Goal: Task Accomplishment & Management: Manage account settings

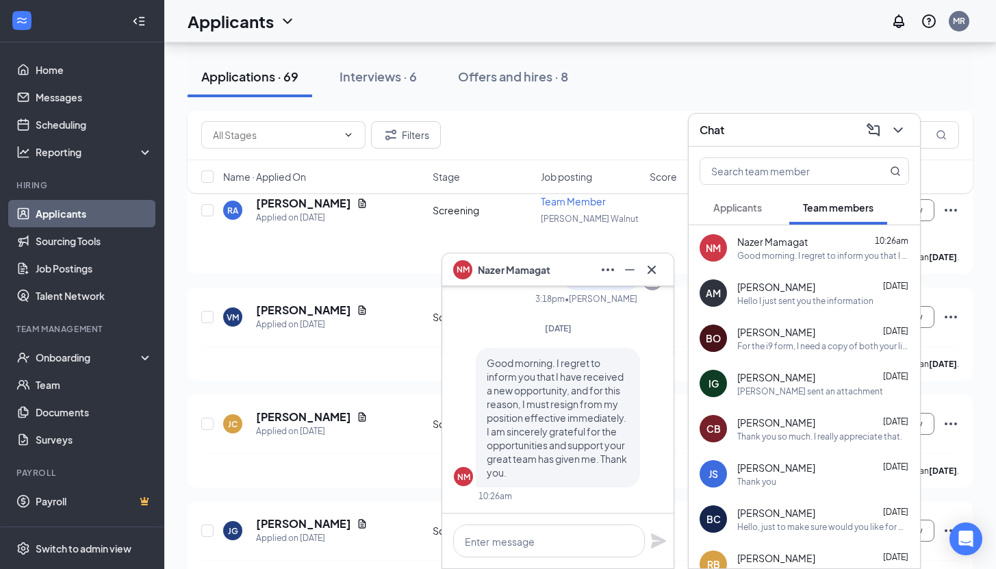
scroll to position [2178, 0]
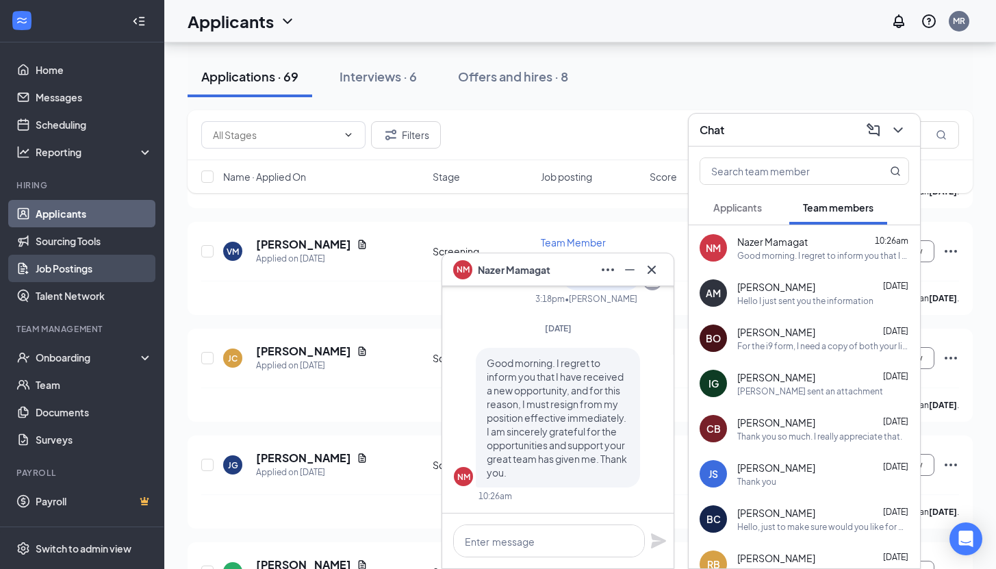
click at [97, 275] on link "Job Postings" at bounding box center [94, 268] width 117 height 27
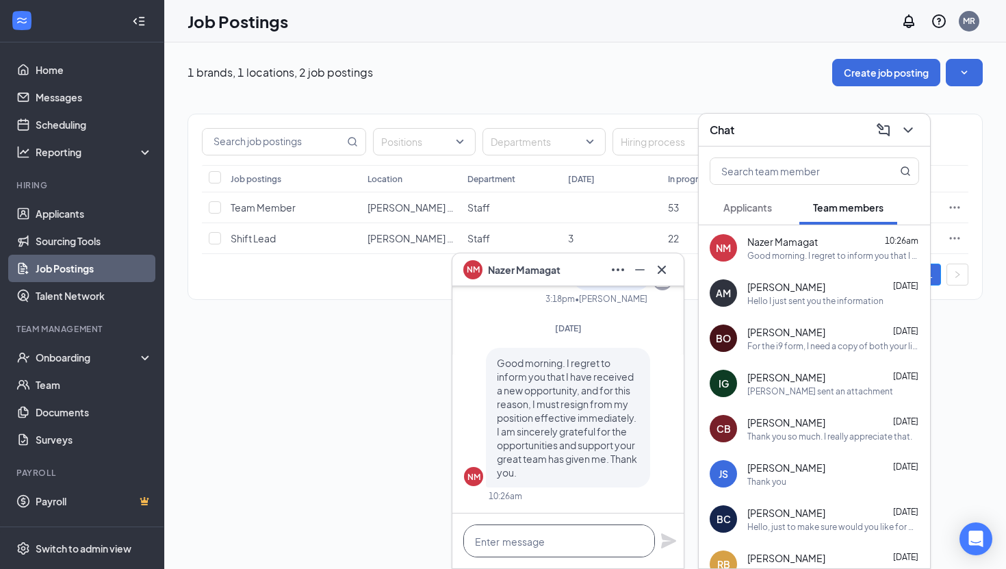
click at [554, 545] on textarea at bounding box center [559, 540] width 192 height 33
type textarea "Thanks for letting me know Nazer"
click at [666, 541] on icon "Plane" at bounding box center [668, 540] width 16 height 16
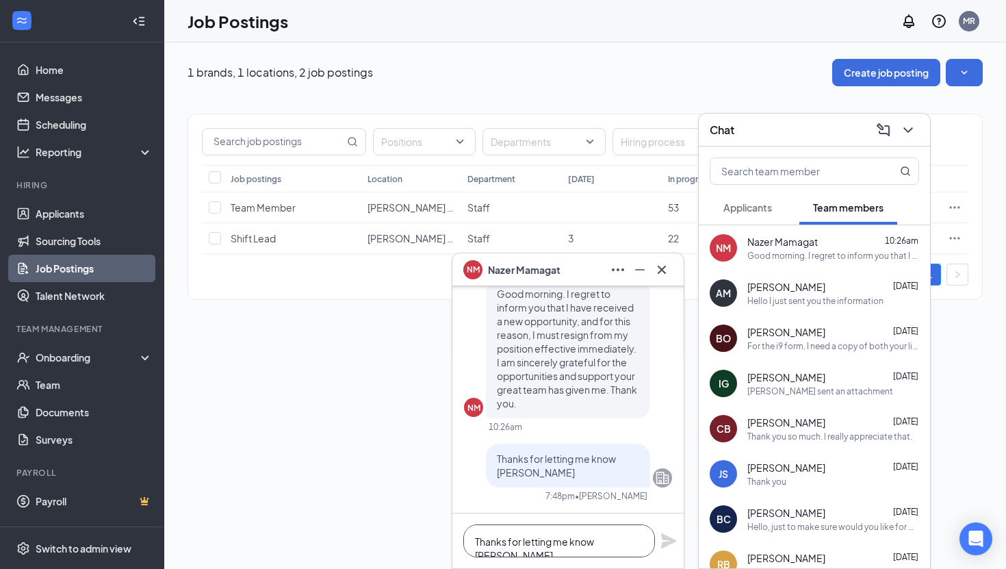
click at [630, 532] on textarea "Thanks for letting me know Nazer" at bounding box center [559, 540] width 192 height 33
click at [913, 137] on icon "ChevronDown" at bounding box center [908, 130] width 16 height 16
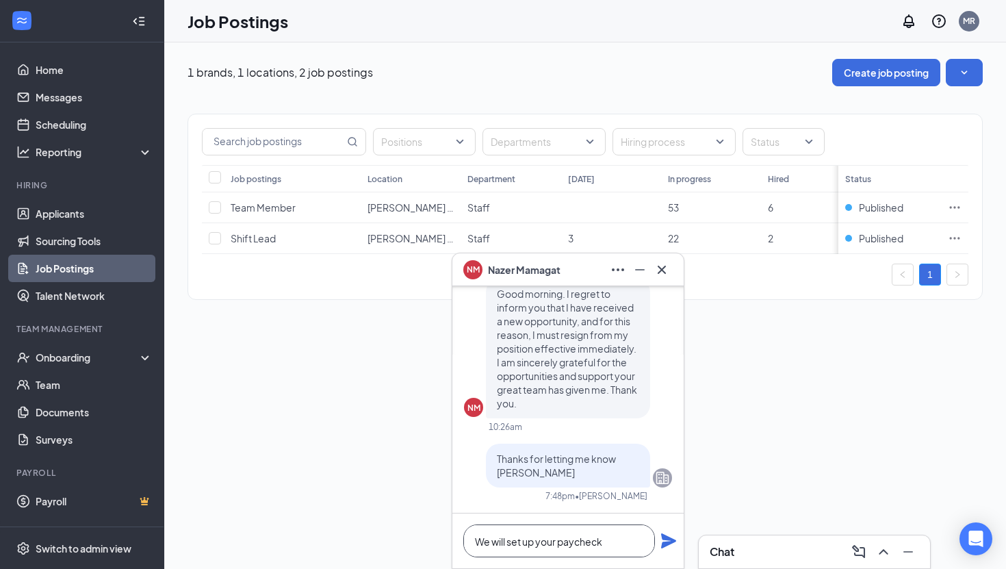
click at [607, 538] on textarea "We will set up your paycheck" at bounding box center [559, 540] width 192 height 33
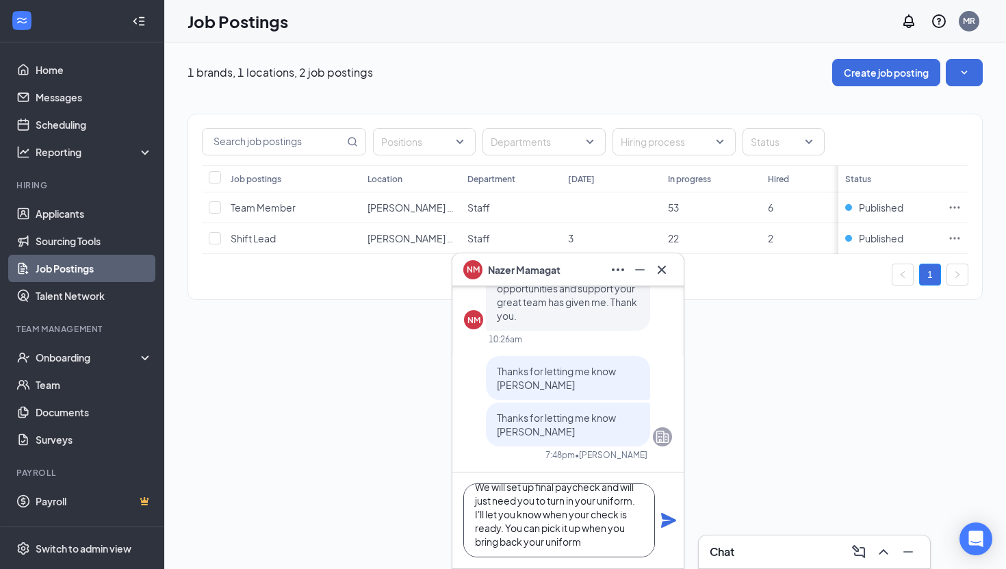
scroll to position [27, 0]
type textarea "We will set up final paycheck and will just need you to turn in your uniform. I…"
click at [643, 274] on icon "Minimize" at bounding box center [640, 269] width 16 height 16
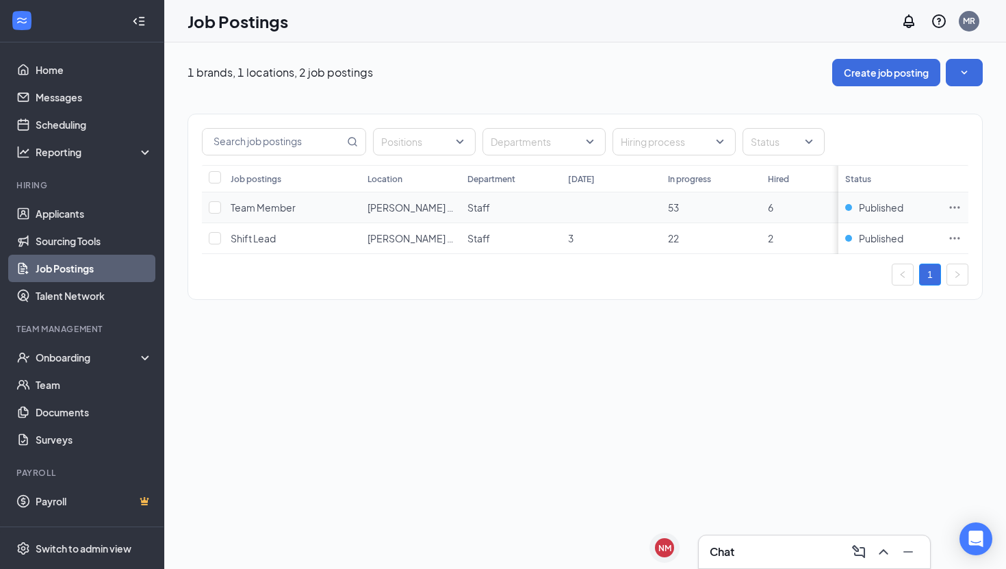
click at [955, 210] on icon "Ellipses" at bounding box center [955, 208] width 14 height 14
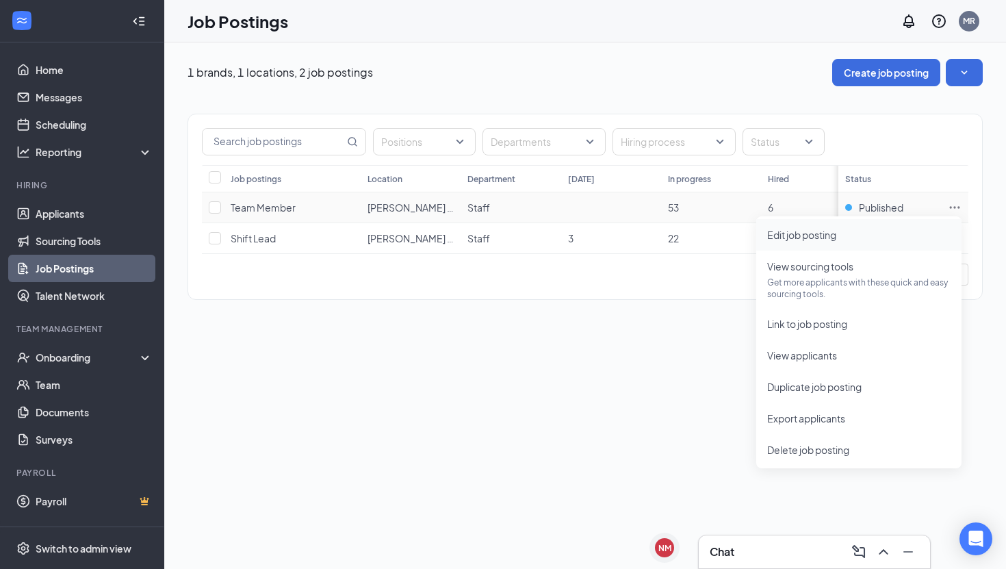
click at [842, 237] on span "Edit job posting" at bounding box center [858, 234] width 183 height 15
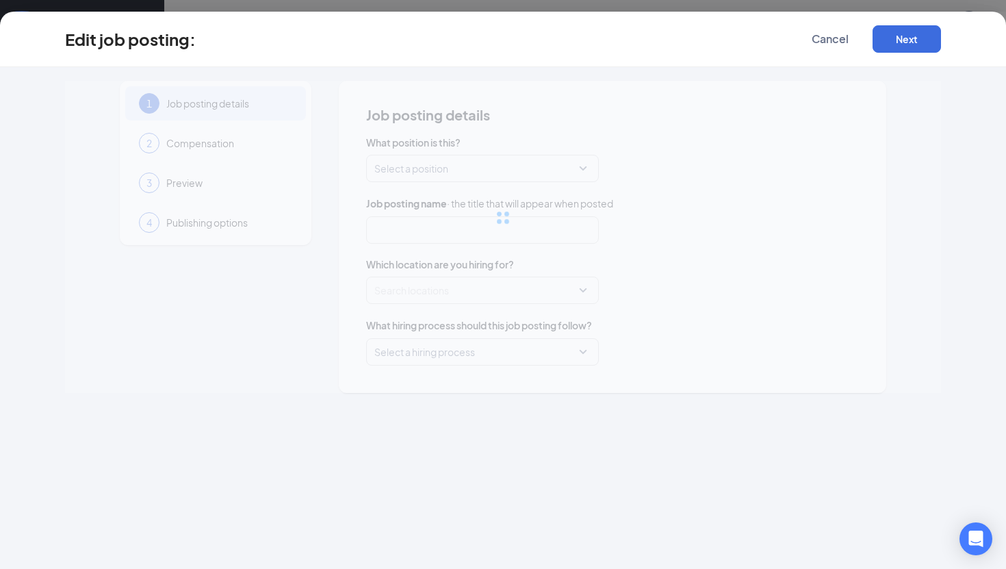
type input "Team Member"
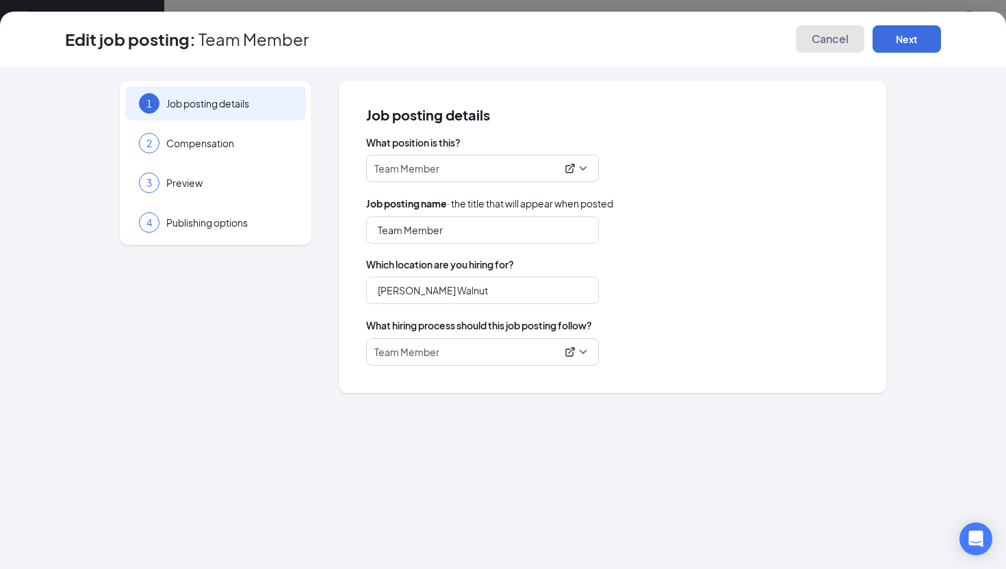
click at [824, 42] on span "Cancel" at bounding box center [830, 39] width 37 height 14
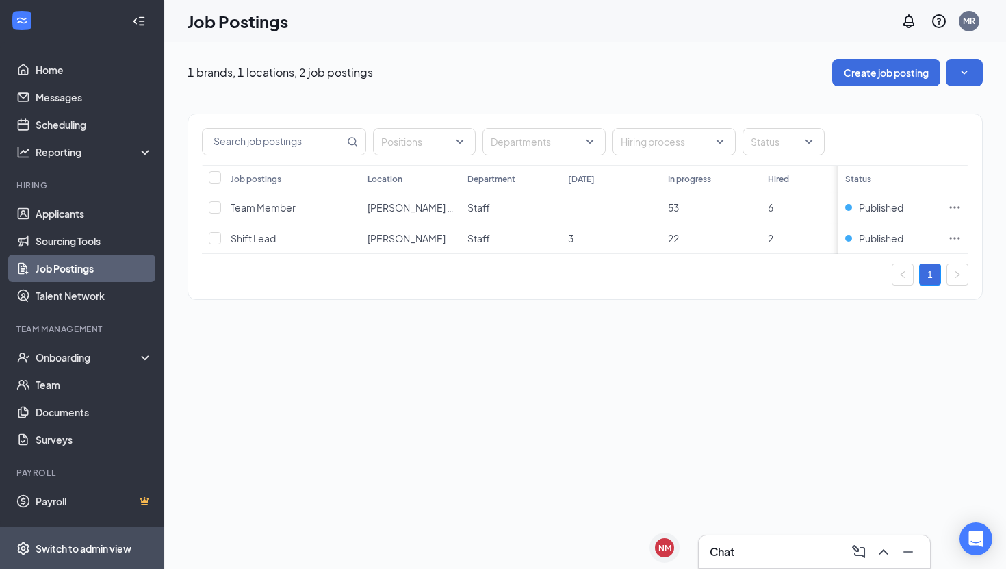
click at [123, 546] on div "Switch to admin view" at bounding box center [84, 548] width 96 height 14
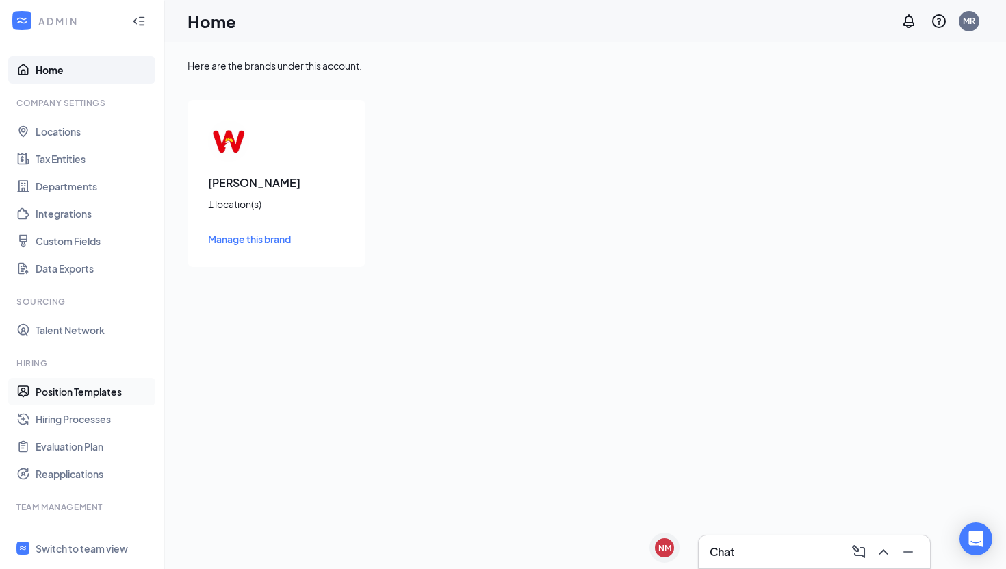
click at [73, 382] on link "Position Templates" at bounding box center [94, 391] width 117 height 27
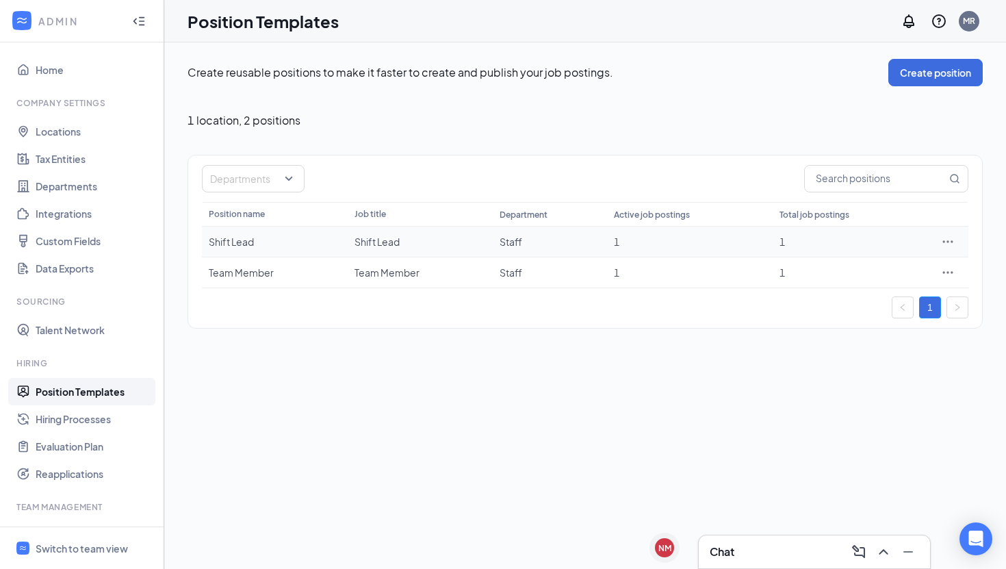
click at [942, 238] on icon "Ellipses" at bounding box center [948, 242] width 14 height 14
click at [898, 268] on span "Edit" at bounding box center [885, 269] width 118 height 15
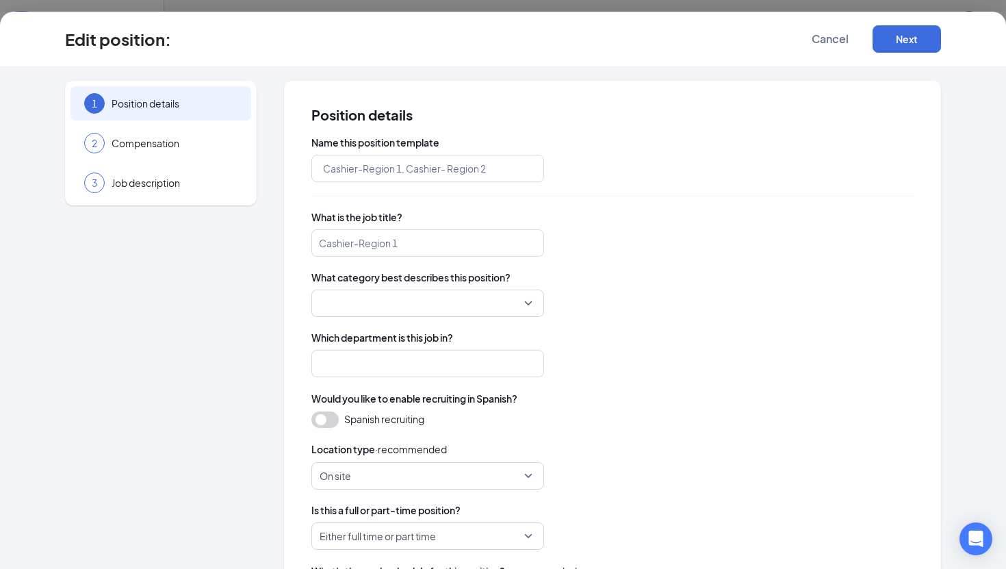
type input "Shift Lead"
type input "Staff"
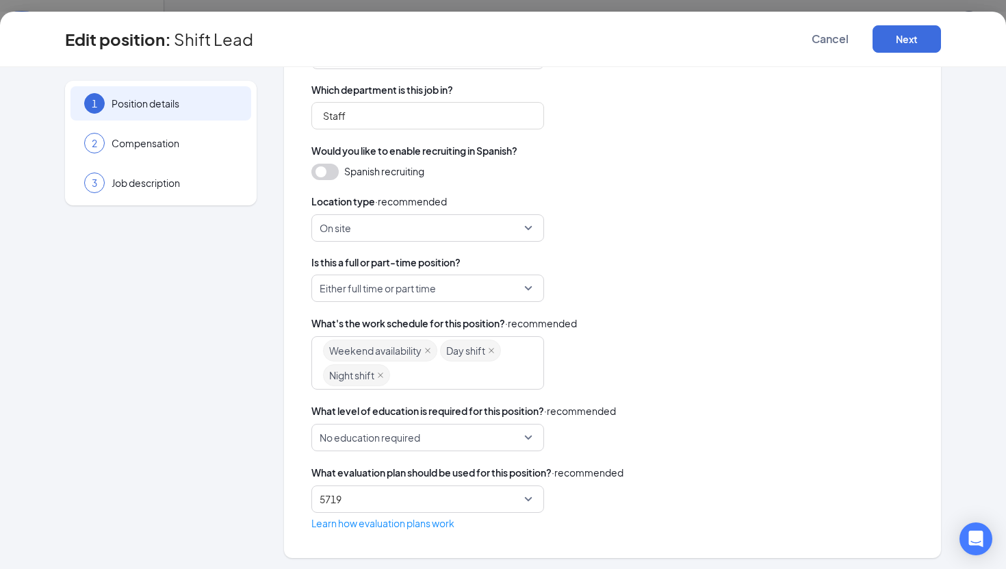
scroll to position [250, 0]
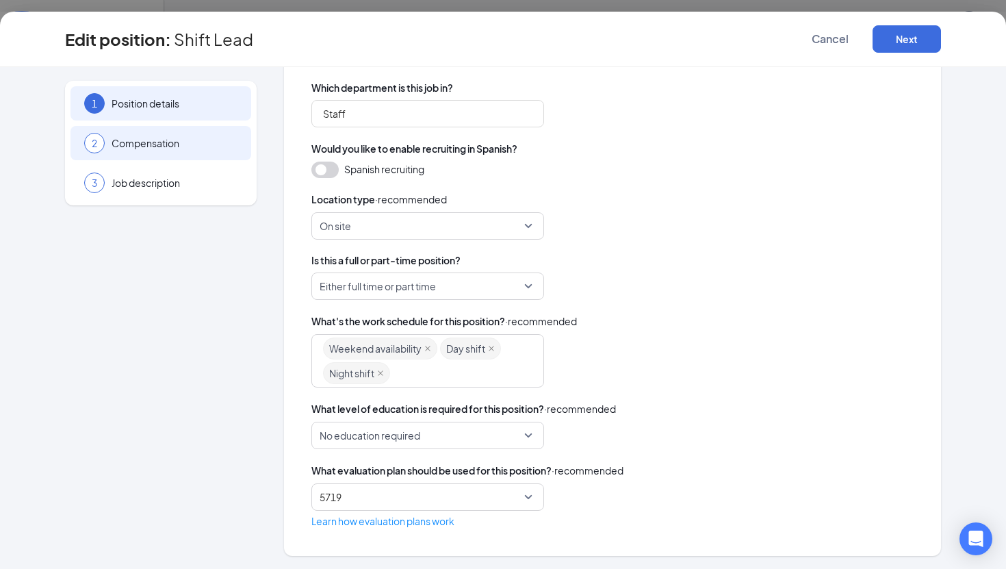
click at [203, 144] on span "Compensation" at bounding box center [175, 143] width 126 height 14
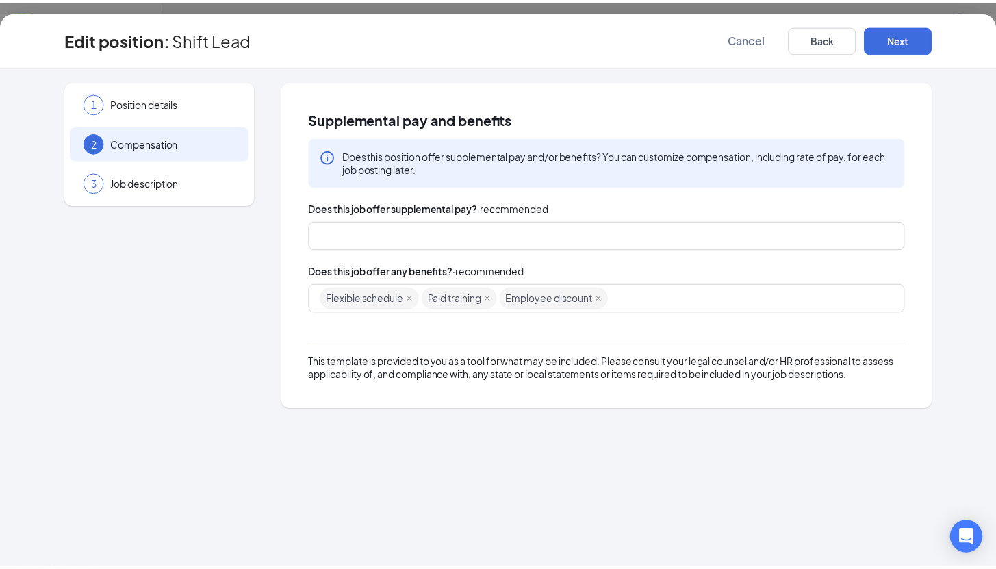
scroll to position [0, 0]
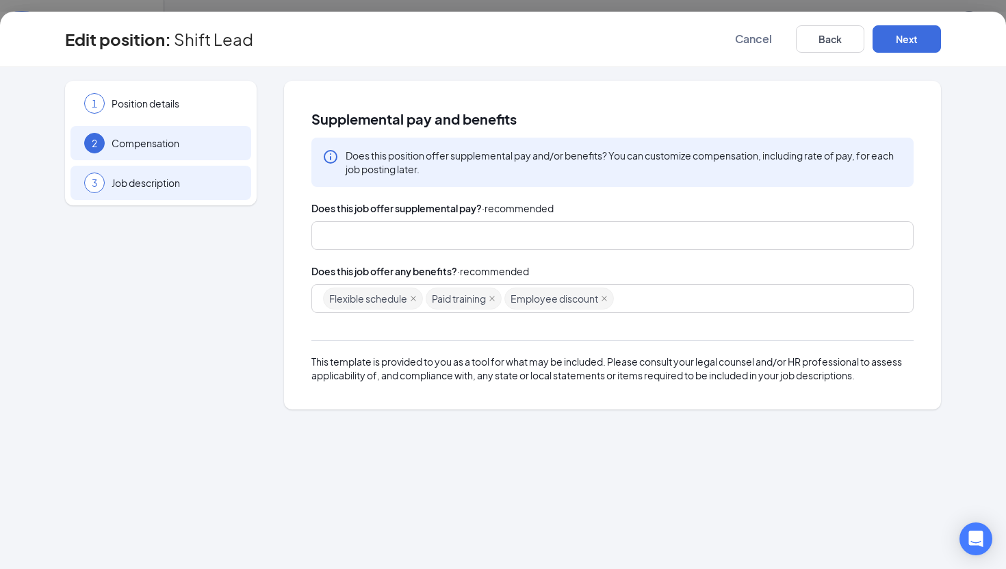
click at [203, 174] on div "3 Job description" at bounding box center [160, 183] width 181 height 34
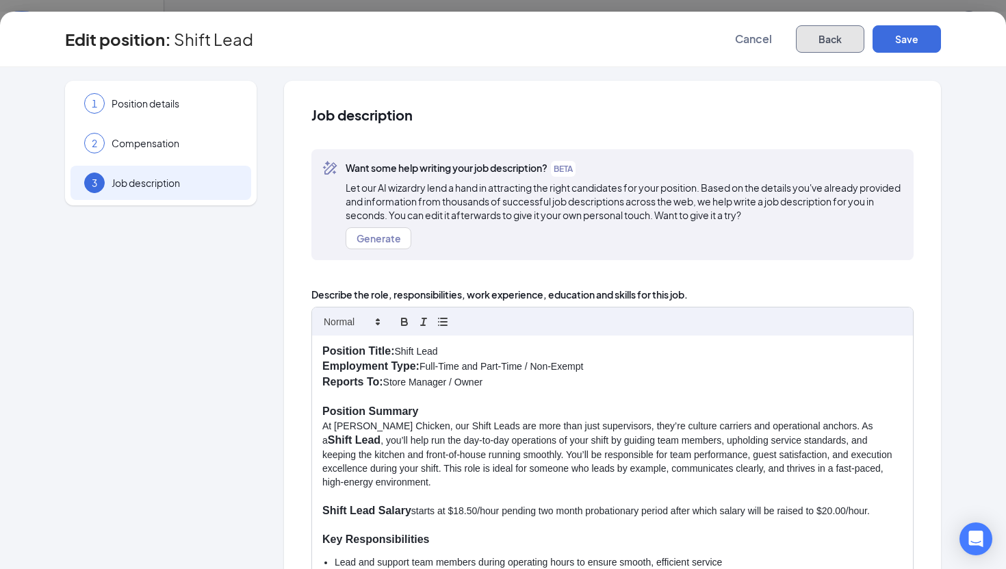
click at [852, 39] on button "Back" at bounding box center [830, 38] width 68 height 27
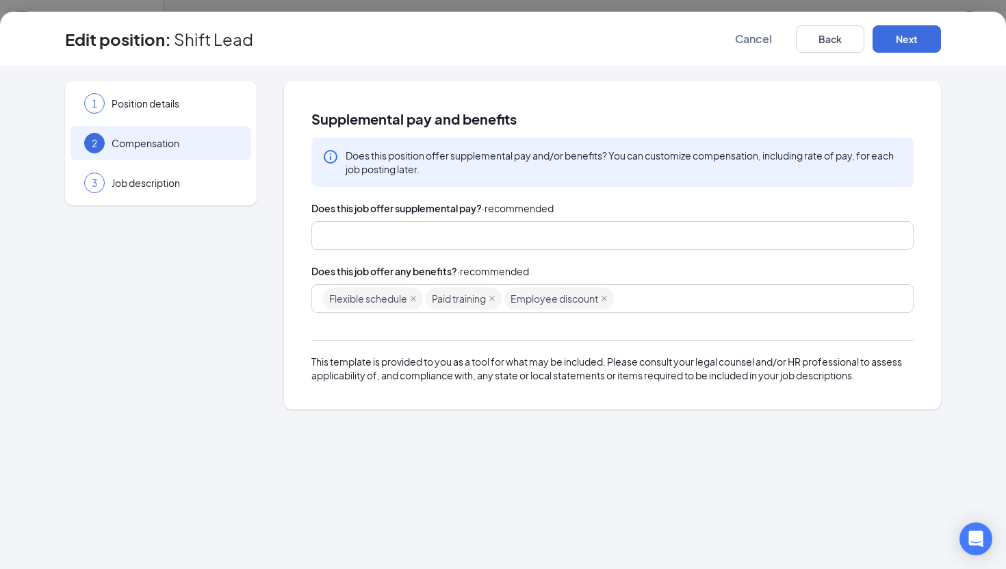
click at [719, 60] on div "Edit position : Shift Lead Cancel Back Next" at bounding box center [503, 39] width 1006 height 55
click at [741, 49] on button "Cancel" at bounding box center [753, 38] width 68 height 27
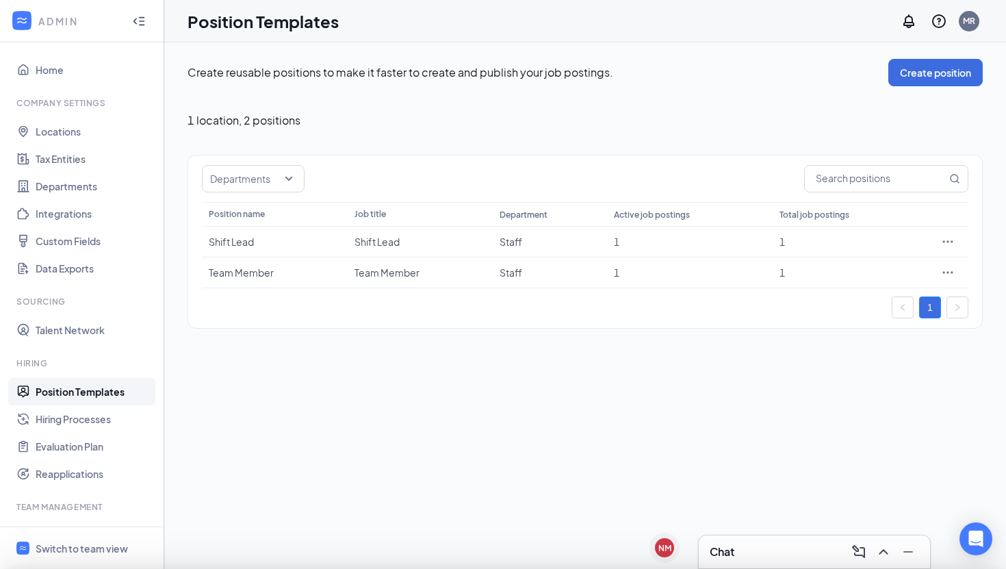
click at [741, 49] on div at bounding box center [503, 284] width 1006 height 569
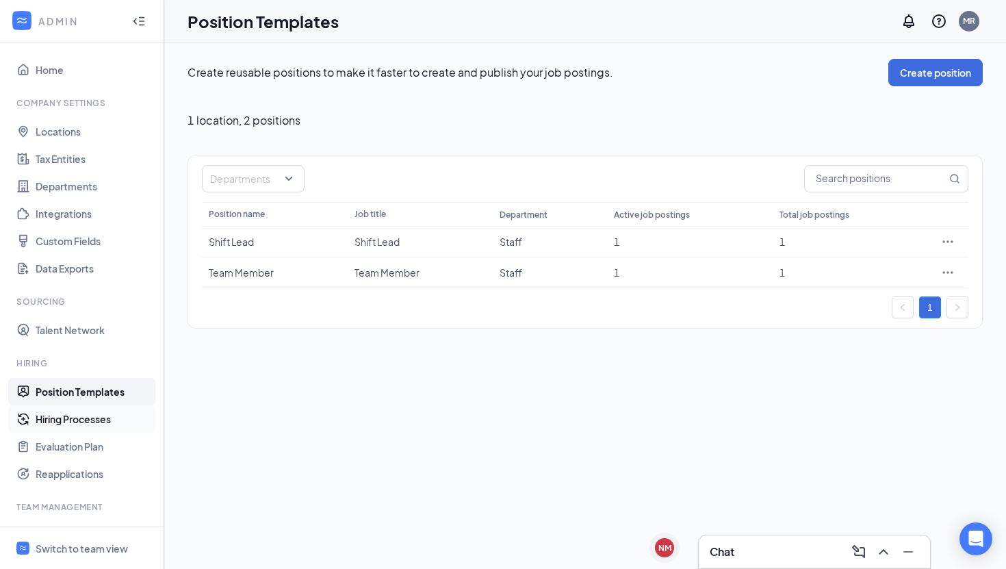
click at [115, 429] on link "Hiring Processes" at bounding box center [94, 418] width 117 height 27
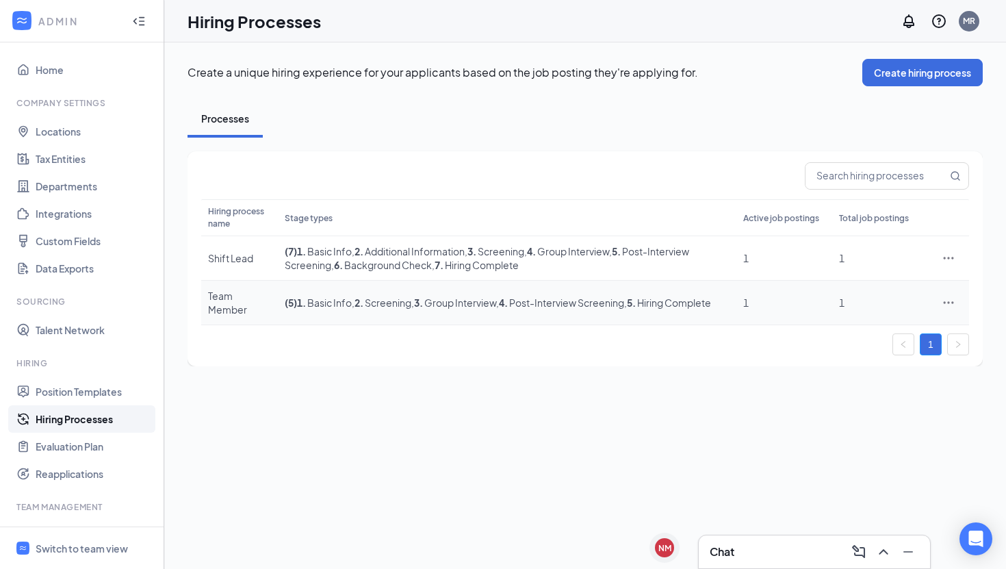
click at [947, 297] on icon "Ellipses" at bounding box center [949, 303] width 14 height 14
click at [905, 335] on li "Edit" at bounding box center [886, 323] width 140 height 31
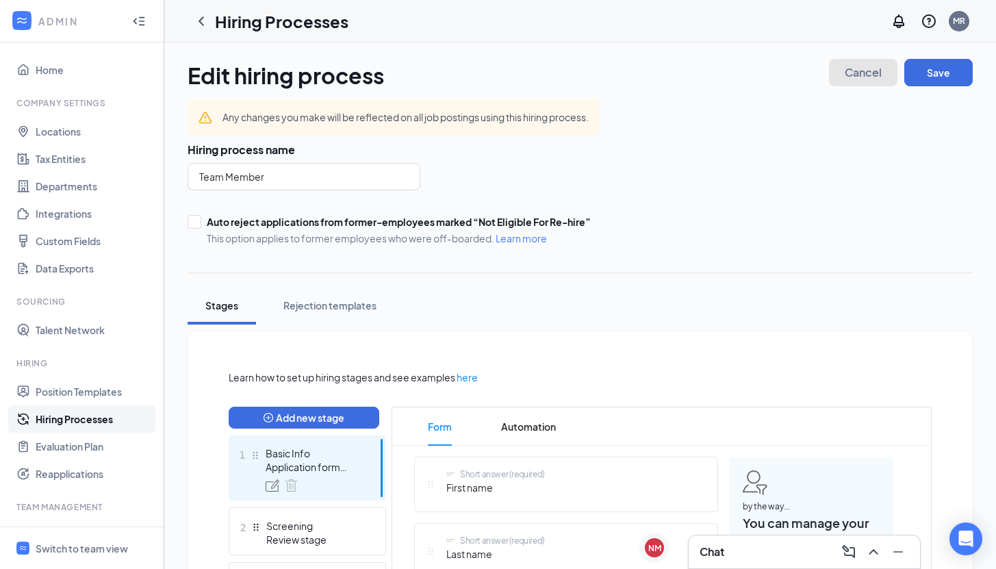
click at [873, 80] on button "Cancel" at bounding box center [863, 72] width 68 height 27
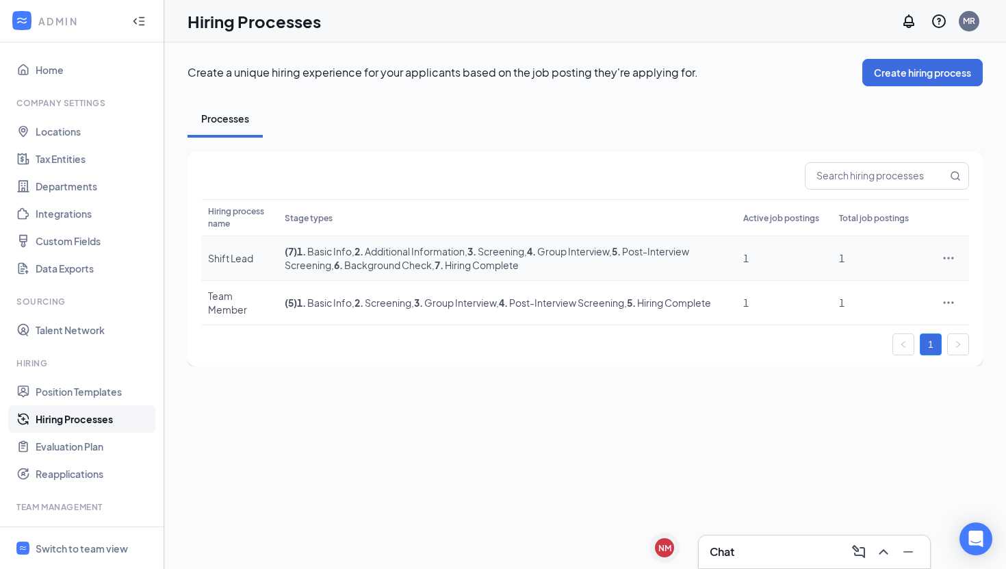
click at [942, 255] on icon "Ellipses" at bounding box center [949, 258] width 14 height 14
click at [861, 292] on span "Edit" at bounding box center [886, 286] width 118 height 15
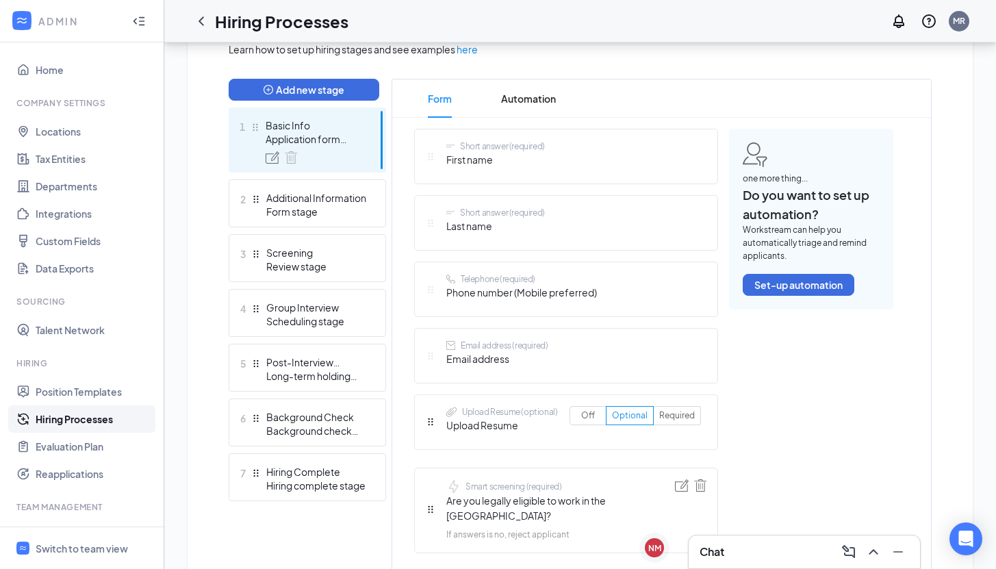
scroll to position [344, 0]
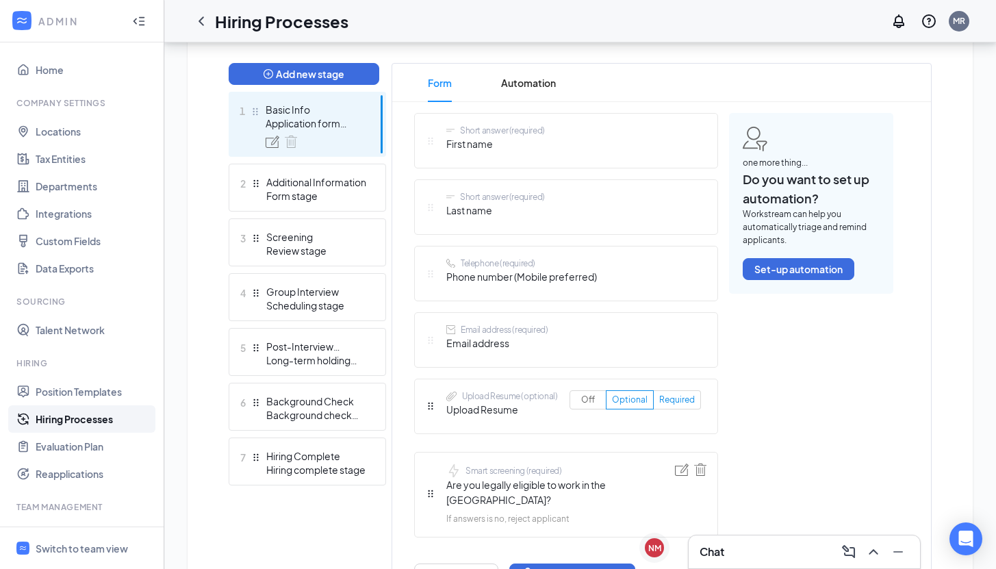
click at [676, 399] on span "Required" at bounding box center [677, 399] width 36 height 10
click at [659, 402] on input "Required" at bounding box center [659, 402] width 0 height 0
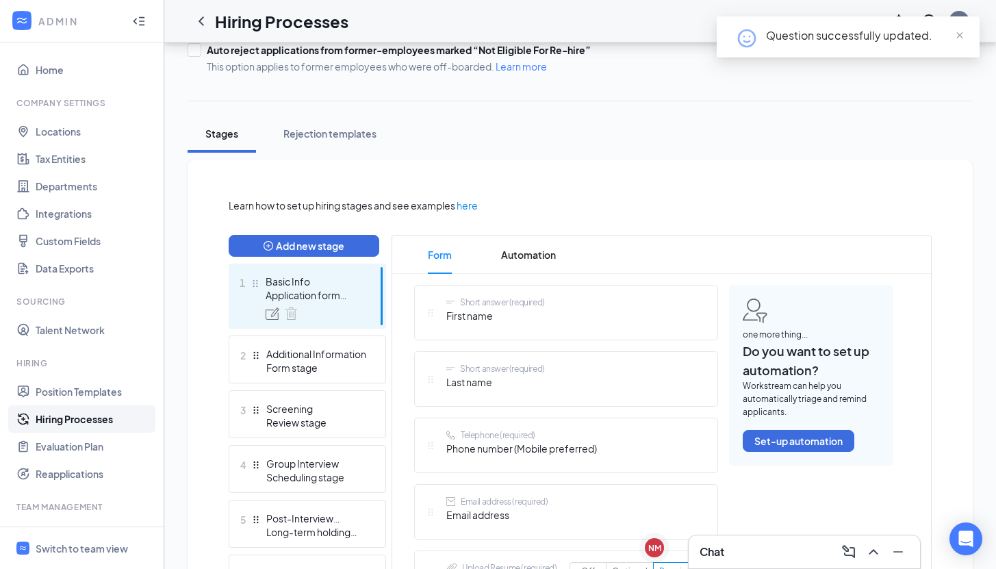
scroll to position [0, 0]
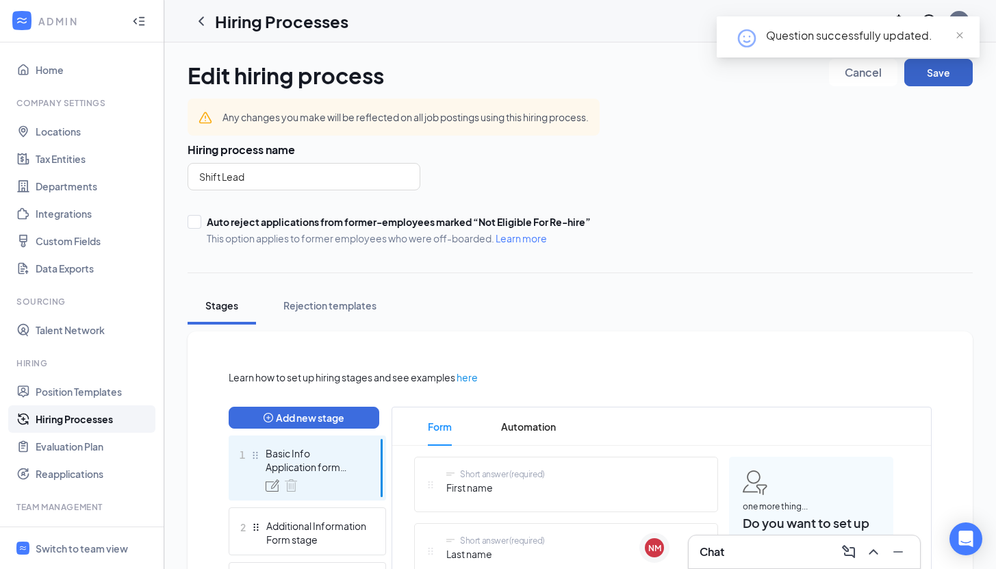
click at [929, 81] on button "Save" at bounding box center [938, 72] width 68 height 27
click at [665, 552] on div "NM" at bounding box center [654, 547] width 30 height 30
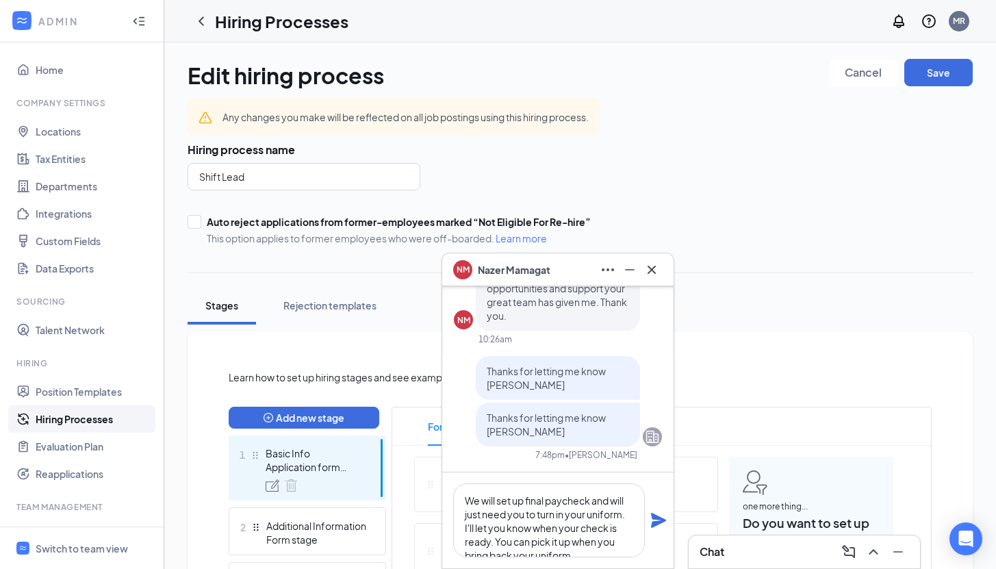
scroll to position [29, 0]
click at [598, 535] on textarea "We will set up final paycheck and will just need you to turn in your uniform. I…" at bounding box center [549, 520] width 192 height 74
type textarea "We will set up final paycheck and will just need you to turn in your uniform. I…"
click at [652, 521] on icon "Plane" at bounding box center [658, 520] width 15 height 15
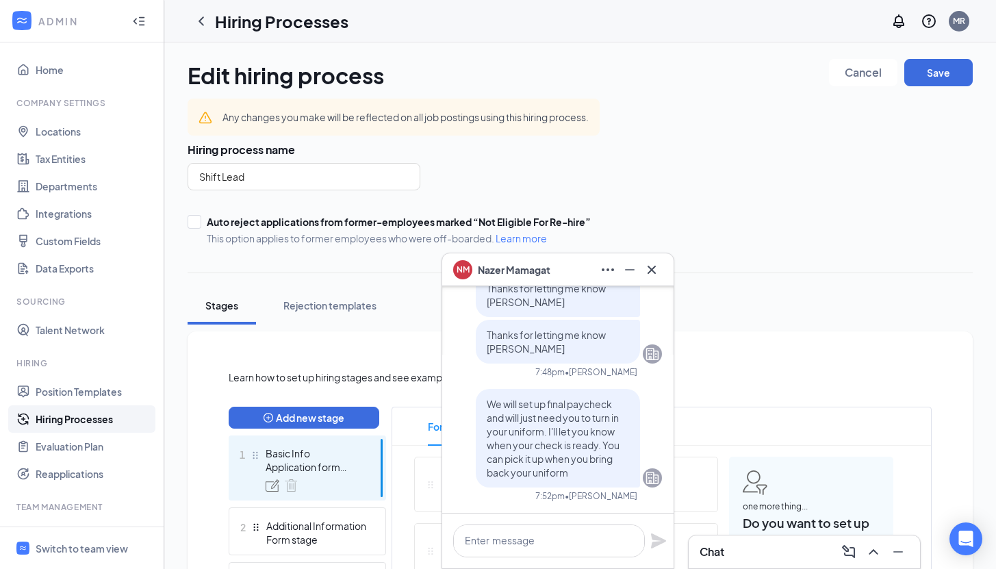
scroll to position [0, 0]
click at [628, 272] on icon "Minimize" at bounding box center [629, 269] width 16 height 16
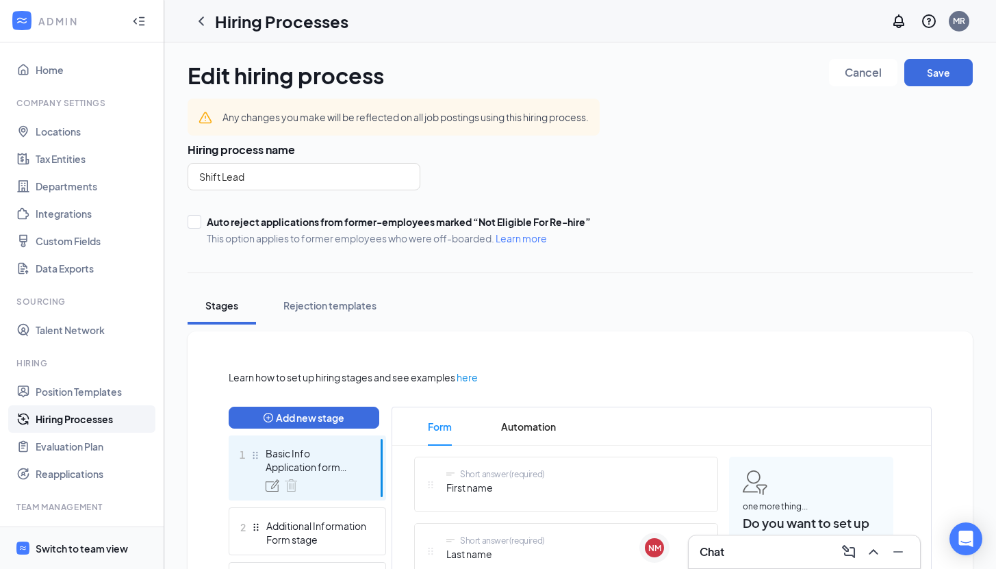
click at [51, 543] on div "Switch to team view" at bounding box center [82, 548] width 92 height 14
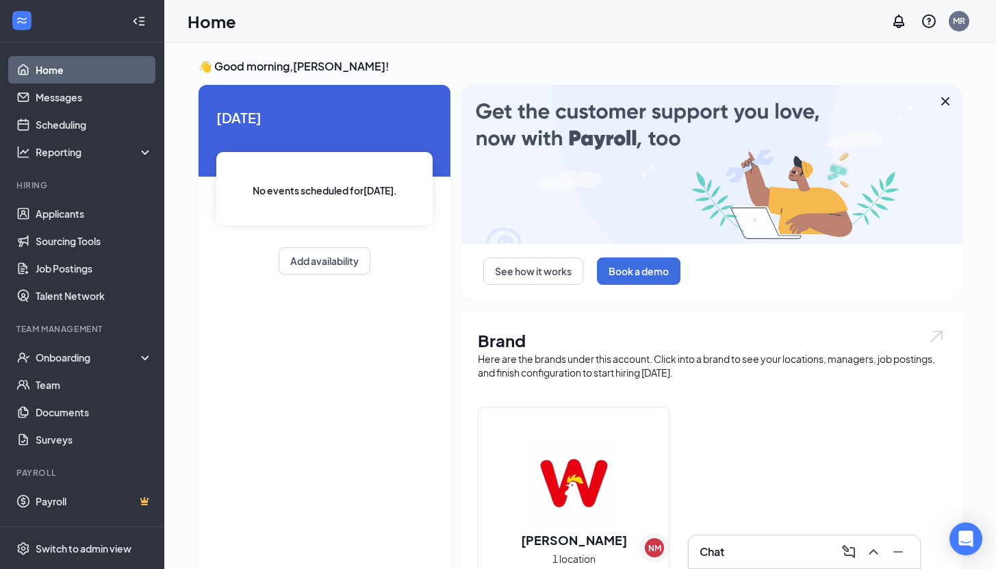
click at [718, 545] on h3 "Chat" at bounding box center [711, 551] width 25 height 15
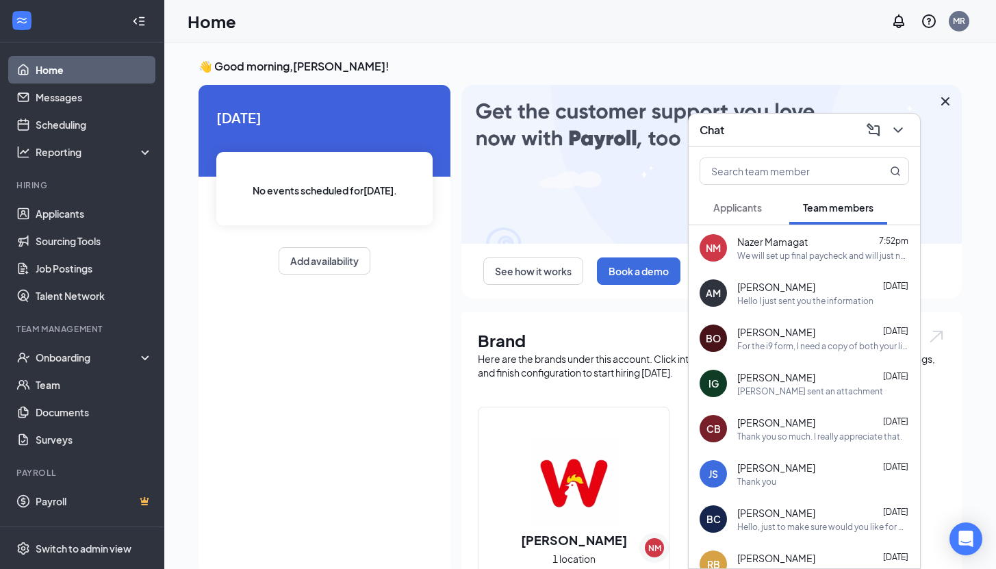
click at [779, 300] on div "Hello I just sent you the information" at bounding box center [805, 301] width 136 height 12
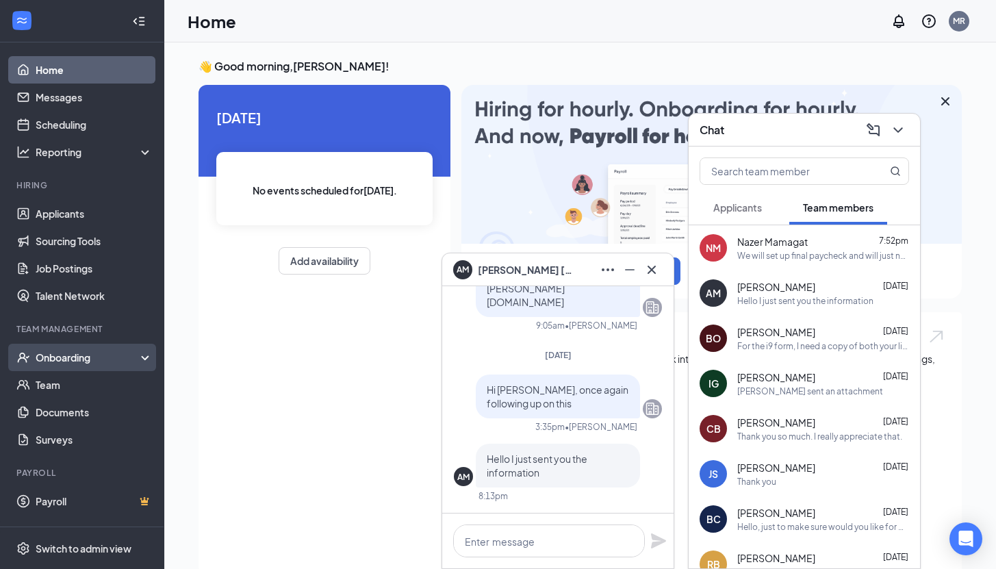
click at [92, 361] on div "Onboarding" at bounding box center [88, 357] width 105 height 14
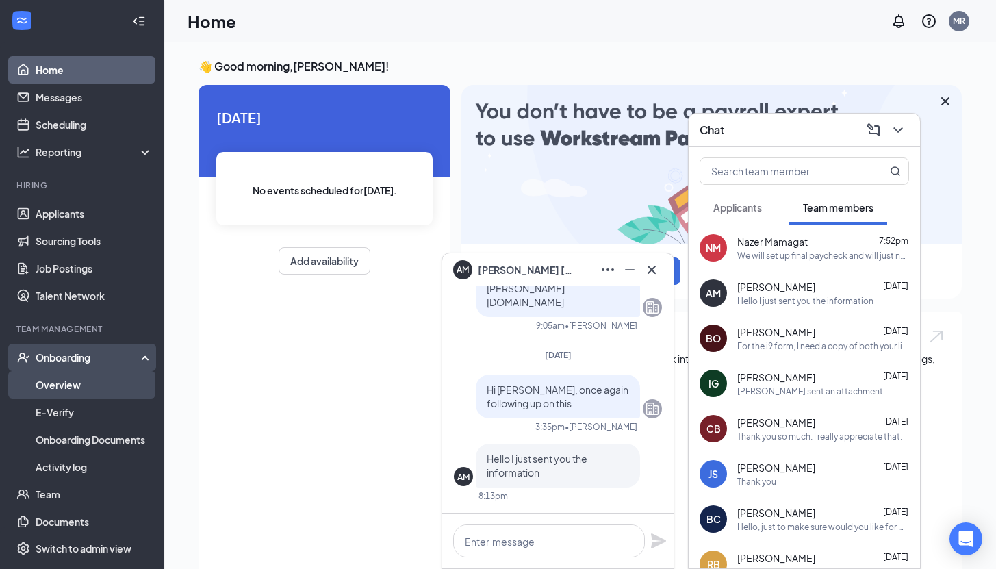
click at [90, 386] on link "Overview" at bounding box center [94, 384] width 117 height 27
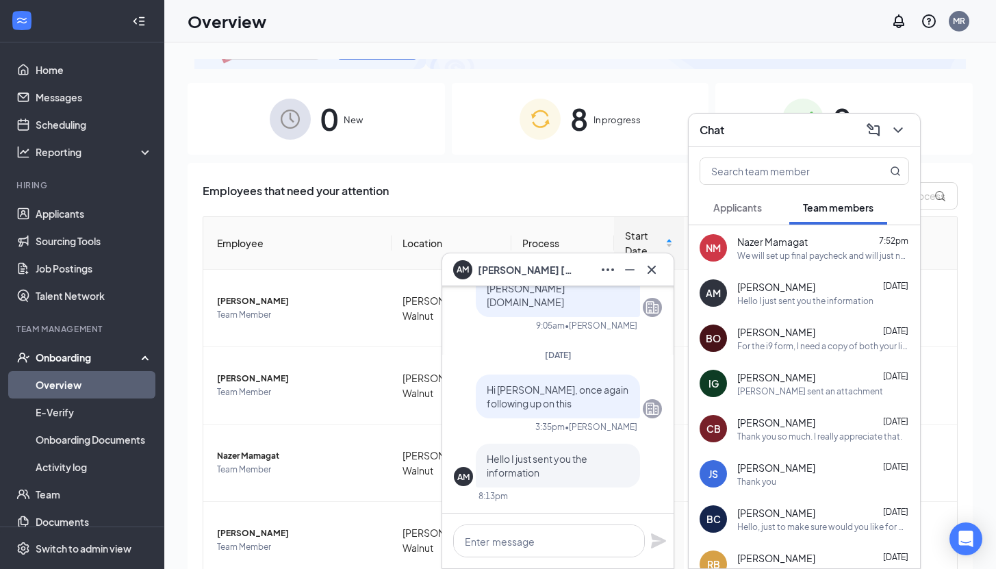
click at [116, 396] on link "Overview" at bounding box center [94, 384] width 117 height 27
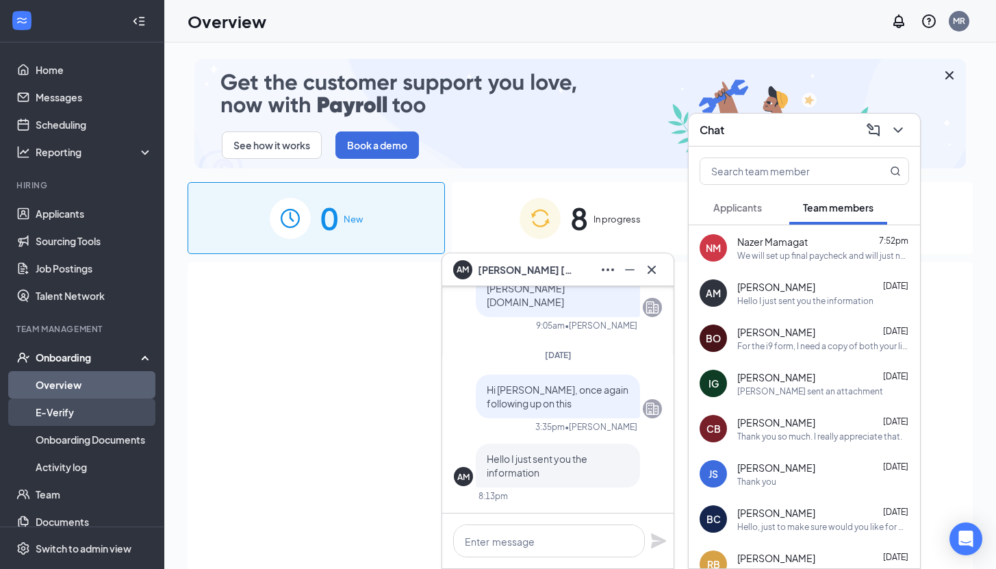
click at [112, 415] on link "E-Verify" at bounding box center [94, 411] width 117 height 27
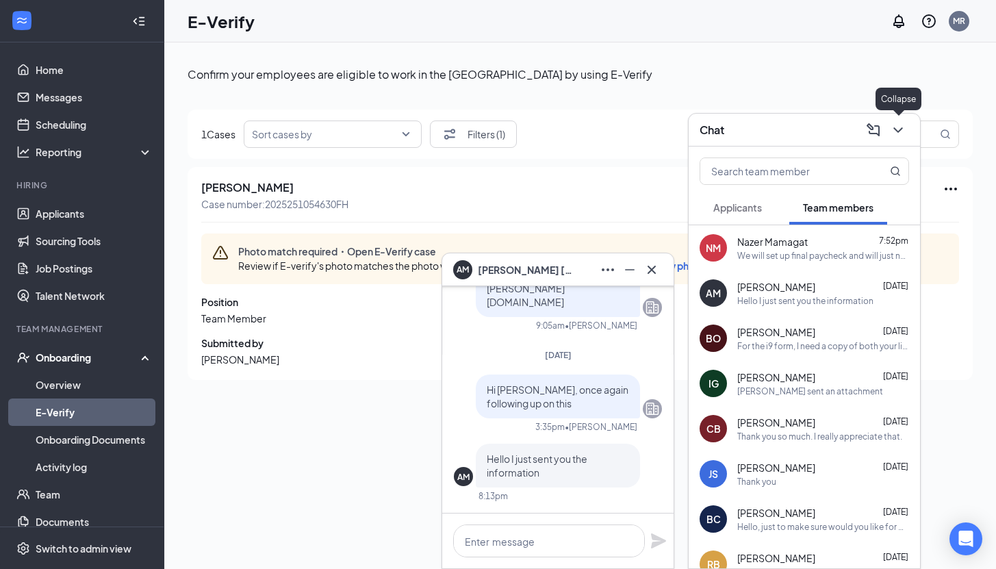
click at [899, 126] on icon "ChevronDown" at bounding box center [898, 130] width 16 height 16
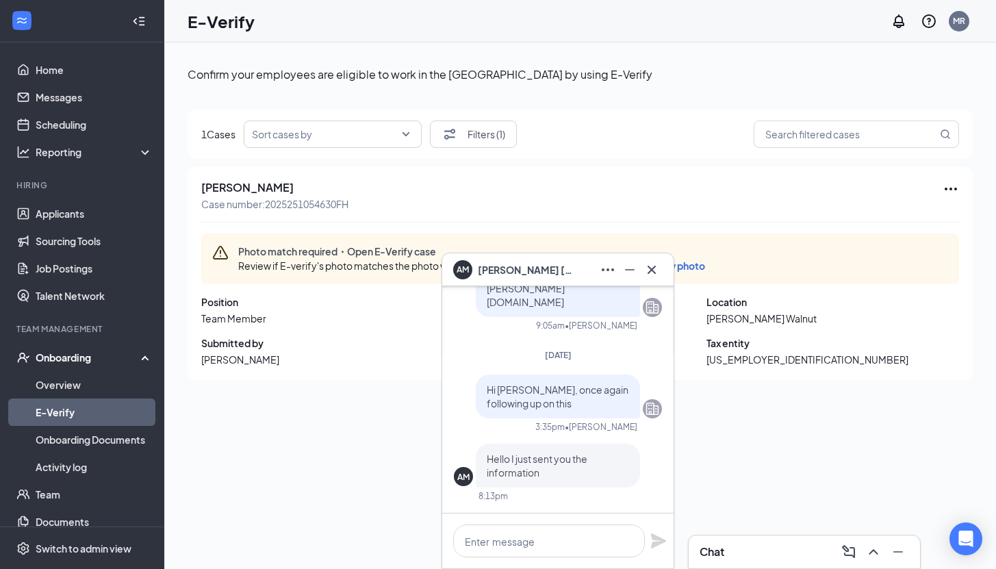
click at [658, 274] on icon "Cross" at bounding box center [651, 269] width 16 height 16
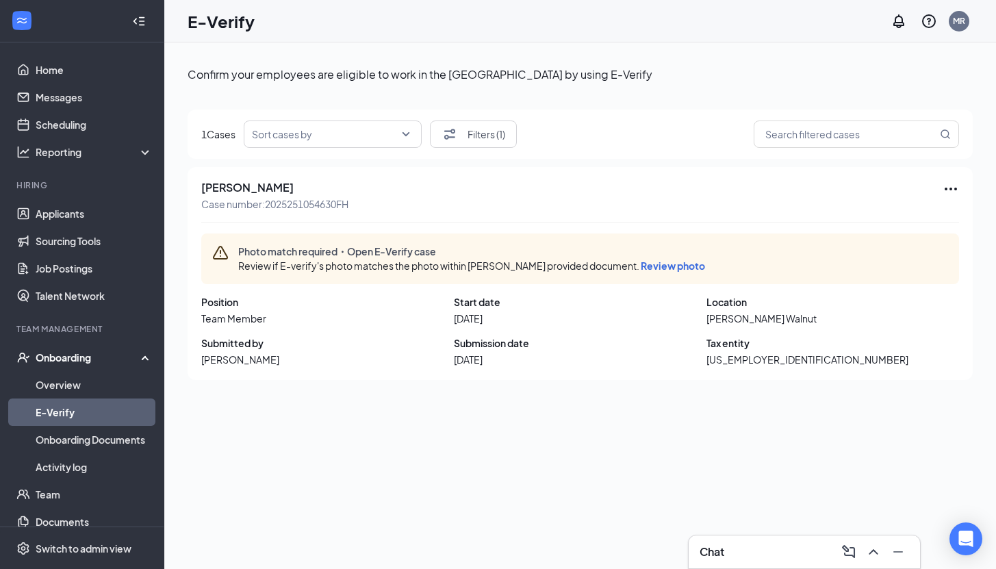
click at [660, 269] on span "Review photo" at bounding box center [673, 265] width 64 height 12
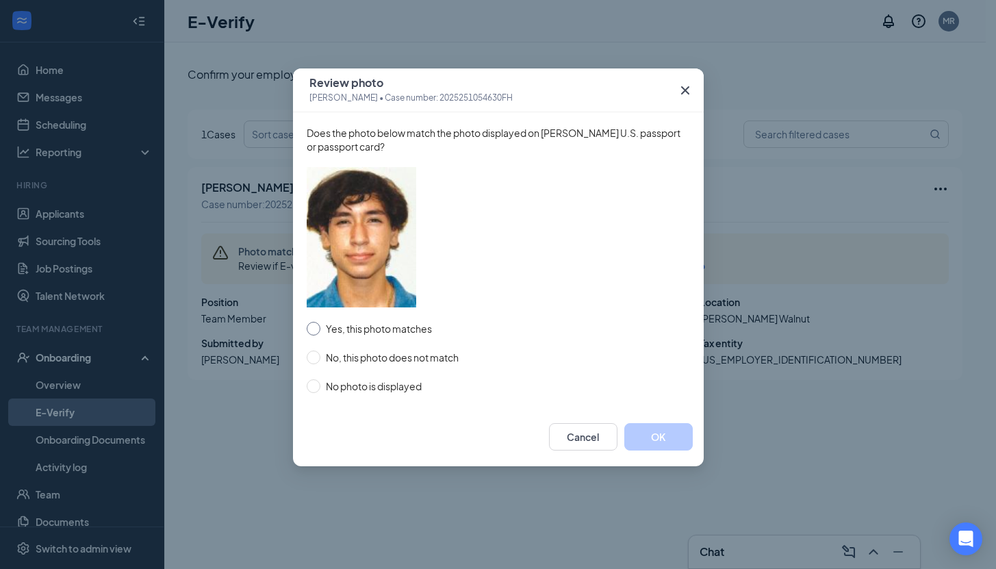
click at [415, 333] on span "Yes, this photo matches" at bounding box center [378, 328] width 117 height 15
click at [320, 333] on input "Yes, this photo matches" at bounding box center [314, 329] width 14 height 14
radio input "true"
click at [654, 444] on button "OK" at bounding box center [658, 436] width 68 height 27
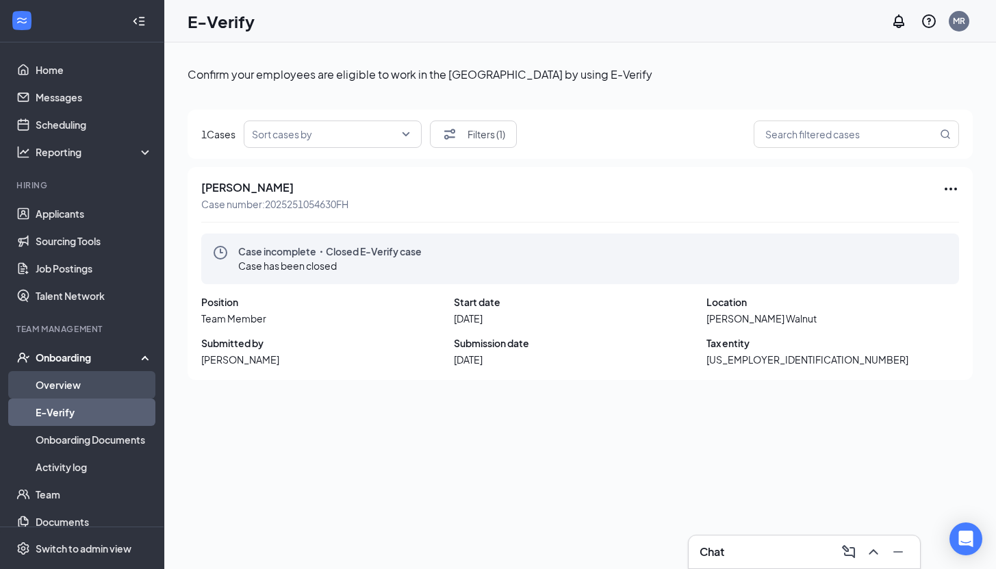
click at [77, 380] on link "Overview" at bounding box center [94, 384] width 117 height 27
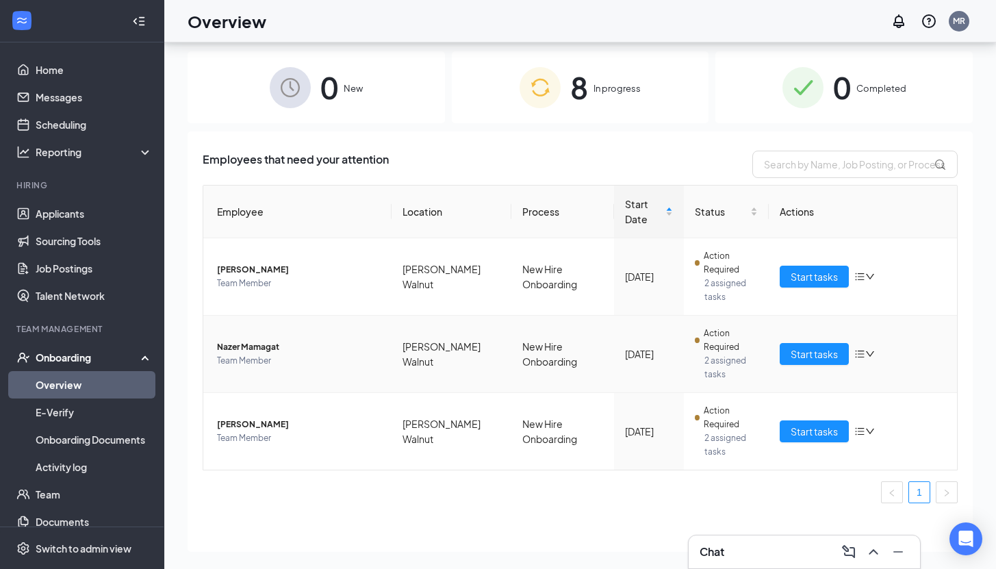
scroll to position [53, 0]
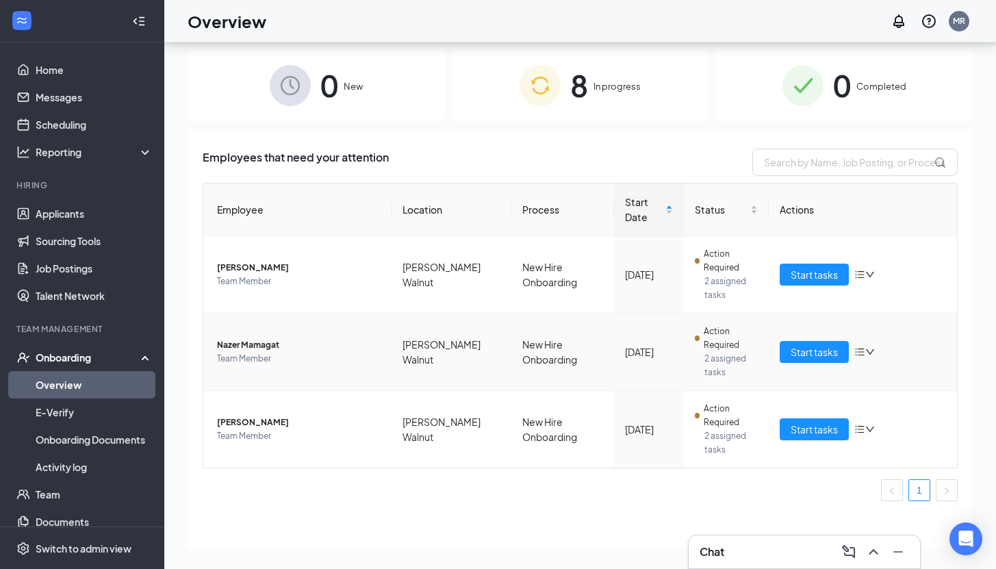
click at [855, 351] on icon "bars" at bounding box center [859, 352] width 9 height 8
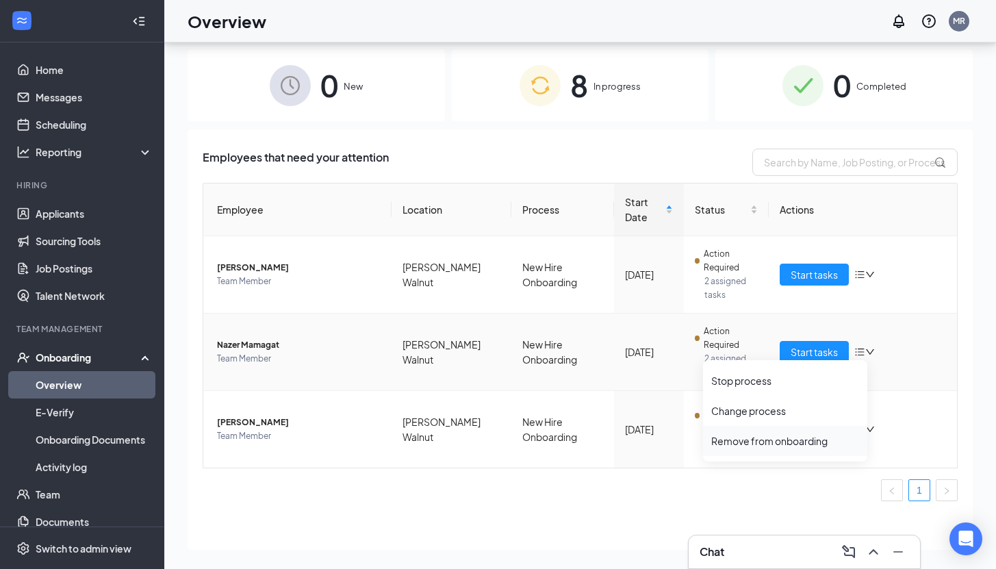
click at [785, 437] on div "Remove from onboarding" at bounding box center [785, 441] width 148 height 14
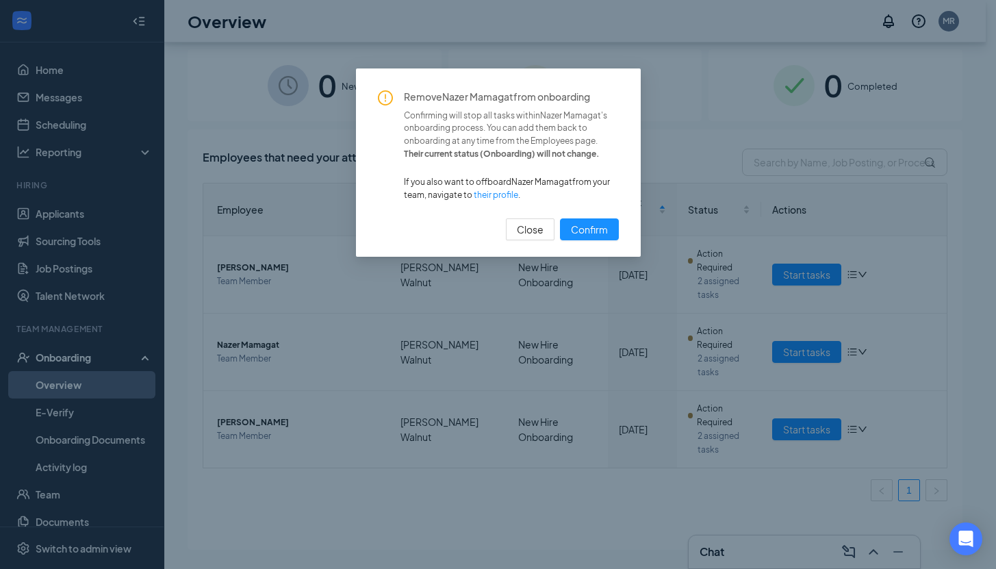
scroll to position [78, 0]
click at [545, 224] on button "Close" at bounding box center [530, 229] width 49 height 22
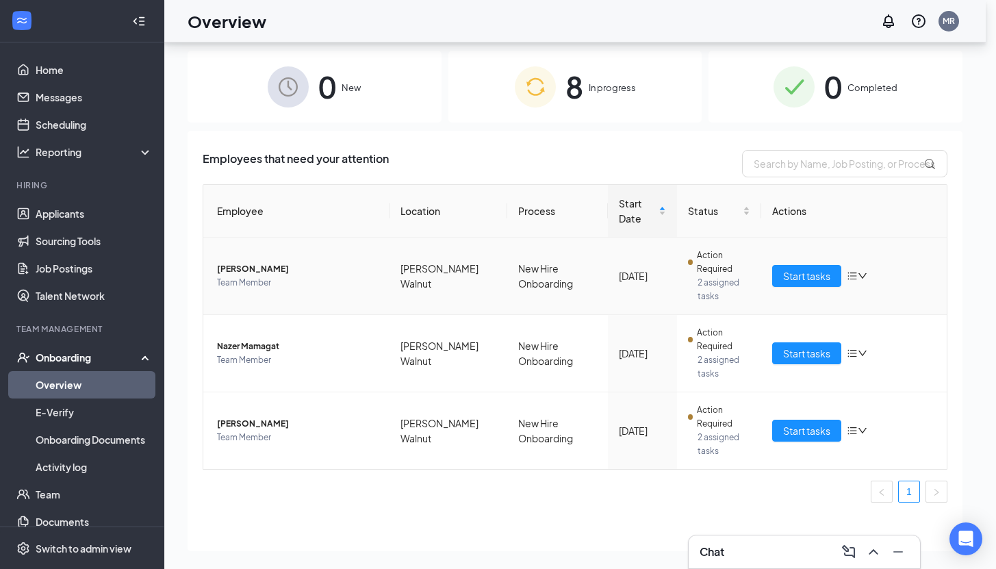
scroll to position [79, 0]
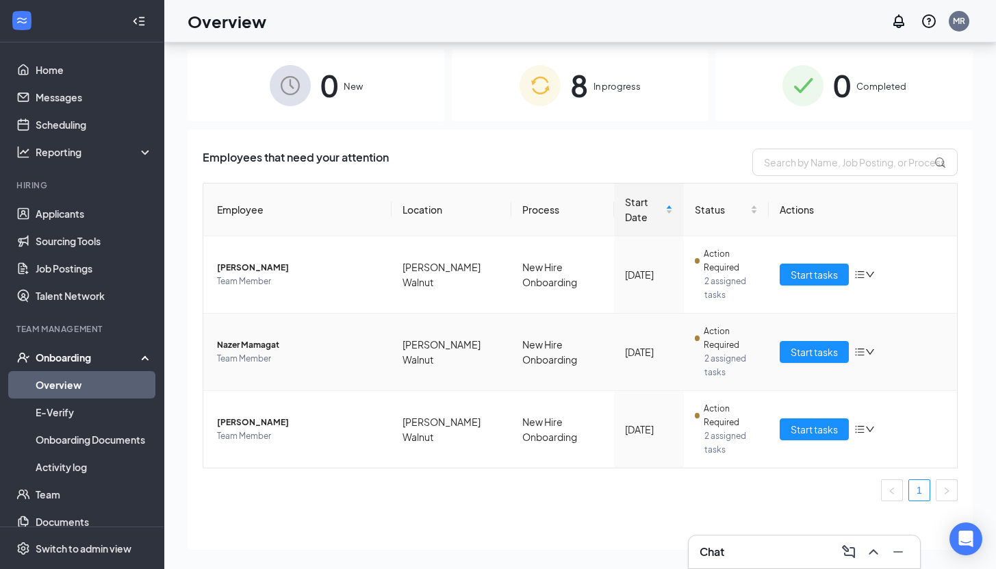
click at [860, 363] on td "Start tasks" at bounding box center [863, 351] width 188 height 77
click at [854, 348] on icon "bars" at bounding box center [859, 351] width 11 height 11
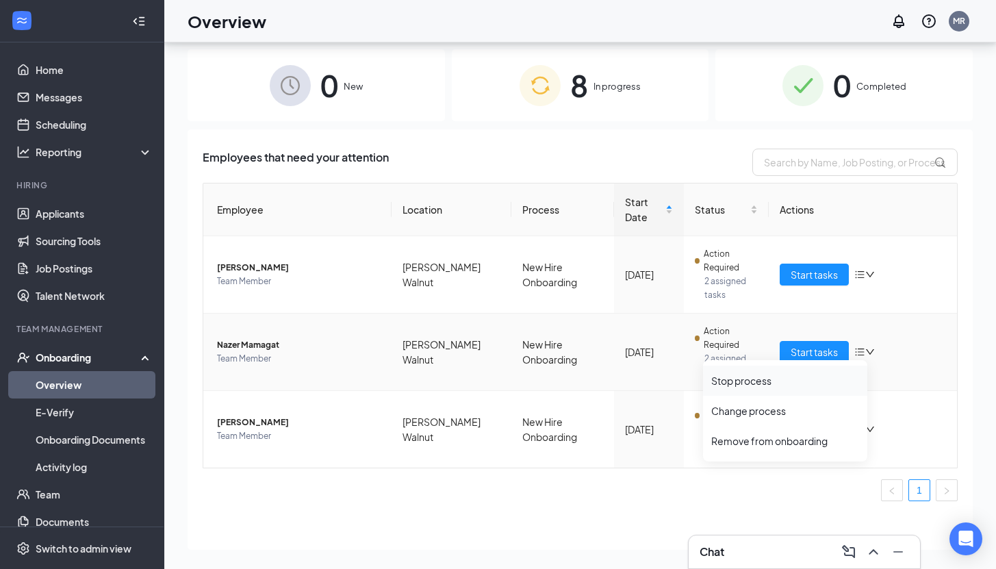
click at [789, 385] on div "Stop process" at bounding box center [785, 381] width 148 height 14
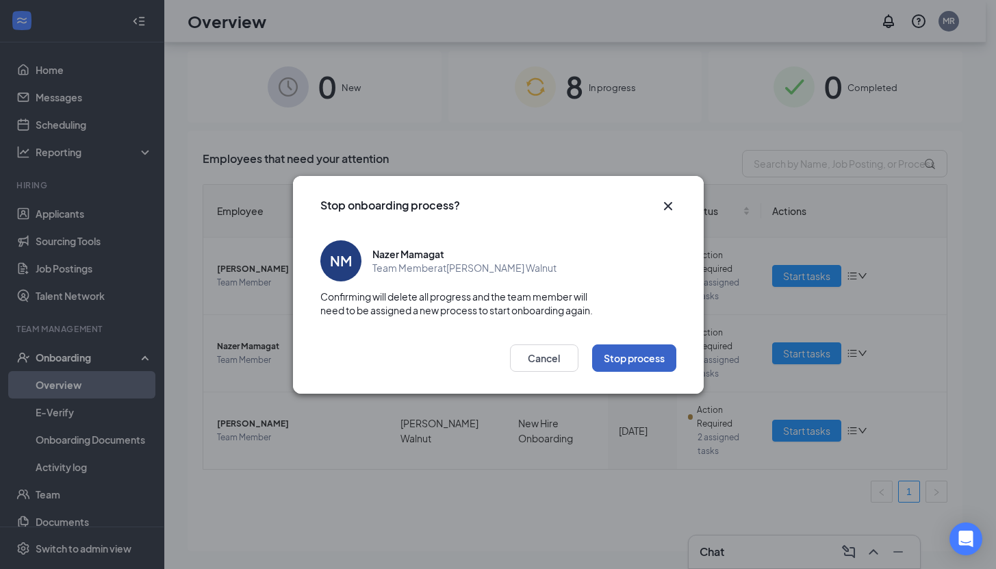
click at [633, 355] on button "Stop process" at bounding box center [634, 357] width 84 height 27
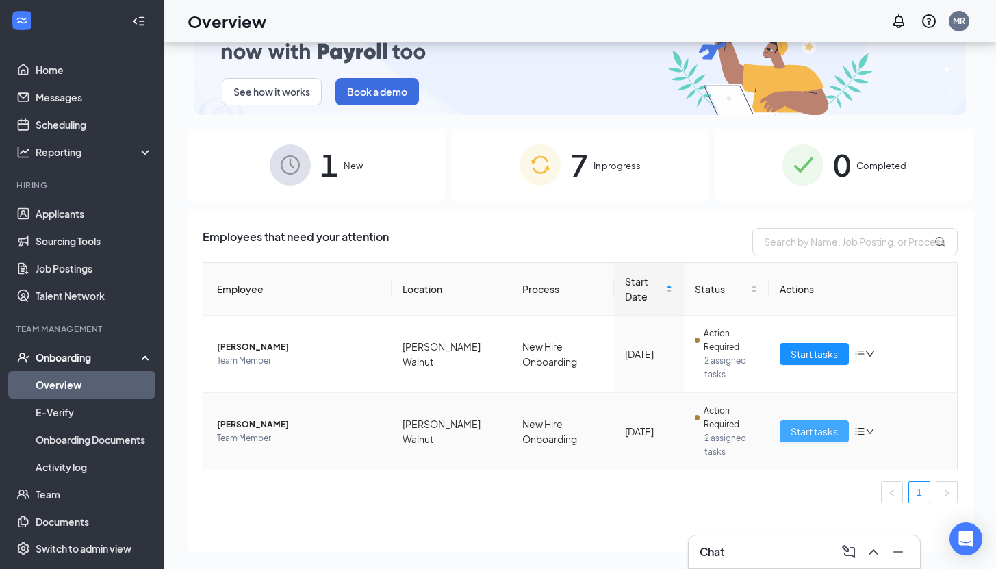
scroll to position [62, 0]
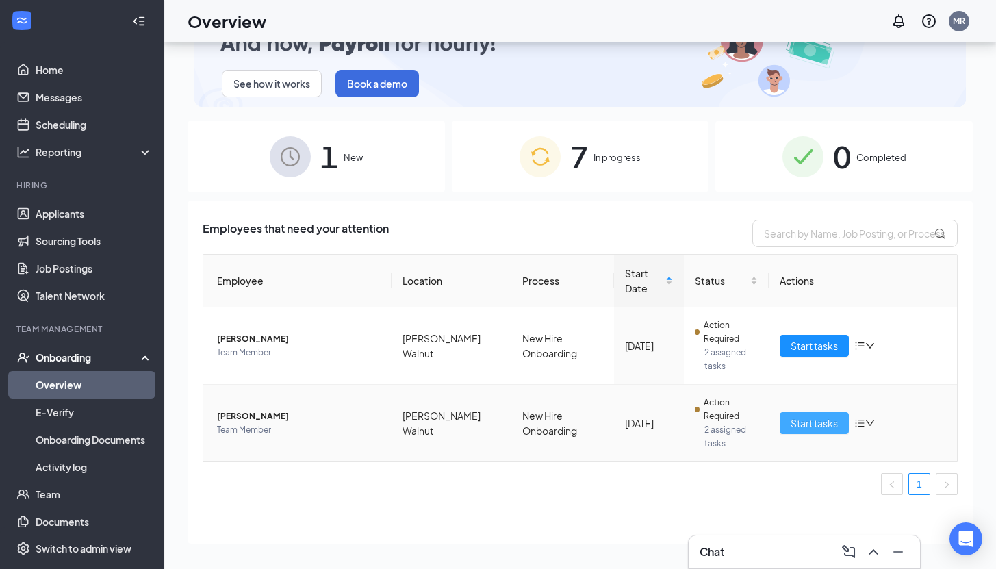
click at [836, 415] on span "Start tasks" at bounding box center [814, 422] width 47 height 15
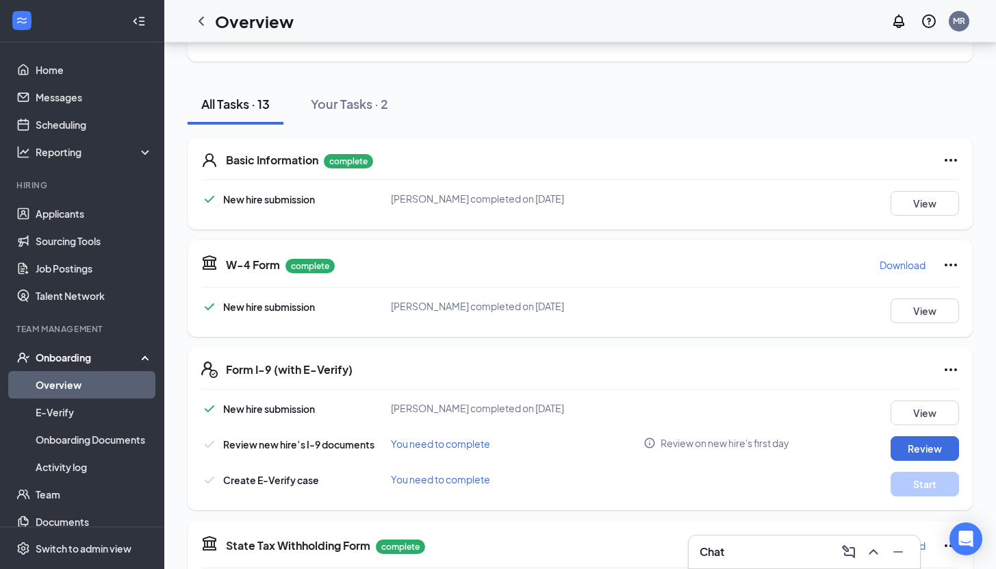
scroll to position [236, 0]
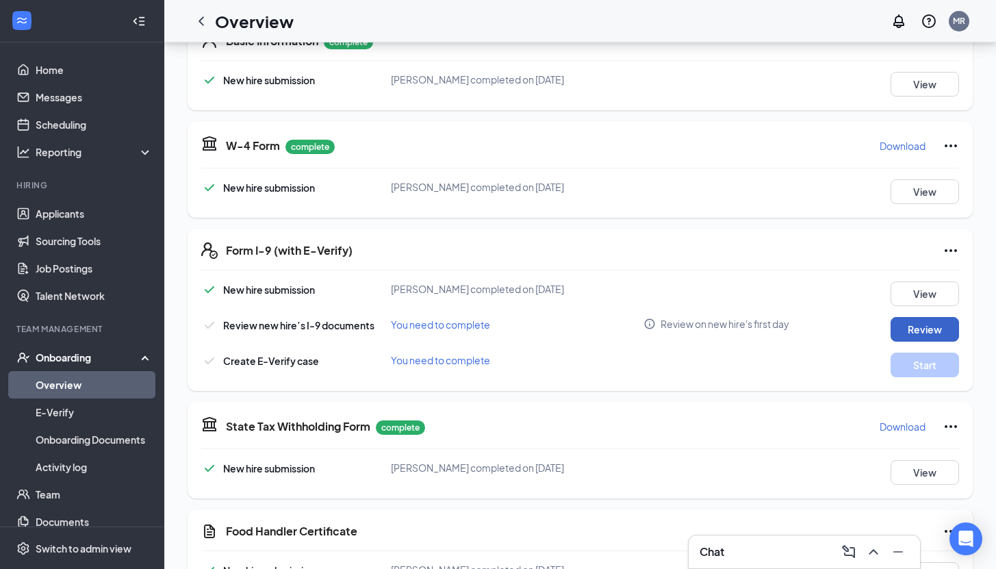
click at [910, 326] on button "Review" at bounding box center [924, 329] width 68 height 25
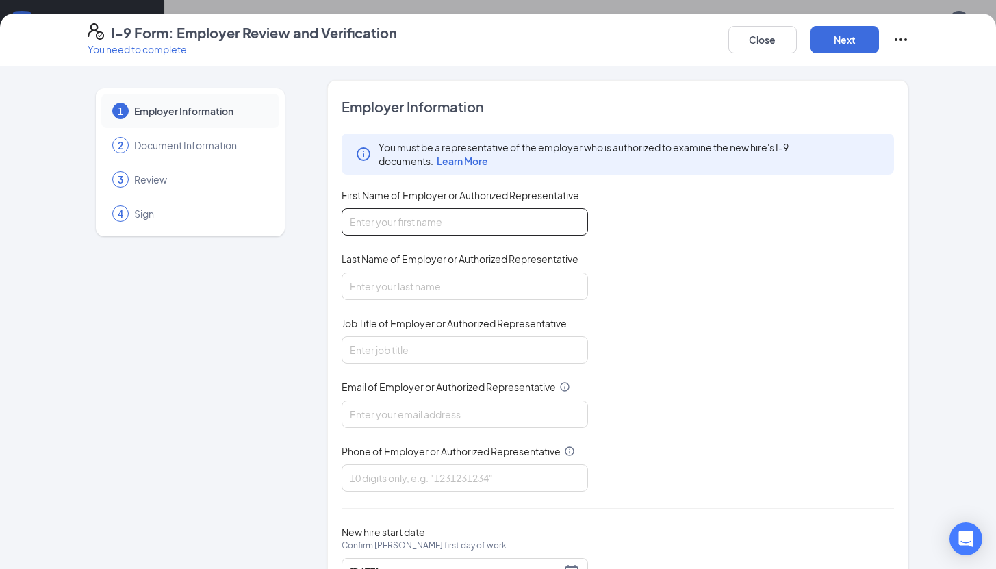
click at [550, 219] on input "First Name of Employer or Authorized Representative" at bounding box center [465, 221] width 246 height 27
type input "Mikaela"
type input "Reyes"
type input "HR Manager"
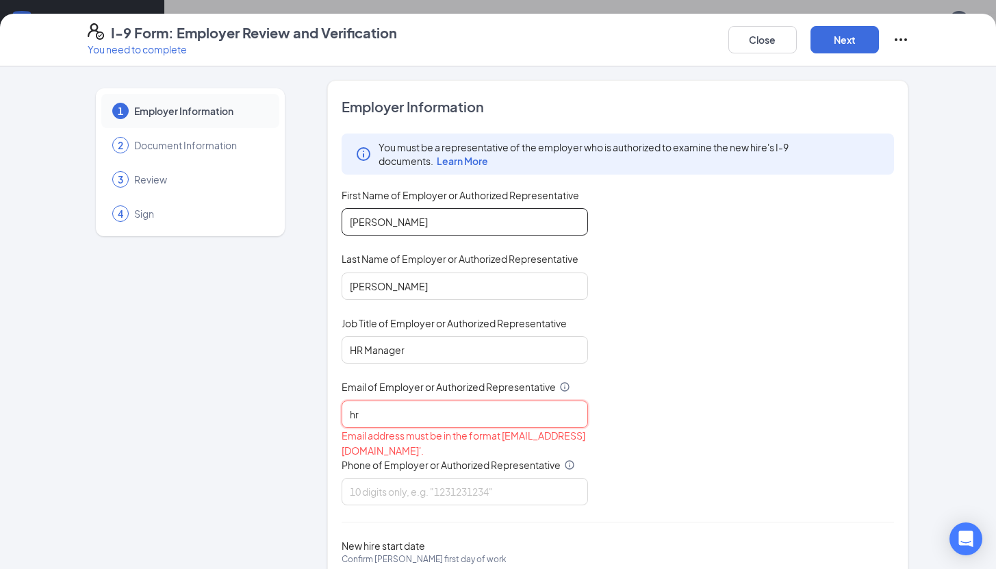
type input "hr@wallace-usa.com"
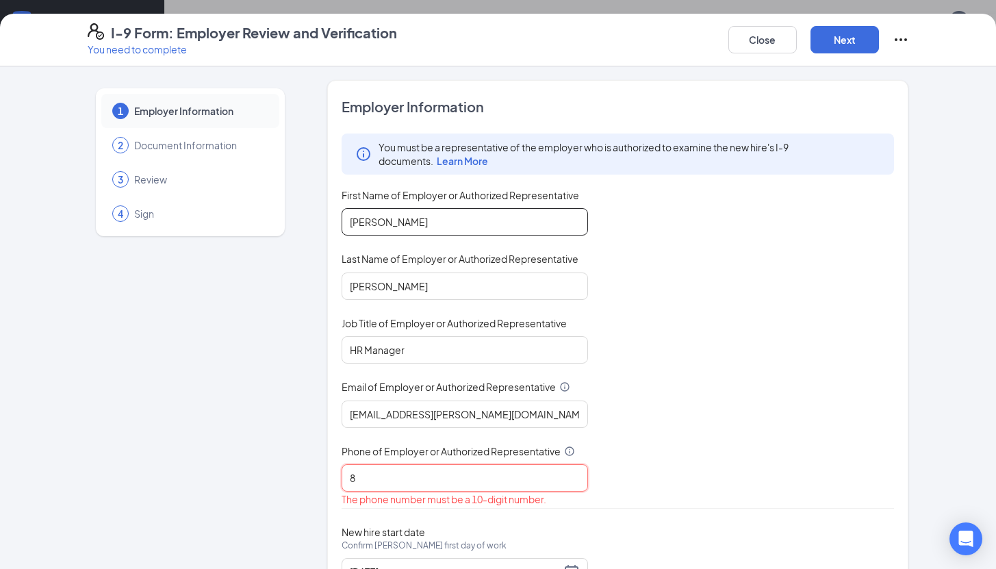
type input "8185723668"
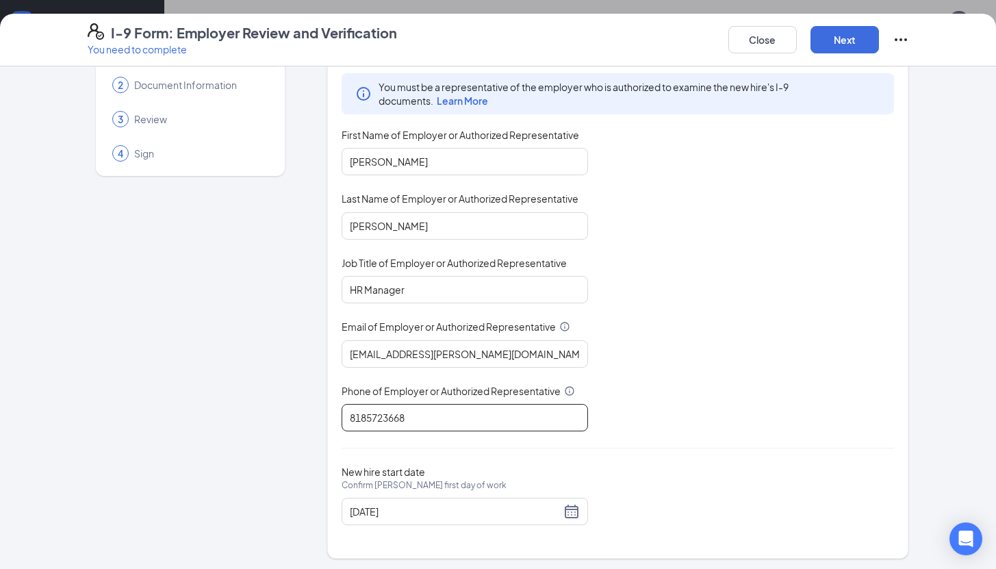
scroll to position [62, 0]
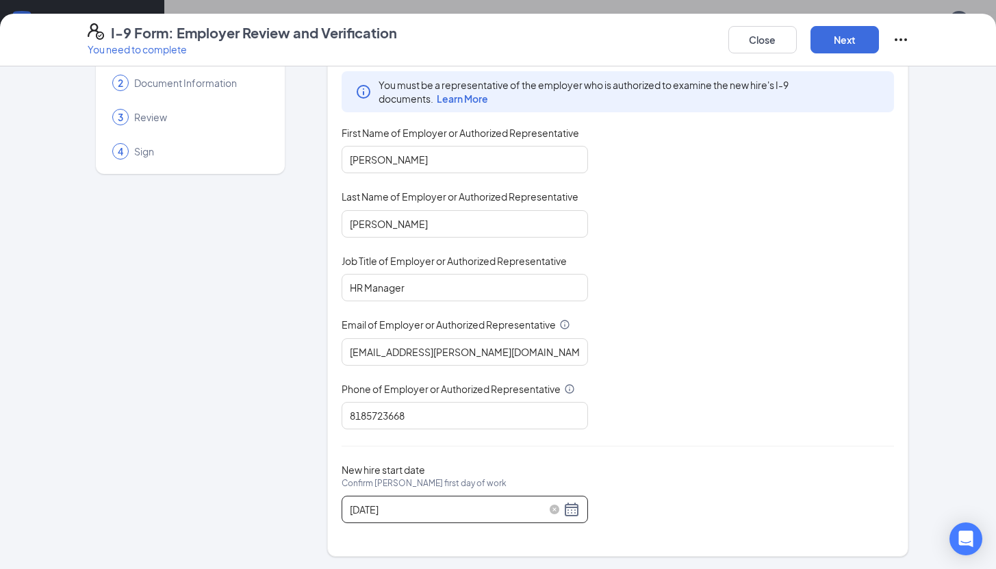
click at [566, 504] on div "09/11/2025" at bounding box center [465, 509] width 230 height 16
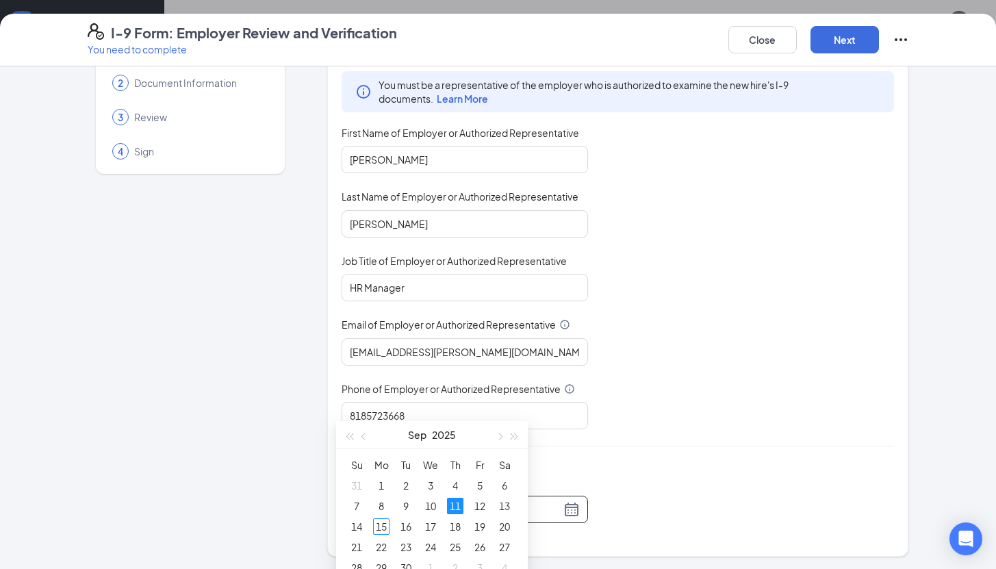
type input "09/11/2025"
click at [564, 478] on div "New hire start date Confirm Alex Moreno's first day of work" at bounding box center [465, 479] width 246 height 32
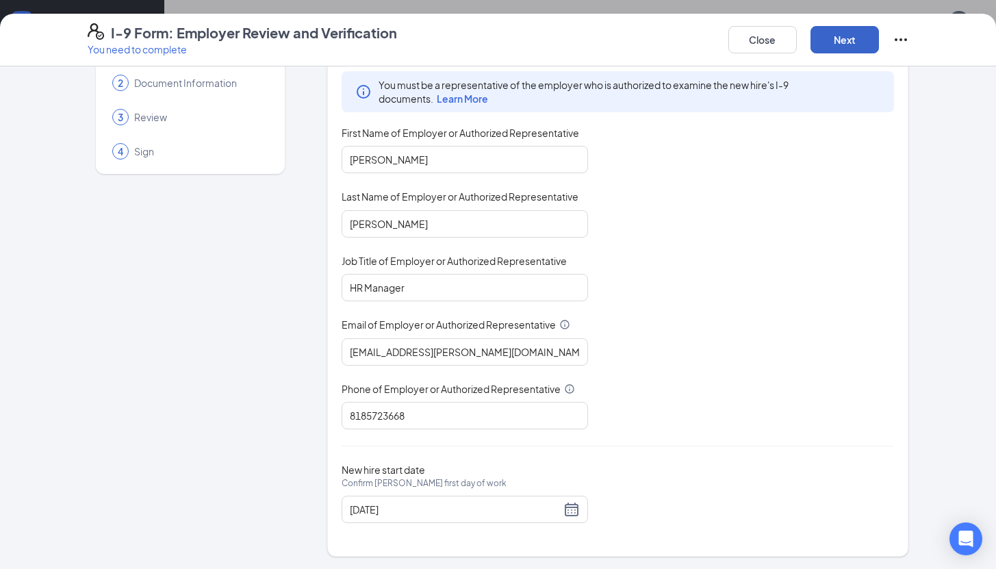
click at [821, 37] on button "Next" at bounding box center [844, 39] width 68 height 27
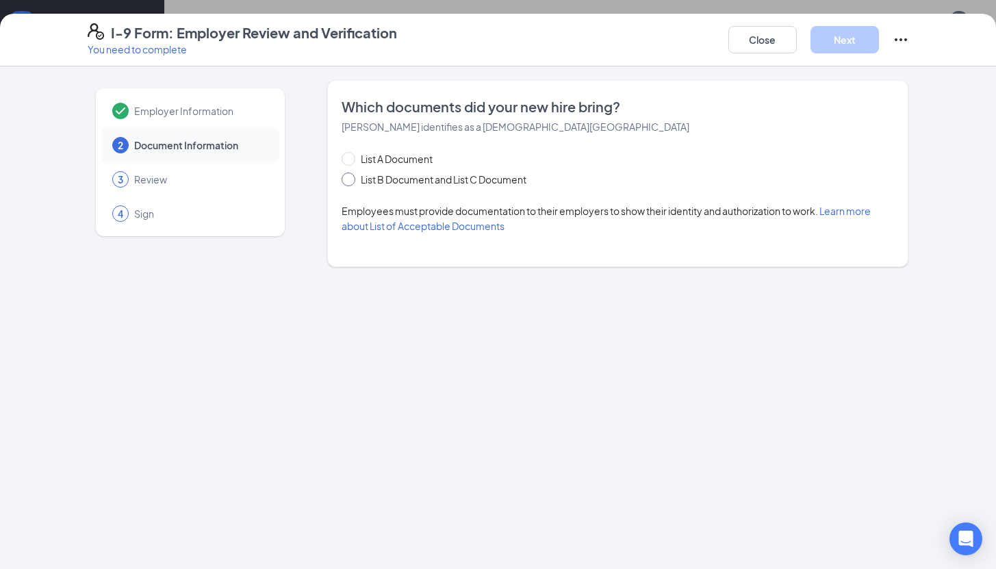
click at [428, 181] on span "List B Document and List C Document" at bounding box center [443, 179] width 177 height 15
click at [351, 181] on input "List B Document and List C Document" at bounding box center [347, 177] width 10 height 10
radio input "true"
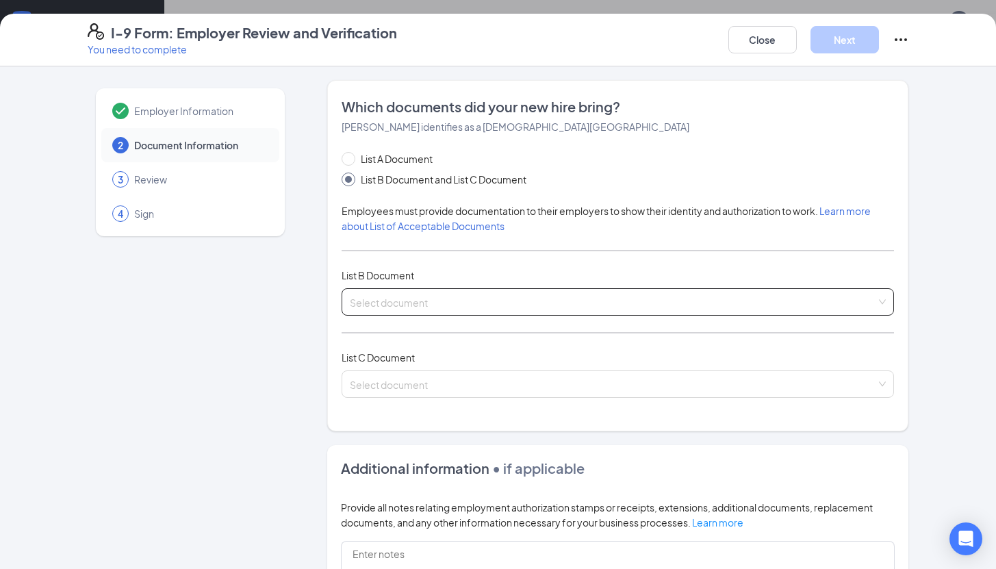
click at [430, 290] on div "Select document List B Documents Driver’s License issued by U.S State or outlyi…" at bounding box center [618, 301] width 553 height 27
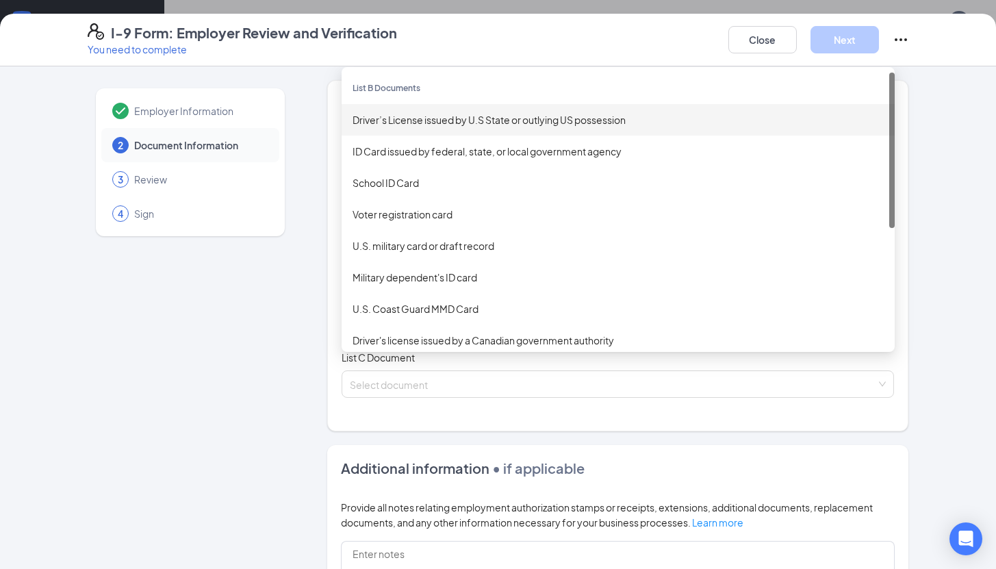
click at [442, 116] on div "Driver’s License issued by U.S State or outlying US possession" at bounding box center [617, 119] width 531 height 15
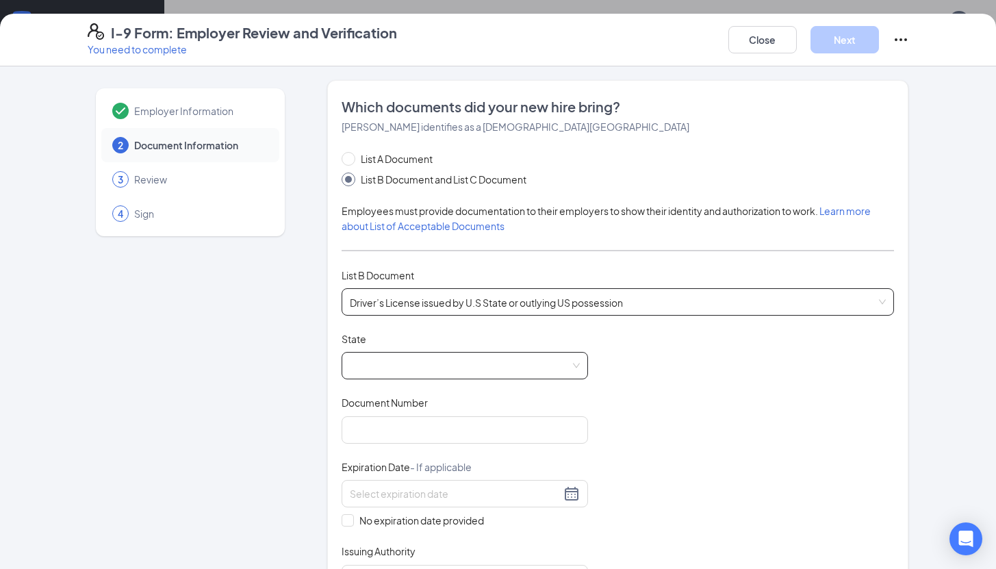
click at [413, 365] on span at bounding box center [465, 365] width 230 height 26
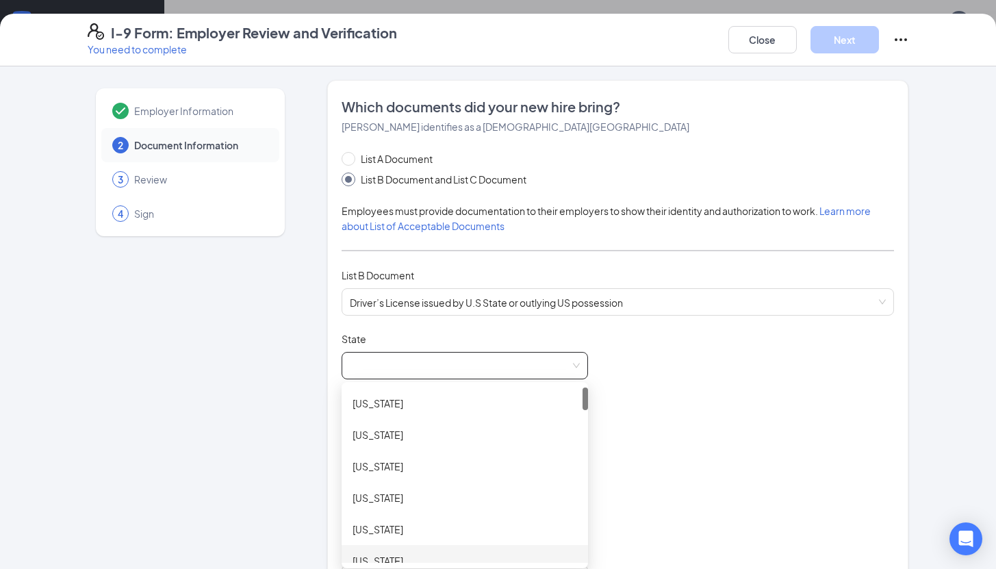
click at [407, 553] on div "California" at bounding box center [464, 560] width 224 height 15
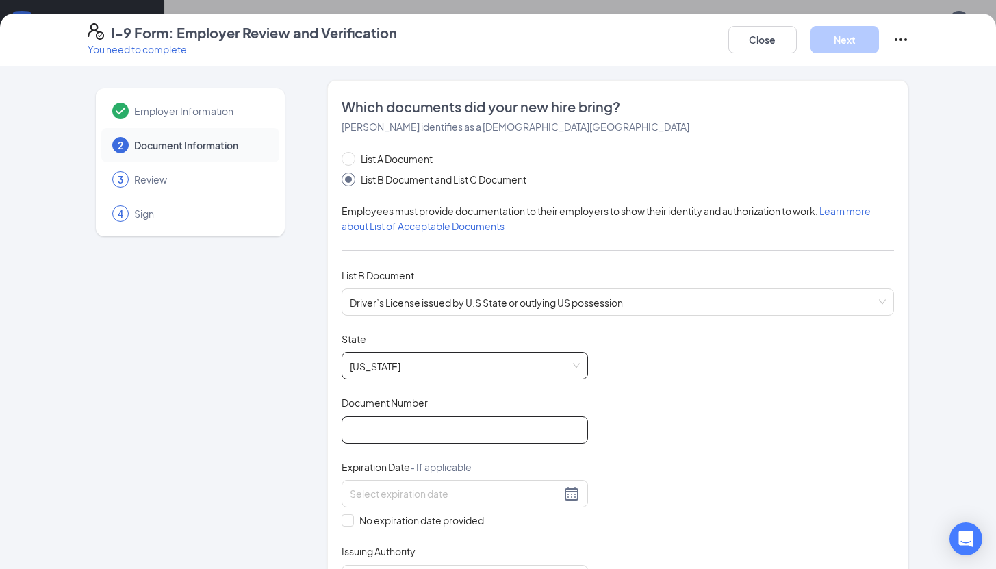
click at [367, 418] on input "Document Number" at bounding box center [465, 429] width 246 height 27
type input "W1290792"
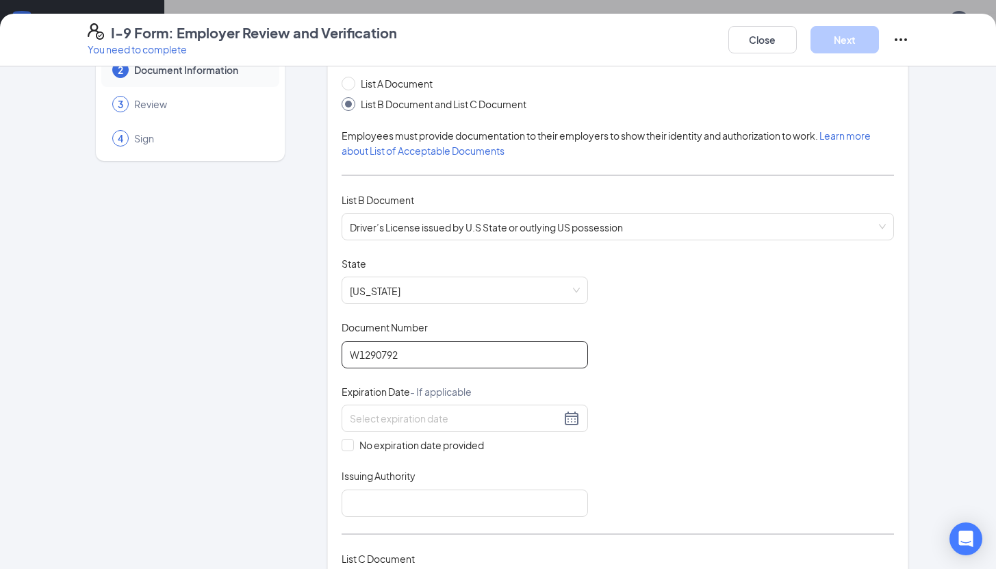
scroll to position [95, 0]
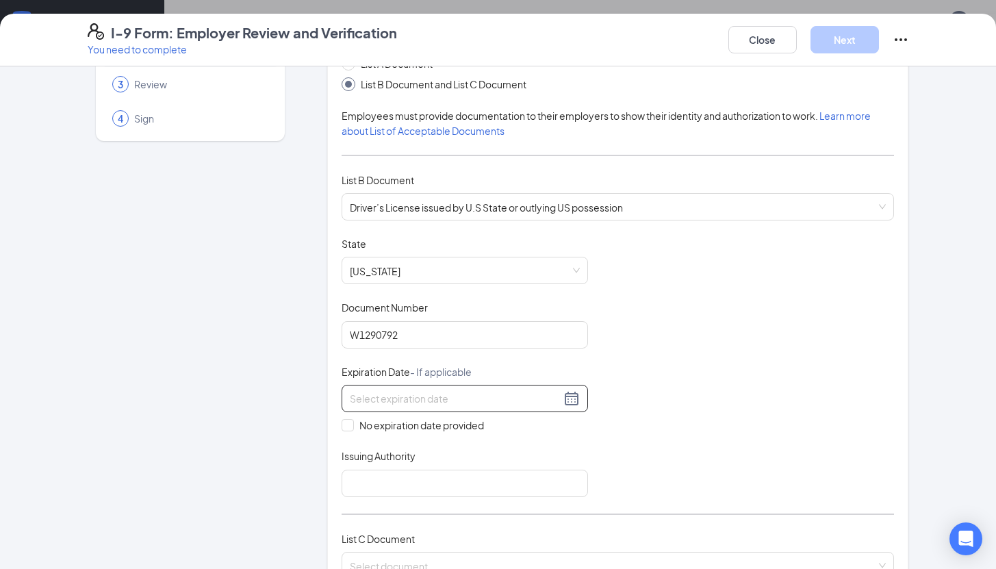
click at [515, 403] on input at bounding box center [455, 398] width 211 height 15
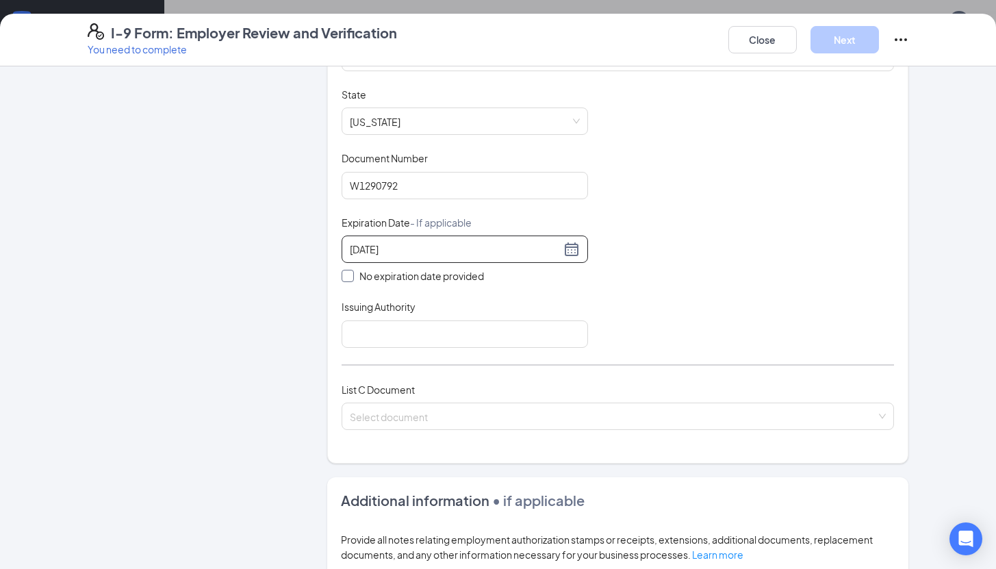
scroll to position [277, 0]
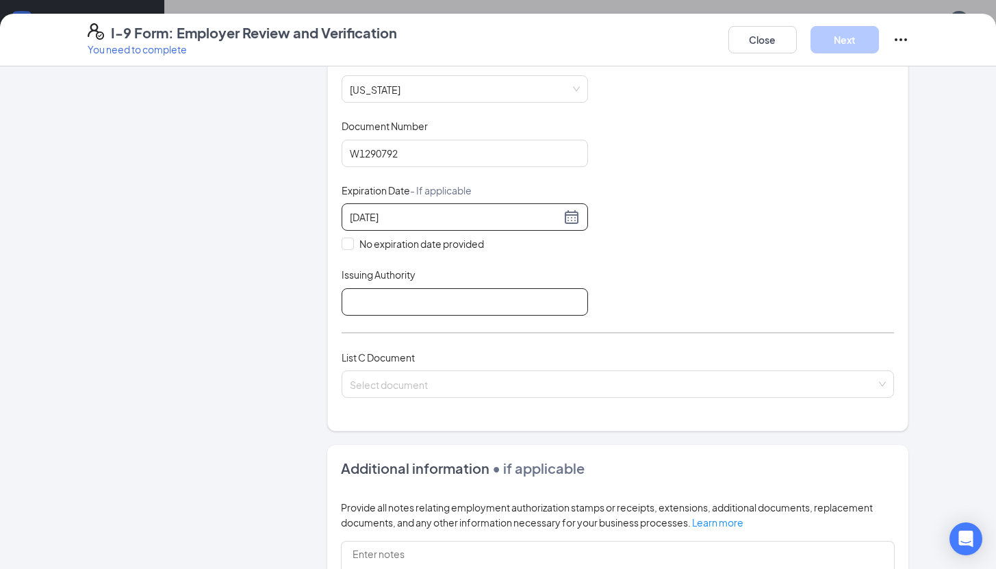
type input "08/09/2027"
click at [402, 306] on input "Issuing Authority" at bounding box center [465, 301] width 246 height 27
type input "California Department of Motor Vehicles"
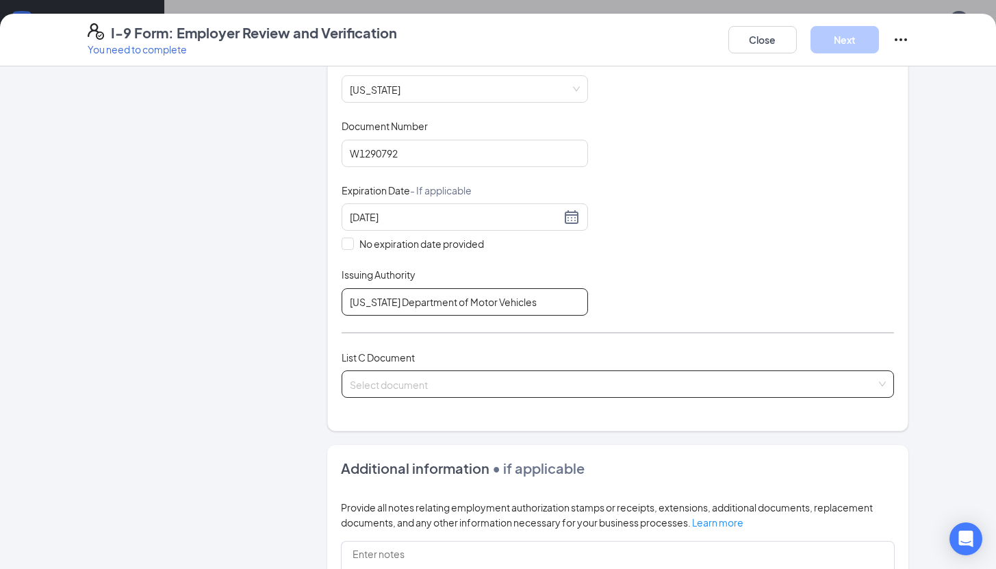
click at [428, 390] on span at bounding box center [613, 384] width 527 height 26
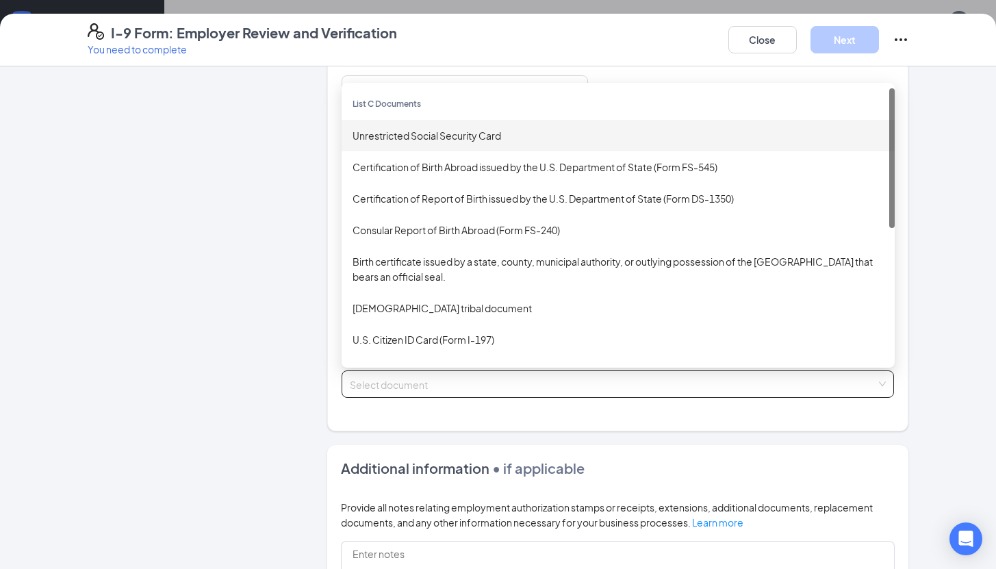
click at [433, 136] on div "Unrestricted Social Security Card" at bounding box center [617, 135] width 531 height 15
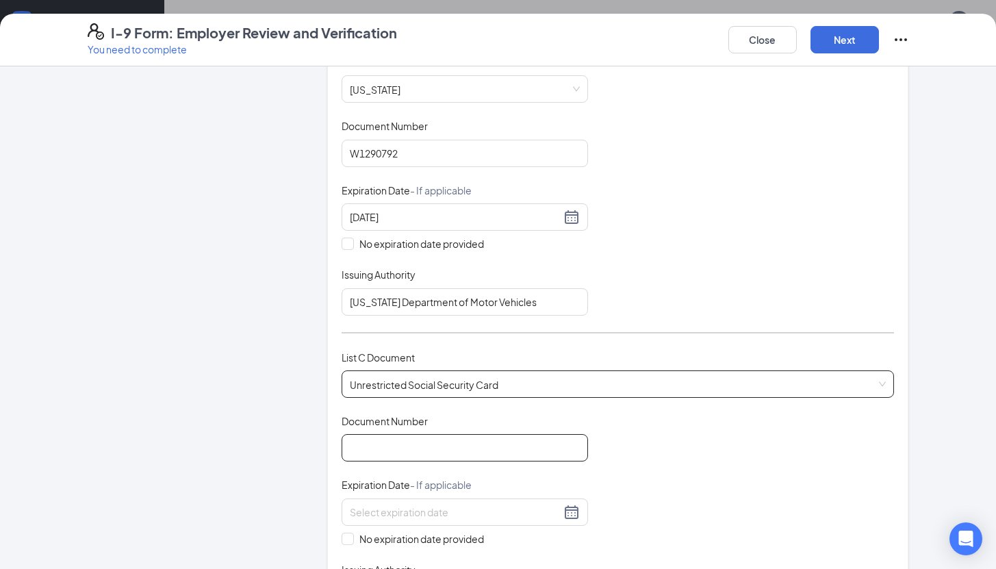
click at [381, 452] on input "Document Number" at bounding box center [465, 447] width 246 height 27
type input "618479167"
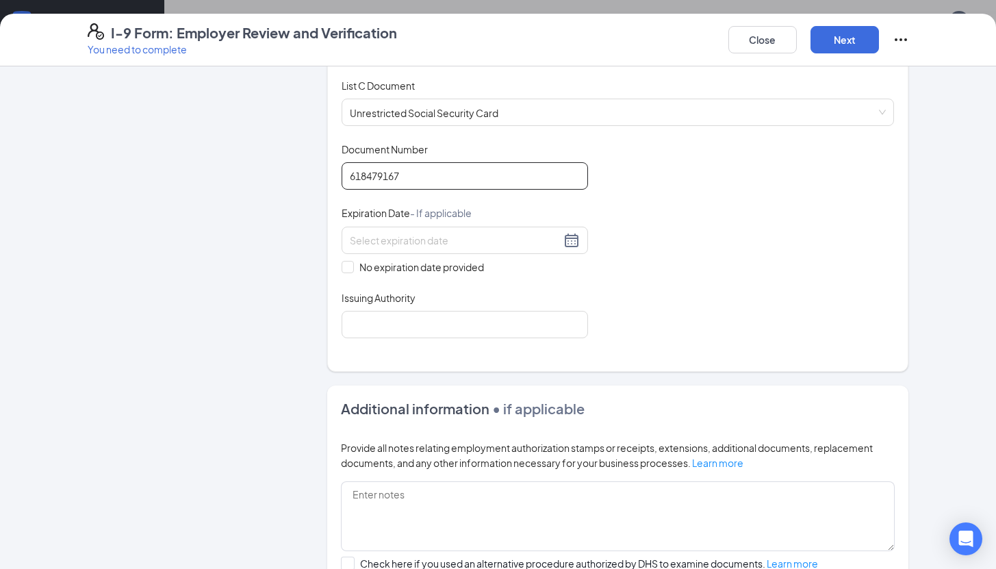
scroll to position [572, 0]
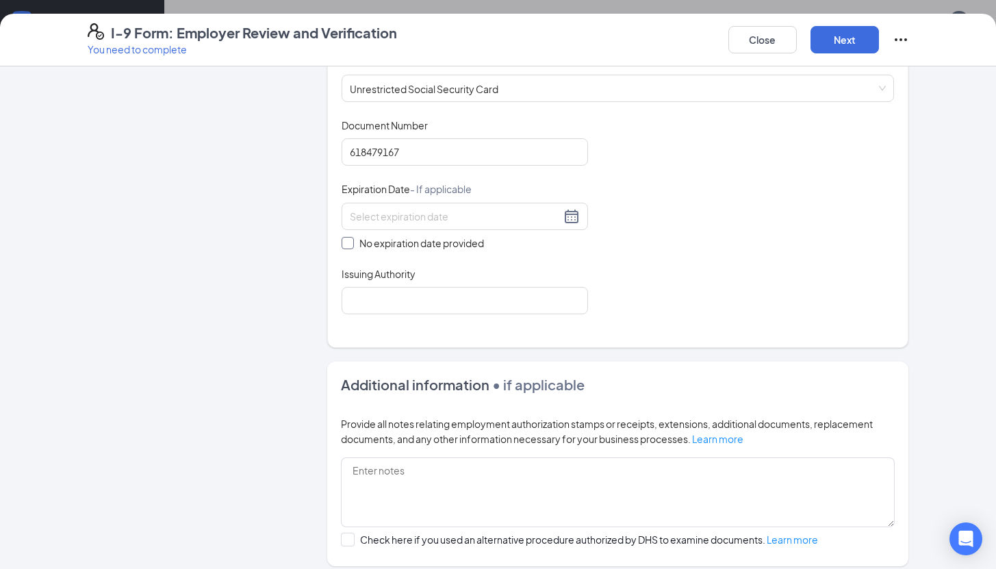
click at [358, 242] on span "No expiration date provided" at bounding box center [422, 242] width 136 height 15
click at [351, 242] on input "No expiration date provided" at bounding box center [347, 242] width 10 height 10
checkbox input "true"
click at [369, 296] on input "Issuing Authority" at bounding box center [465, 303] width 246 height 27
type input "State of California"
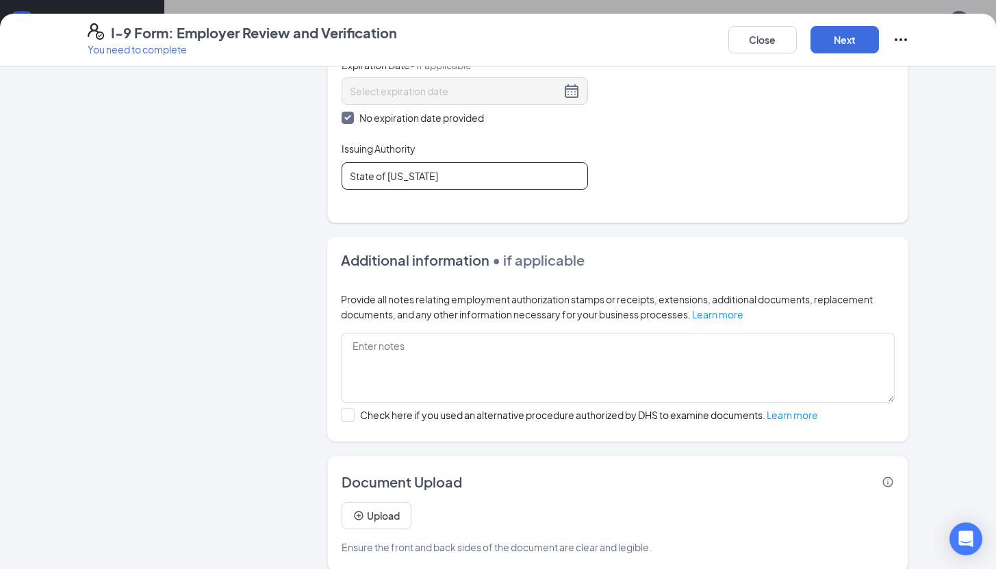
scroll to position [712, 0]
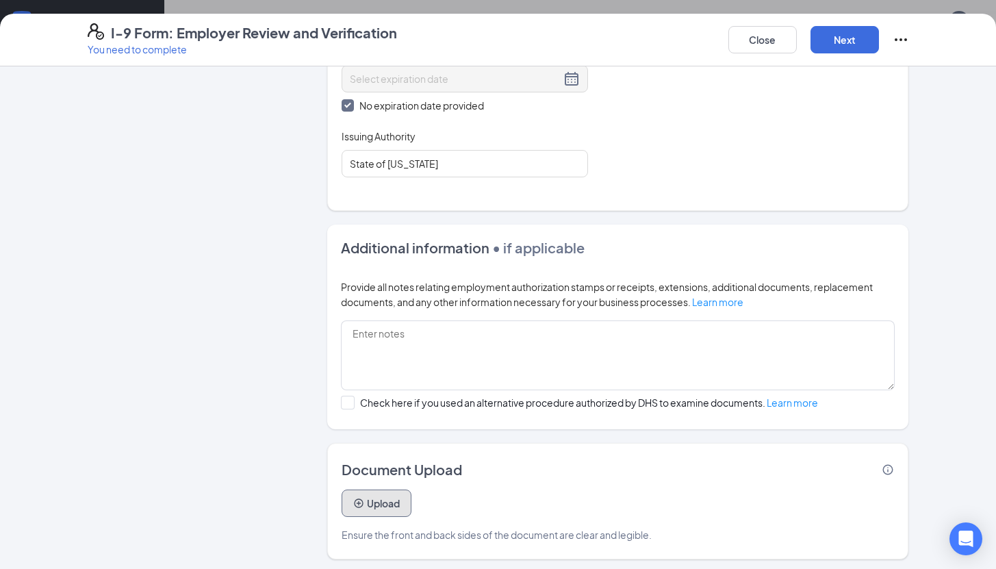
click at [372, 495] on button "Upload" at bounding box center [377, 502] width 70 height 27
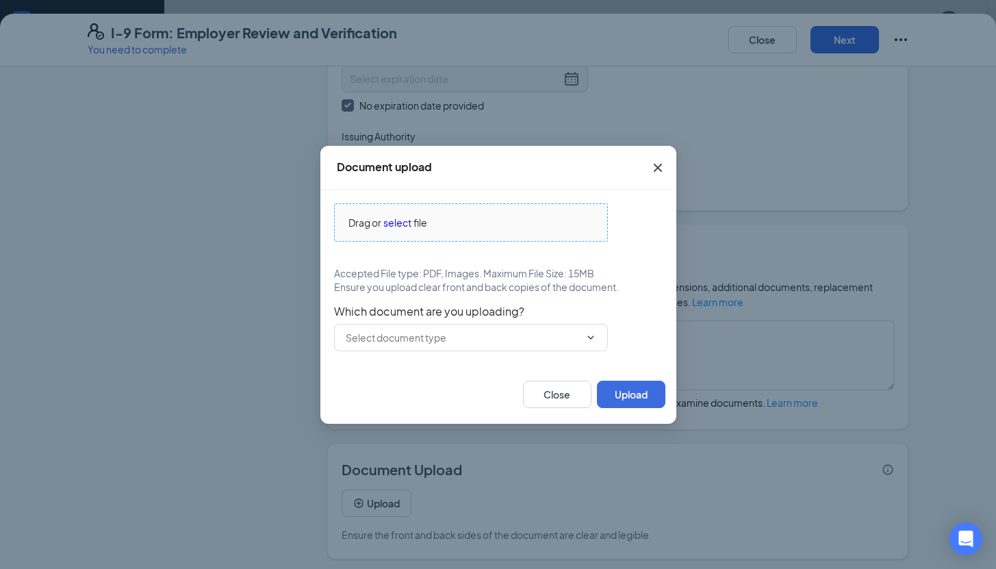
click at [406, 220] on span "select" at bounding box center [397, 222] width 28 height 15
click at [394, 216] on span "select" at bounding box center [397, 222] width 28 height 15
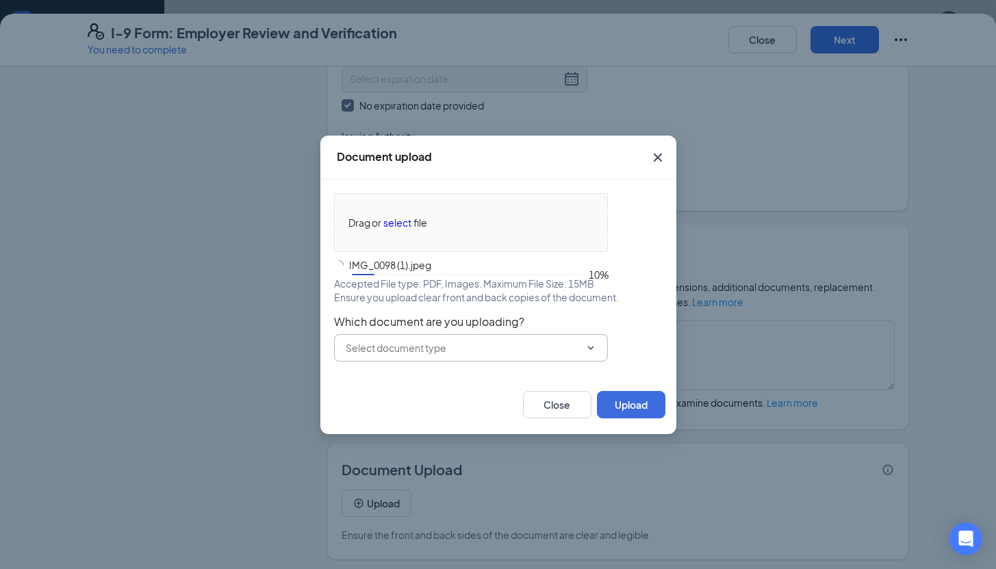
click at [481, 352] on input "text" at bounding box center [463, 347] width 234 height 15
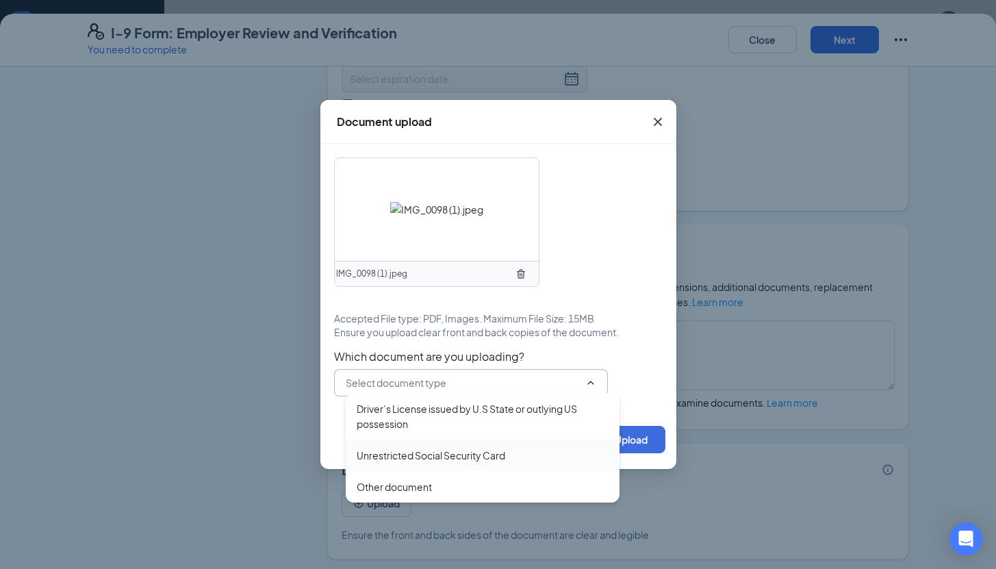
click at [453, 455] on div "Unrestricted Social Security Card" at bounding box center [431, 455] width 149 height 15
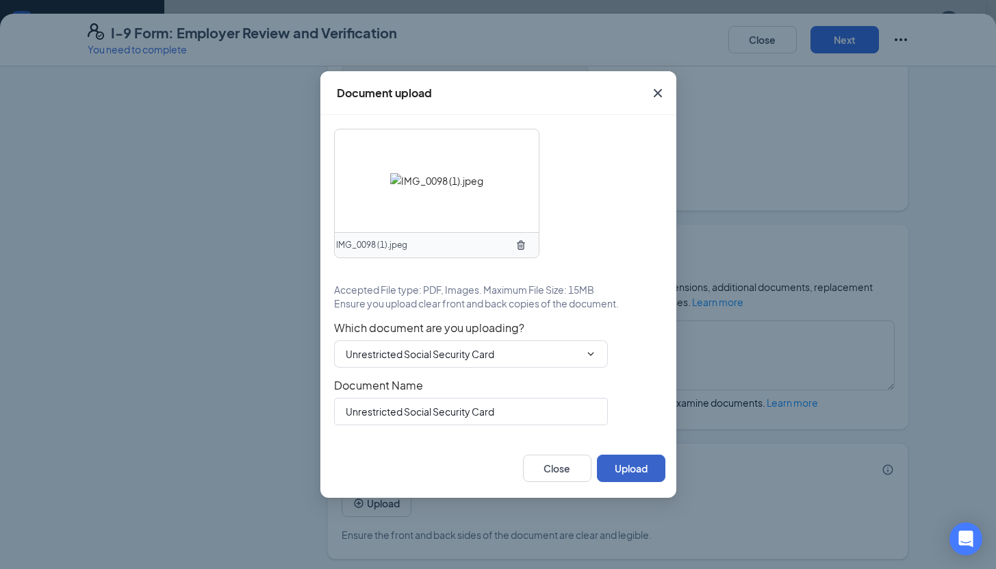
click at [617, 472] on button "Upload" at bounding box center [631, 467] width 68 height 27
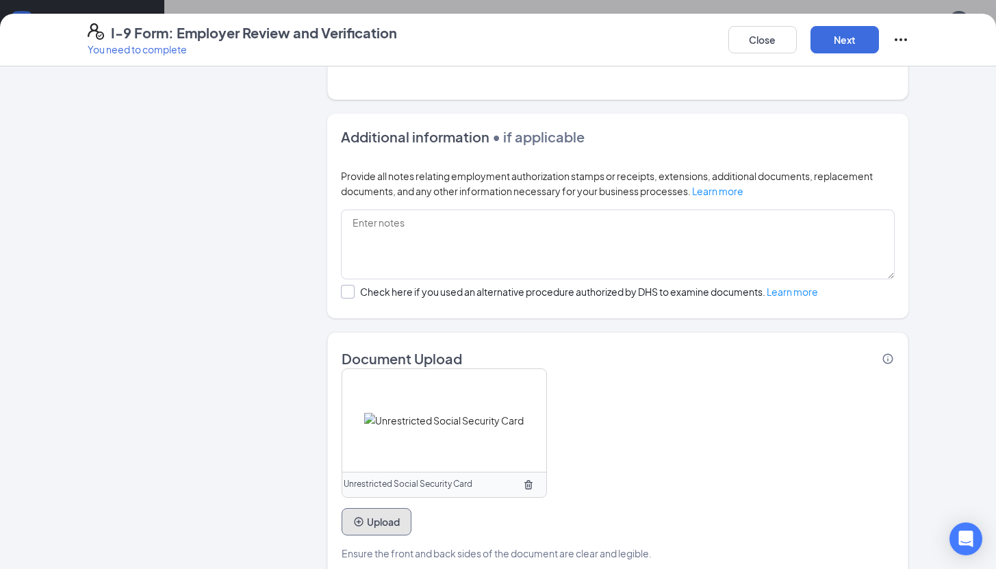
scroll to position [841, 0]
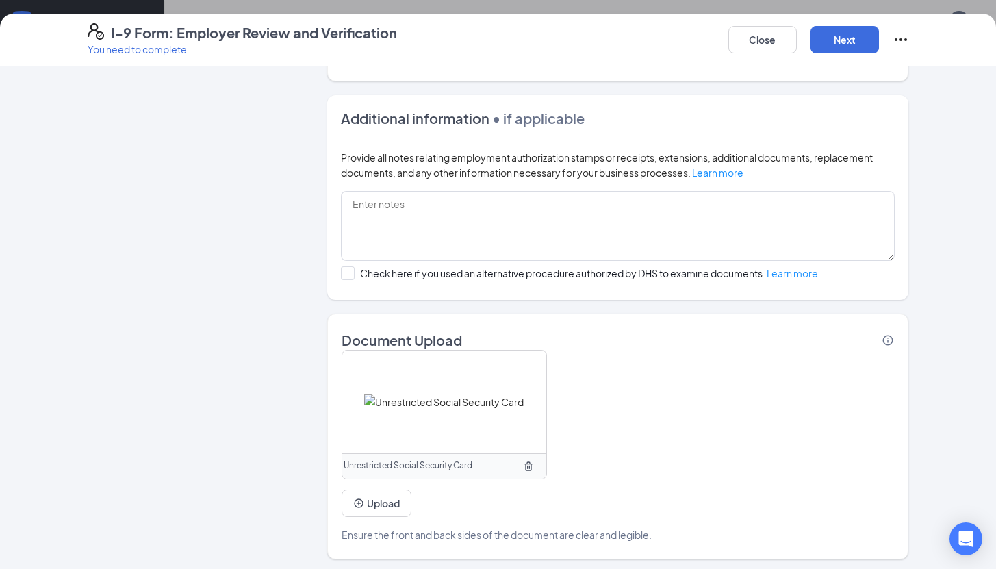
click at [389, 484] on div "Upload" at bounding box center [377, 498] width 70 height 38
click at [388, 500] on button "Upload" at bounding box center [377, 502] width 70 height 27
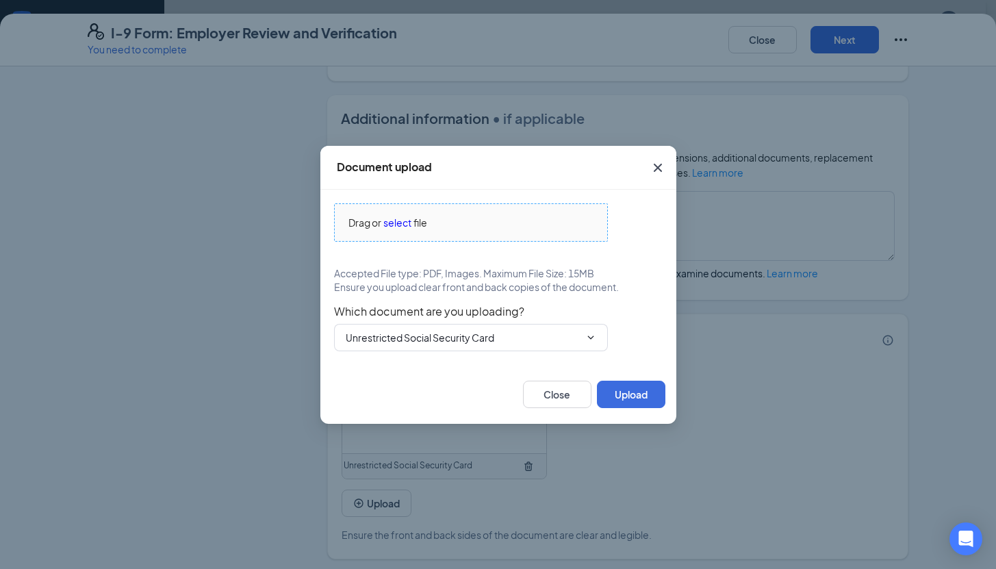
click at [404, 233] on span "Drag or select file" at bounding box center [471, 222] width 272 height 37
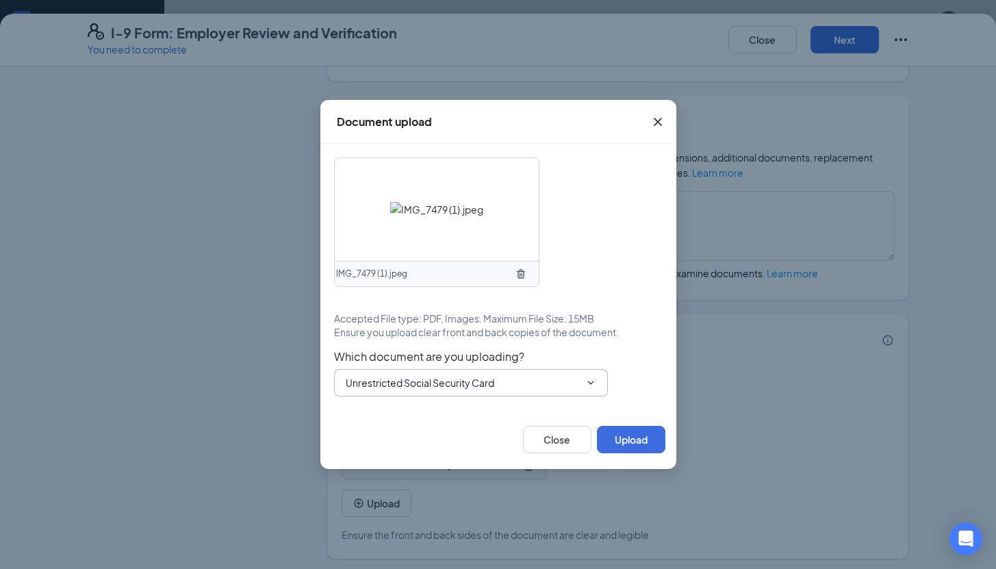
click at [498, 382] on input "Unrestricted Social Security Card" at bounding box center [463, 382] width 234 height 15
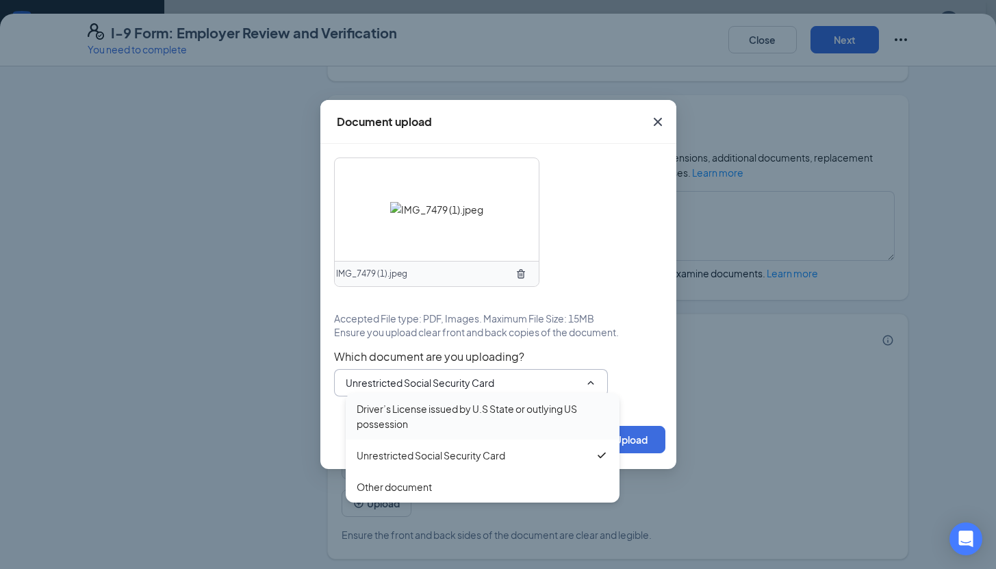
click at [489, 419] on div "Driver’s License issued by U.S State or outlying US possession" at bounding box center [483, 416] width 252 height 30
type input "Driver’s License issued by U.S State or outlying US possession"
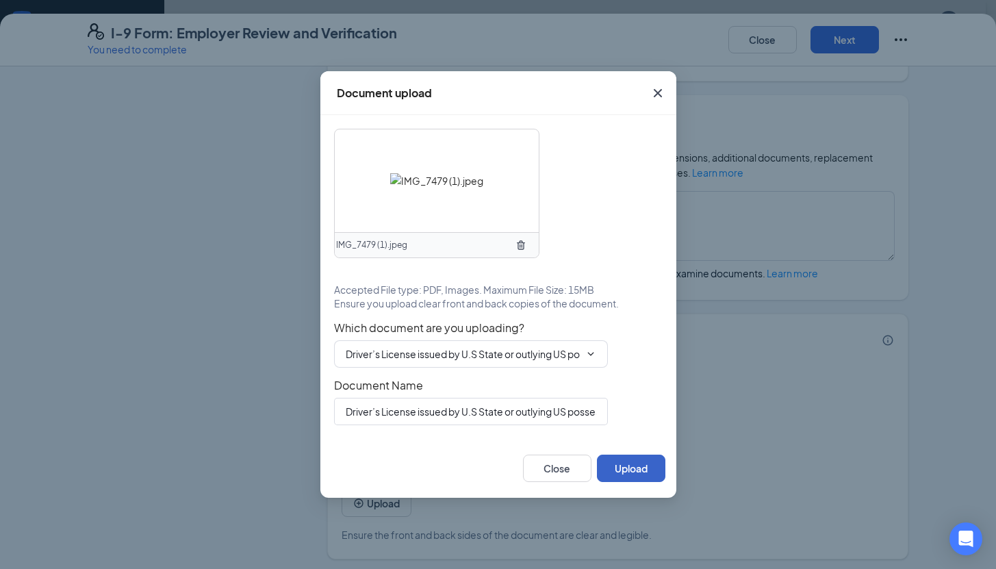
click at [621, 464] on button "Upload" at bounding box center [631, 467] width 68 height 27
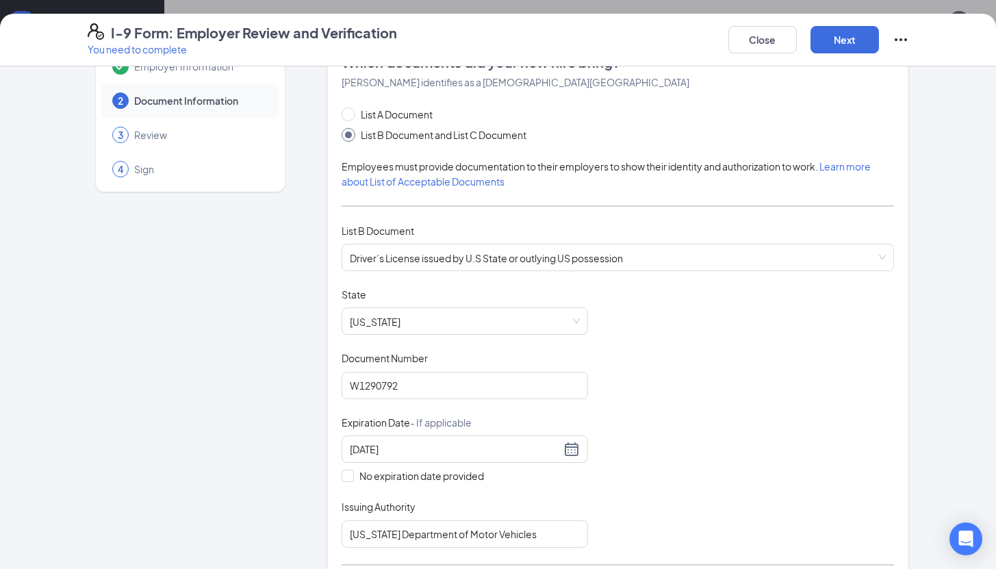
scroll to position [0, 0]
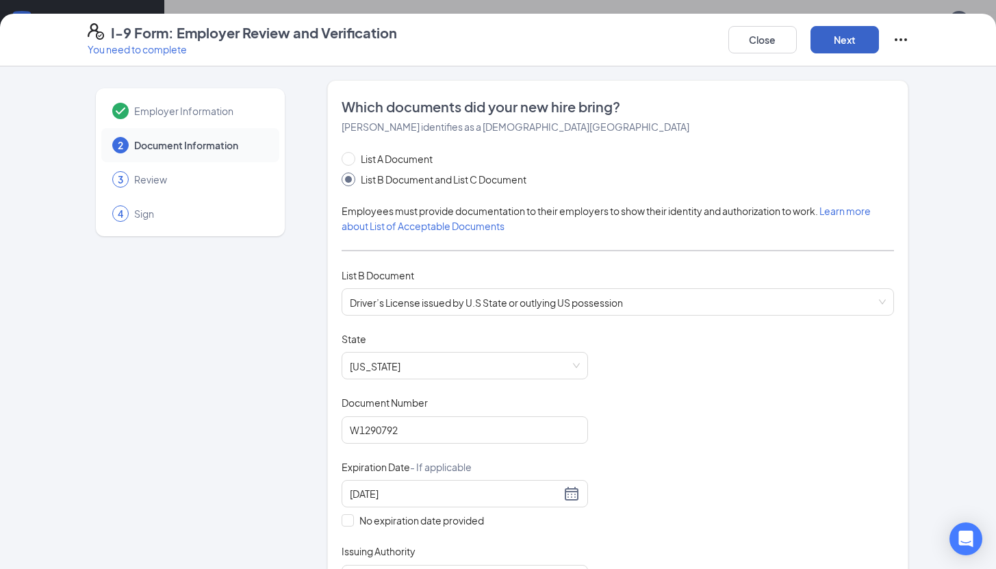
click at [834, 52] on button "Next" at bounding box center [844, 39] width 68 height 27
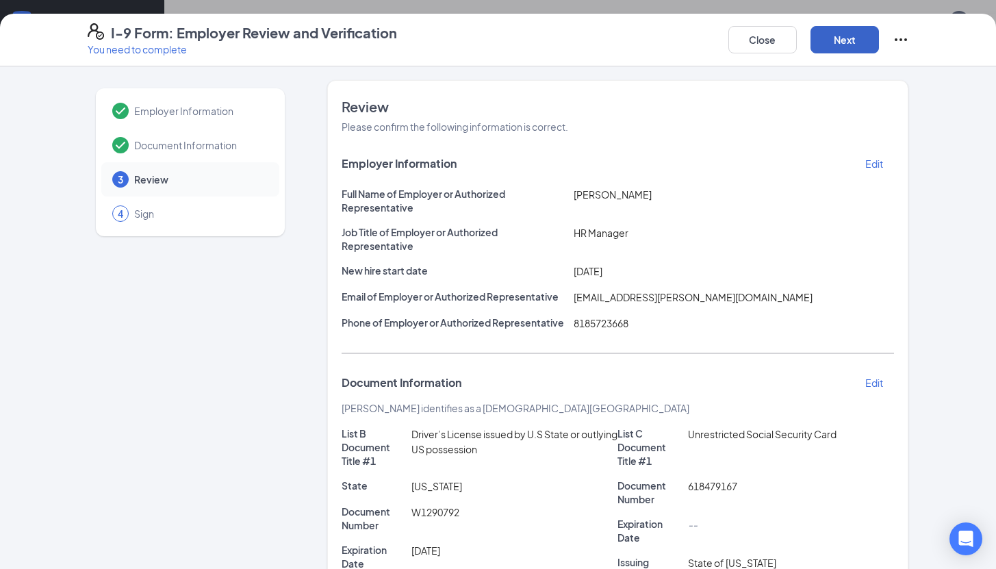
scroll to position [427, 0]
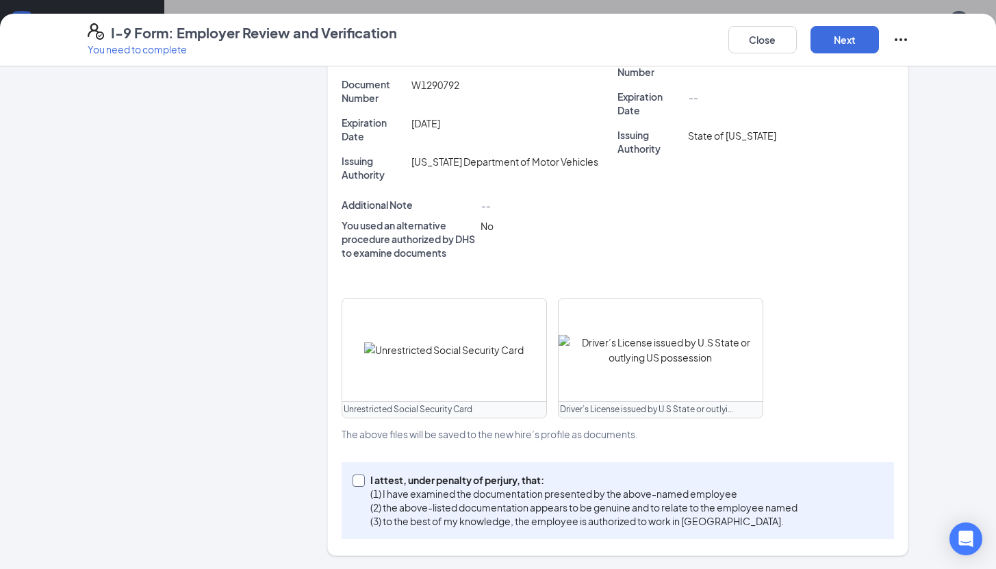
click at [426, 476] on p "I attest, under penalty of perjury, that:" at bounding box center [583, 480] width 427 height 14
click at [362, 476] on input "I attest, under penalty of perjury, that: (1) I have examined the documentation…" at bounding box center [357, 479] width 10 height 10
checkbox input "true"
click at [847, 33] on button "Next" at bounding box center [844, 39] width 68 height 27
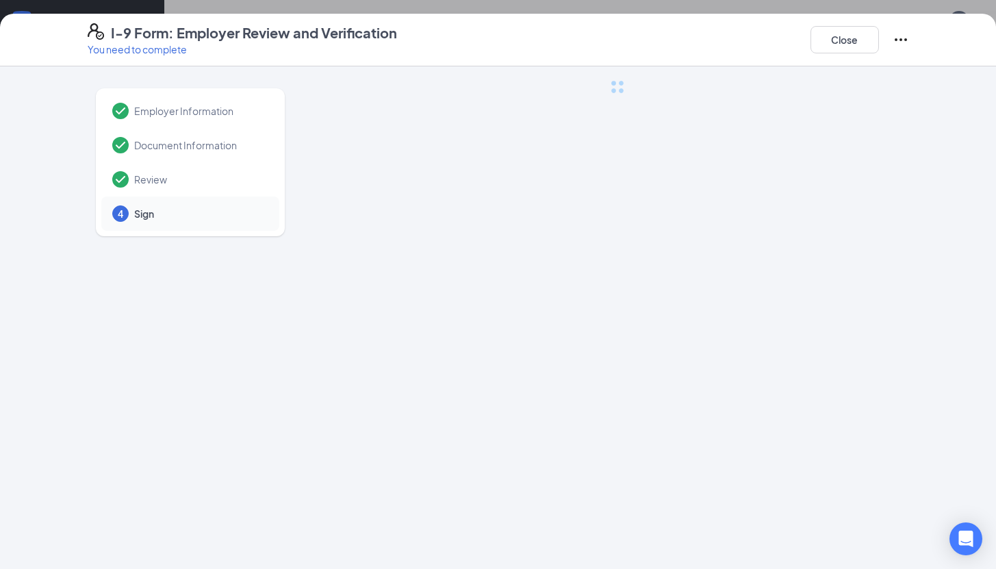
scroll to position [0, 0]
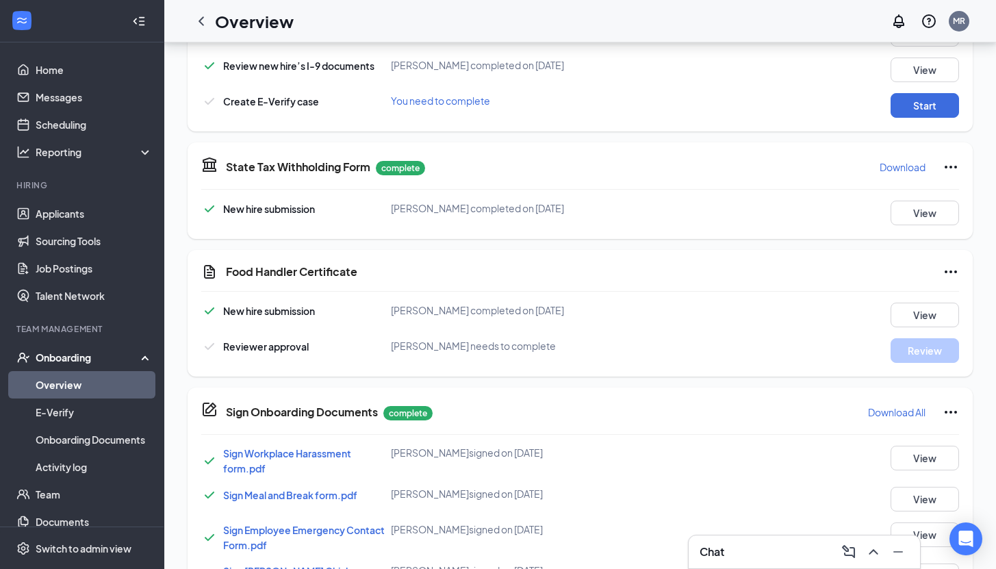
click at [936, 92] on div "New hire submission Alex Moreno completed on Sep 8, 2025 View Review new hire’s…" at bounding box center [580, 70] width 758 height 96
click at [927, 104] on button "Start" at bounding box center [924, 105] width 68 height 25
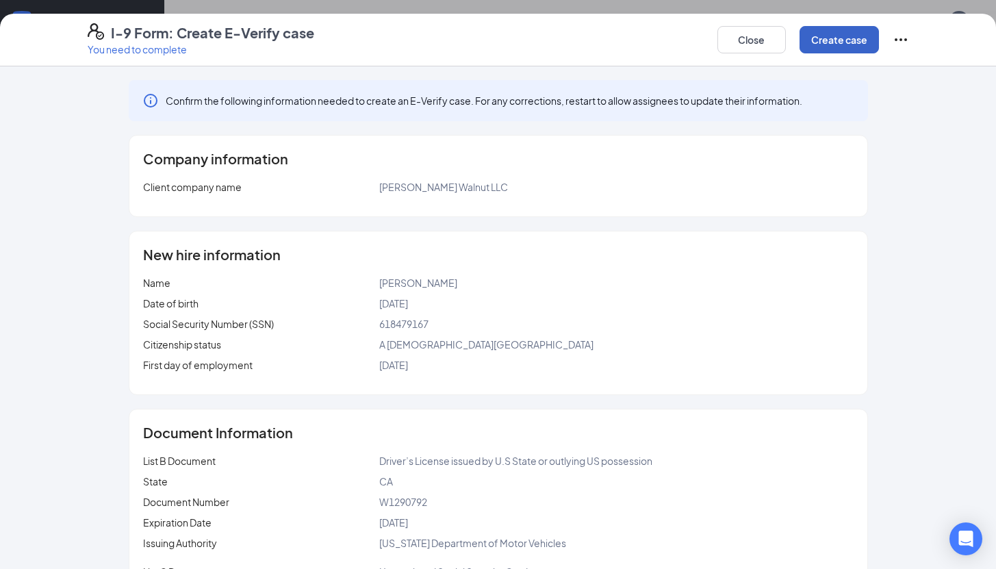
click at [850, 41] on button "Create case" at bounding box center [838, 39] width 79 height 27
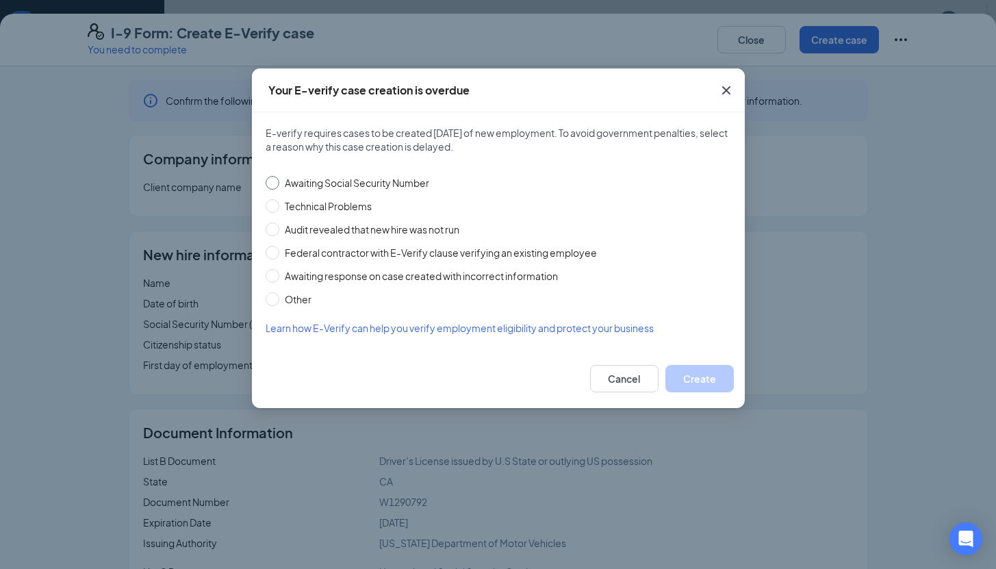
click at [404, 187] on span "Awaiting Social Security Number" at bounding box center [356, 182] width 155 height 15
click at [279, 187] on input "Awaiting Social Security Number" at bounding box center [273, 183] width 14 height 14
radio input "true"
click at [675, 381] on button "Create" at bounding box center [699, 378] width 68 height 27
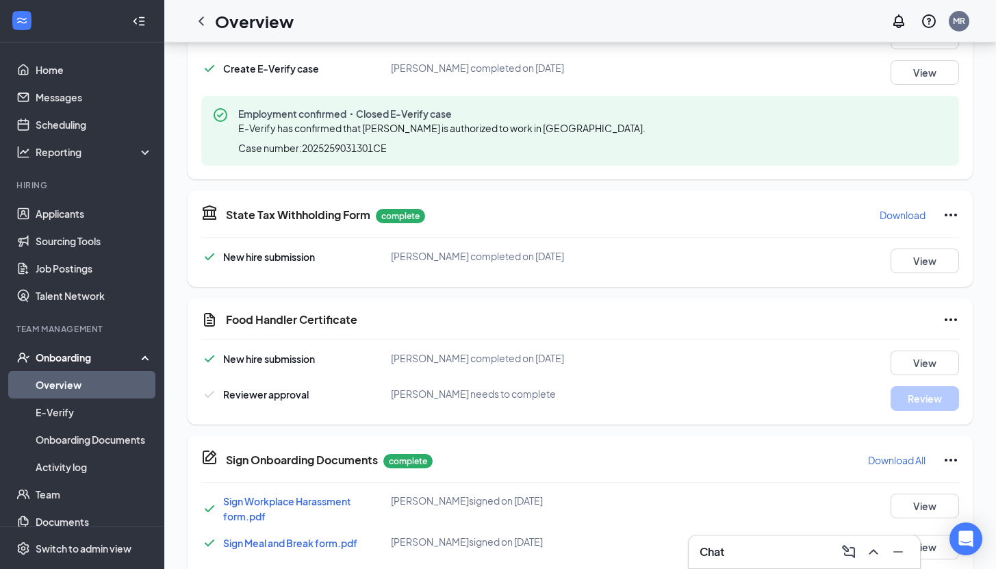
click at [84, 365] on div "Onboarding" at bounding box center [82, 357] width 164 height 27
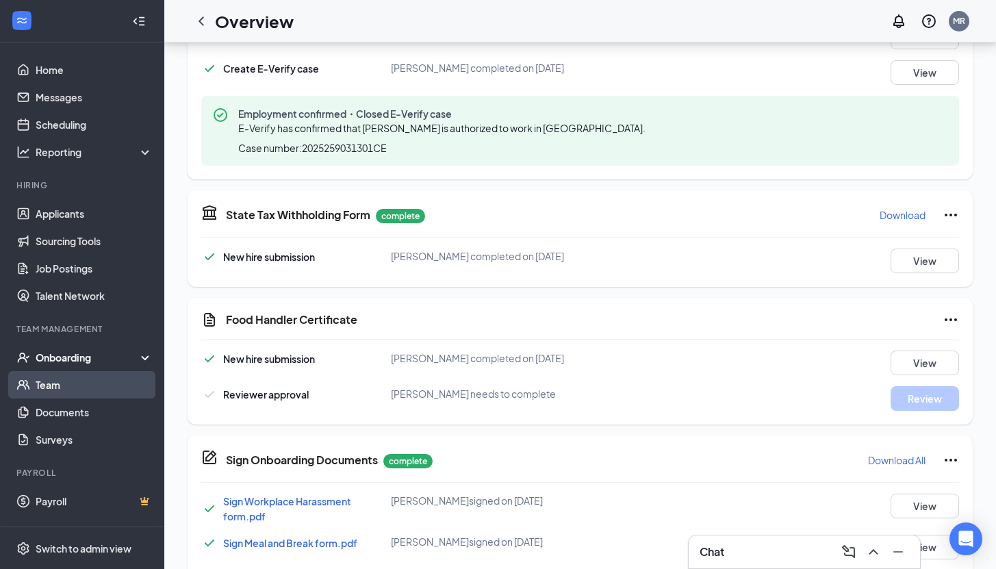
click at [77, 391] on link "Team" at bounding box center [94, 384] width 117 height 27
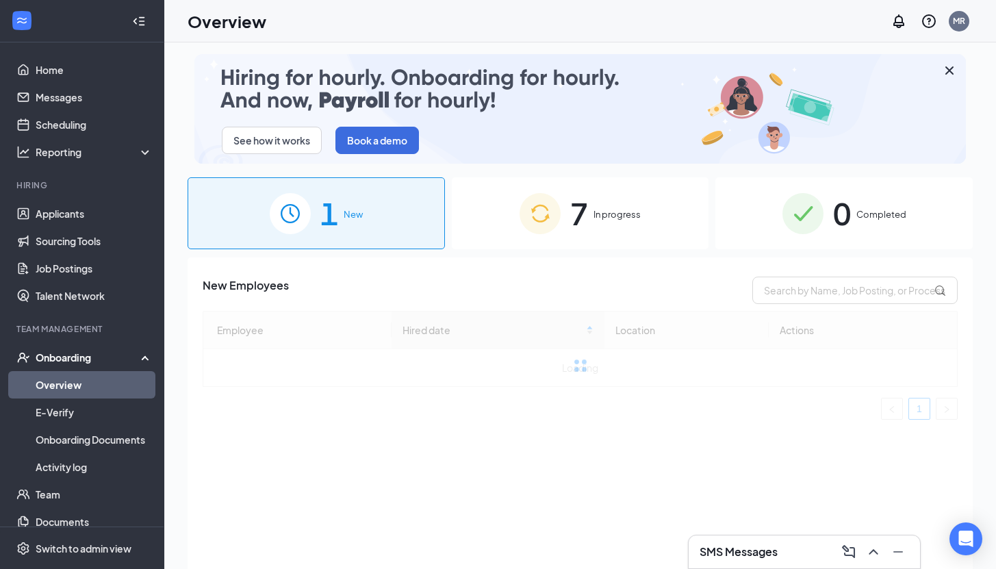
scroll to position [9, 0]
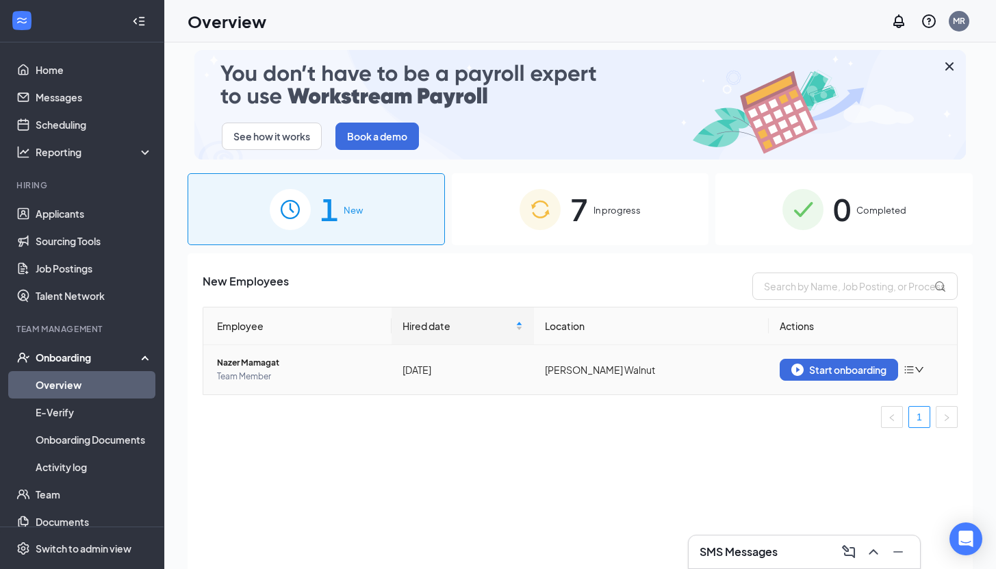
click at [926, 373] on div "Start onboarding" at bounding box center [863, 370] width 166 height 22
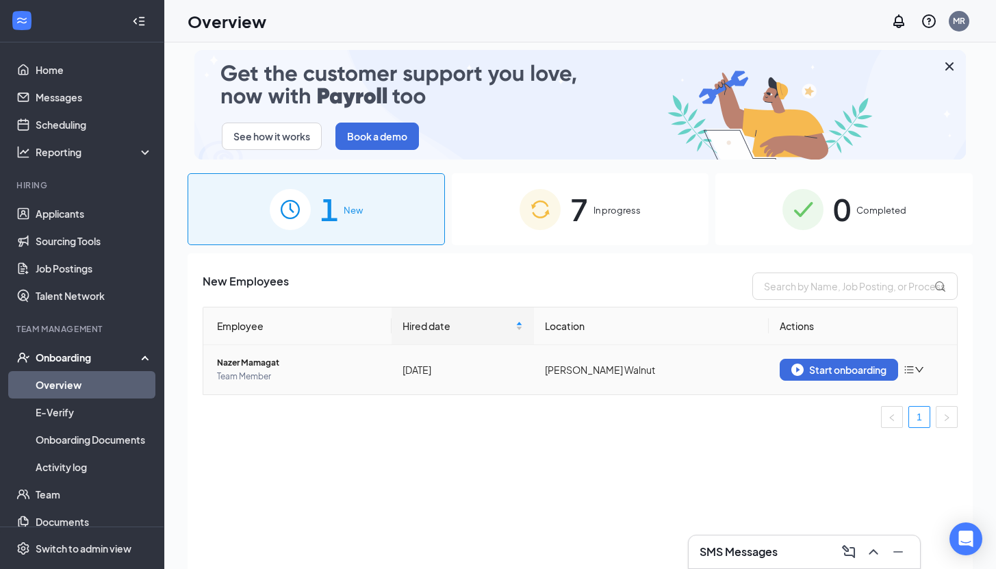
click at [912, 372] on icon "bars" at bounding box center [908, 370] width 9 height 8
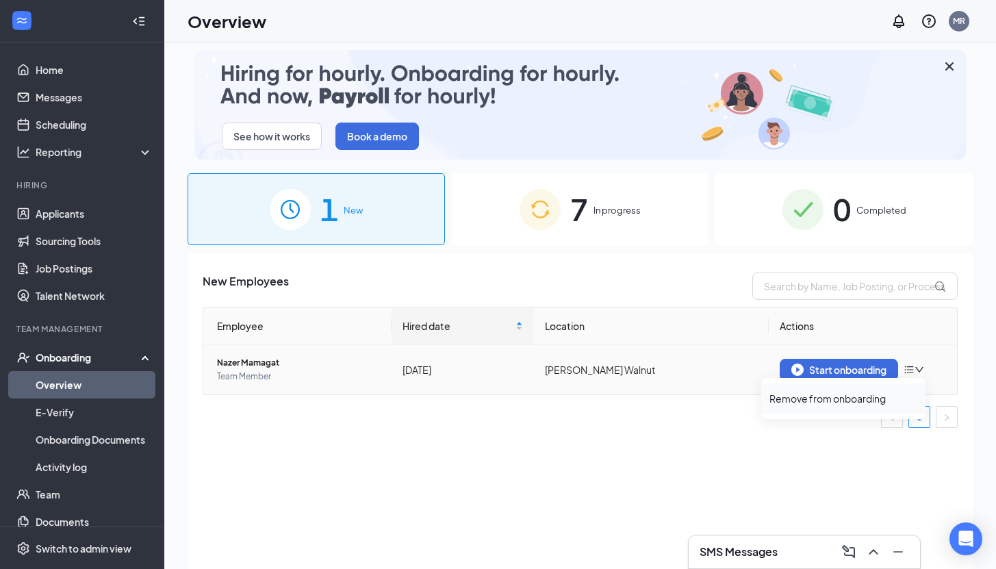
click at [890, 404] on div "Remove from onboarding" at bounding box center [843, 398] width 148 height 14
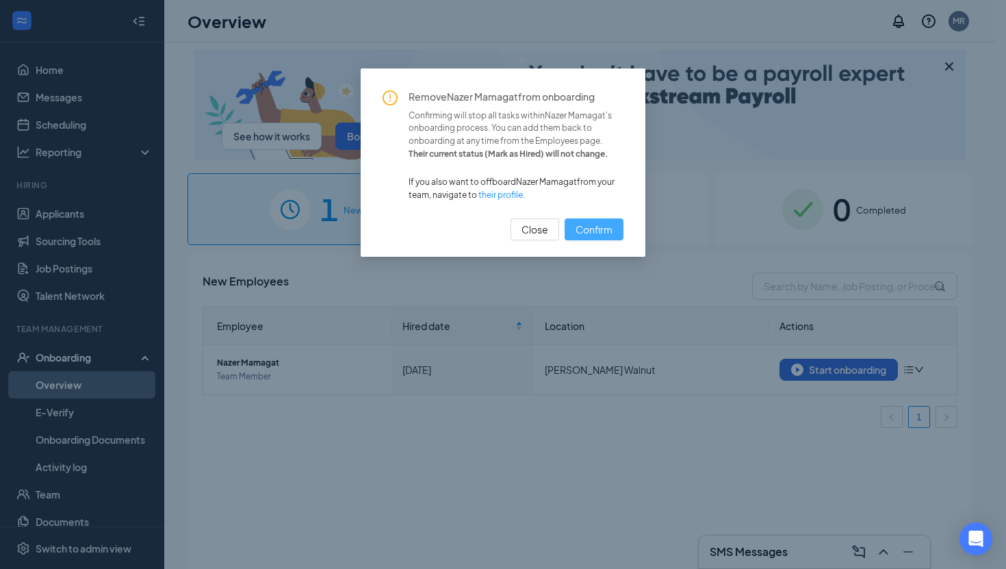
click at [604, 237] on button "Confirm" at bounding box center [594, 229] width 59 height 22
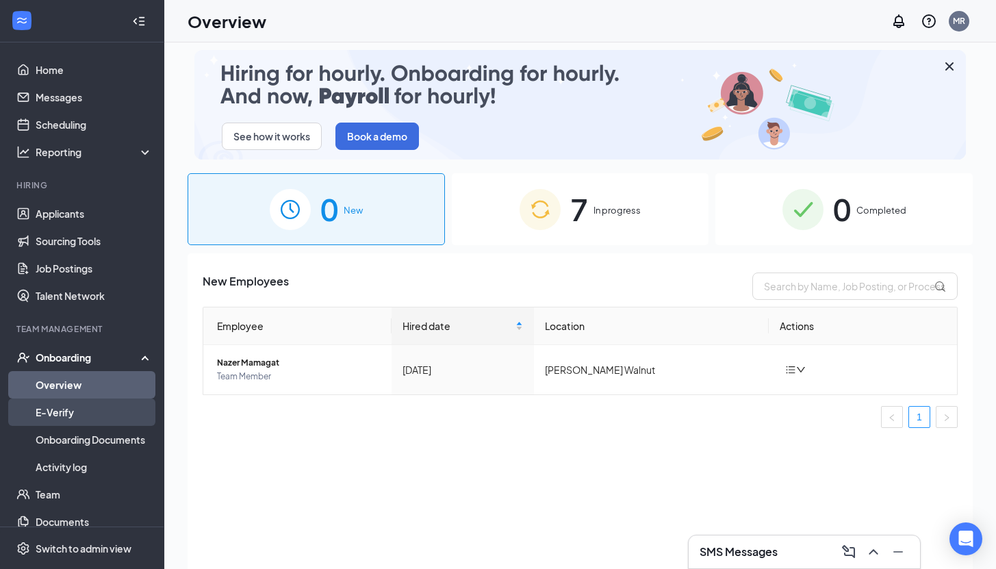
click at [124, 417] on link "E-Verify" at bounding box center [94, 411] width 117 height 27
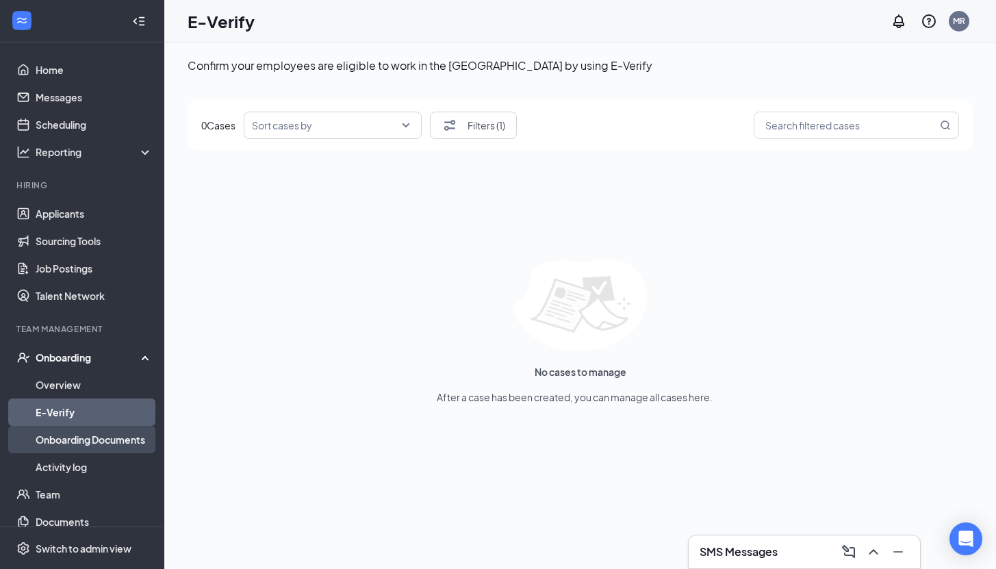
click at [124, 446] on link "Onboarding Documents" at bounding box center [94, 439] width 117 height 27
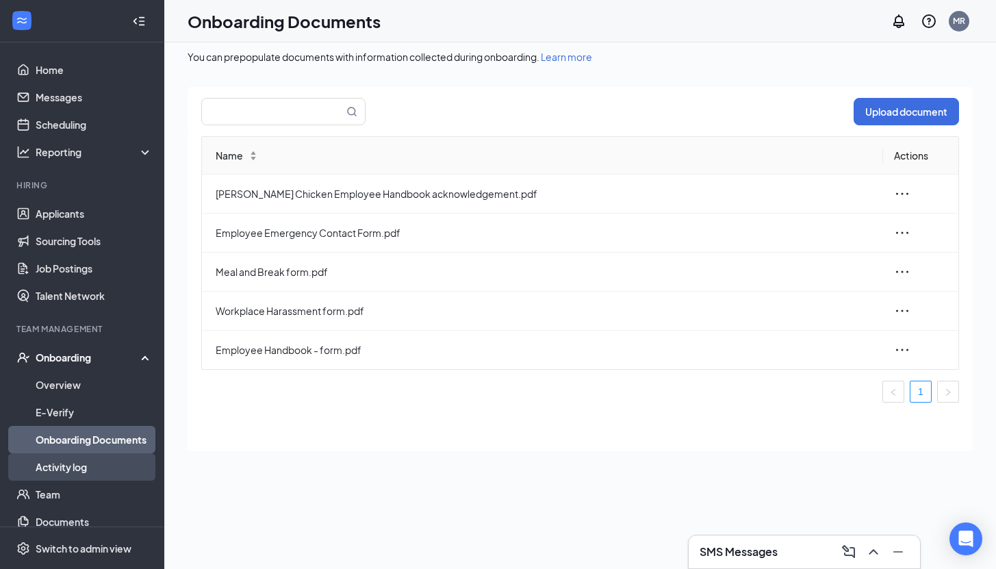
click at [83, 476] on link "Activity log" at bounding box center [94, 466] width 117 height 27
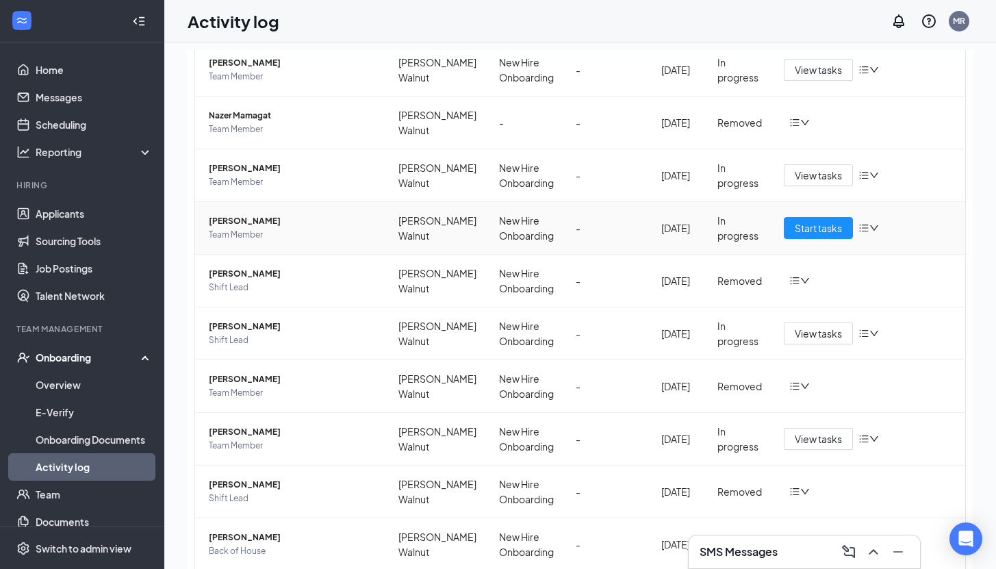
scroll to position [177, 0]
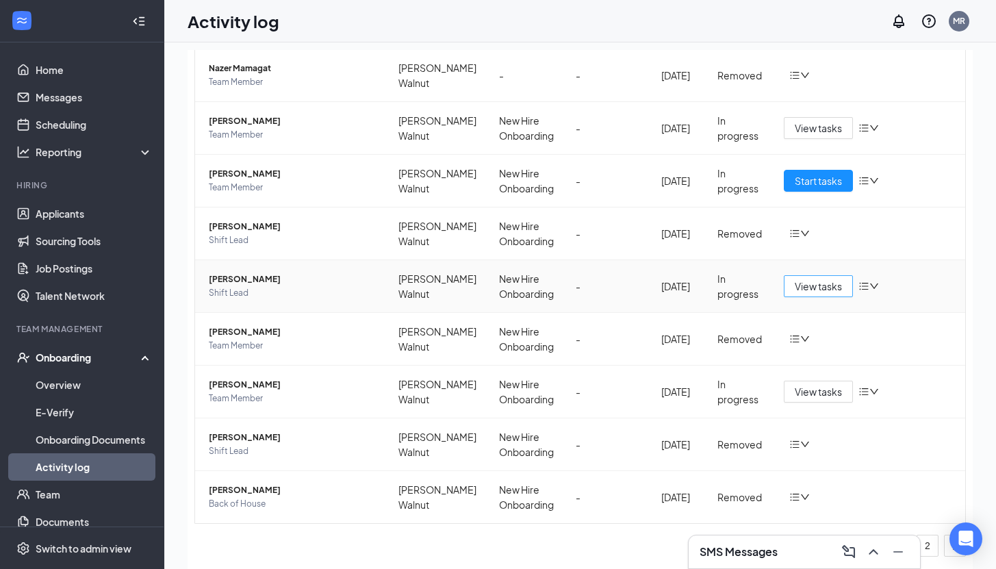
click at [797, 294] on button "View tasks" at bounding box center [818, 286] width 69 height 22
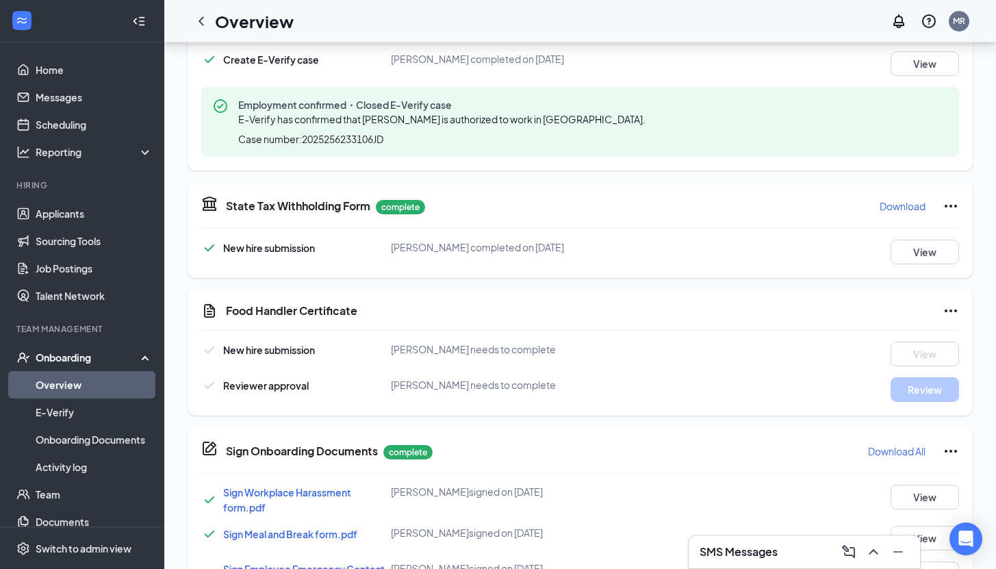
scroll to position [457, 0]
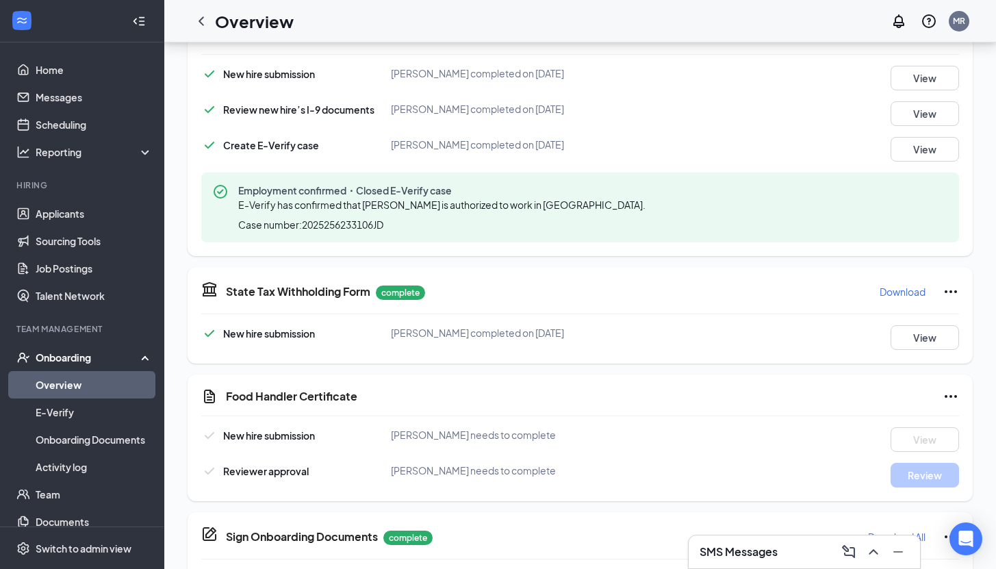
click at [125, 378] on link "Overview" at bounding box center [94, 384] width 117 height 27
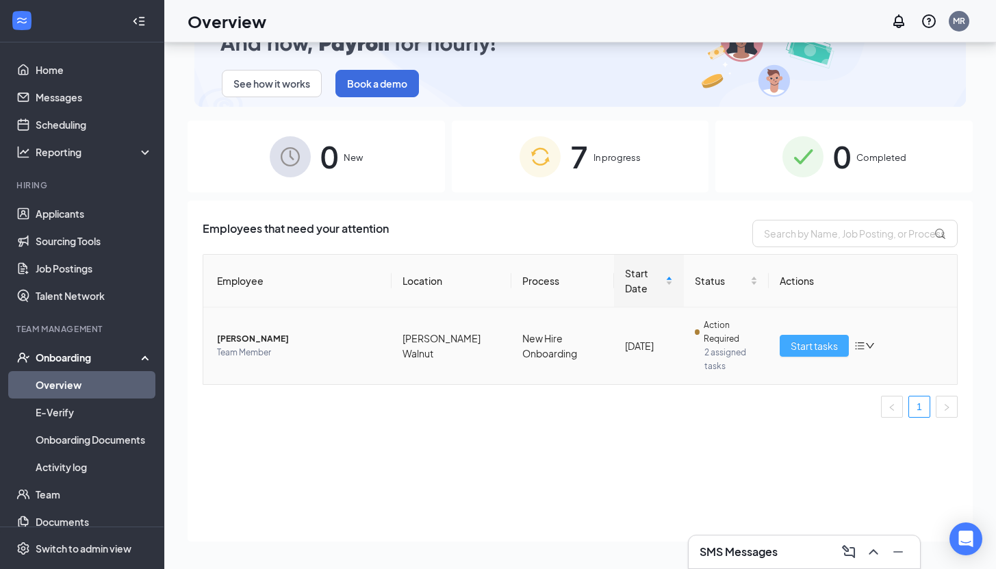
click at [830, 338] on span "Start tasks" at bounding box center [814, 345] width 47 height 15
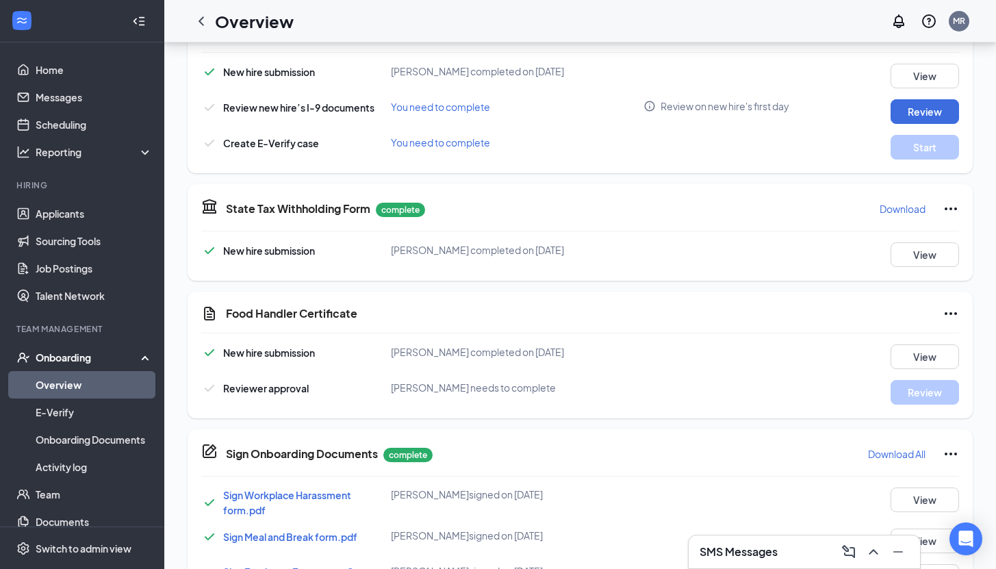
scroll to position [449, 0]
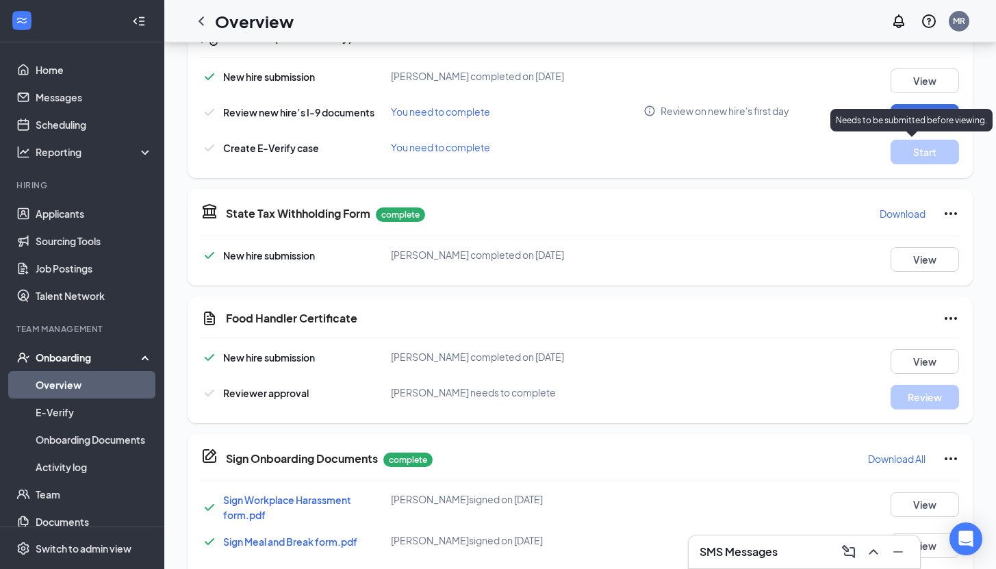
click at [923, 112] on div "Needs to be submitted before viewing." at bounding box center [911, 120] width 162 height 23
click at [912, 110] on button "Review" at bounding box center [924, 116] width 68 height 25
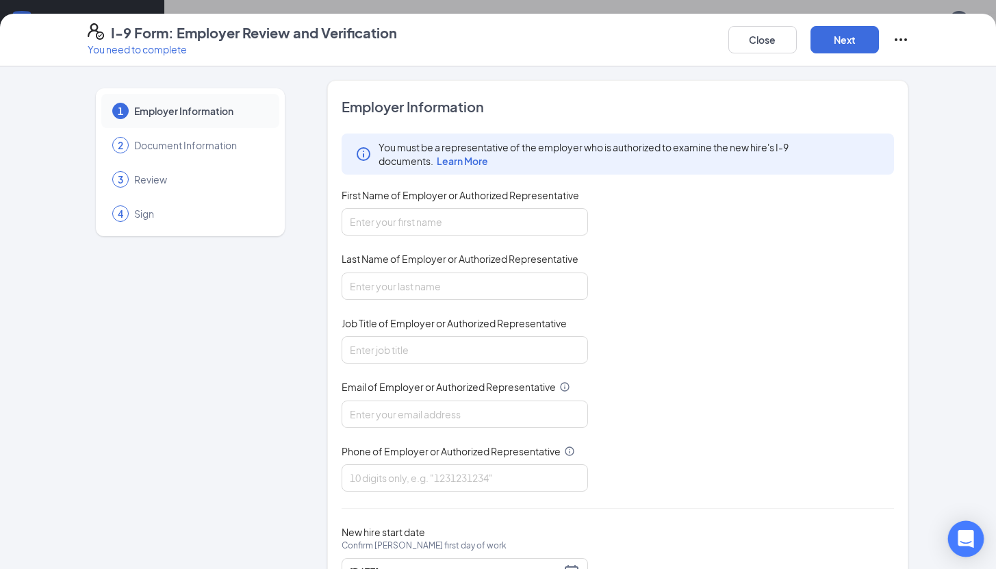
click at [953, 550] on div "Open Intercom Messenger" at bounding box center [966, 539] width 36 height 36
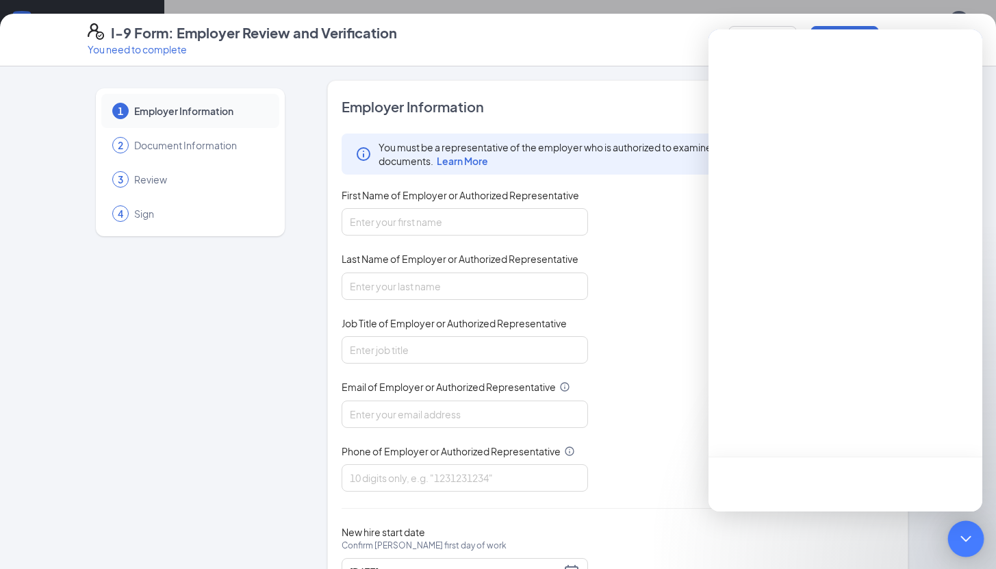
scroll to position [0, 0]
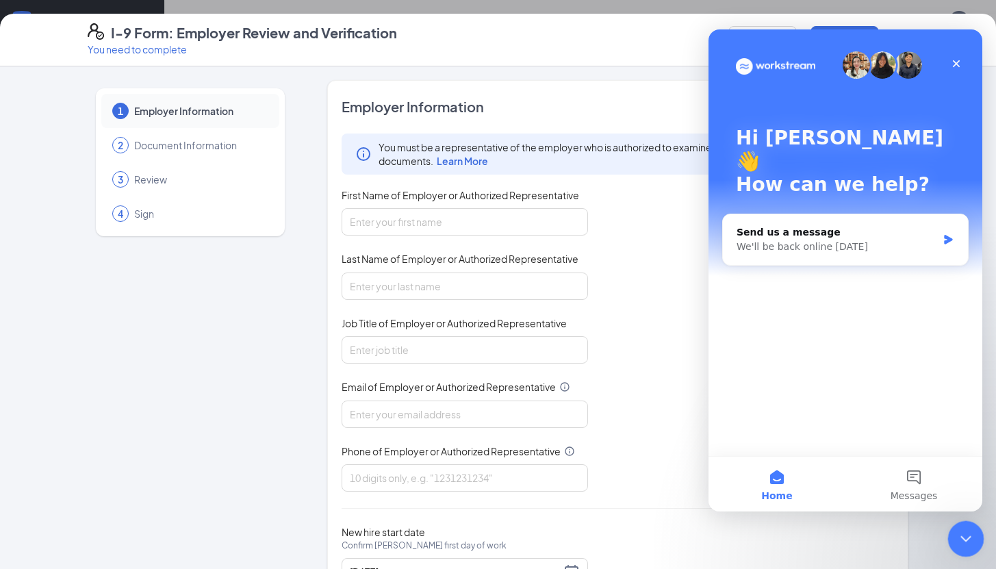
click at [953, 532] on div "Close Intercom Messenger" at bounding box center [963, 536] width 33 height 33
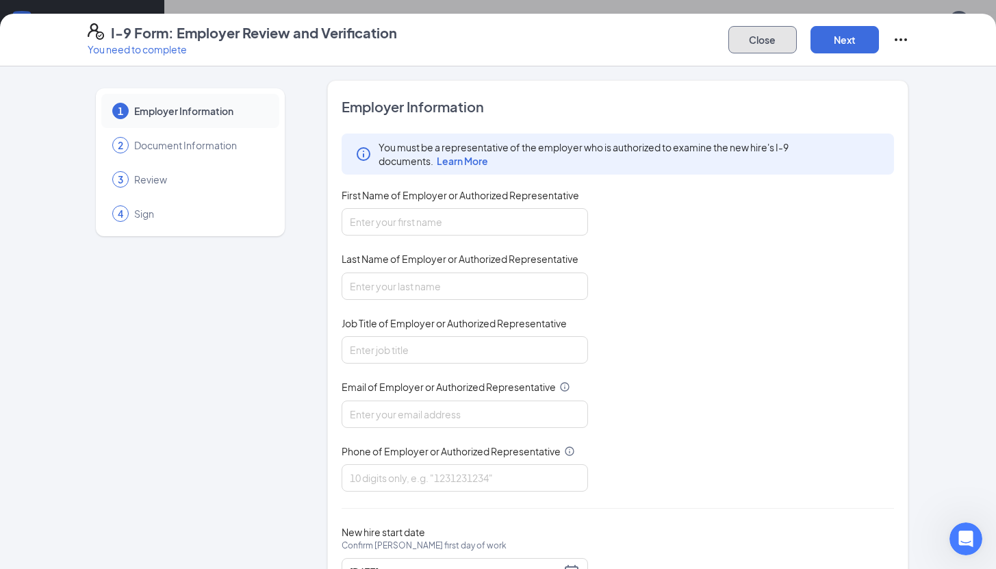
click at [762, 38] on button "Close" at bounding box center [762, 39] width 68 height 27
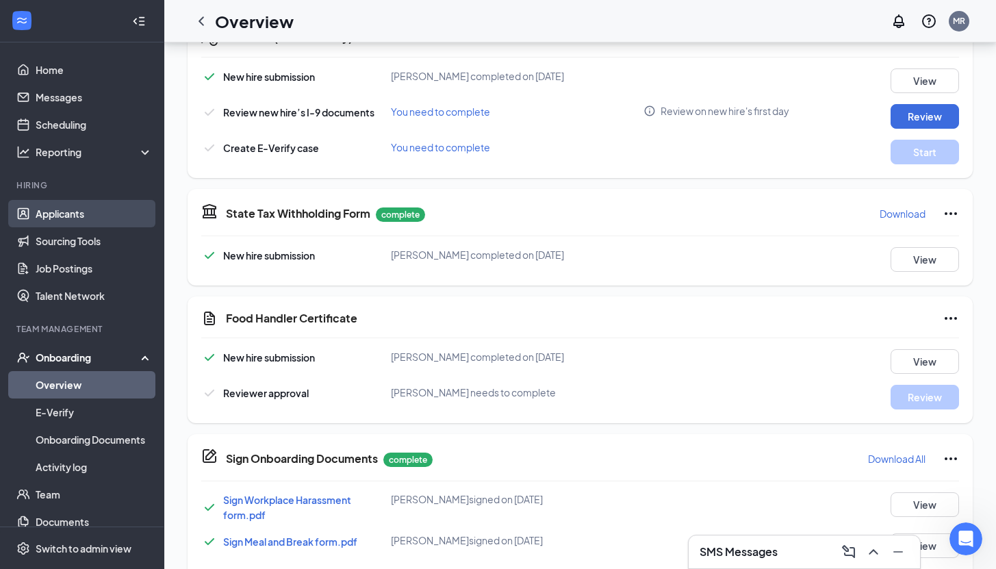
click at [99, 219] on link "Applicants" at bounding box center [94, 213] width 117 height 27
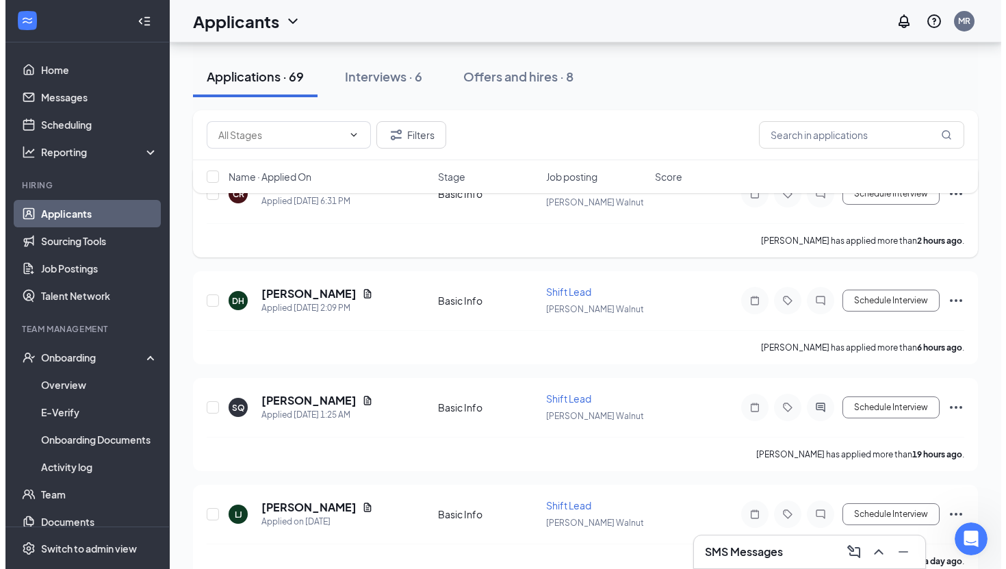
scroll to position [114, 0]
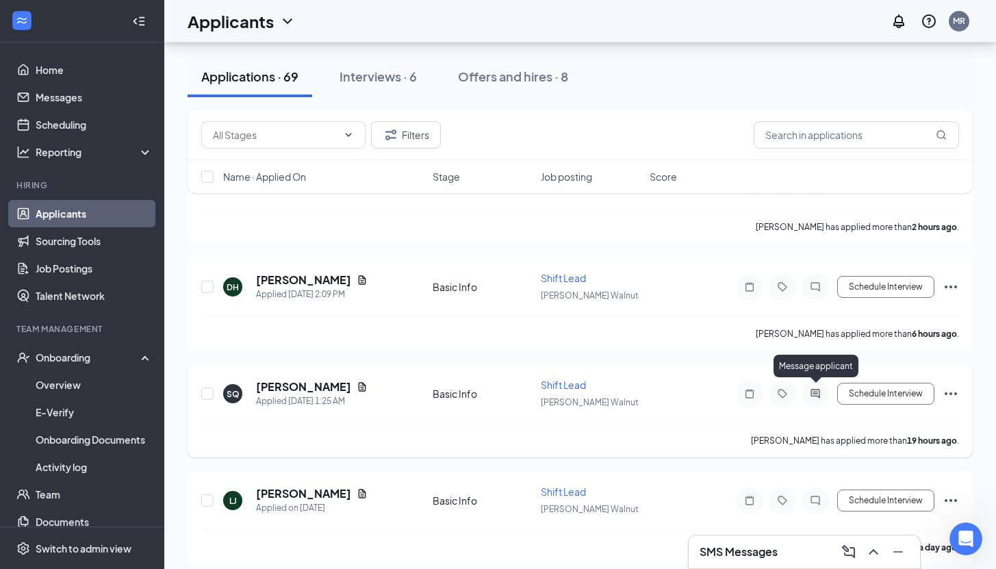
click at [817, 394] on icon "ActiveChat" at bounding box center [815, 393] width 16 height 11
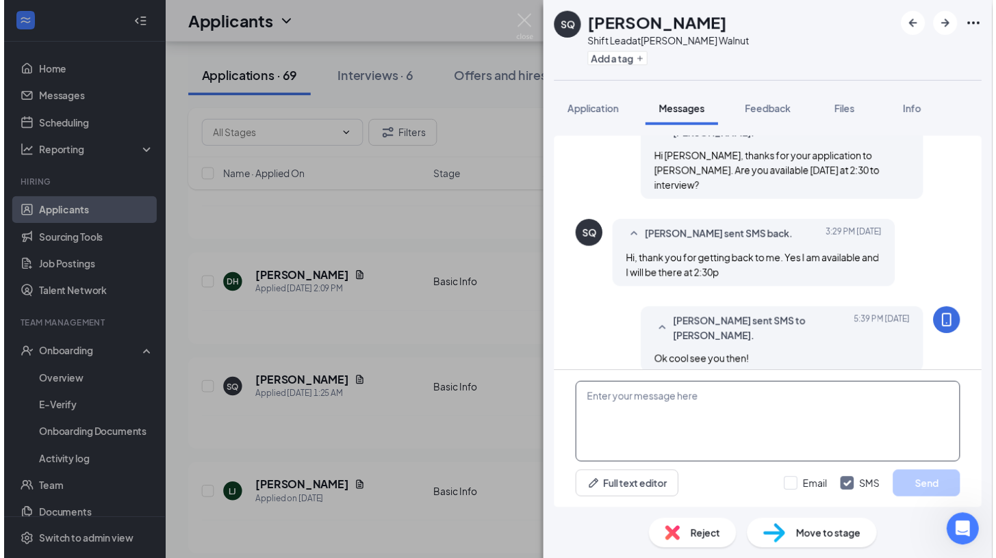
scroll to position [81, 0]
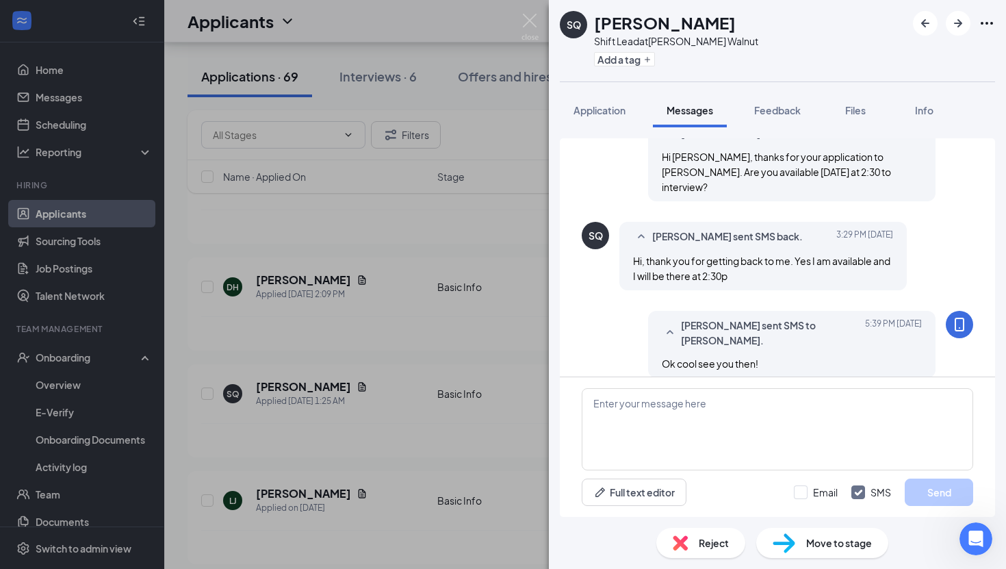
click at [525, 362] on div "SQ [PERSON_NAME] Shift Lead at [PERSON_NAME] Walnut Add a tag Application Messa…" at bounding box center [503, 284] width 1006 height 569
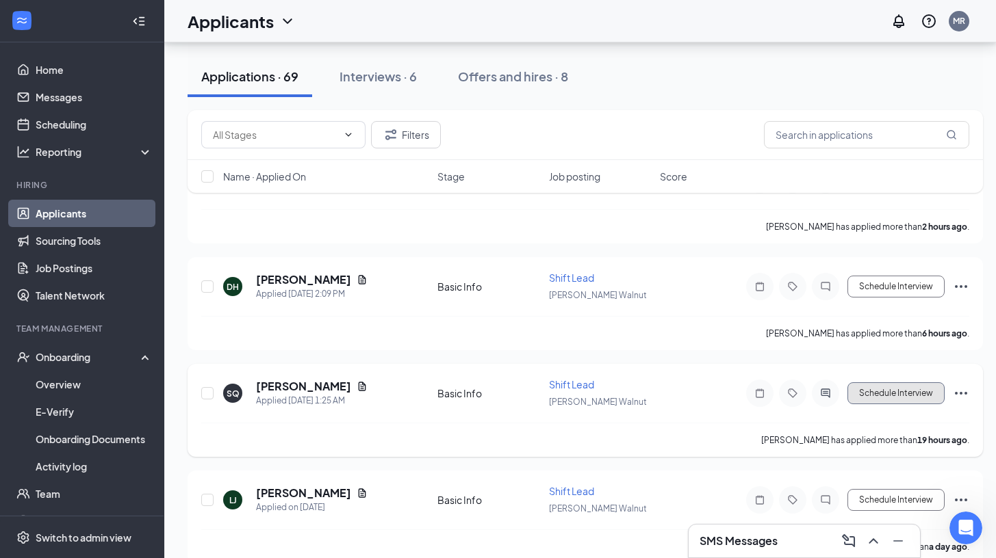
click at [867, 385] on button "Schedule Interview" at bounding box center [895, 394] width 97 height 22
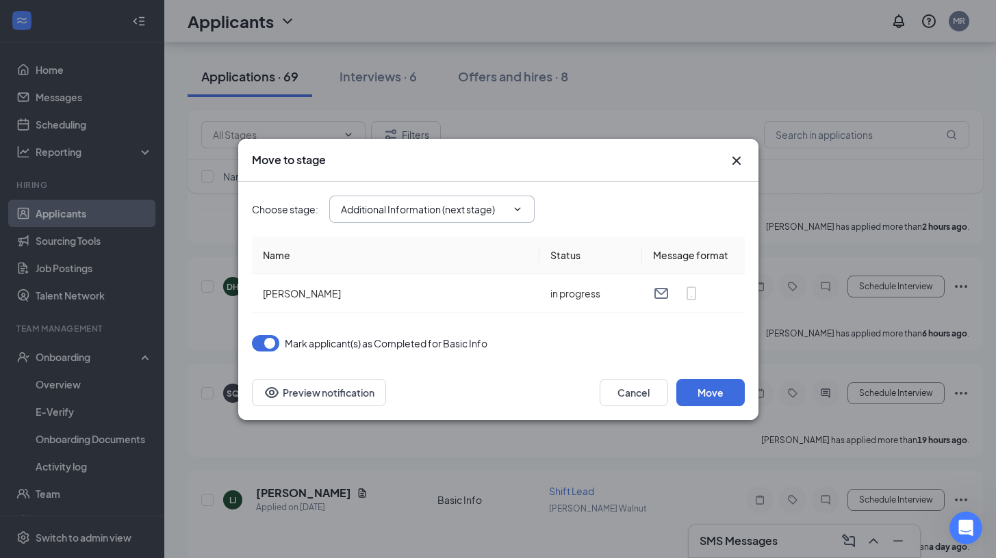
click at [448, 214] on input "Additional Information (next stage)" at bounding box center [424, 209] width 166 height 15
click at [683, 389] on button "Move" at bounding box center [710, 392] width 68 height 27
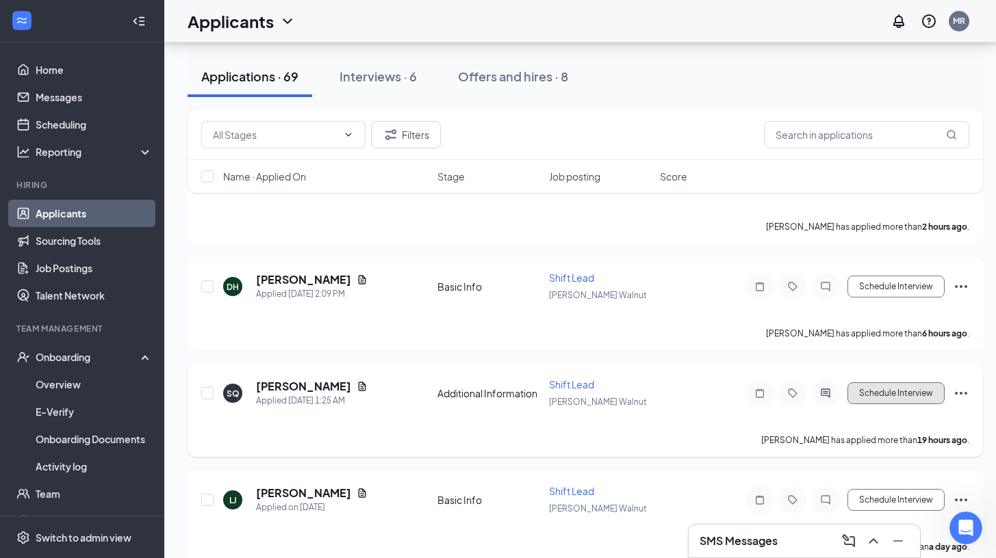
click at [876, 398] on button "Schedule Interview" at bounding box center [895, 394] width 97 height 22
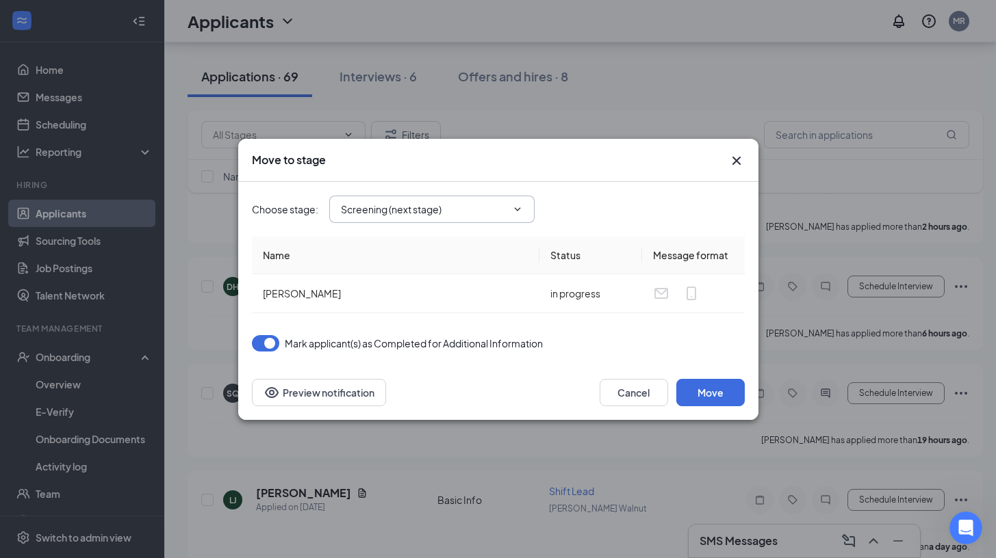
click at [519, 216] on span "Screening (next stage)" at bounding box center [431, 209] width 205 height 27
click at [720, 392] on button "Move" at bounding box center [710, 392] width 68 height 27
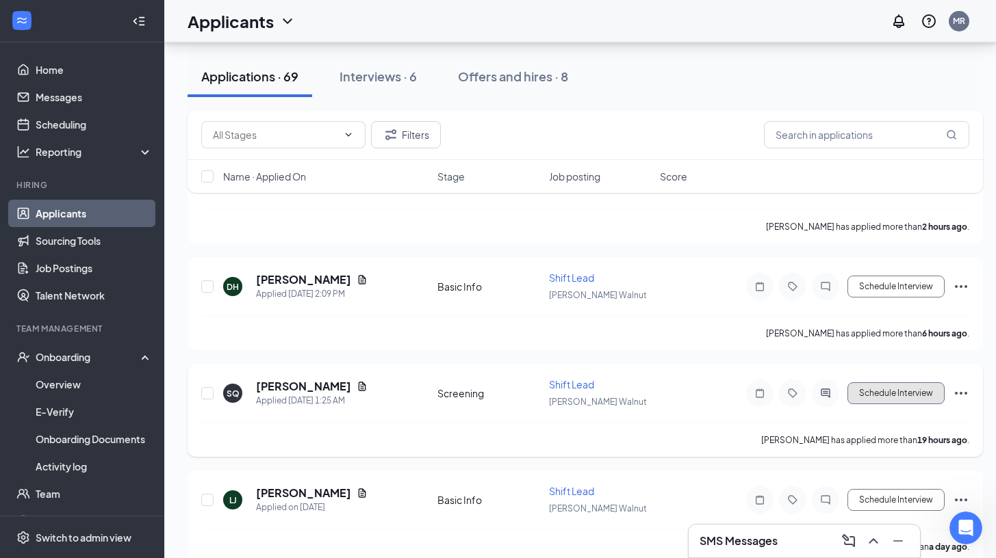
click at [863, 396] on button "Schedule Interview" at bounding box center [895, 394] width 97 height 22
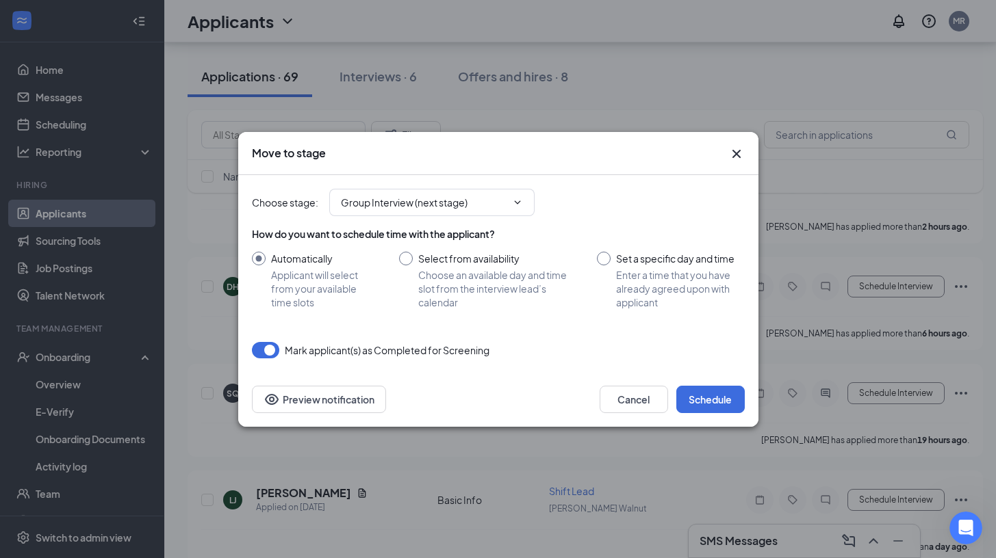
click at [611, 257] on input "Set a specific day and time Enter a time that you have already agreed upon with…" at bounding box center [670, 280] width 147 height 57
radio input "true"
radio input "false"
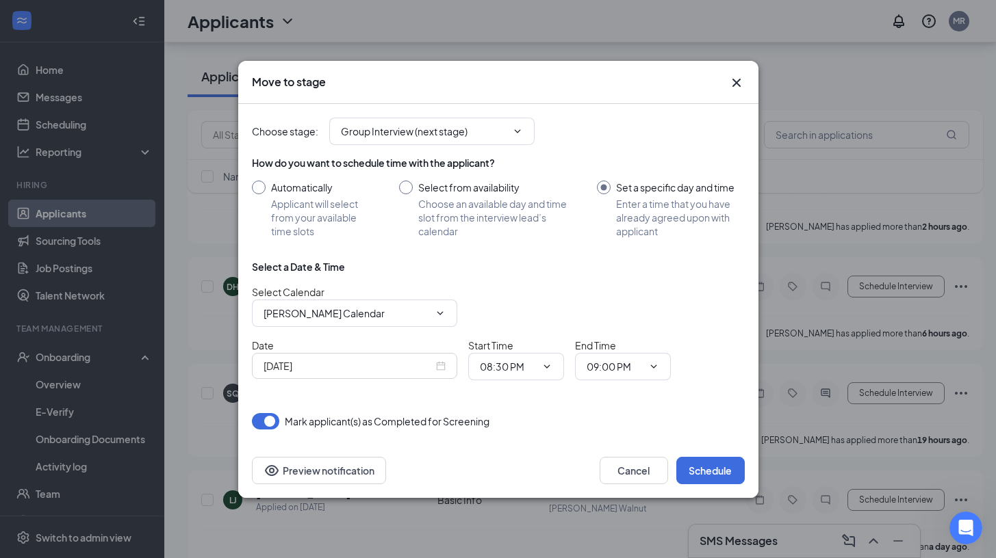
click at [435, 361] on div "[DATE]" at bounding box center [355, 366] width 182 height 15
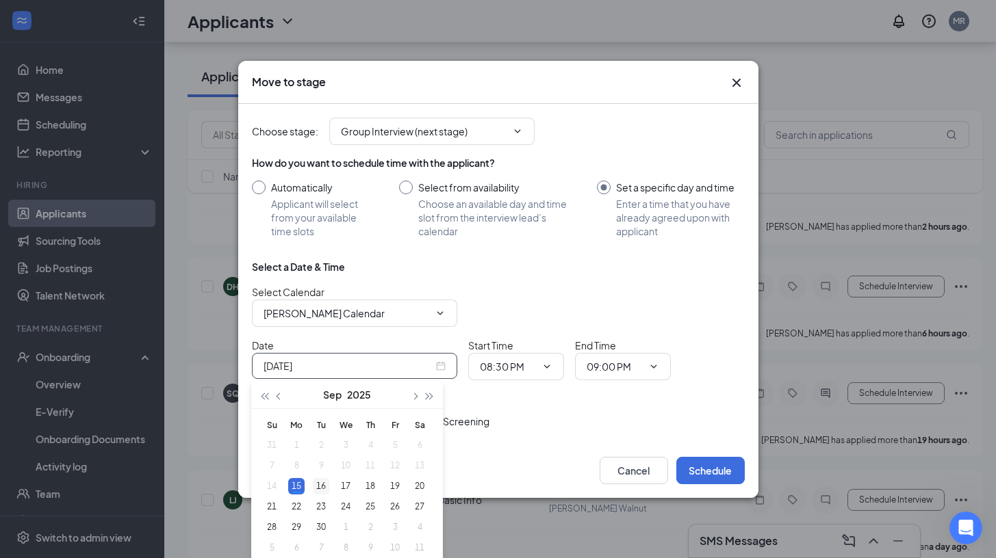
type input "[DATE]"
click at [321, 487] on div "16" at bounding box center [321, 486] width 16 height 16
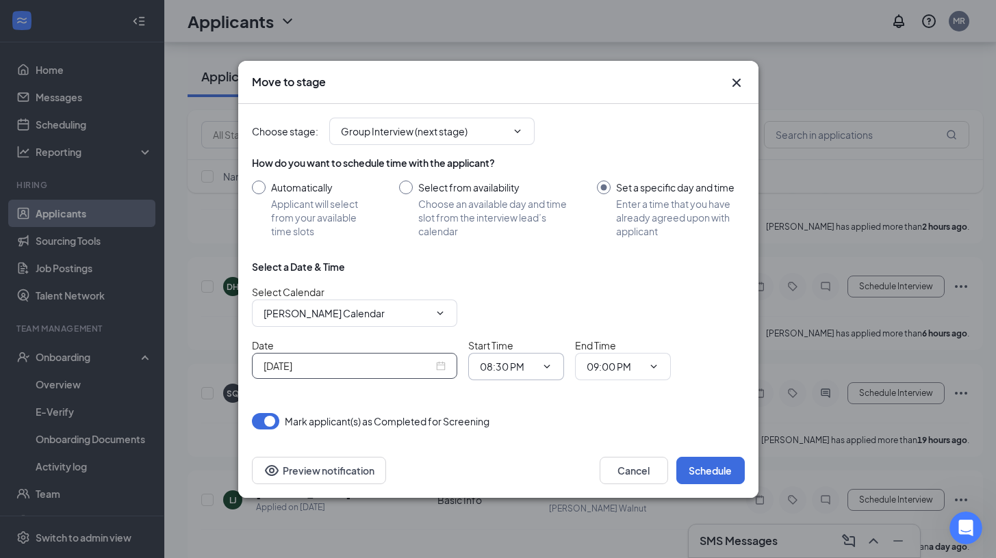
click at [523, 368] on input "08:30 PM" at bounding box center [508, 366] width 56 height 15
click at [526, 335] on div "02:30 AM" at bounding box center [511, 332] width 40 height 15
type input "02:30 AM"
click at [691, 465] on button "Schedule" at bounding box center [710, 470] width 68 height 27
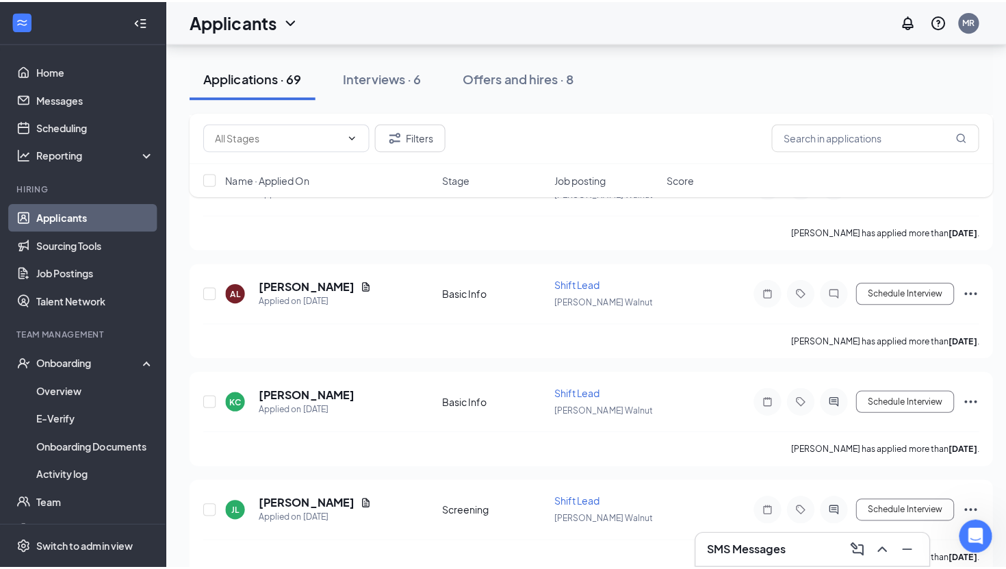
scroll to position [645, 0]
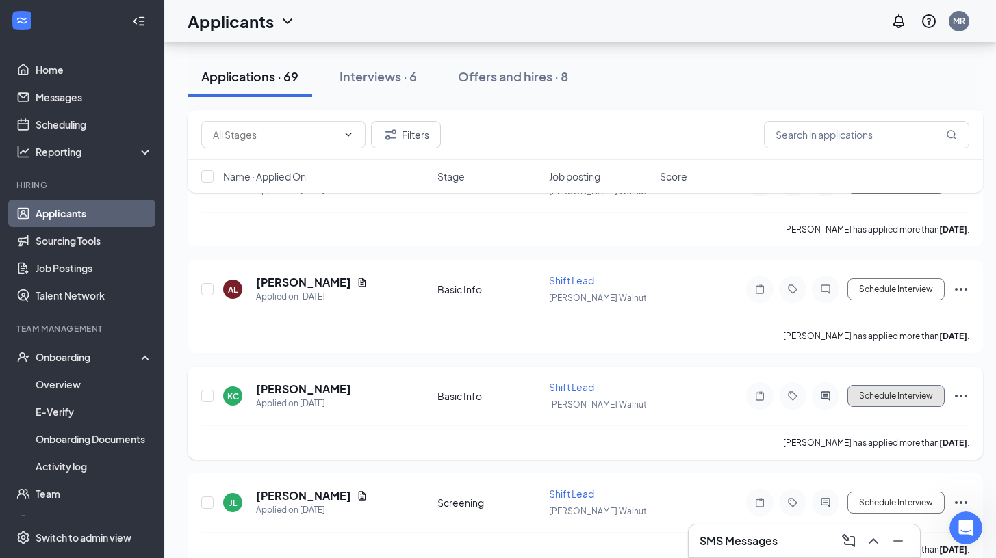
click at [856, 389] on button "Schedule Interview" at bounding box center [895, 396] width 97 height 22
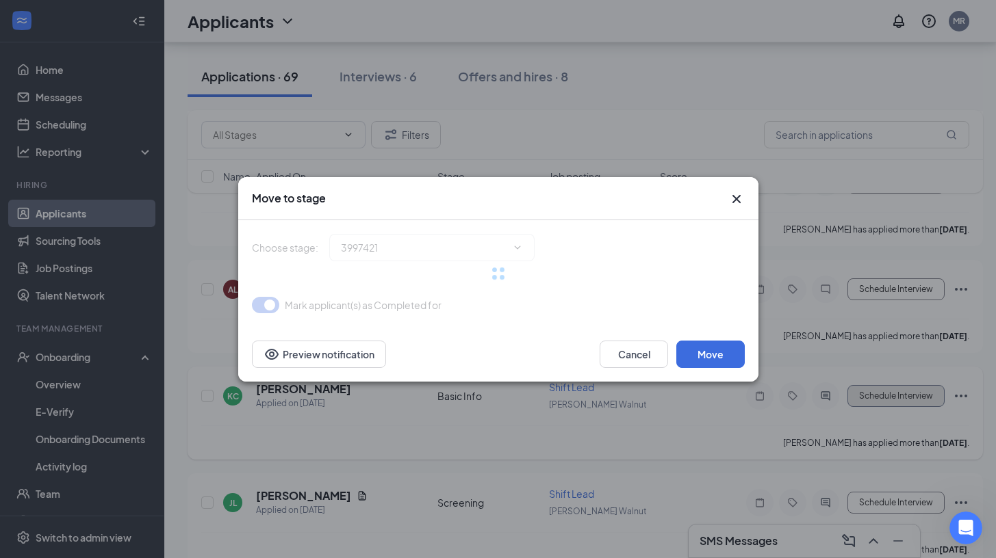
type input "Additional Information (next stage)"
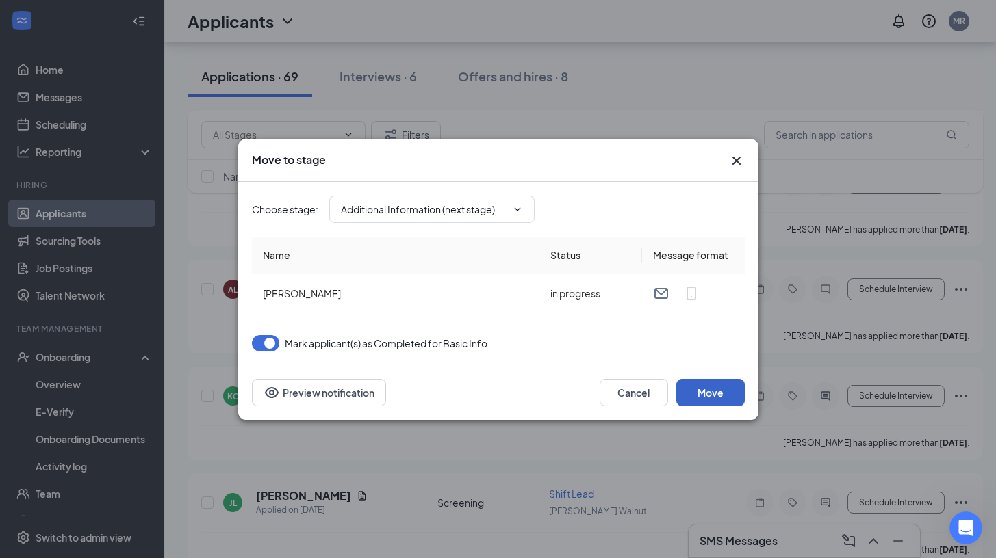
click at [697, 385] on button "Move" at bounding box center [710, 392] width 68 height 27
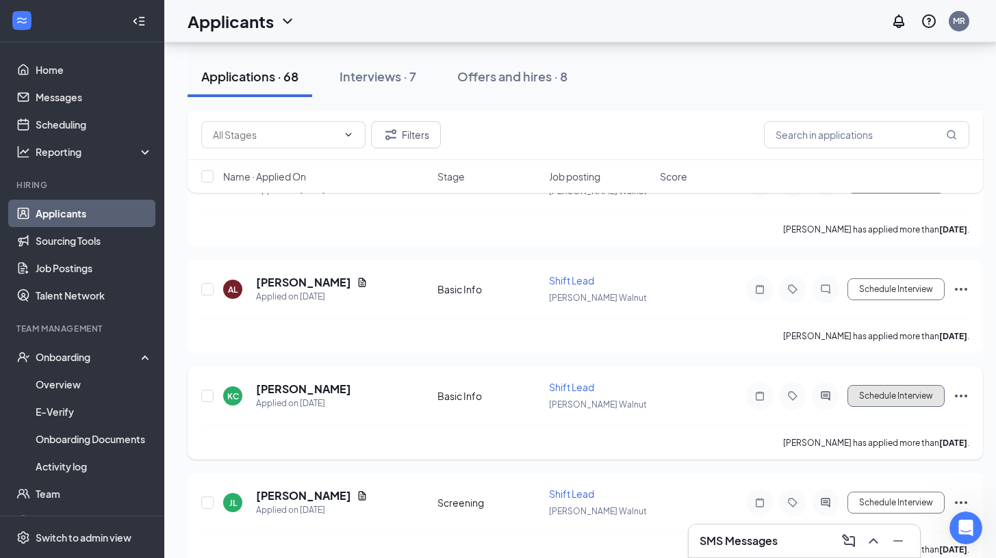
click at [864, 396] on button "Schedule Interview" at bounding box center [895, 396] width 97 height 22
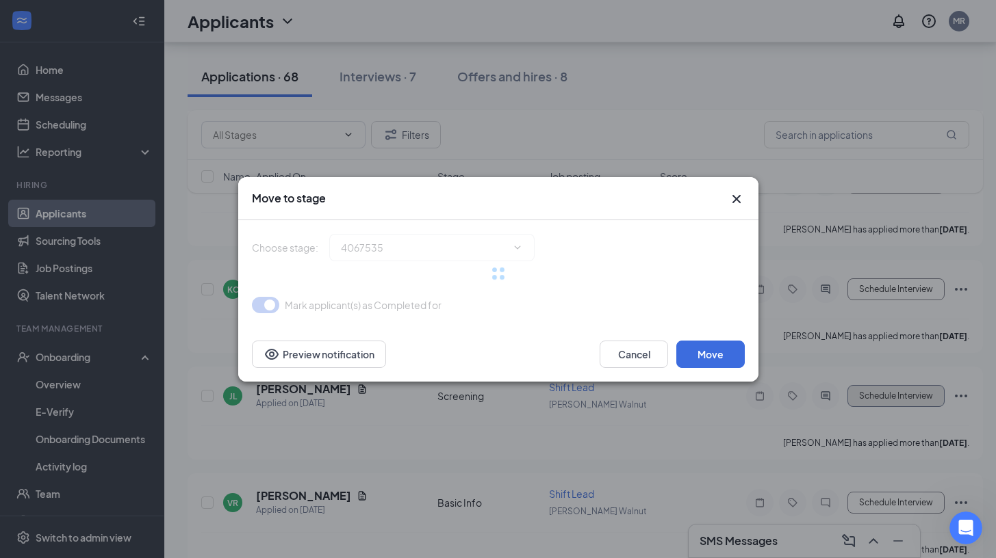
type input "Group Interview (next stage)"
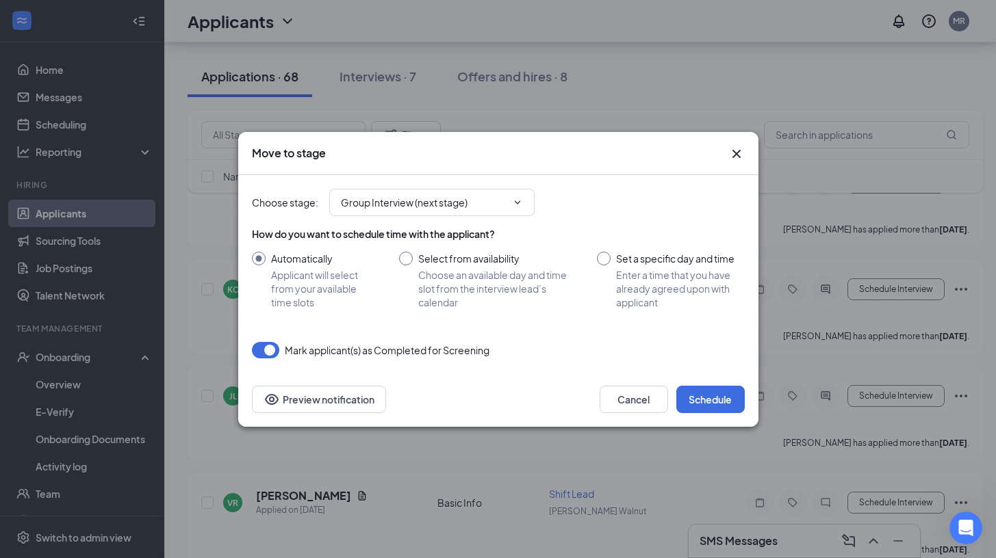
click at [736, 154] on icon "Cross" at bounding box center [736, 153] width 8 height 8
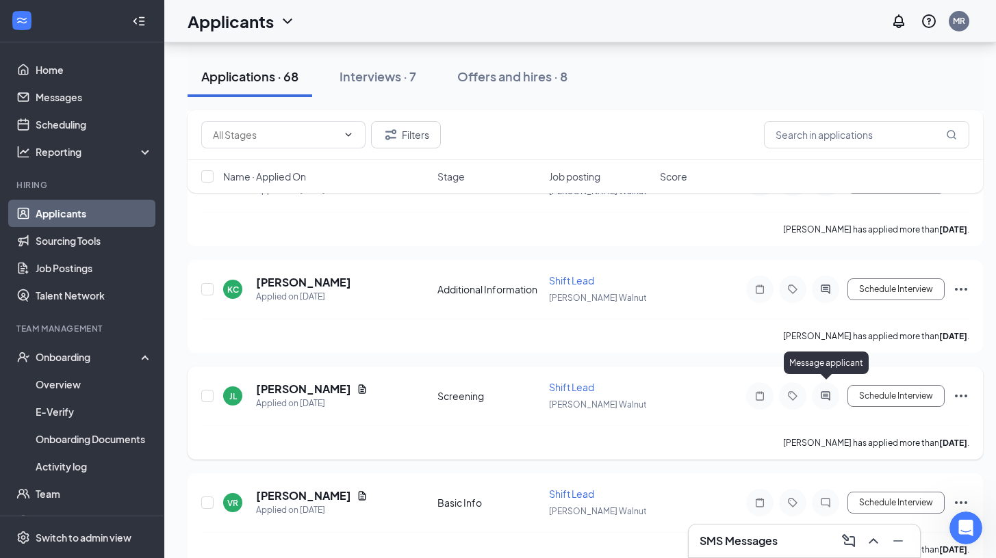
click at [822, 392] on icon "ActiveChat" at bounding box center [825, 396] width 16 height 11
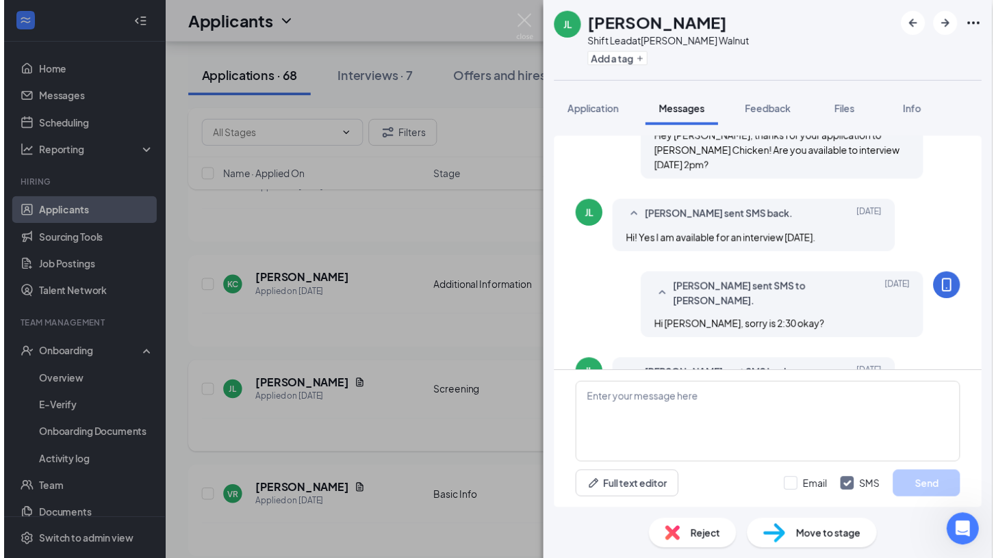
scroll to position [112, 0]
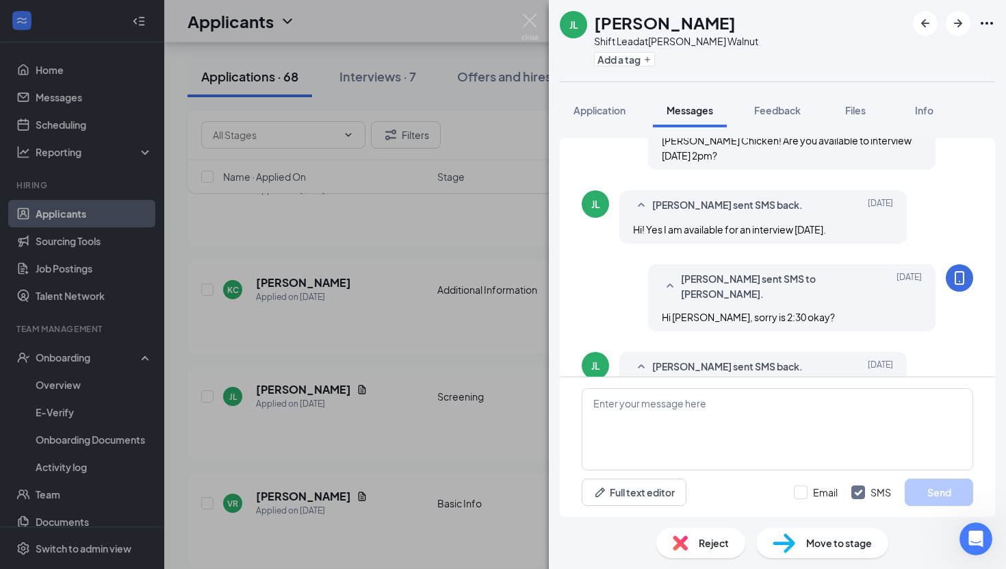
click at [540, 407] on div "JL [PERSON_NAME] Lead at [PERSON_NAME] Walnut Add a tag Application Messages Fe…" at bounding box center [503, 284] width 1006 height 569
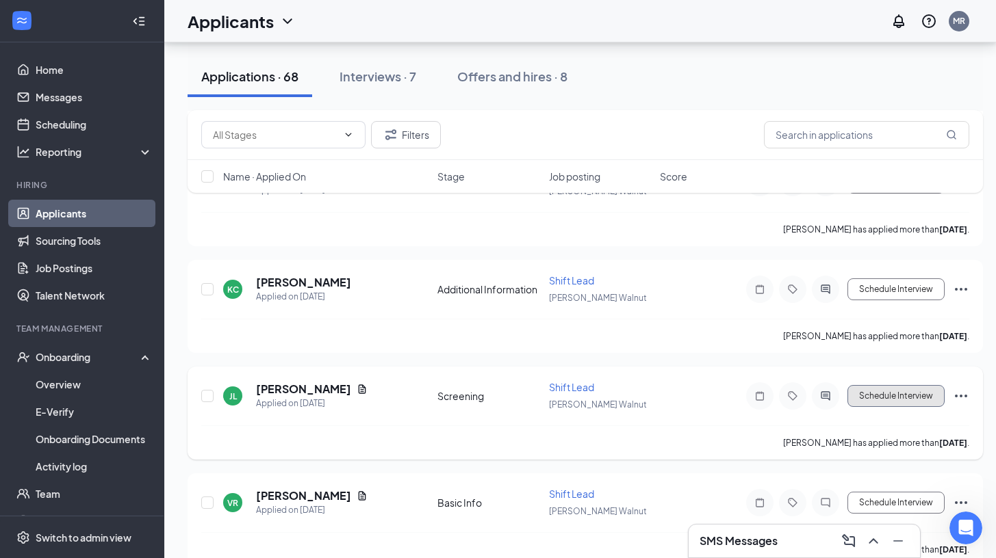
click at [849, 394] on button "Schedule Interview" at bounding box center [895, 396] width 97 height 22
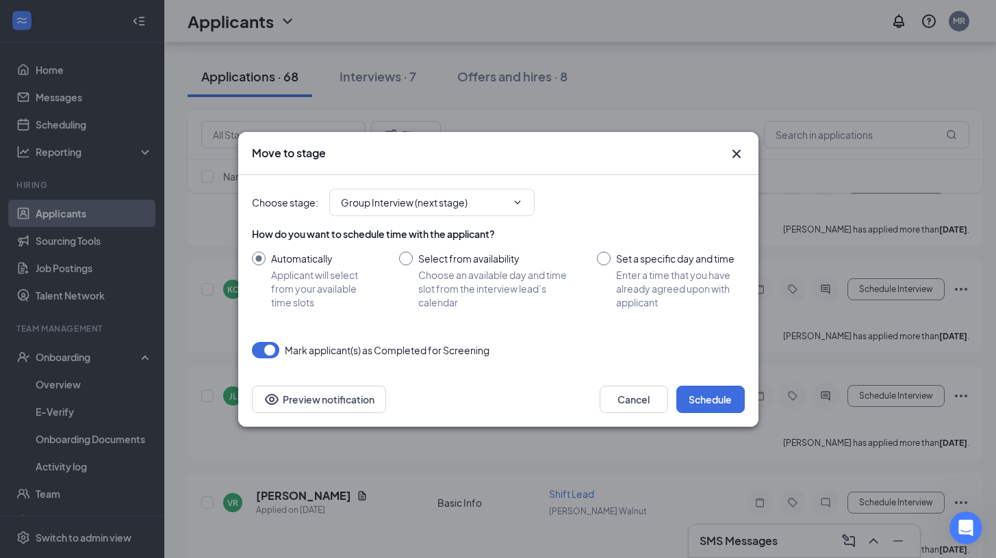
click at [596, 253] on div "Automatically Applicant will select from your available time slots Select from …" at bounding box center [498, 280] width 493 height 57
click at [605, 257] on input "Set a specific day and time Enter a time that you have already agreed upon with…" at bounding box center [670, 280] width 147 height 57
radio input "true"
radio input "false"
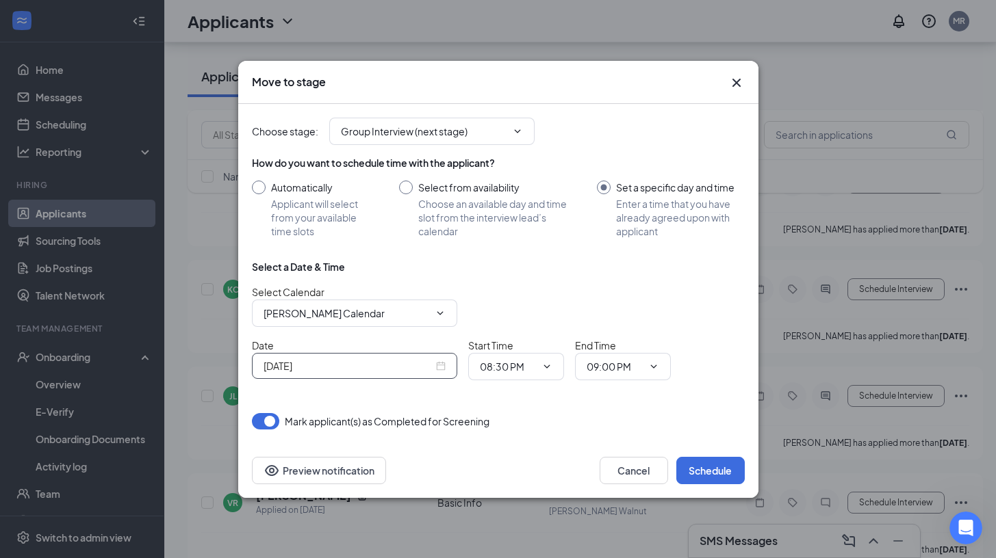
click at [436, 368] on div "[DATE]" at bounding box center [355, 366] width 182 height 15
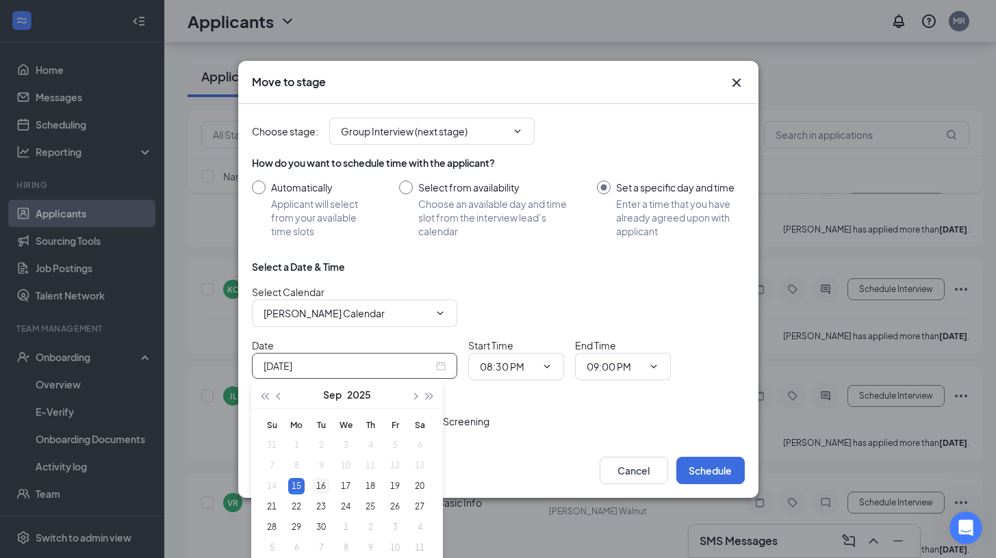
type input "[DATE]"
click at [317, 485] on div "16" at bounding box center [321, 486] width 16 height 16
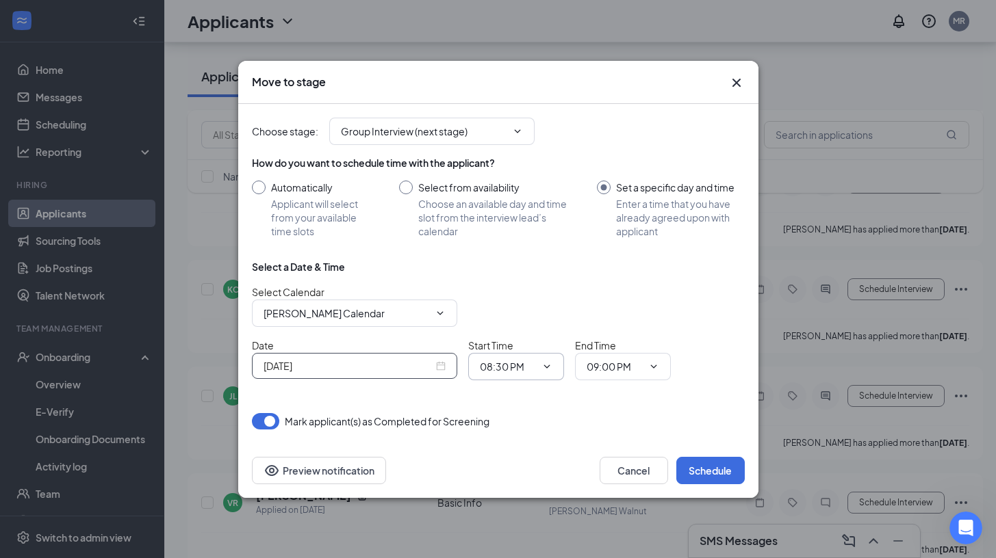
click at [521, 371] on input "08:30 PM" at bounding box center [508, 366] width 56 height 15
click at [525, 311] on div "02:30 AM" at bounding box center [511, 312] width 40 height 15
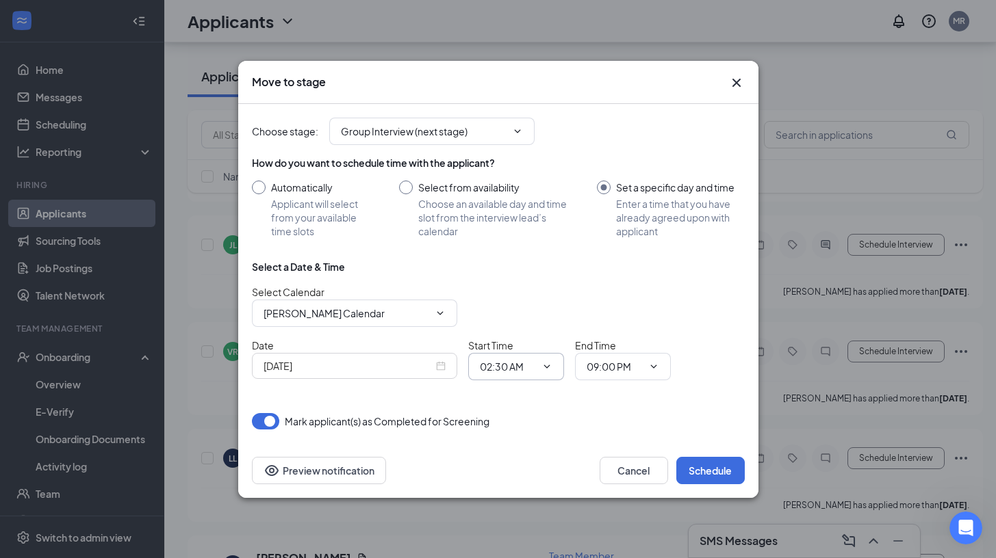
scroll to position [797, 0]
click at [531, 364] on input "02:30 AM" at bounding box center [508, 366] width 56 height 15
click at [530, 320] on div "02:30 PM" at bounding box center [511, 318] width 40 height 15
type input "02:30 PM"
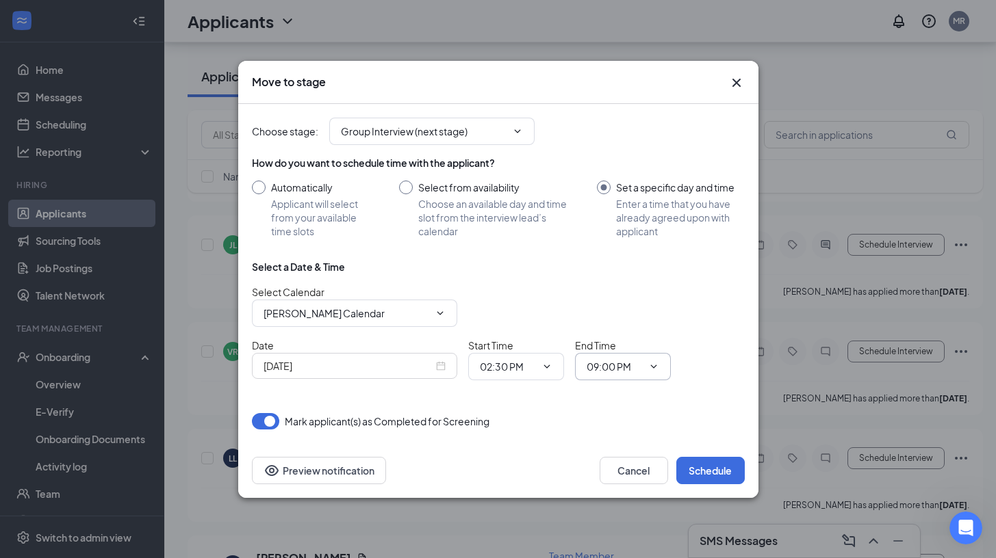
click at [622, 355] on span "09:00 PM" at bounding box center [623, 366] width 96 height 27
click at [619, 383] on div "Select a Date & Time Select Calendar [PERSON_NAME] Calendar Date [DATE] Start T…" at bounding box center [498, 325] width 493 height 131
click at [619, 372] on input "09:00 PM" at bounding box center [615, 366] width 56 height 15
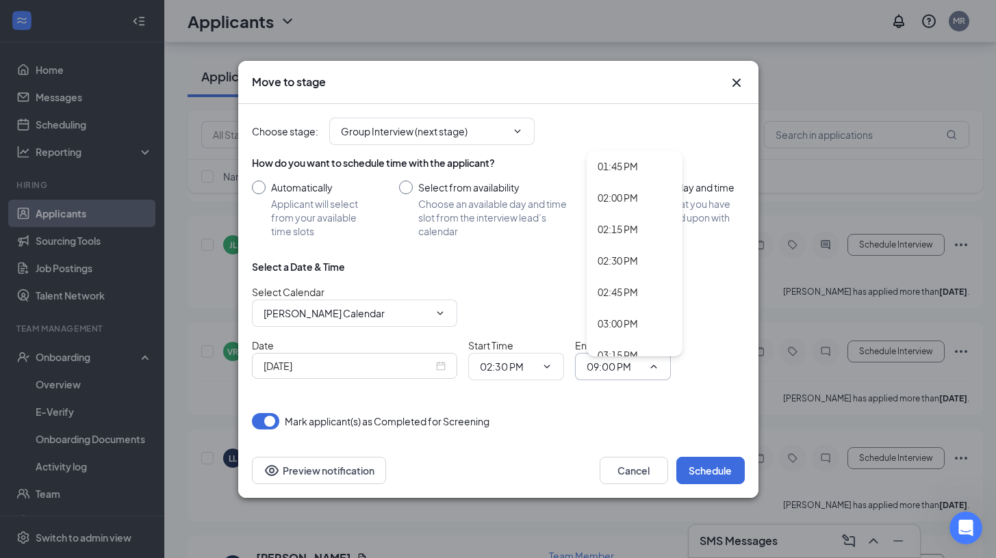
scroll to position [1748, 0]
click at [619, 306] on div "03:00 PM" at bounding box center [617, 307] width 40 height 15
type input "03:00 PM"
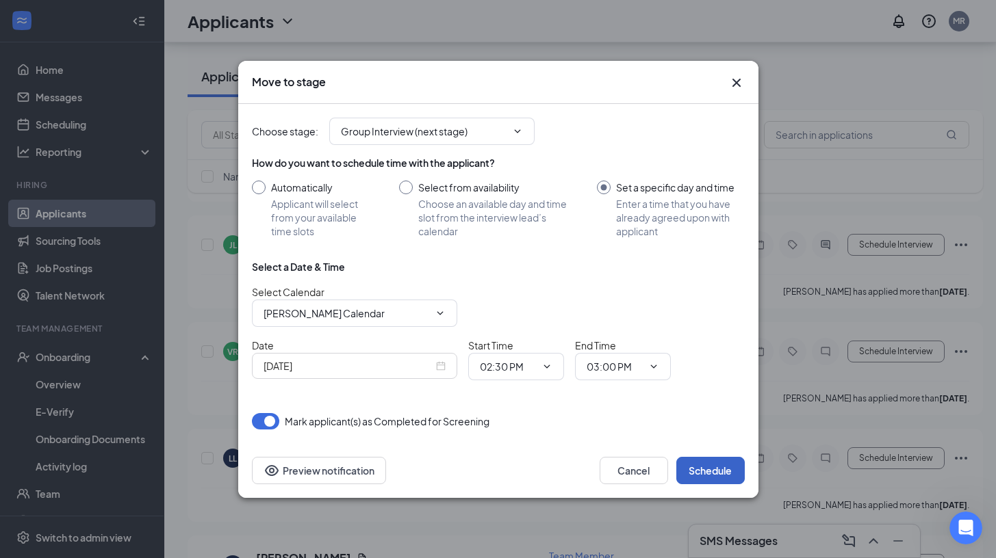
click at [691, 466] on button "Schedule" at bounding box center [710, 470] width 68 height 27
click at [637, 465] on button "Cancel" at bounding box center [634, 470] width 68 height 27
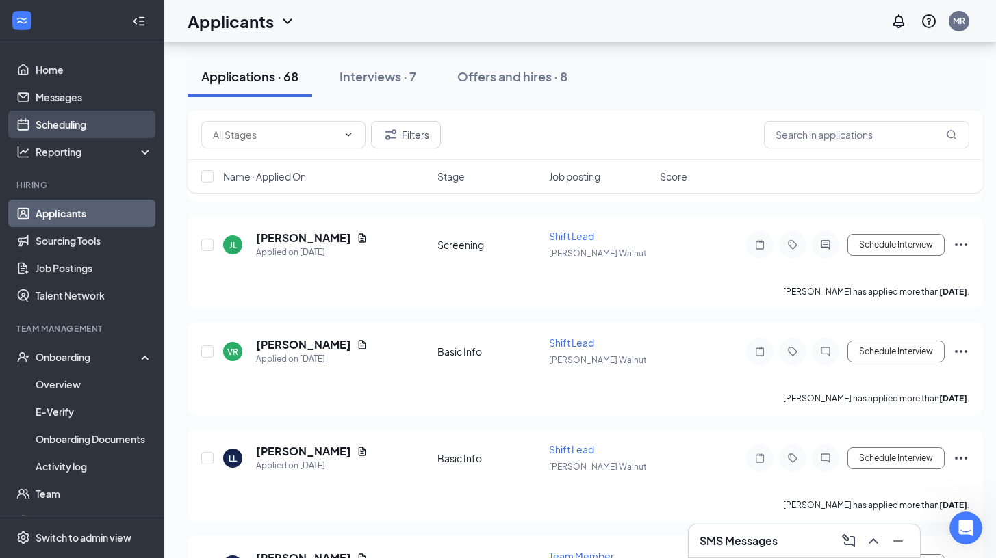
click at [86, 116] on link "Scheduling" at bounding box center [94, 124] width 117 height 27
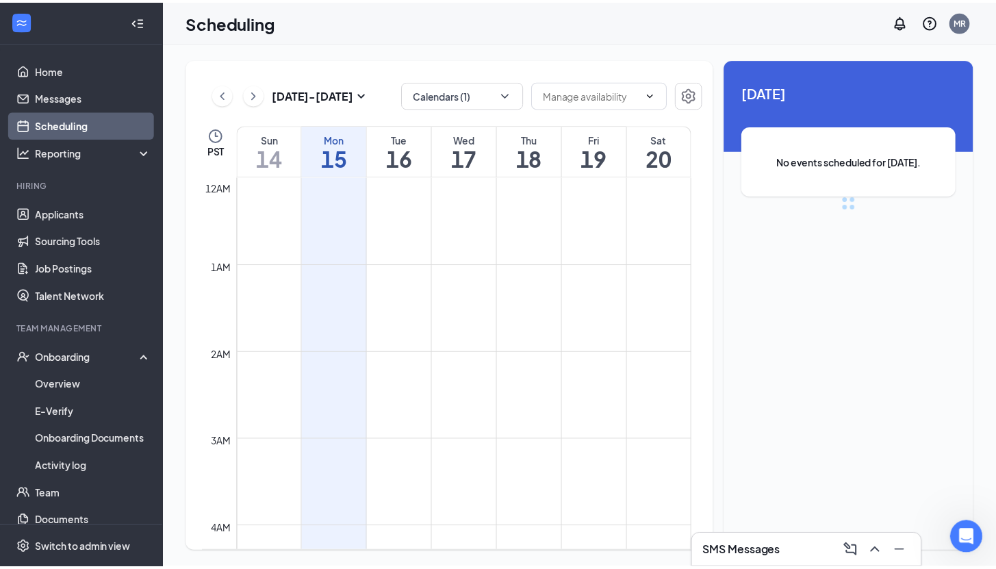
scroll to position [673, 0]
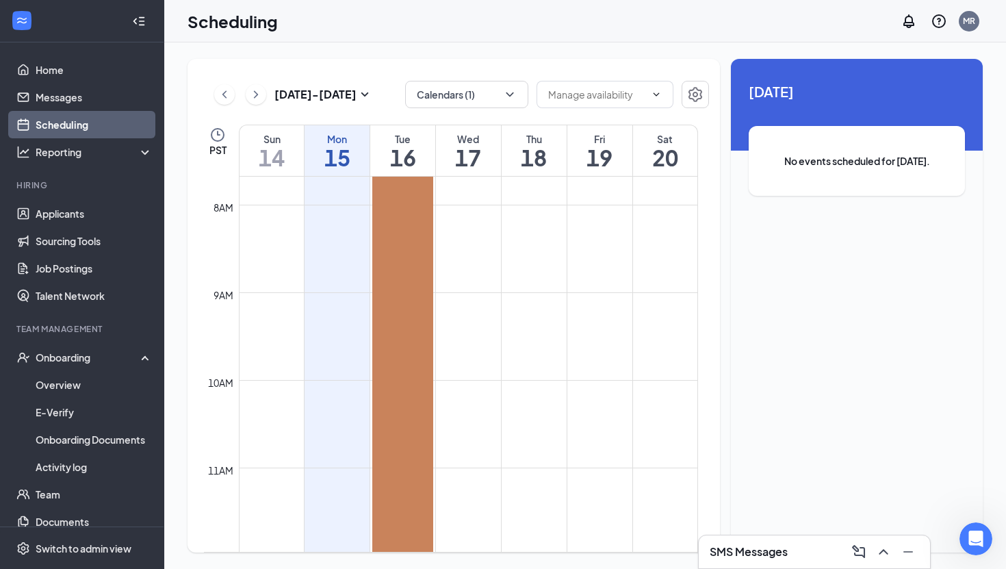
click at [392, 191] on div "2:30 AM-9:00 PM 1" at bounding box center [402, 533] width 60 height 1620
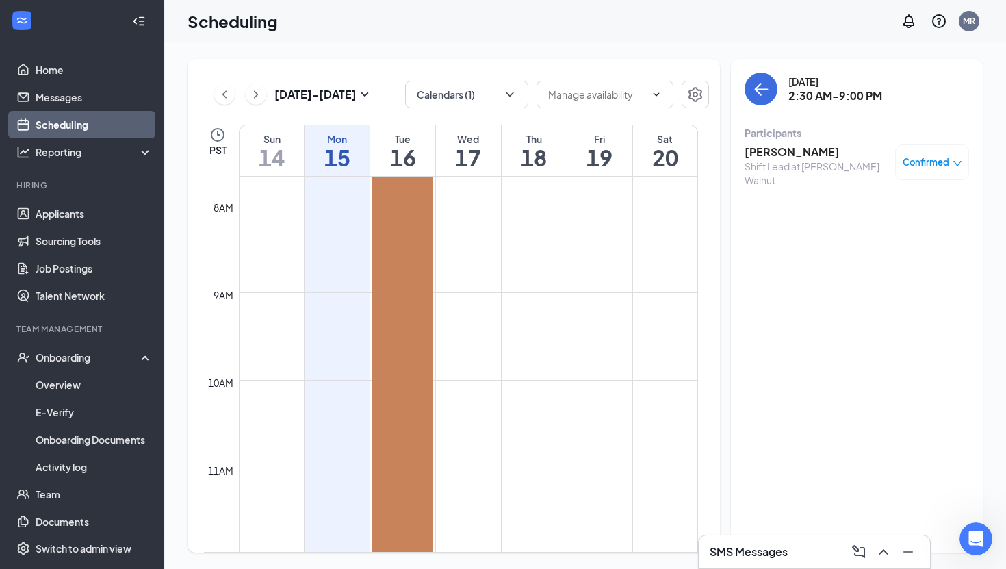
click at [920, 168] on span "Confirmed" at bounding box center [926, 162] width 47 height 14
click at [816, 272] on div "[DATE] 2:30 AM-9:00 PM Participants [PERSON_NAME] Shift Lead at [PERSON_NAME] W…" at bounding box center [857, 305] width 252 height 493
click at [696, 94] on icon "Settings" at bounding box center [695, 94] width 16 height 16
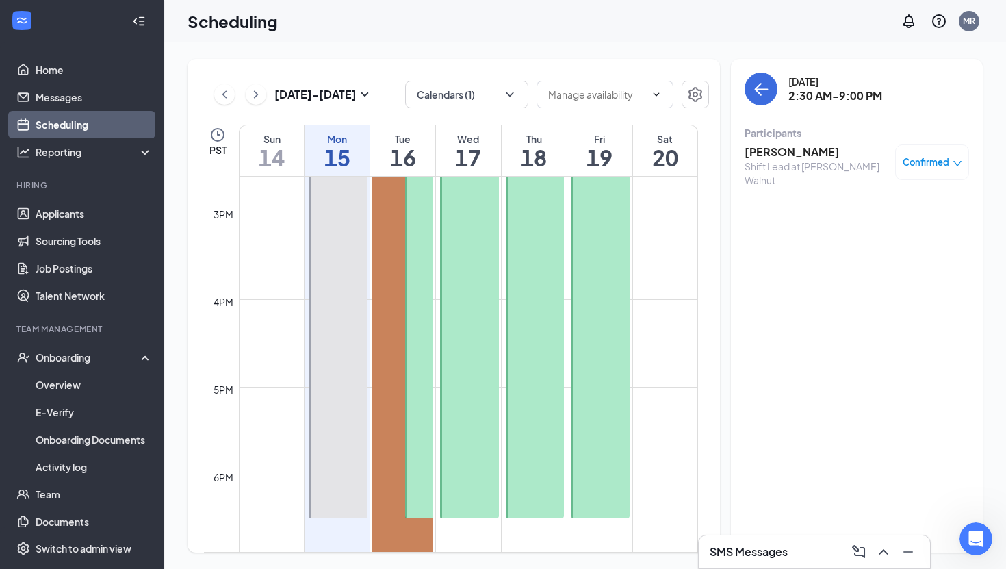
scroll to position [1333, 0]
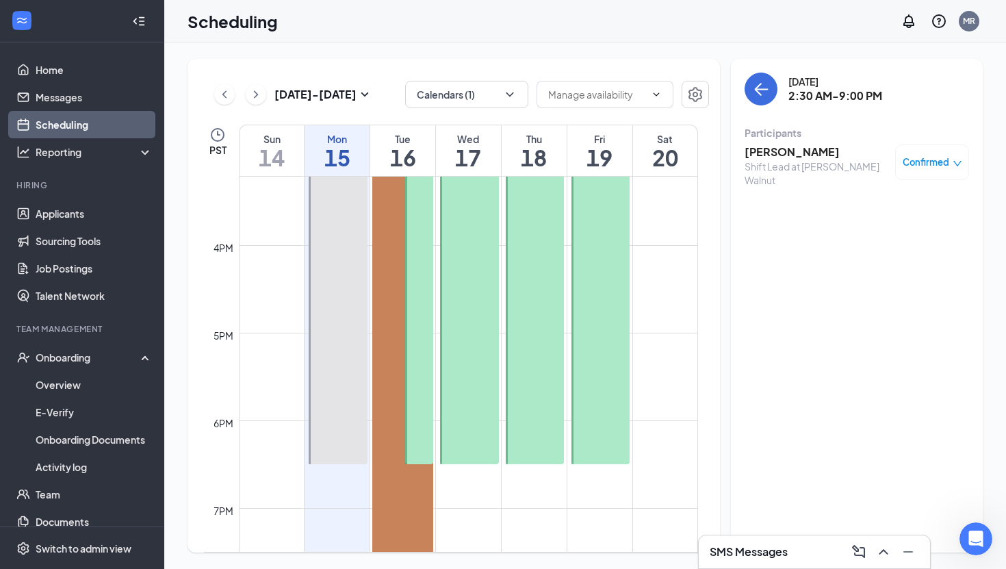
click at [424, 286] on div at bounding box center [418, 245] width 27 height 437
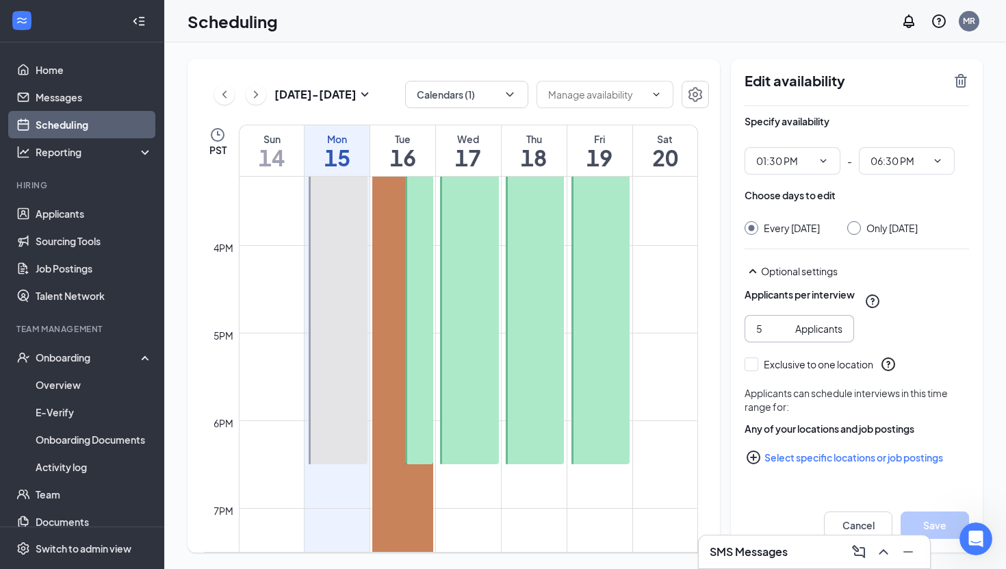
click at [793, 342] on span "5 Applicants" at bounding box center [800, 328] width 110 height 27
click at [782, 336] on input "4" at bounding box center [773, 328] width 34 height 15
type input "5"
click at [780, 336] on input "5" at bounding box center [773, 328] width 34 height 15
click at [875, 526] on button "Cancel" at bounding box center [858, 524] width 68 height 27
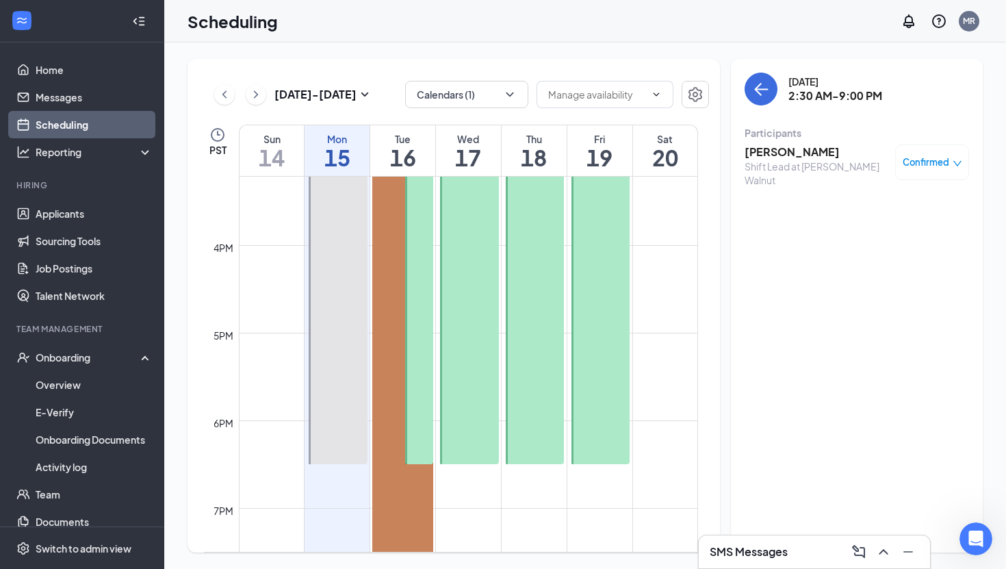
click at [909, 166] on span "Confirmed" at bounding box center [926, 162] width 47 height 14
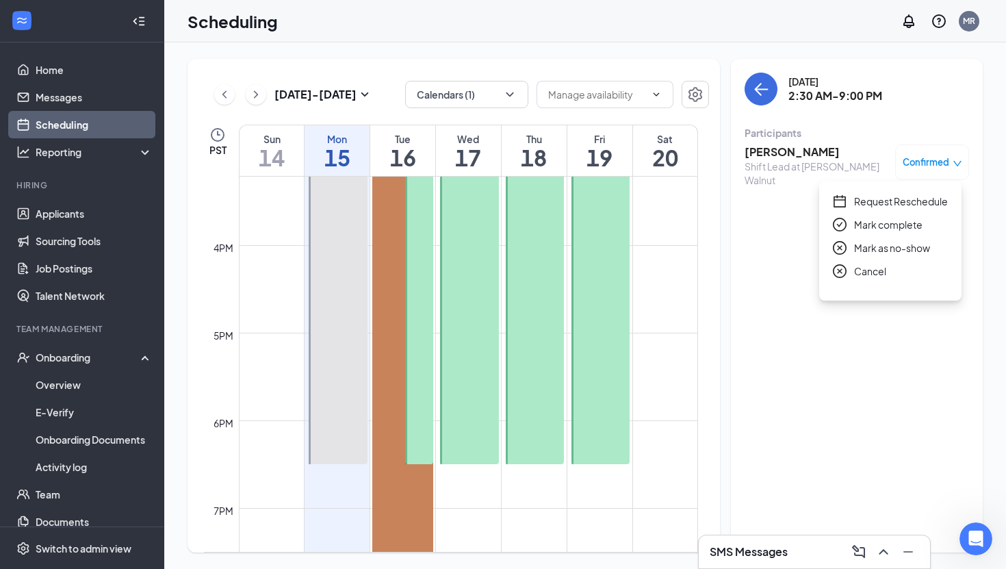
click at [884, 267] on span "Cancel" at bounding box center [870, 271] width 32 height 15
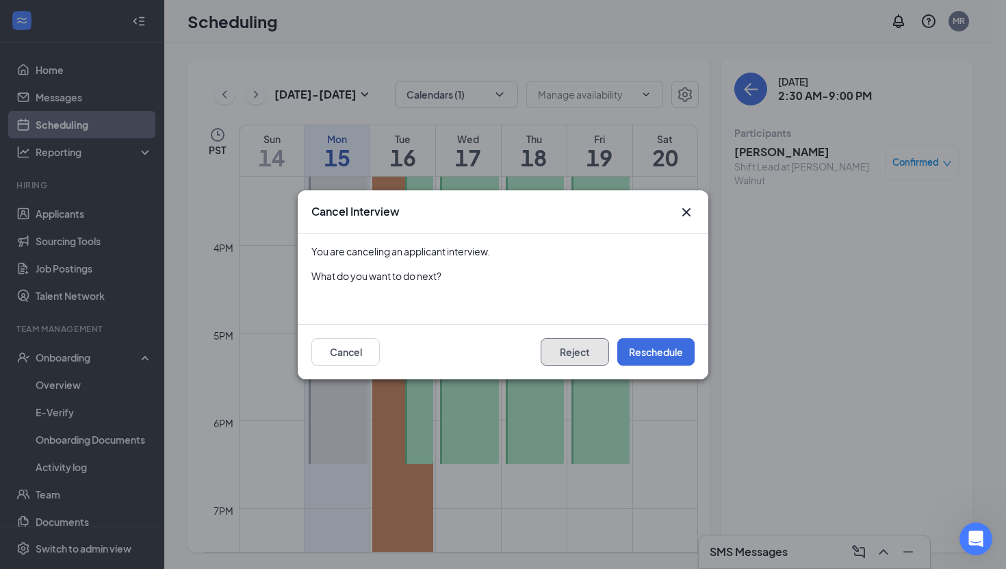
click at [595, 349] on button "Reject" at bounding box center [575, 351] width 68 height 27
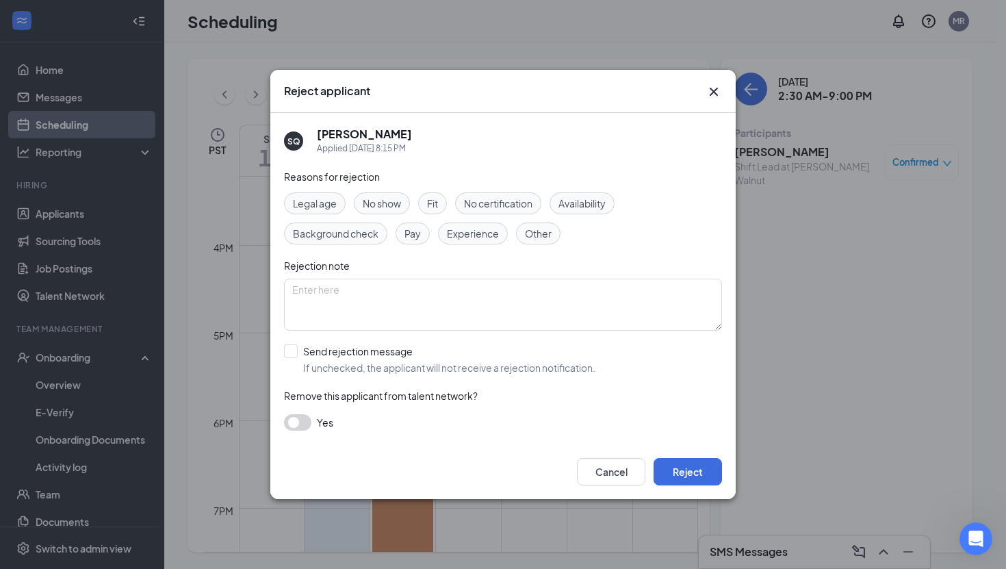
click at [713, 81] on div "Reject applicant" at bounding box center [502, 91] width 465 height 43
click at [710, 92] on icon "Cross" at bounding box center [714, 91] width 16 height 16
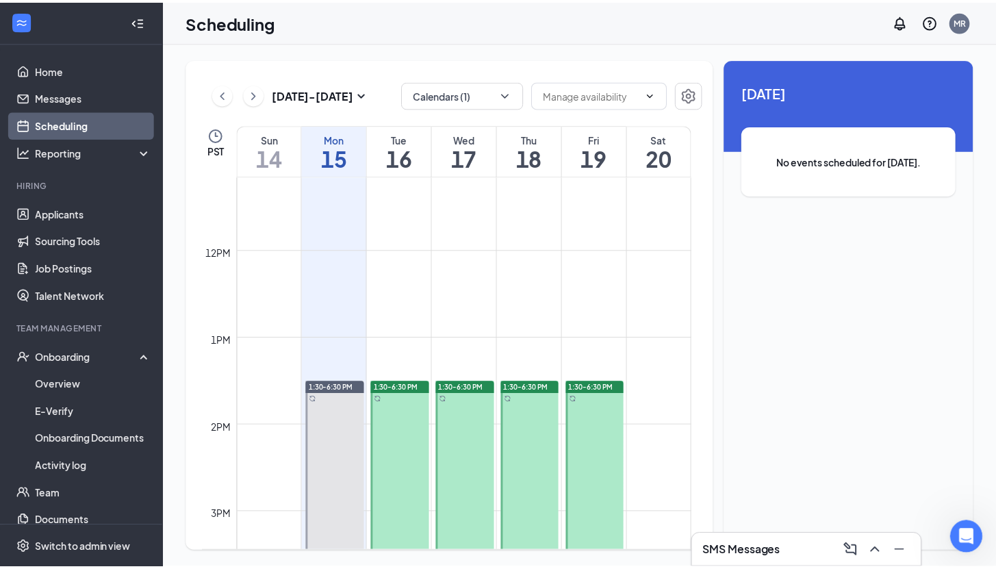
scroll to position [710, 0]
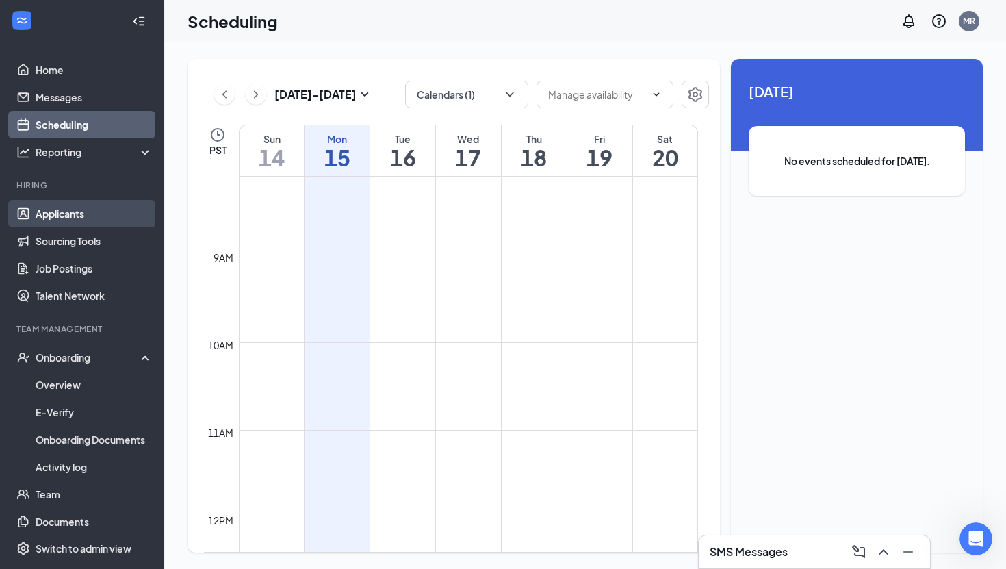
click at [105, 207] on link "Applicants" at bounding box center [94, 213] width 117 height 27
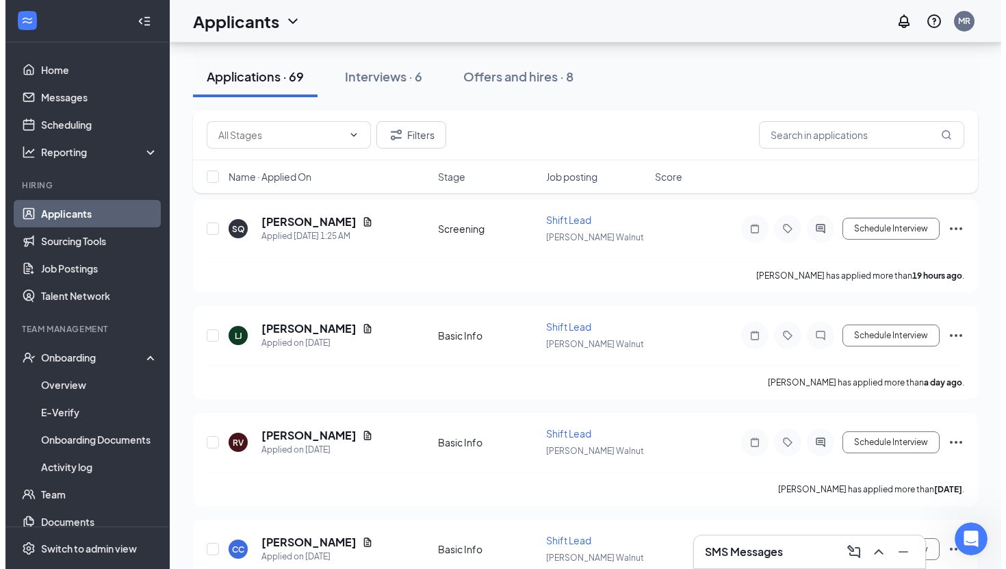
scroll to position [242, 0]
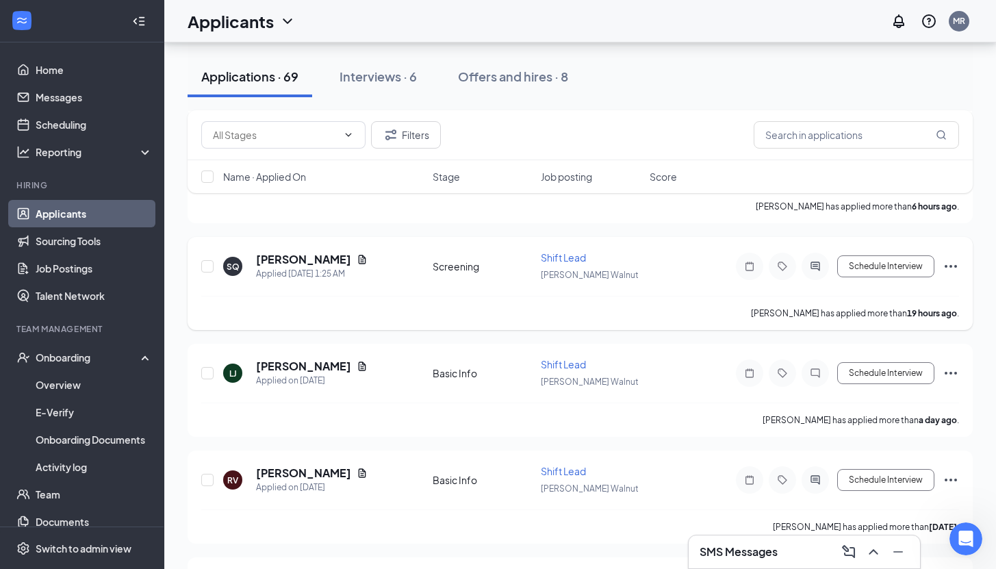
click at [803, 265] on div at bounding box center [814, 266] width 27 height 27
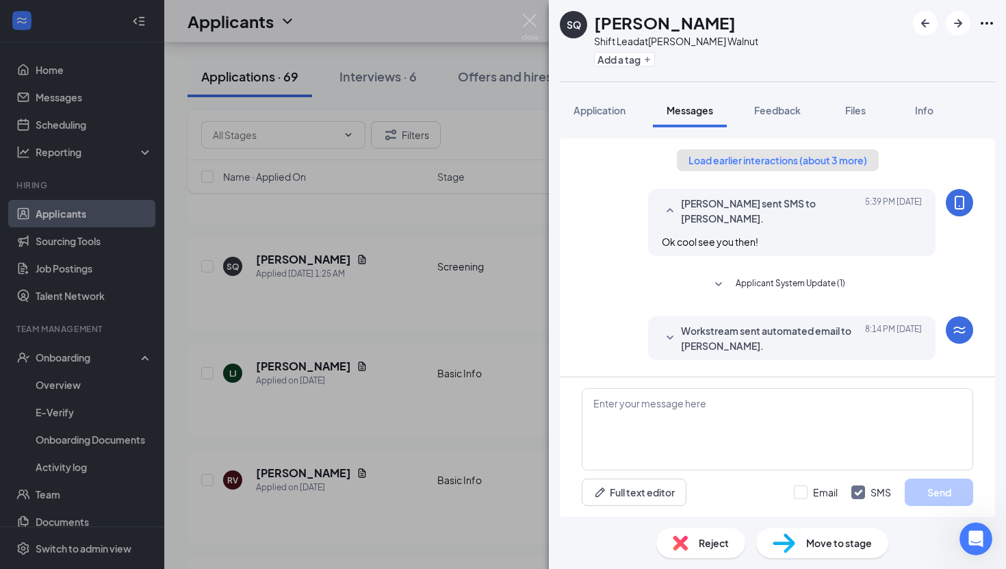
click at [771, 157] on button "Load earlier interactions (about 3 more)" at bounding box center [778, 160] width 202 height 22
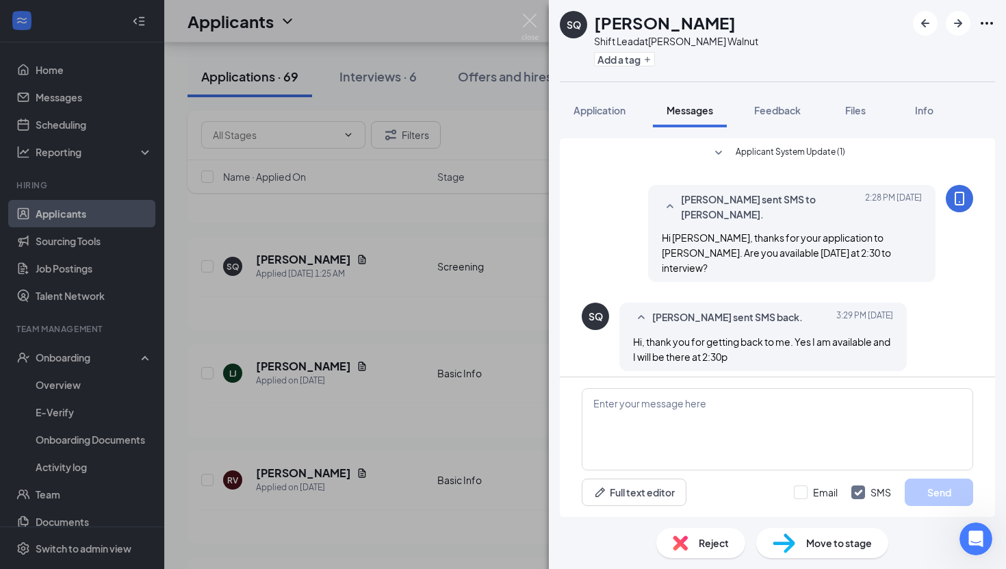
click at [492, 465] on div "SQ [PERSON_NAME] Shift Lead at [PERSON_NAME] Walnut Add a tag Application Messa…" at bounding box center [503, 284] width 1006 height 569
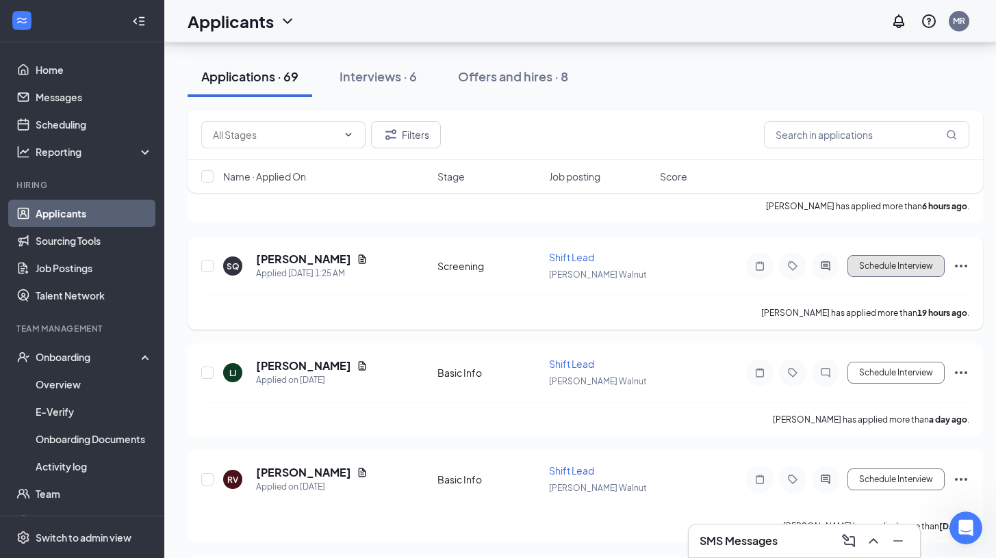
click at [874, 272] on button "Schedule Interview" at bounding box center [895, 266] width 97 height 22
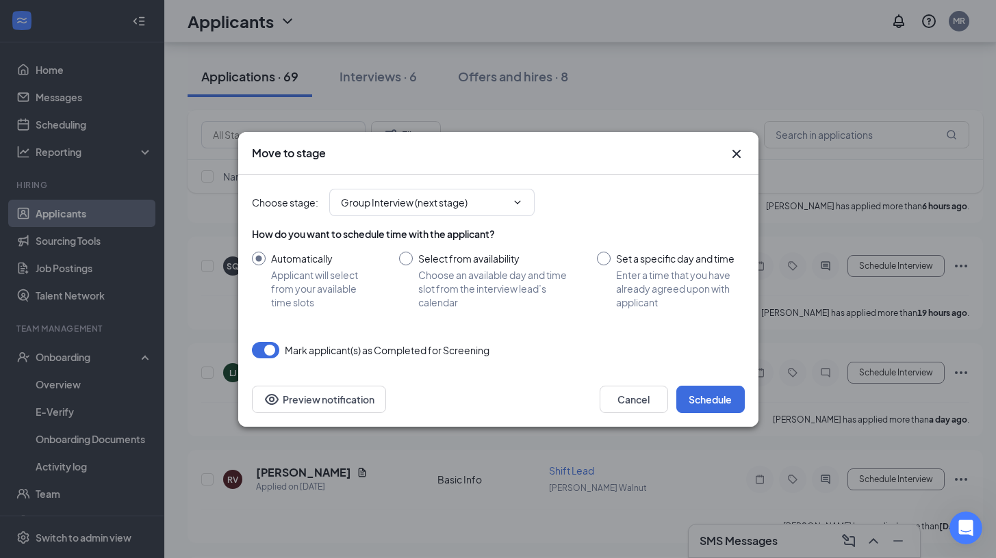
click at [602, 261] on input "Set a specific day and time Enter a time that you have already agreed upon with…" at bounding box center [670, 280] width 147 height 57
radio input "true"
radio input "false"
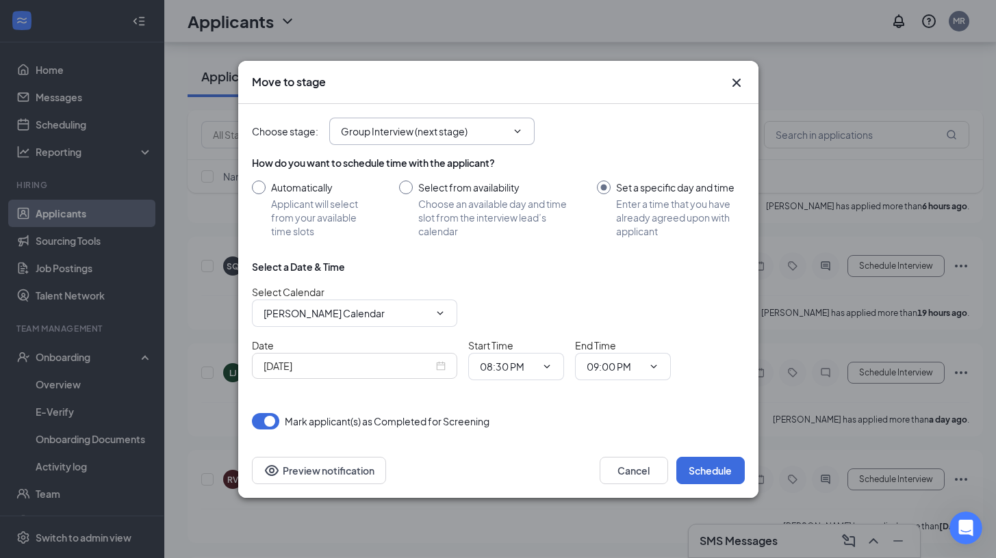
click at [467, 124] on input "Group Interview (next stage)" at bounding box center [424, 131] width 166 height 15
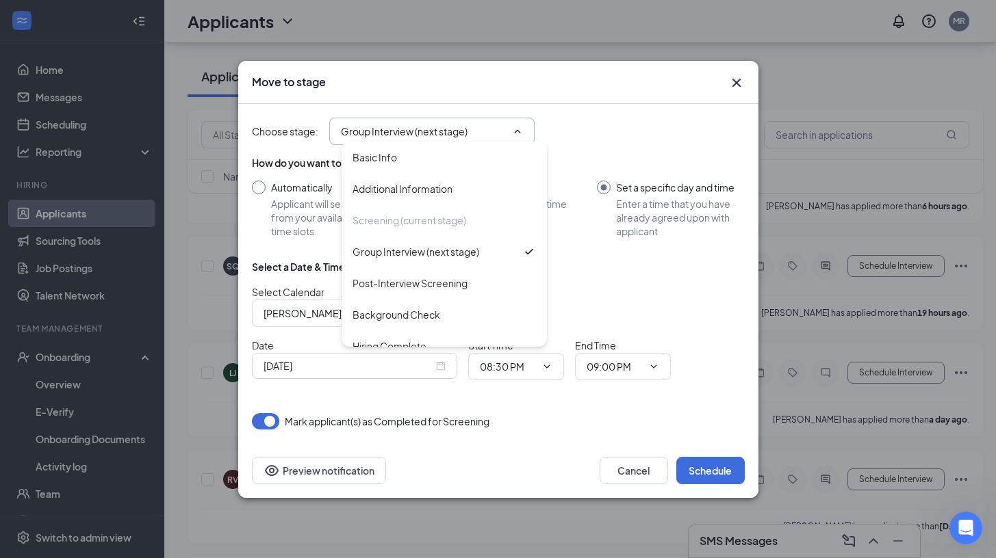
click at [595, 268] on div "Select a Date & Time" at bounding box center [498, 267] width 493 height 14
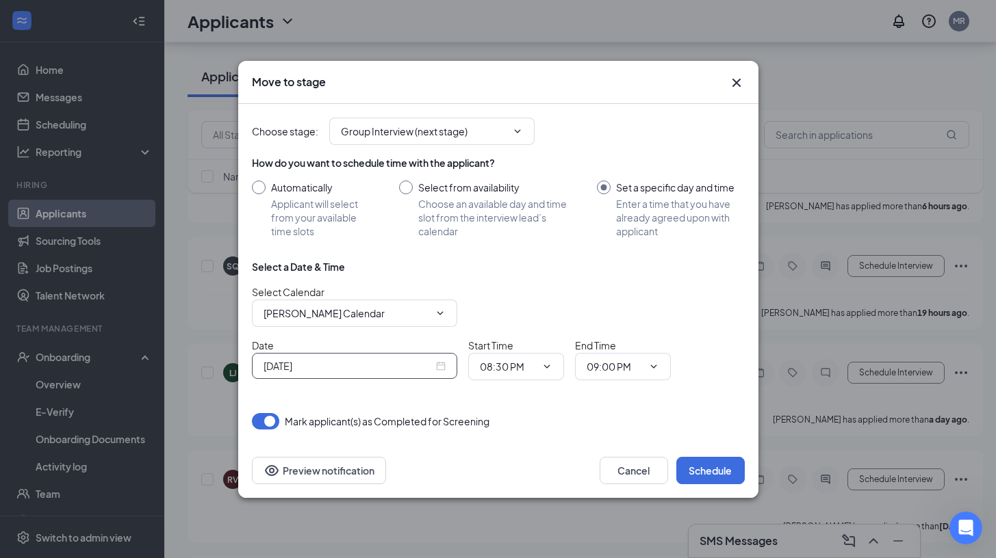
click at [446, 364] on div "[DATE]" at bounding box center [354, 366] width 205 height 26
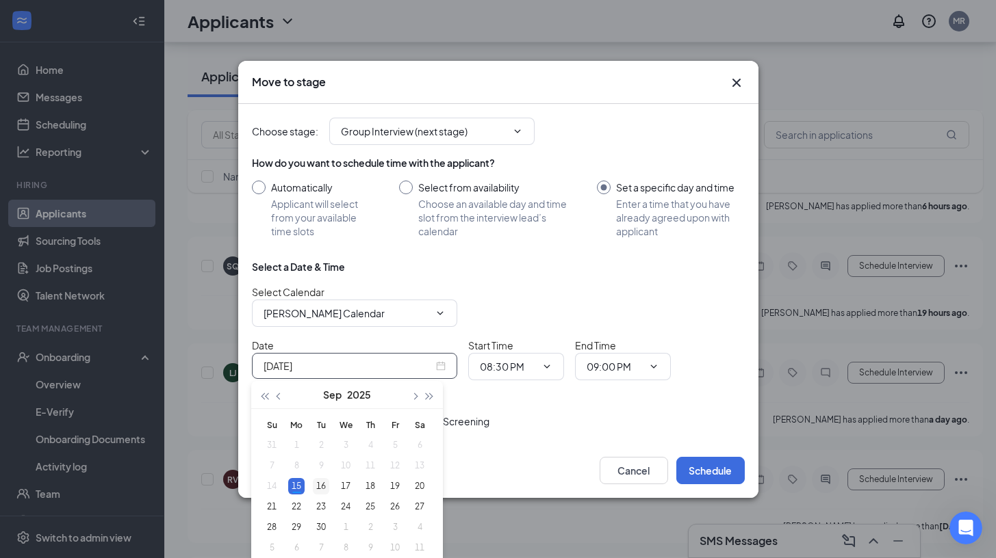
type input "[DATE]"
click at [322, 488] on div "16" at bounding box center [321, 486] width 16 height 16
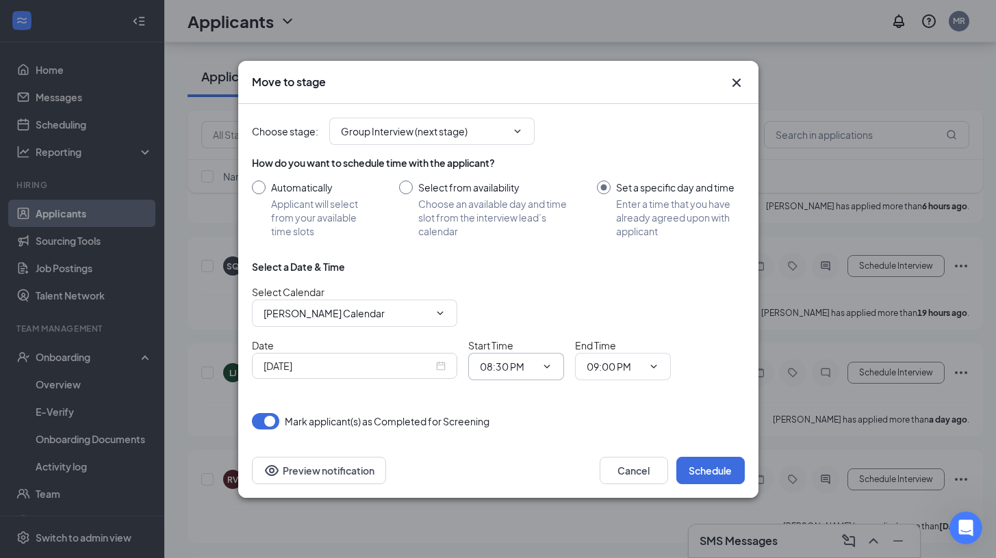
click at [493, 370] on input "08:30 PM" at bounding box center [508, 366] width 56 height 15
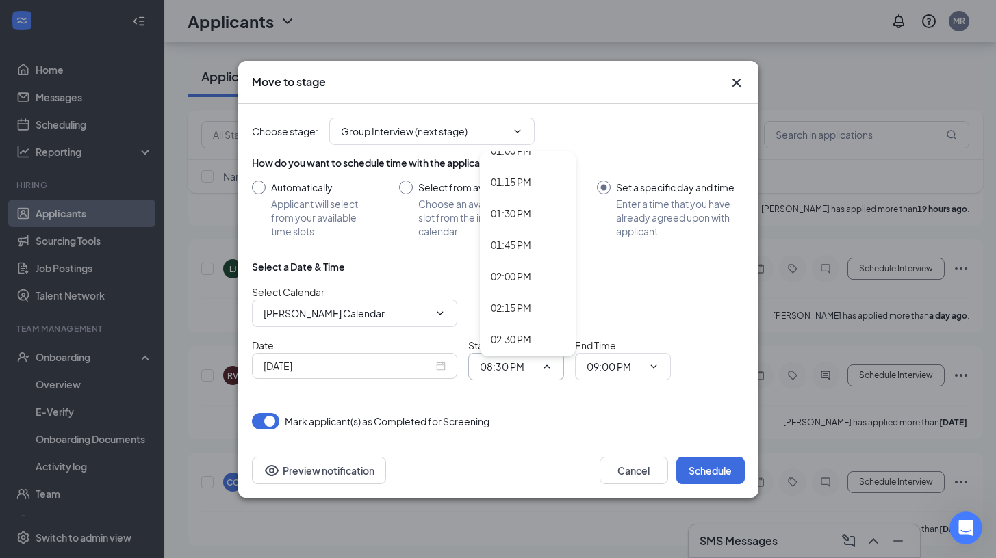
scroll to position [1656, 0]
click at [517, 332] on div "02:30 PM" at bounding box center [511, 337] width 40 height 15
type input "02:30 PM"
click at [602, 368] on input "09:00 PM" at bounding box center [615, 366] width 56 height 15
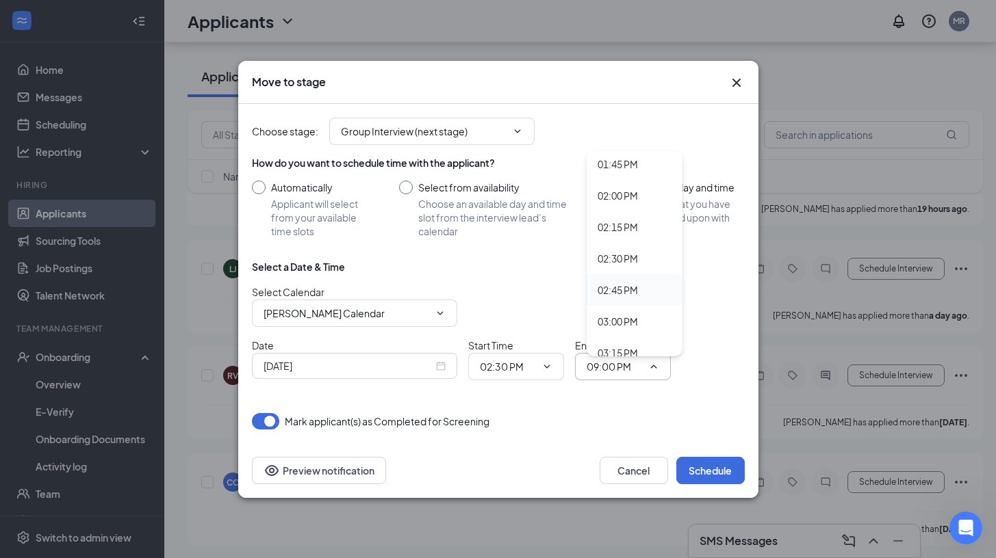
scroll to position [1743, 0]
click at [625, 318] on div "03:00 PM" at bounding box center [617, 313] width 40 height 15
type input "03:00 PM"
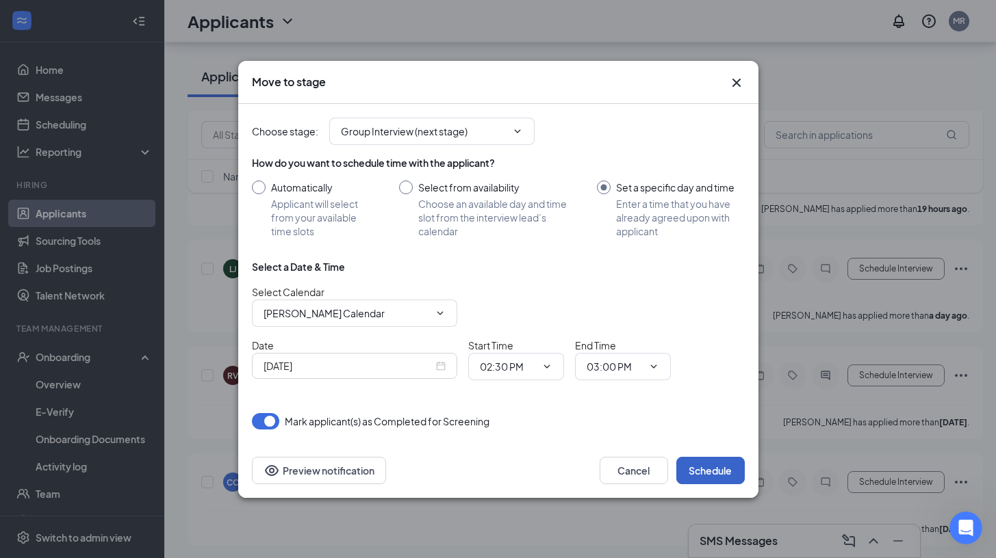
click at [691, 472] on button "Schedule" at bounding box center [710, 470] width 68 height 27
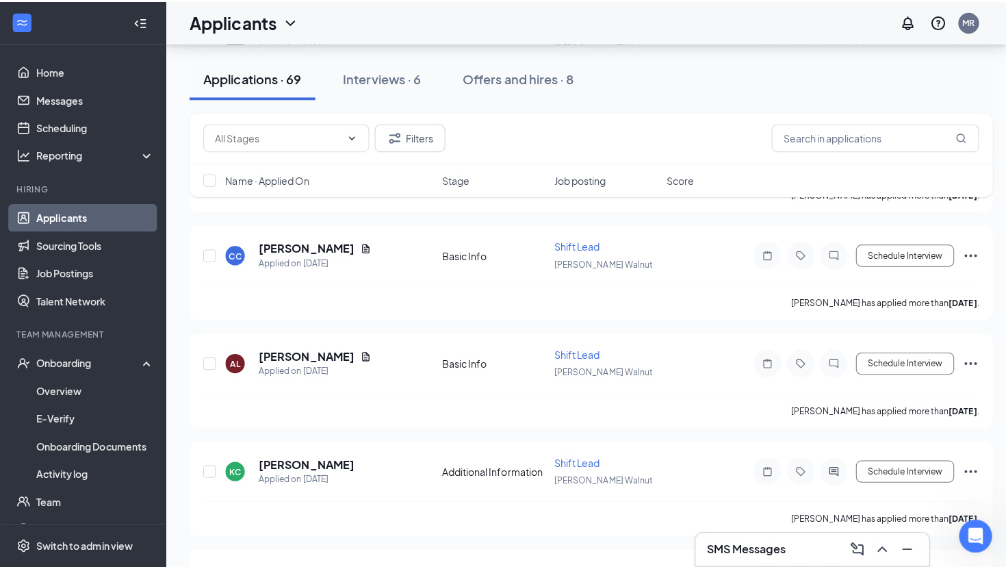
scroll to position [614, 0]
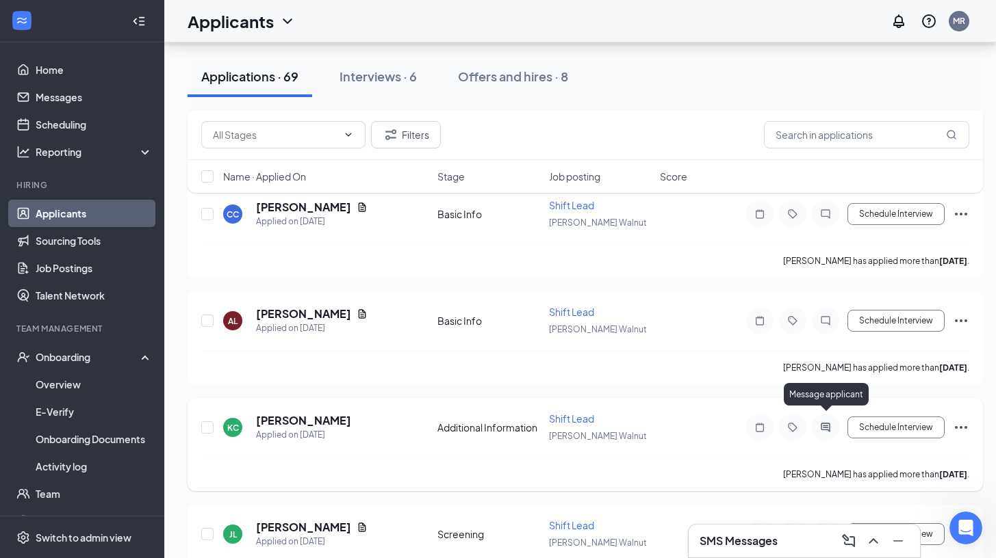
click at [821, 422] on icon "ActiveChat" at bounding box center [825, 427] width 16 height 11
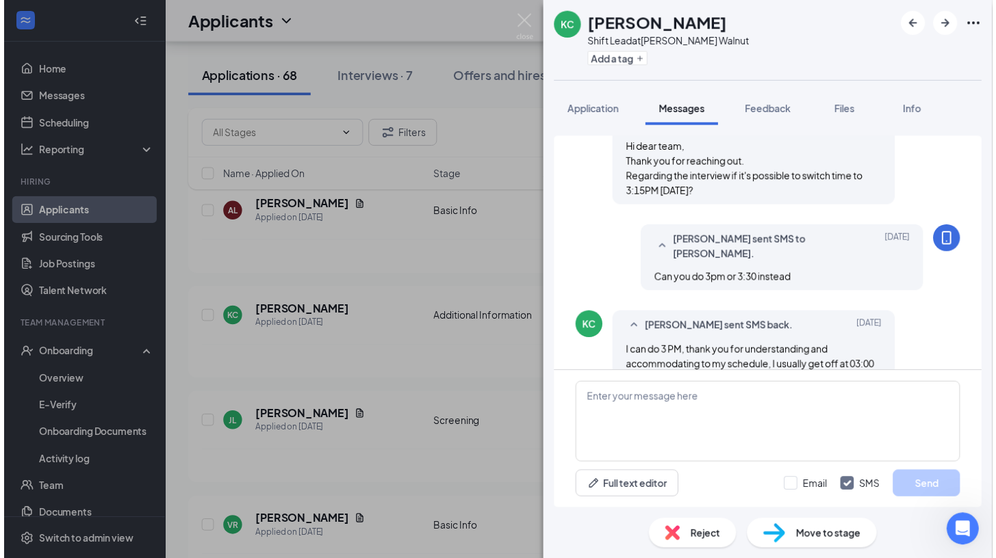
scroll to position [295, 0]
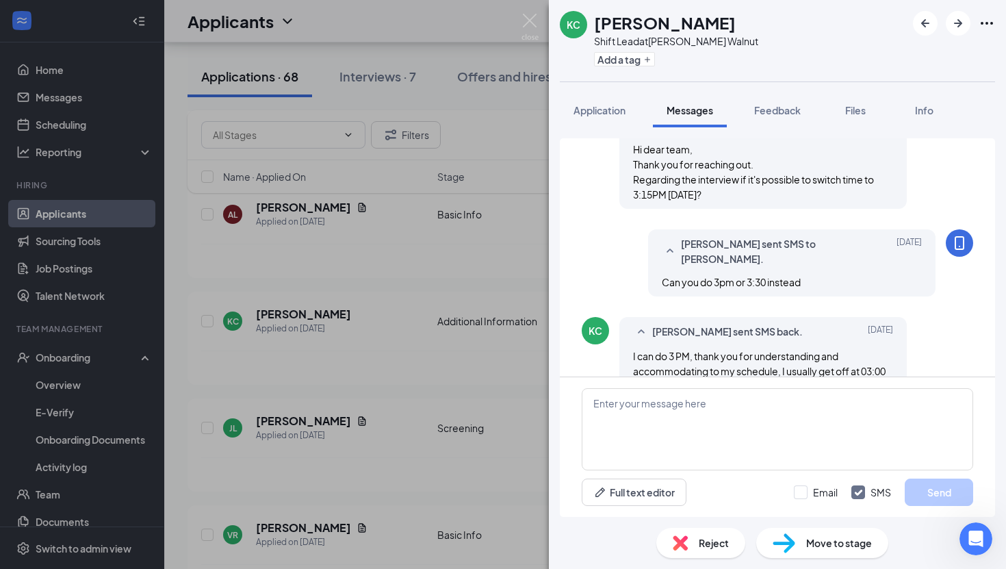
click at [542, 389] on div "[PERSON_NAME] [PERSON_NAME] Shift Lead at [PERSON_NAME] Walnut Add a tag Applic…" at bounding box center [503, 284] width 1006 height 569
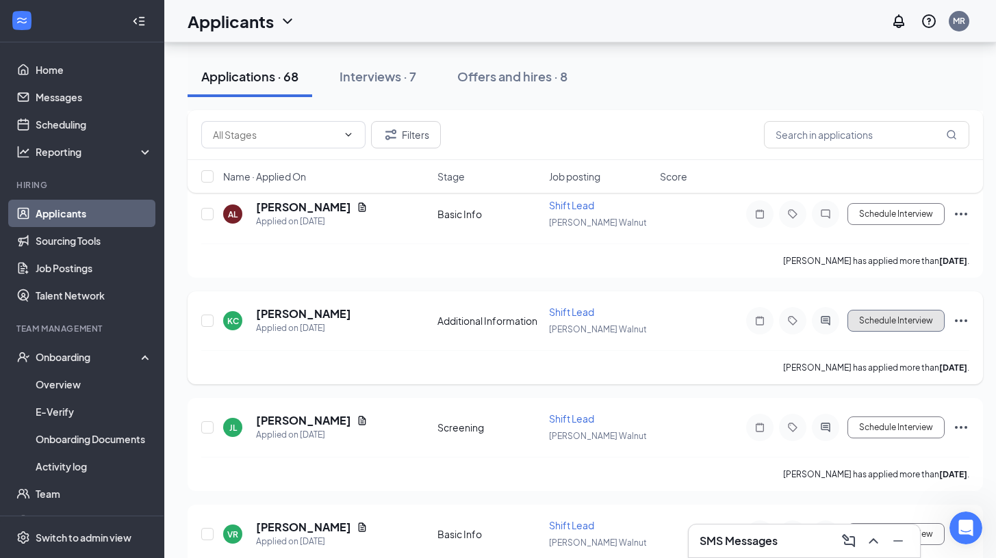
click at [866, 318] on button "Schedule Interview" at bounding box center [895, 321] width 97 height 22
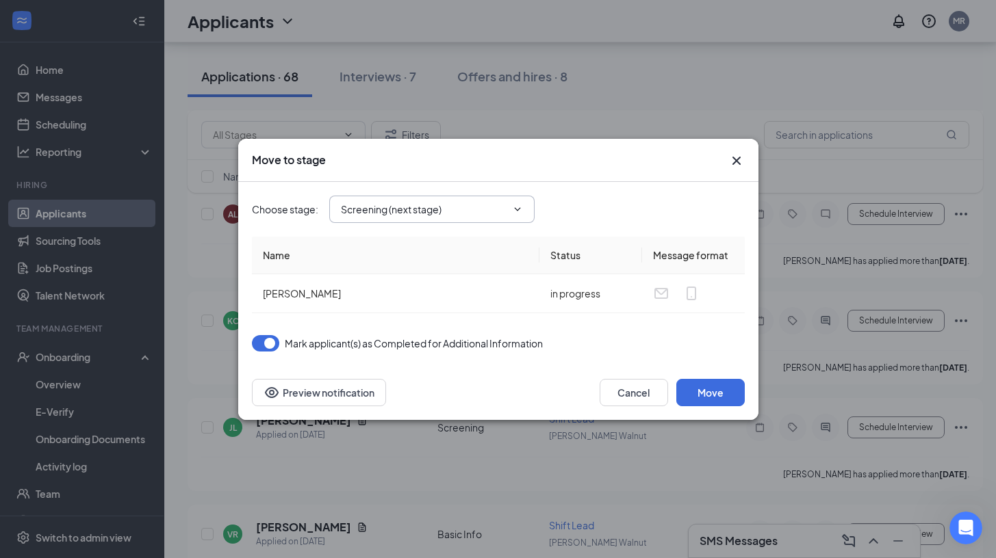
click at [513, 219] on span "Screening (next stage)" at bounding box center [431, 209] width 205 height 27
click at [701, 375] on div "Cancel Move Preview notification" at bounding box center [498, 392] width 520 height 55
click at [705, 389] on button "Move" at bounding box center [710, 392] width 68 height 27
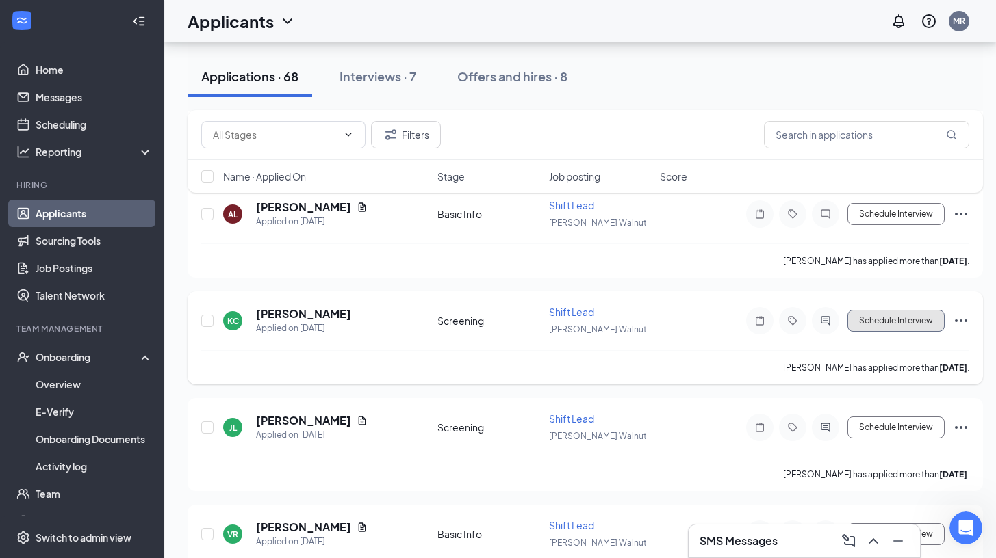
click at [861, 316] on button "Schedule Interview" at bounding box center [895, 321] width 97 height 22
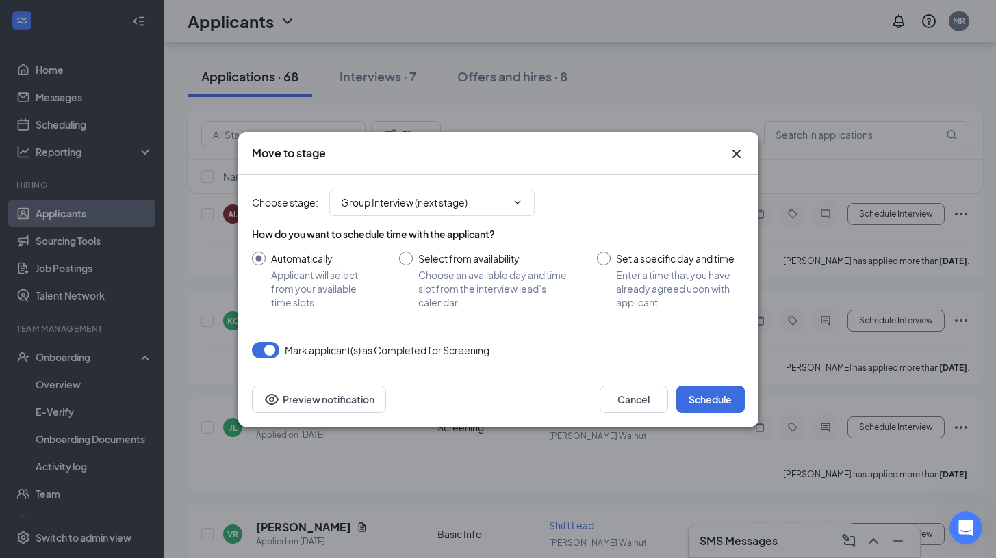
click at [611, 259] on input "Set a specific day and time Enter a time that you have already agreed upon with…" at bounding box center [670, 280] width 147 height 57
radio input "true"
radio input "false"
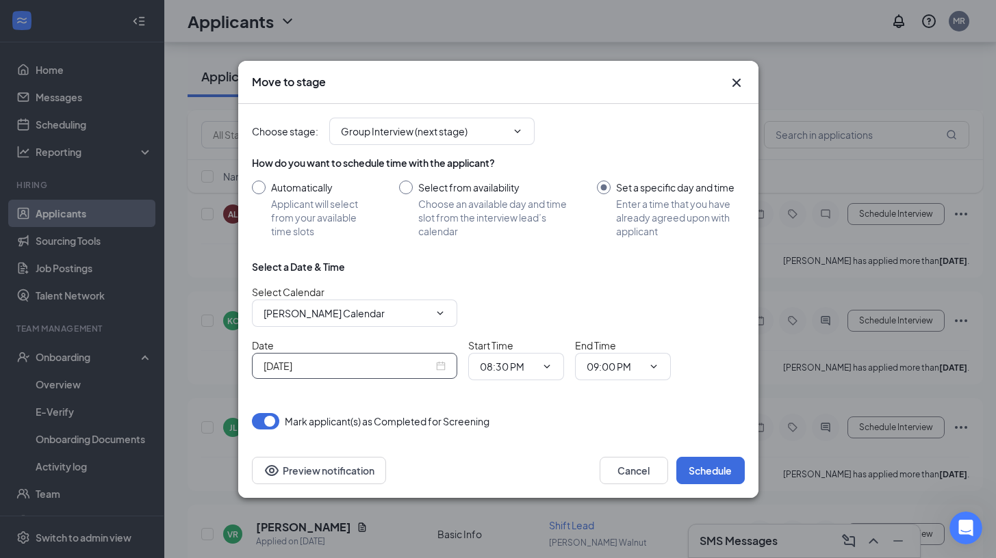
click at [439, 372] on div "[DATE]" at bounding box center [355, 366] width 182 height 15
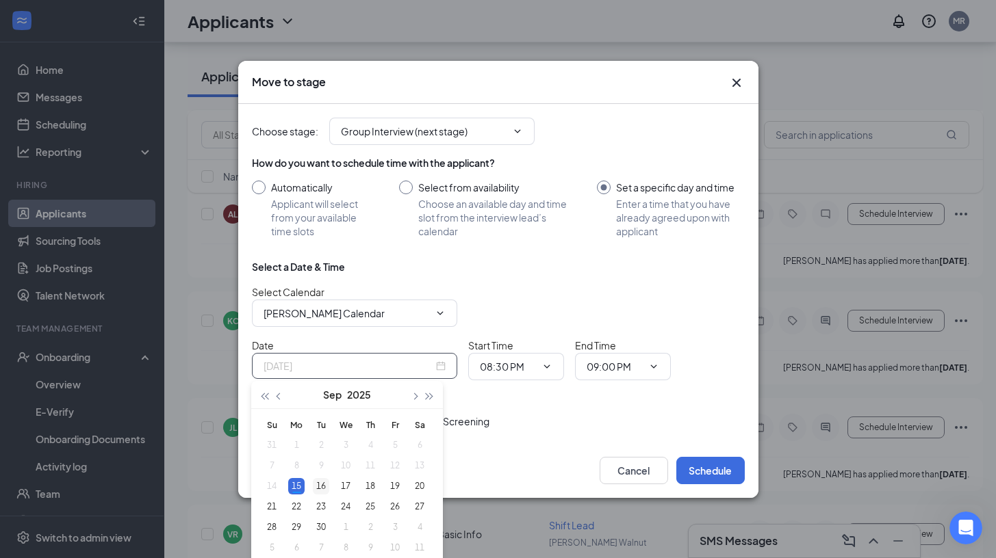
type input "[DATE]"
click at [320, 487] on div "16" at bounding box center [321, 486] width 16 height 16
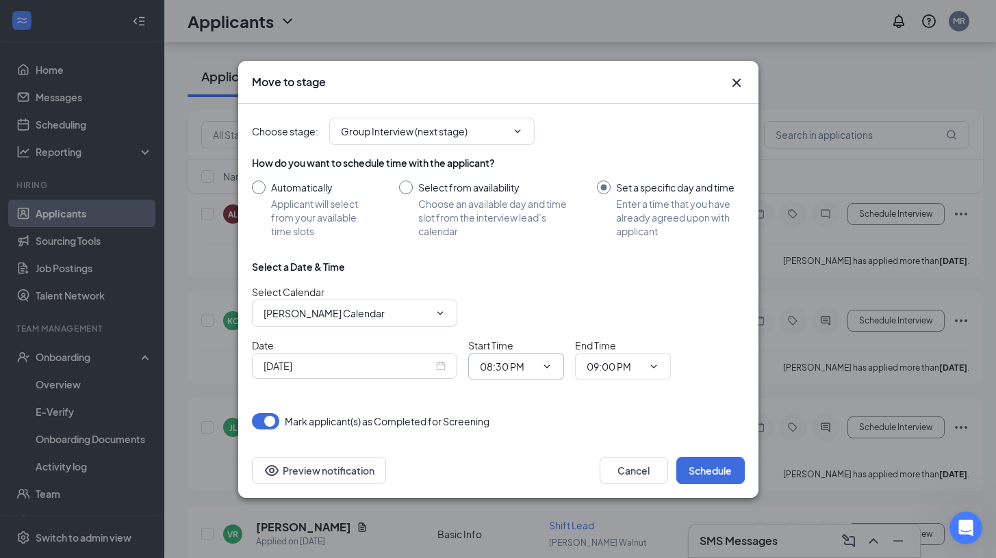
click at [515, 372] on input "08:30 PM" at bounding box center [508, 366] width 56 height 15
click at [519, 330] on div "03:00 AM" at bounding box center [528, 320] width 96 height 31
click at [536, 378] on span "03:00 AM 12:00 AM 12:15 AM 12:30 AM 12:45 AM 01:00 AM 01:15 AM 01:30 AM 01:45 A…" at bounding box center [516, 366] width 96 height 27
click at [535, 357] on span "03:00 AM 12:00 AM 12:15 AM 12:30 AM 12:45 AM 01:00 AM 01:15 AM 01:30 AM 01:45 A…" at bounding box center [516, 366] width 96 height 27
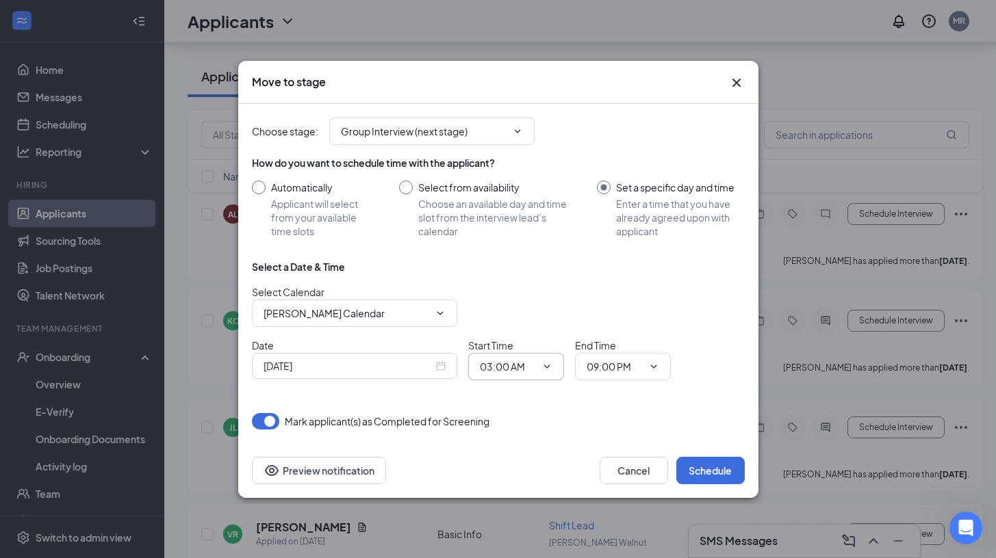
click at [510, 354] on span "03:00 AM 12:00 AM 12:15 AM 12:30 AM 12:45 AM 01:00 AM 01:15 AM 01:30 AM 01:45 A…" at bounding box center [516, 366] width 96 height 27
click at [510, 363] on input "03:00 AM" at bounding box center [508, 366] width 56 height 15
click at [527, 244] on div "03:00 PM" at bounding box center [511, 243] width 40 height 15
type input "03:00 PM"
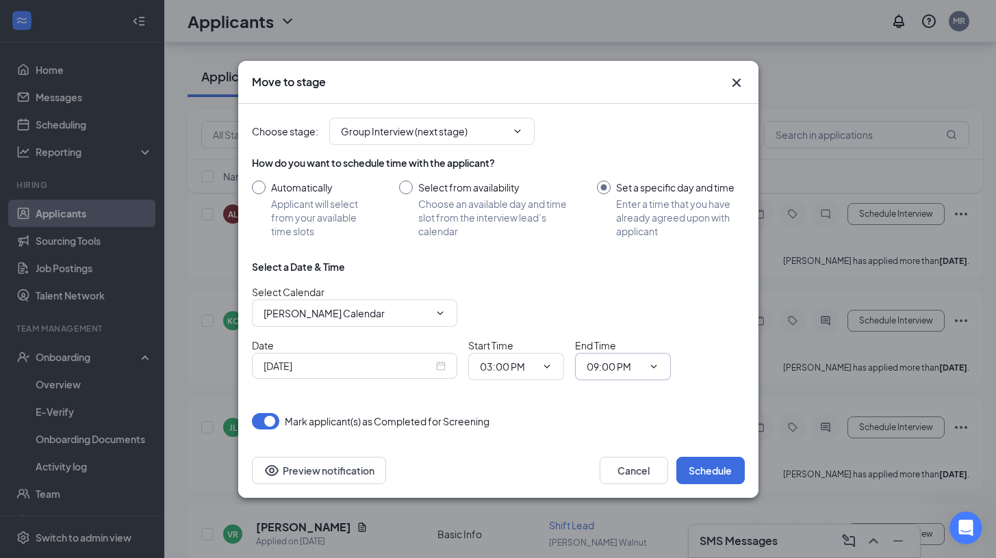
click at [615, 374] on span "09:00 PM" at bounding box center [623, 366] width 96 height 27
click at [604, 376] on span "09:00 PM" at bounding box center [623, 366] width 96 height 27
click at [604, 365] on input "09:00 PM" at bounding box center [615, 366] width 56 height 15
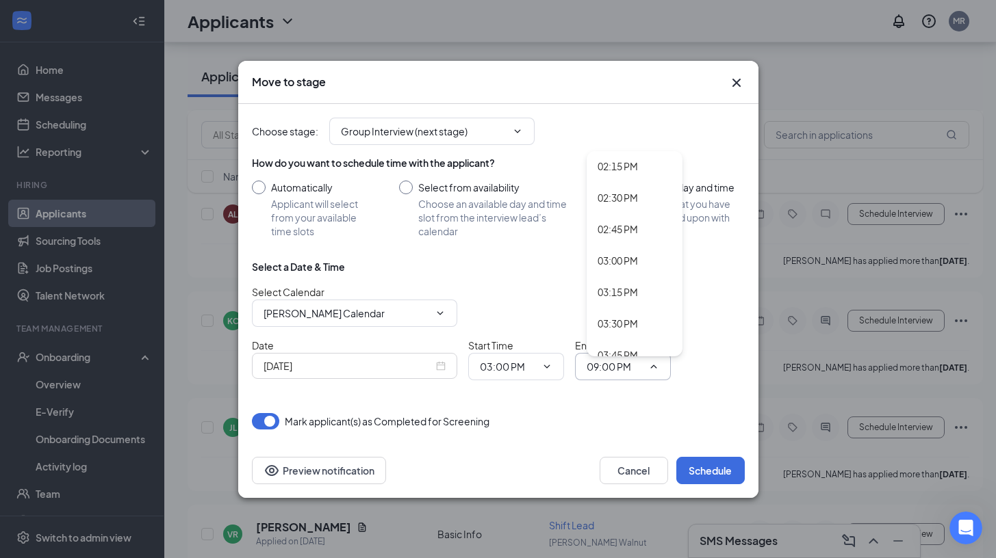
scroll to position [1800, 0]
click at [615, 318] on div "03:30 PM" at bounding box center [617, 318] width 40 height 15
type input "03:30 PM"
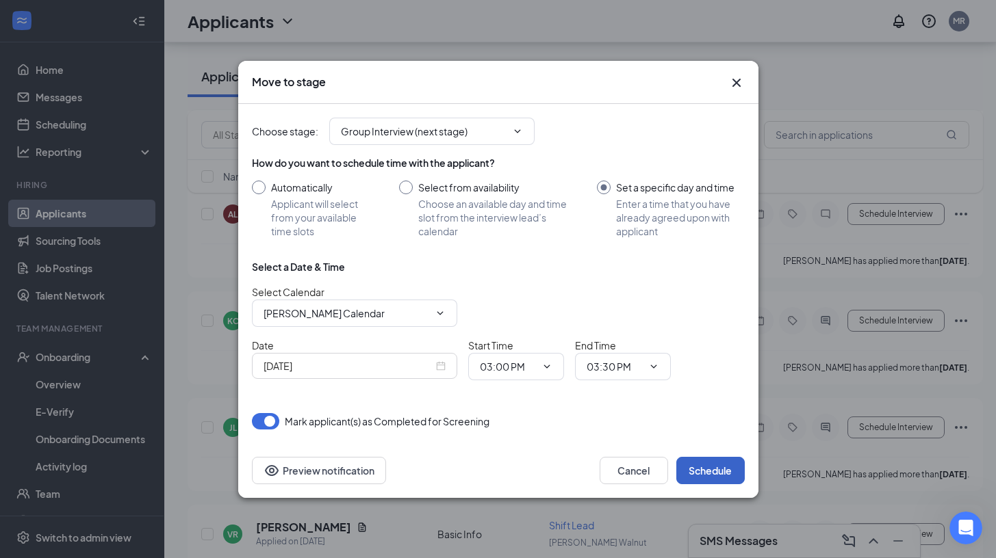
click at [705, 477] on button "Schedule" at bounding box center [710, 470] width 68 height 27
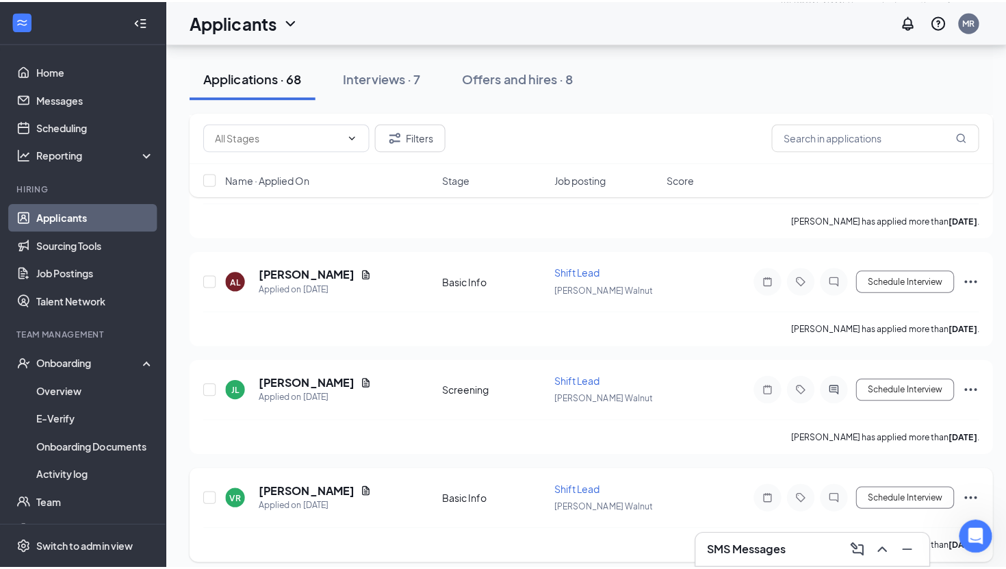
scroll to position [557, 0]
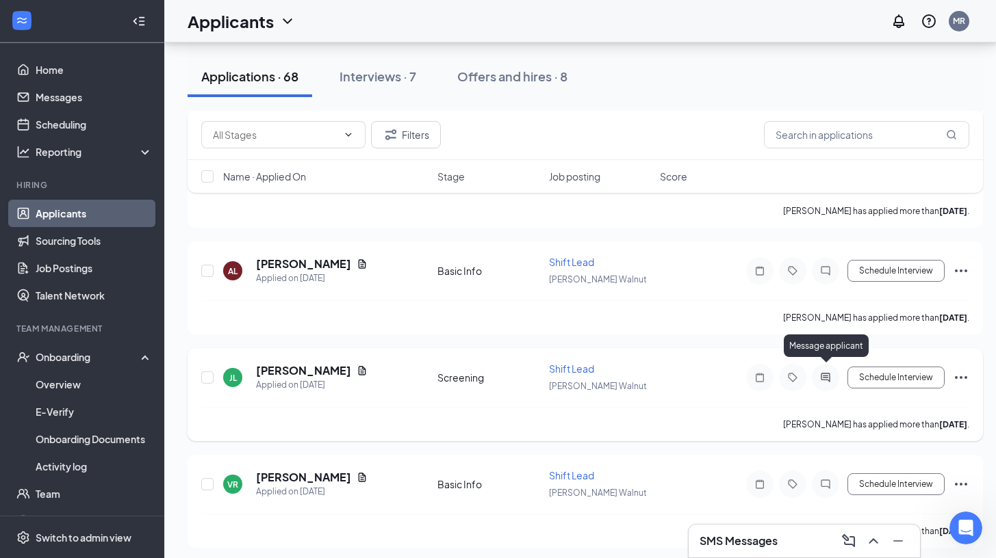
click at [828, 372] on icon "ActiveChat" at bounding box center [825, 377] width 16 height 11
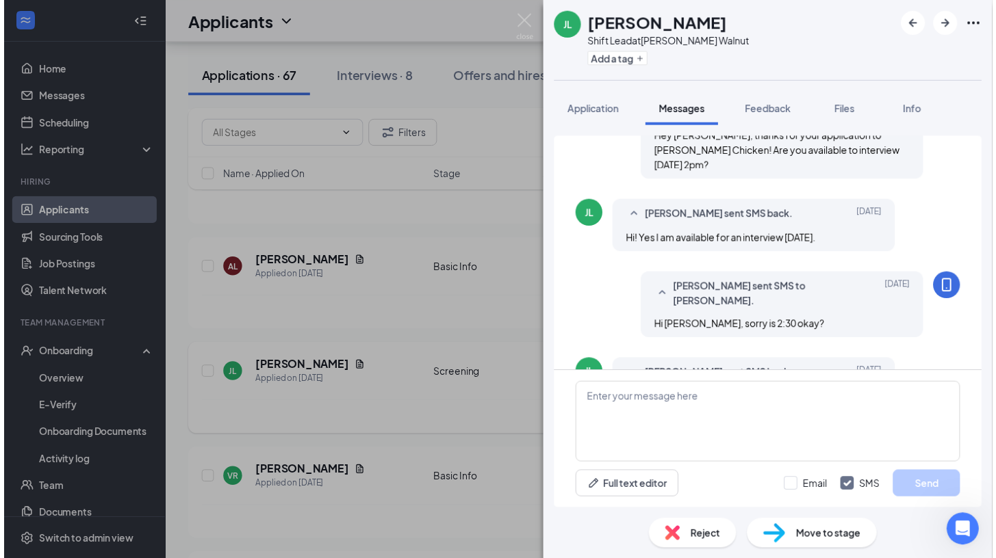
scroll to position [112, 0]
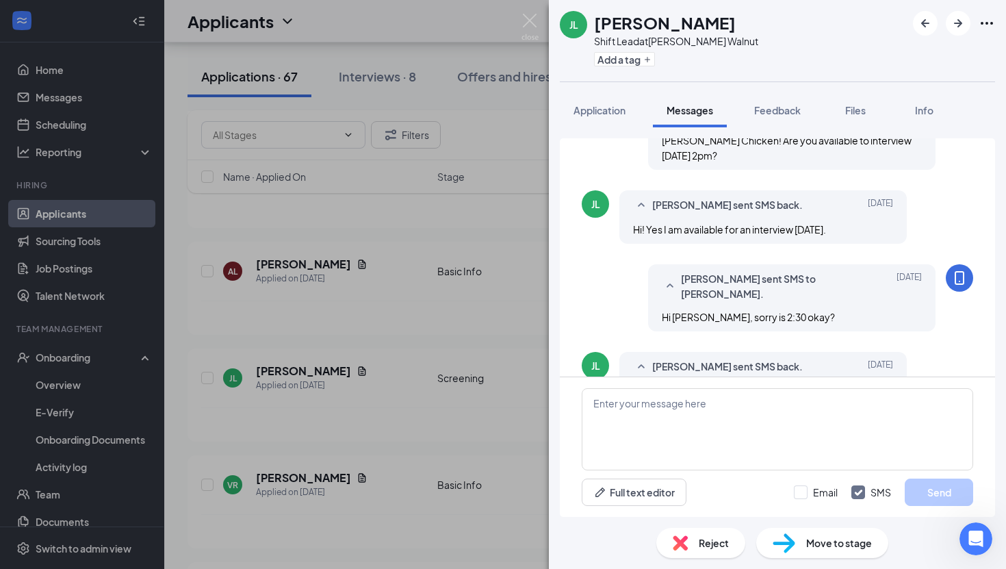
click at [534, 422] on div "JL [PERSON_NAME] Lead at [PERSON_NAME] Walnut Add a tag Application Messages Fe…" at bounding box center [503, 284] width 1006 height 569
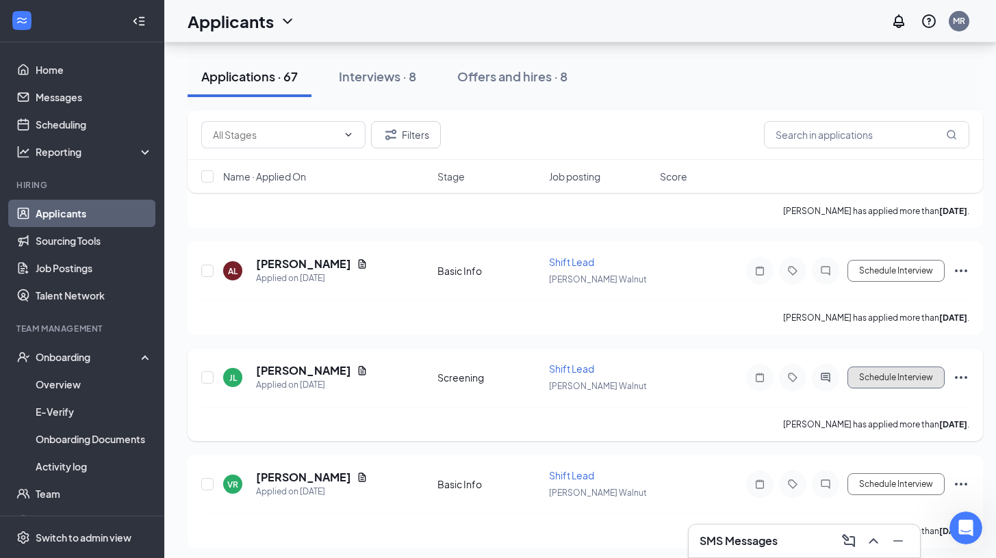
click at [869, 378] on button "Schedule Interview" at bounding box center [895, 378] width 97 height 22
type input "Group Interview (next stage)"
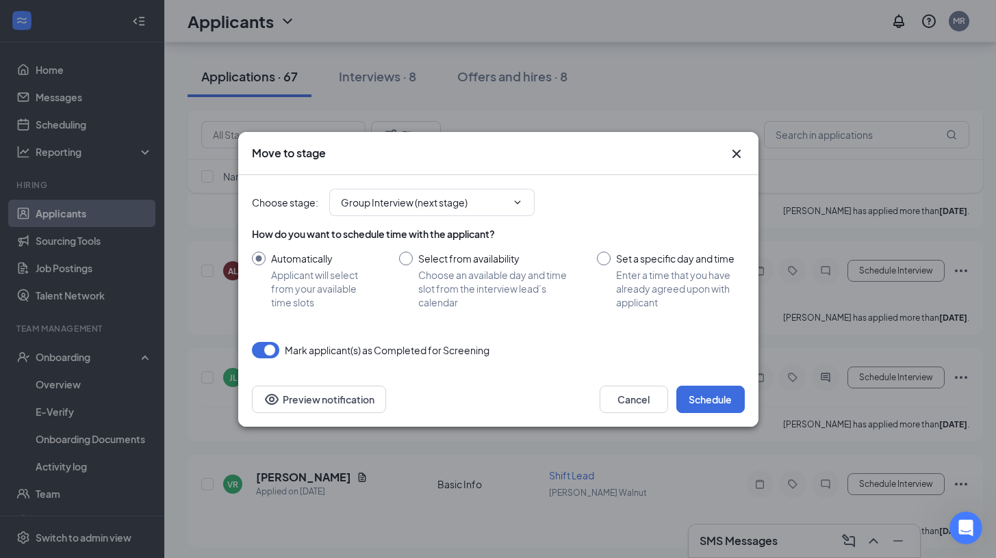
click at [604, 264] on input "Set a specific day and time Enter a time that you have already agreed upon with…" at bounding box center [670, 280] width 147 height 57
radio input "true"
radio input "false"
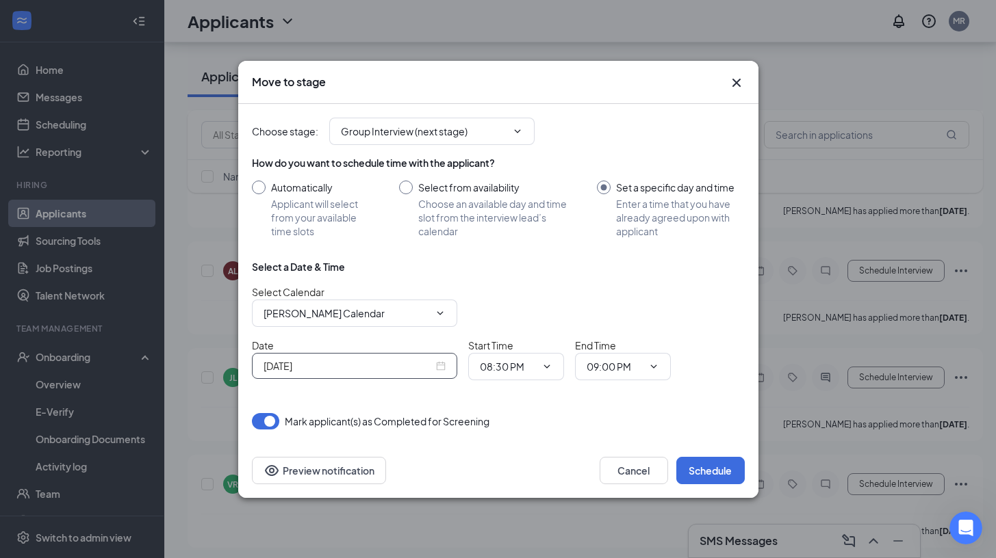
click at [437, 361] on div "[DATE]" at bounding box center [355, 366] width 182 height 15
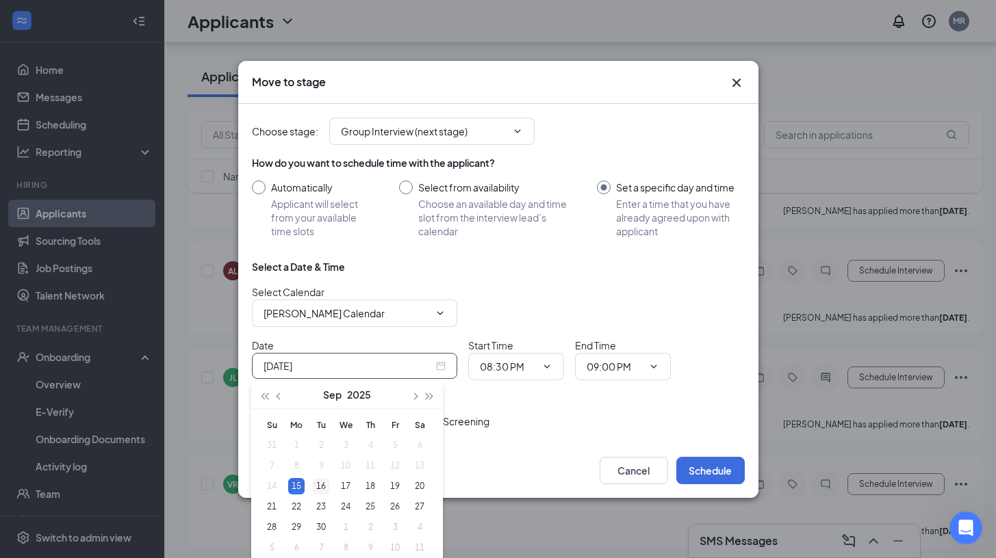
type input "[DATE]"
click at [322, 485] on div "16" at bounding box center [321, 486] width 16 height 16
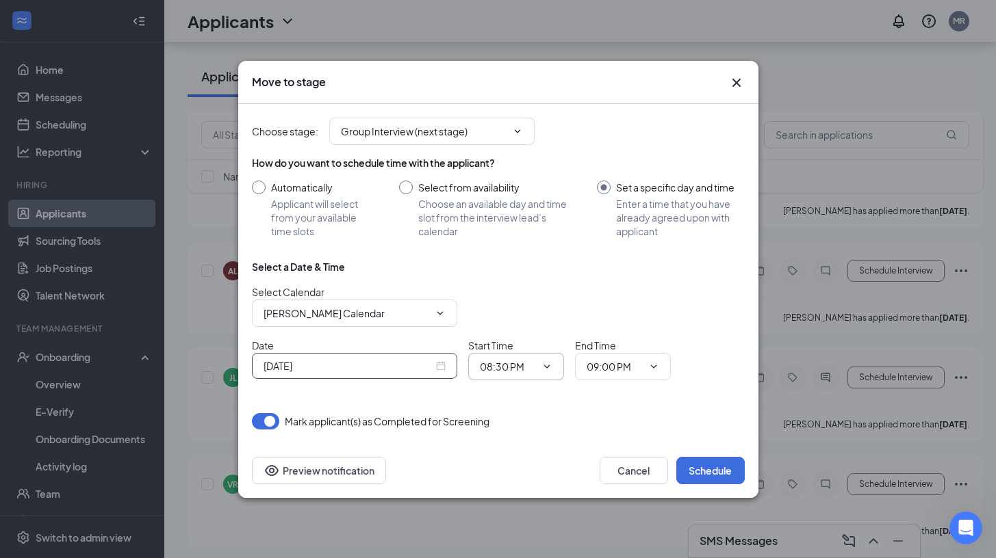
click at [504, 365] on input "08:30 PM" at bounding box center [508, 366] width 56 height 15
click at [515, 202] on div "02:30 PM" at bounding box center [528, 192] width 96 height 31
type input "02:30 PM"
click at [600, 370] on input "09:00 PM" at bounding box center [615, 366] width 56 height 15
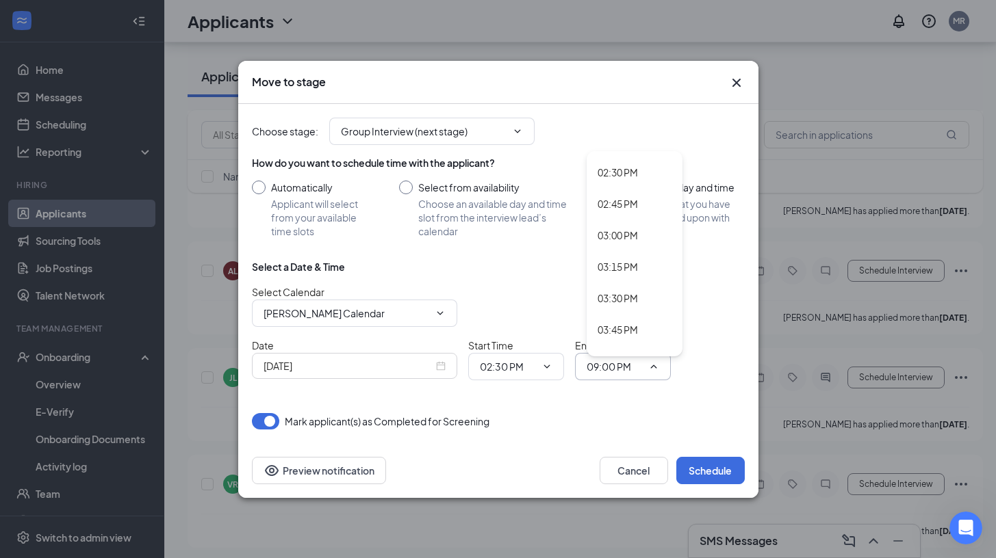
scroll to position [1811, 0]
click at [621, 248] on div "03:00 PM" at bounding box center [617, 244] width 40 height 15
type input "03:00 PM"
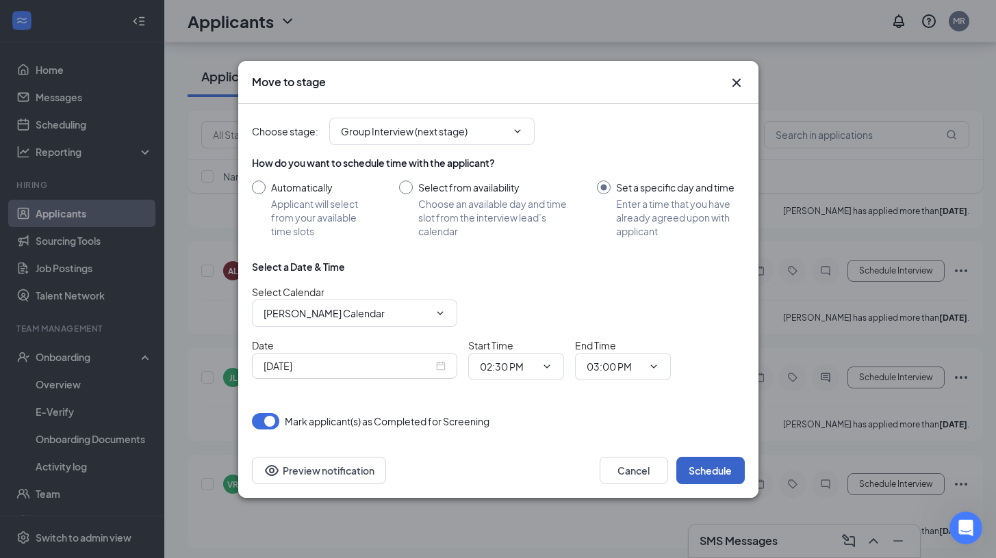
click at [702, 466] on button "Schedule" at bounding box center [710, 470] width 68 height 27
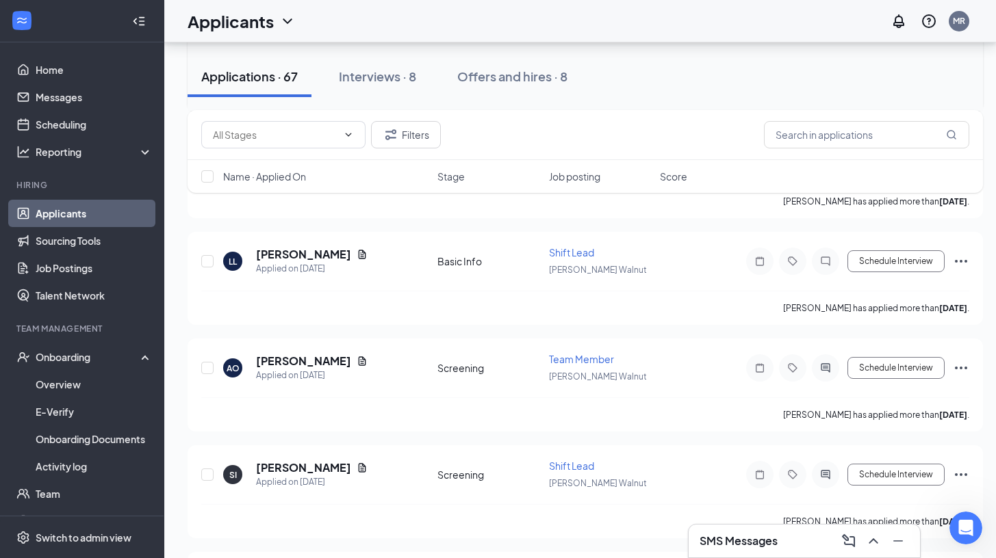
scroll to position [905, 0]
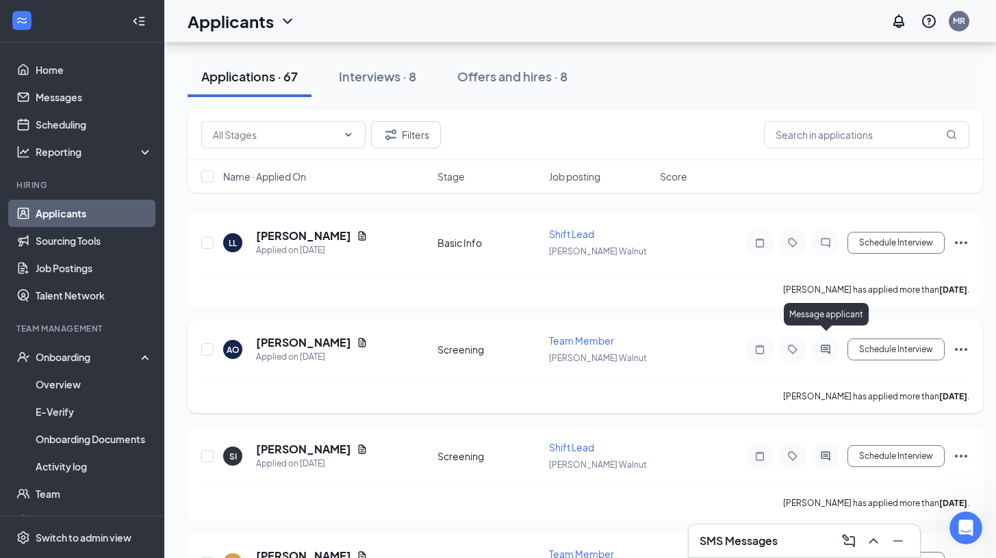
click at [819, 344] on icon "ActiveChat" at bounding box center [825, 349] width 16 height 11
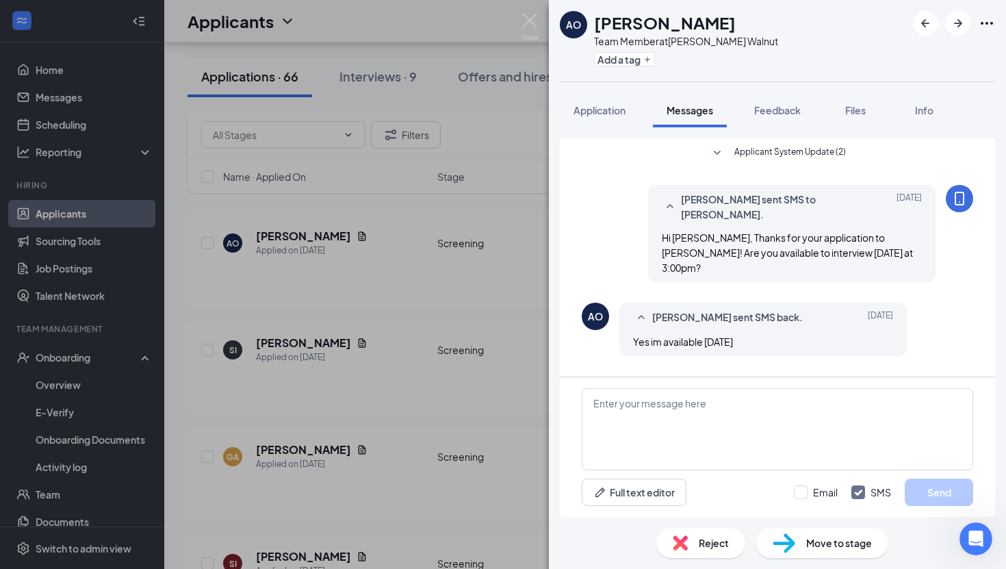
click at [507, 427] on div "AO [PERSON_NAME] Team Member at [PERSON_NAME] Walnut Add a tag Application Mess…" at bounding box center [503, 284] width 1006 height 569
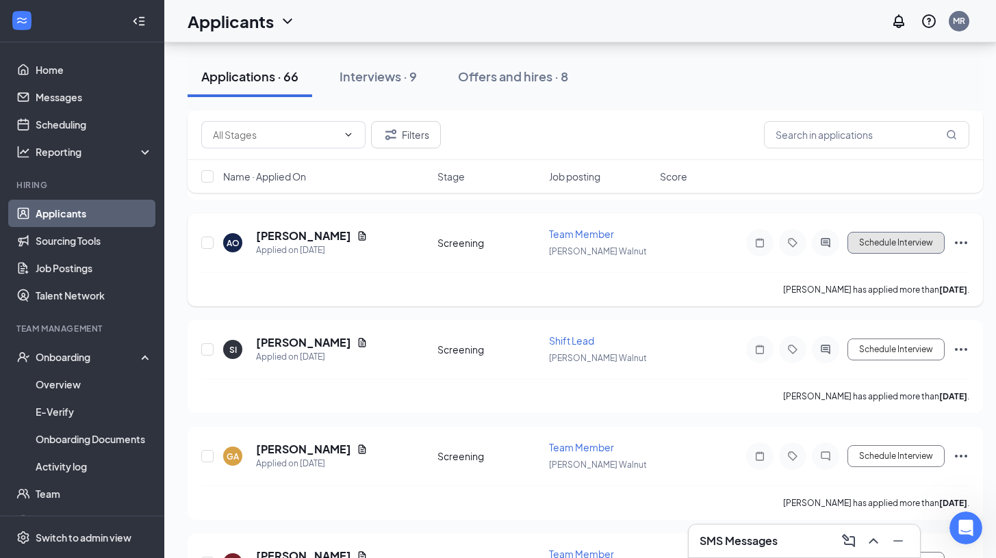
click at [899, 232] on button "Schedule Interview" at bounding box center [895, 243] width 97 height 22
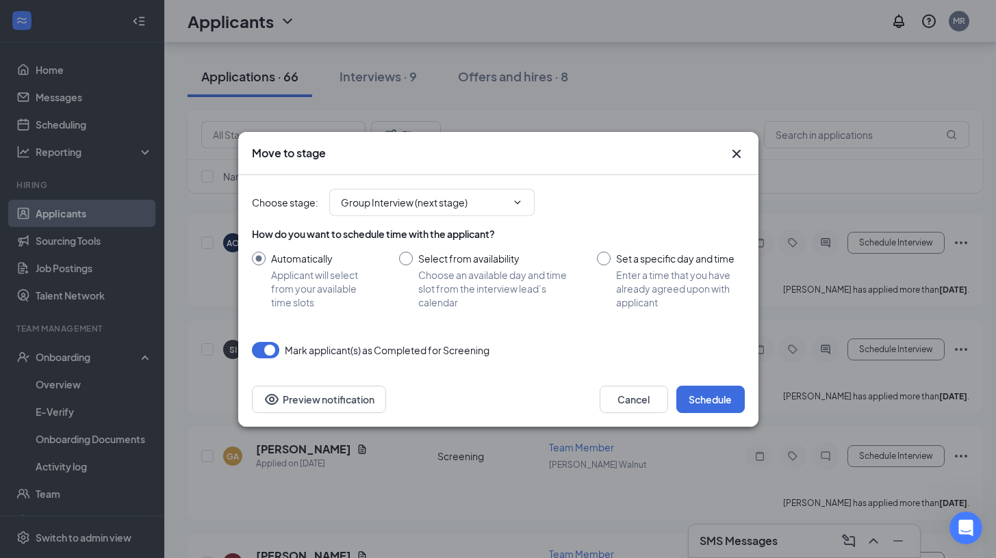
click at [637, 258] on input "Set a specific day and time Enter a time that you have already agreed upon with…" at bounding box center [670, 280] width 147 height 57
radio input "true"
radio input "false"
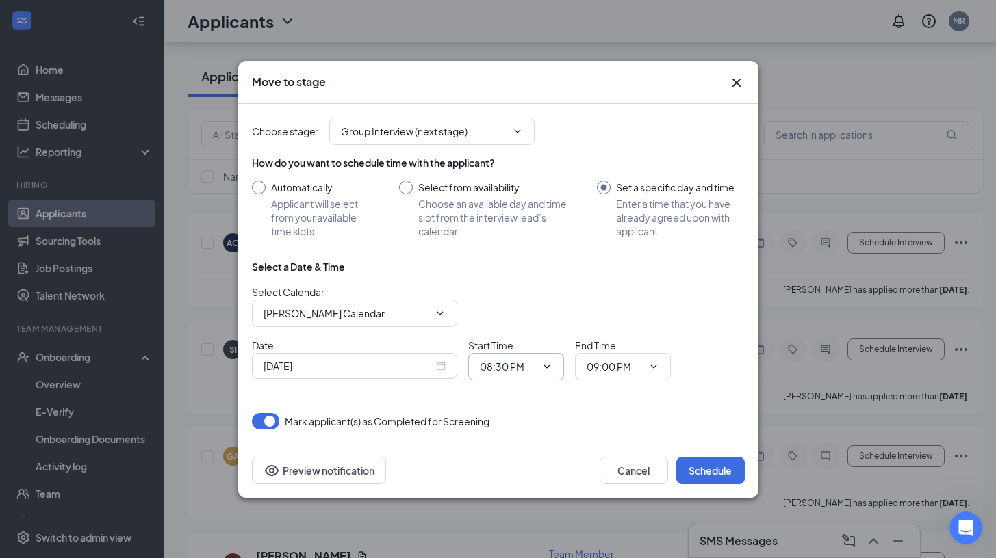
click at [508, 366] on input "08:30 PM" at bounding box center [508, 366] width 56 height 15
click at [515, 192] on div "03:00 PM" at bounding box center [528, 179] width 96 height 31
type input "03:00 PM"
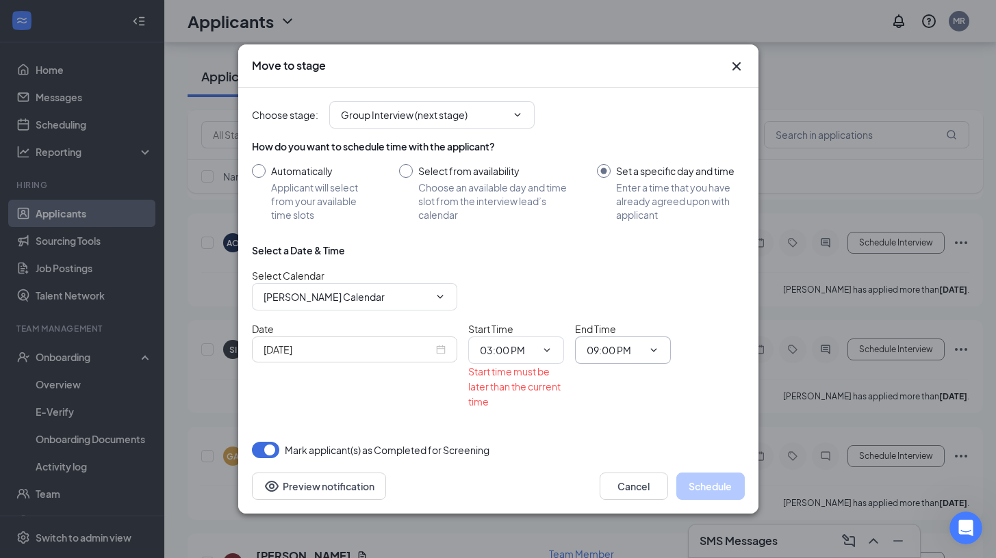
click at [604, 348] on input "09:00 PM" at bounding box center [615, 350] width 56 height 15
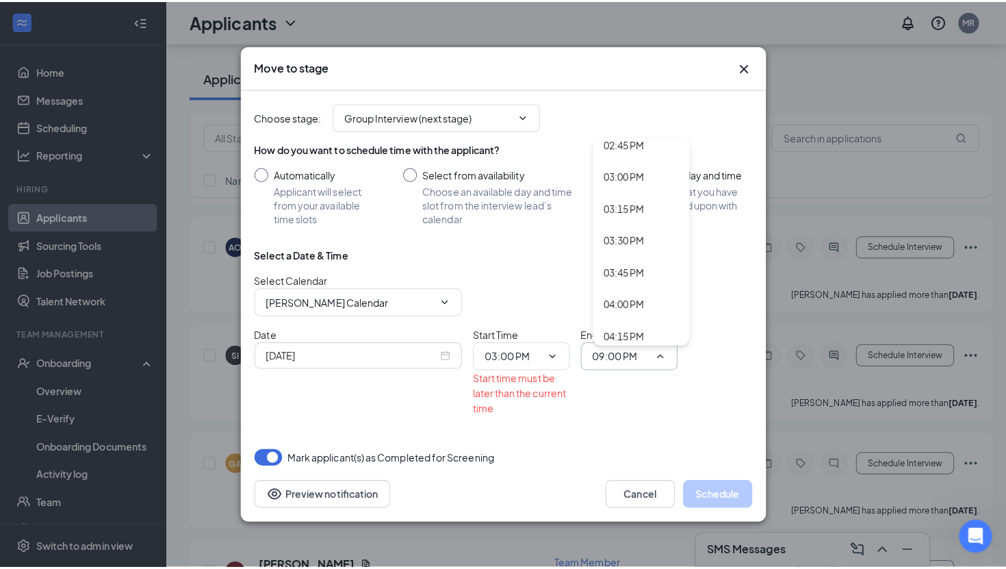
scroll to position [1866, 0]
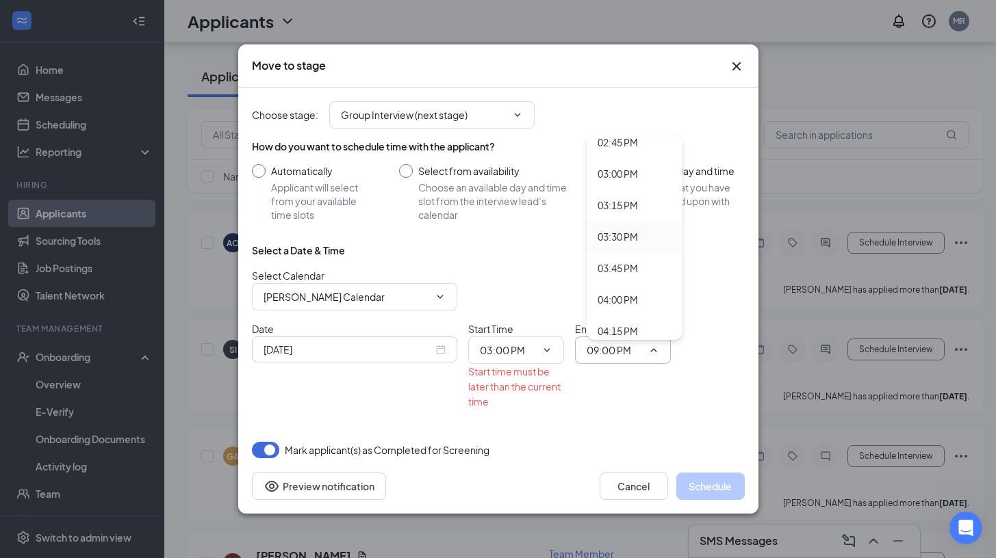
click at [620, 238] on div "03:30 PM" at bounding box center [617, 236] width 40 height 15
type input "03:30 PM"
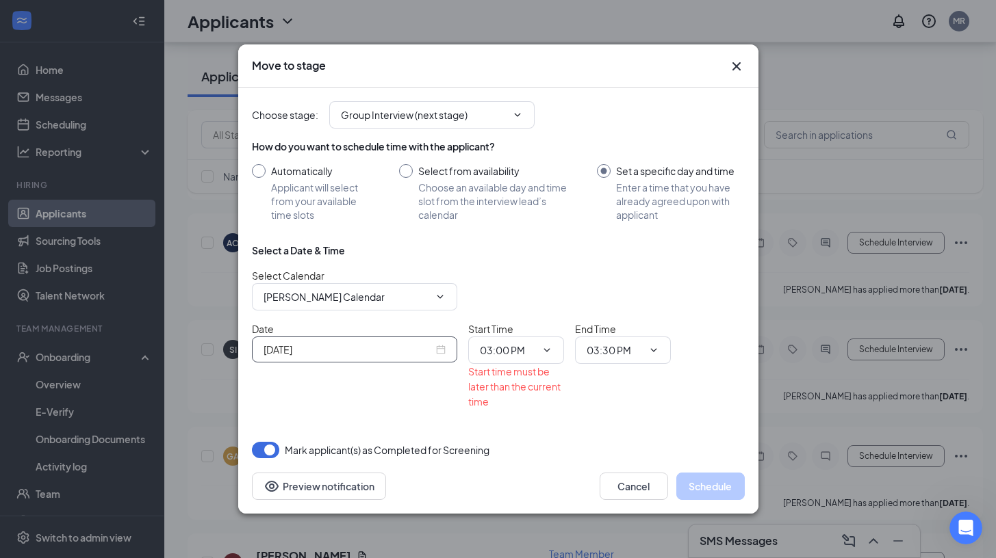
click at [448, 357] on div "[DATE]" at bounding box center [354, 350] width 205 height 26
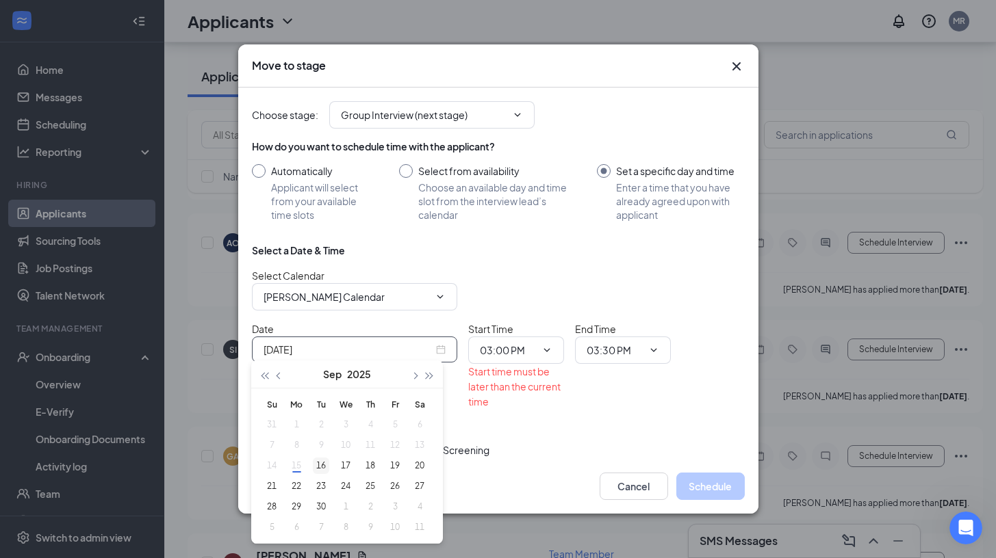
type input "[DATE]"
click at [325, 467] on div "16" at bounding box center [321, 466] width 16 height 16
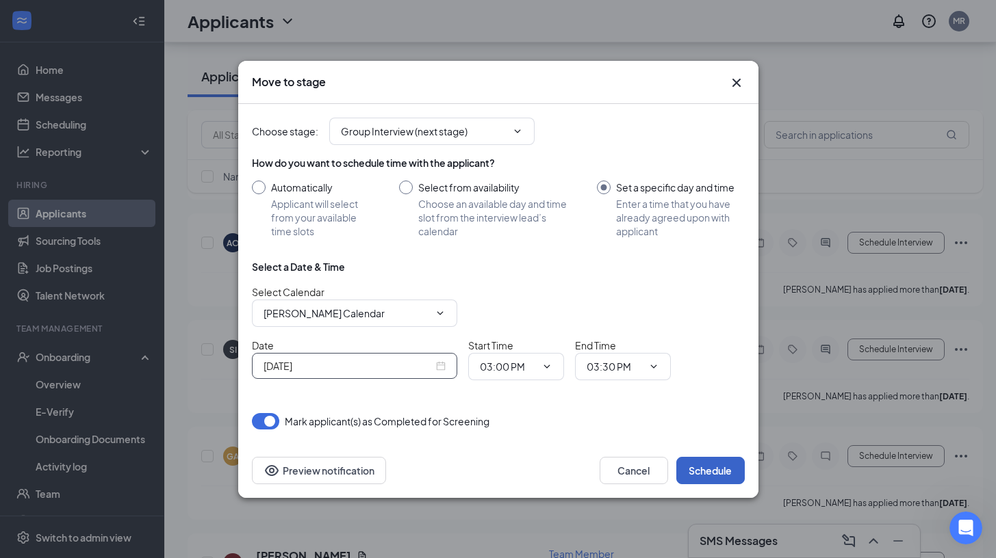
click at [696, 475] on button "Schedule" at bounding box center [710, 470] width 68 height 27
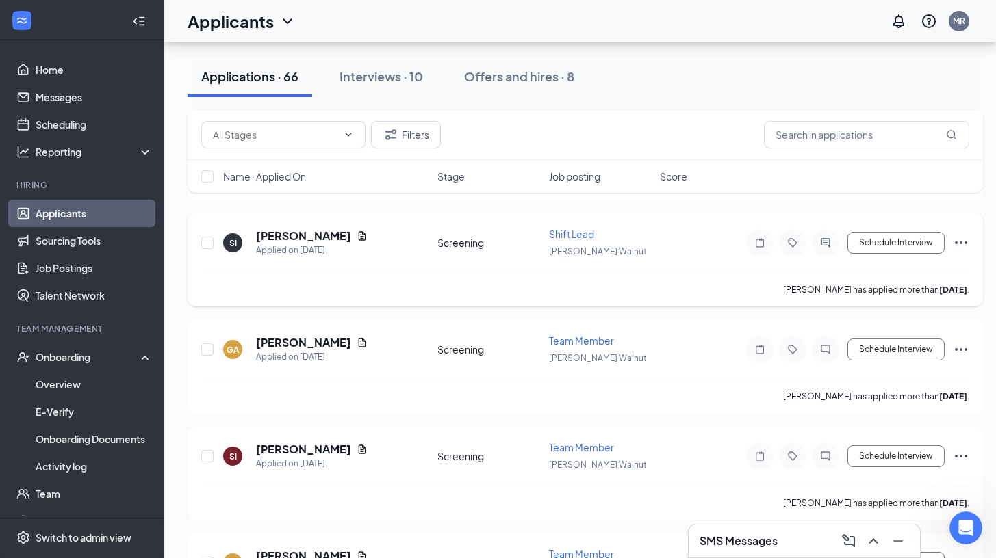
click at [825, 237] on icon "ActiveChat" at bounding box center [825, 242] width 16 height 11
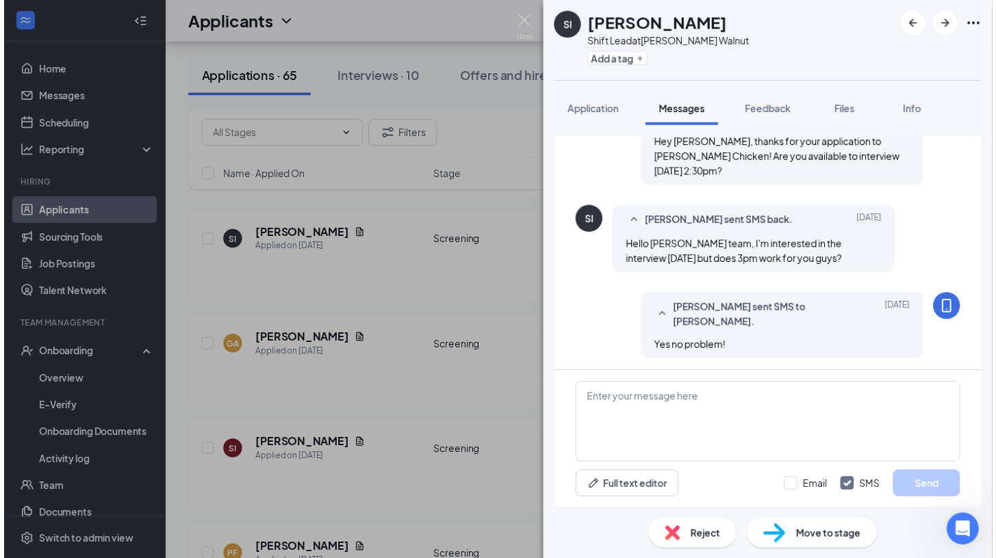
scroll to position [96, 0]
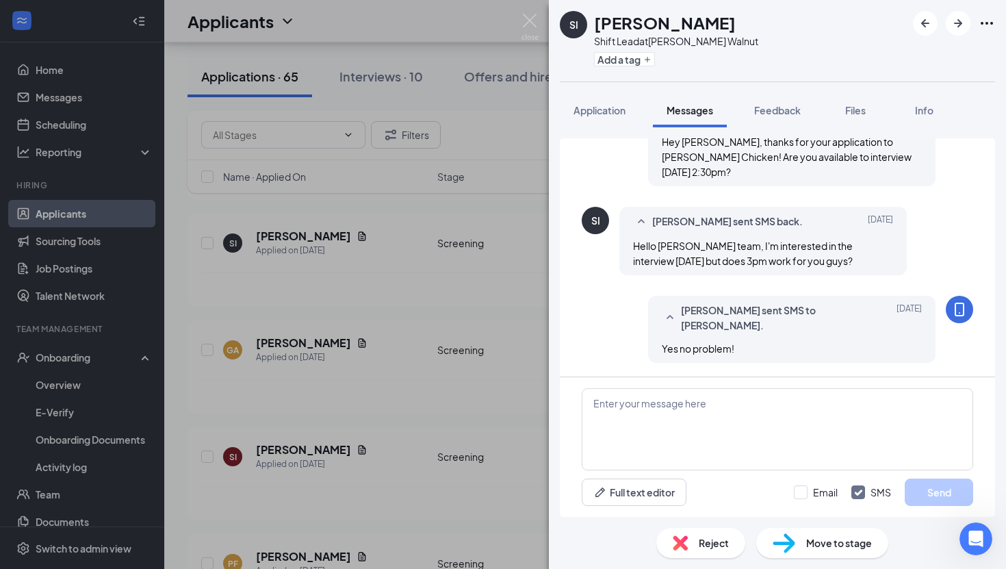
click at [516, 287] on div "SI [PERSON_NAME] Shift Lead at [PERSON_NAME] Walnut Add a tag Application Messa…" at bounding box center [503, 284] width 1006 height 569
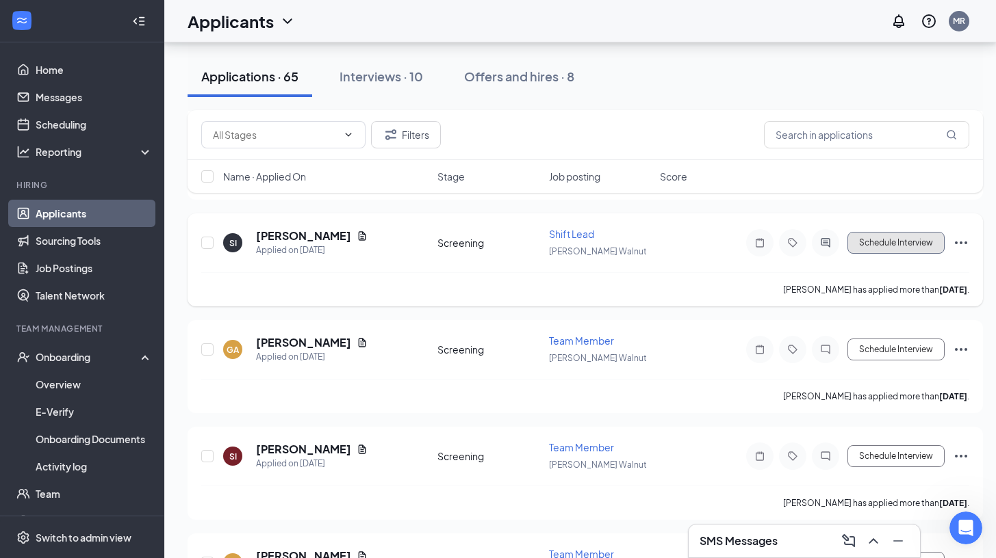
click at [883, 235] on button "Schedule Interview" at bounding box center [895, 243] width 97 height 22
type input "Group Interview (next stage)"
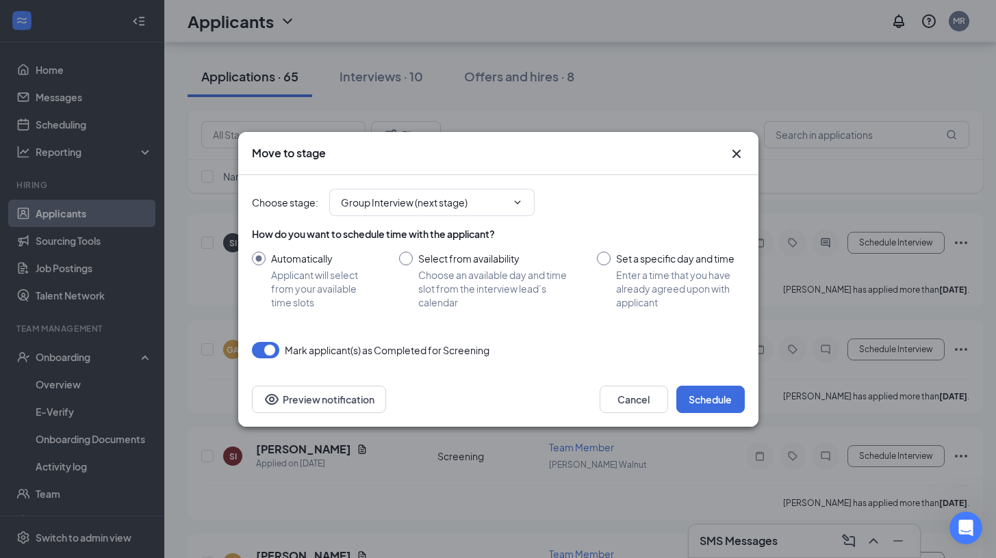
click at [611, 261] on input "Set a specific day and time Enter a time that you have already agreed upon with…" at bounding box center [670, 280] width 147 height 57
radio input "true"
radio input "false"
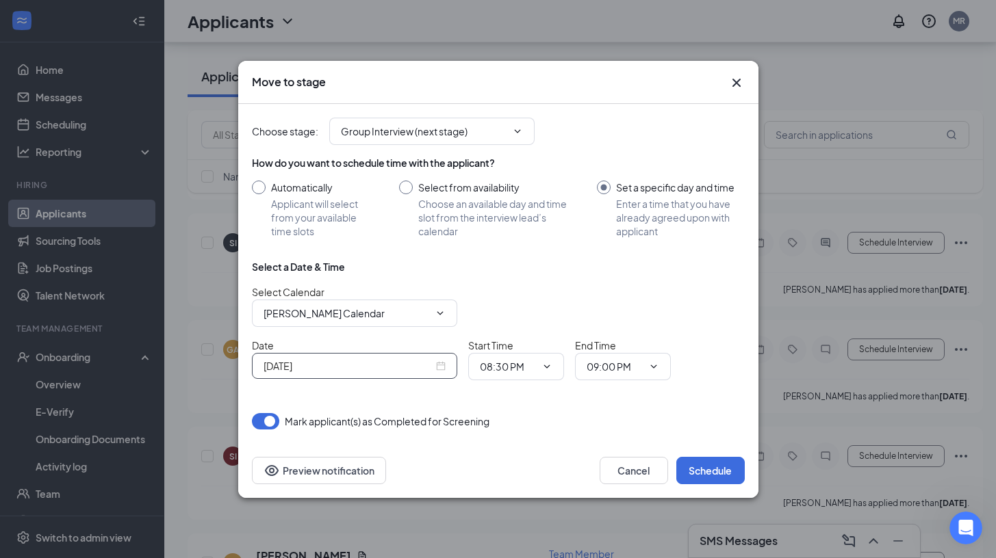
click at [394, 365] on input "[DATE]" at bounding box center [349, 366] width 170 height 15
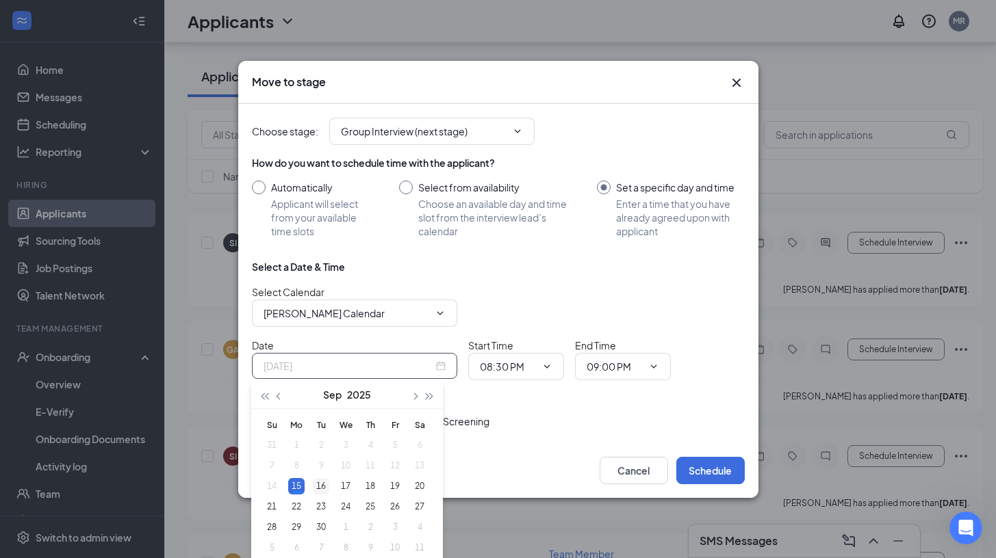
type input "[DATE]"
click at [315, 488] on div "16" at bounding box center [321, 486] width 16 height 16
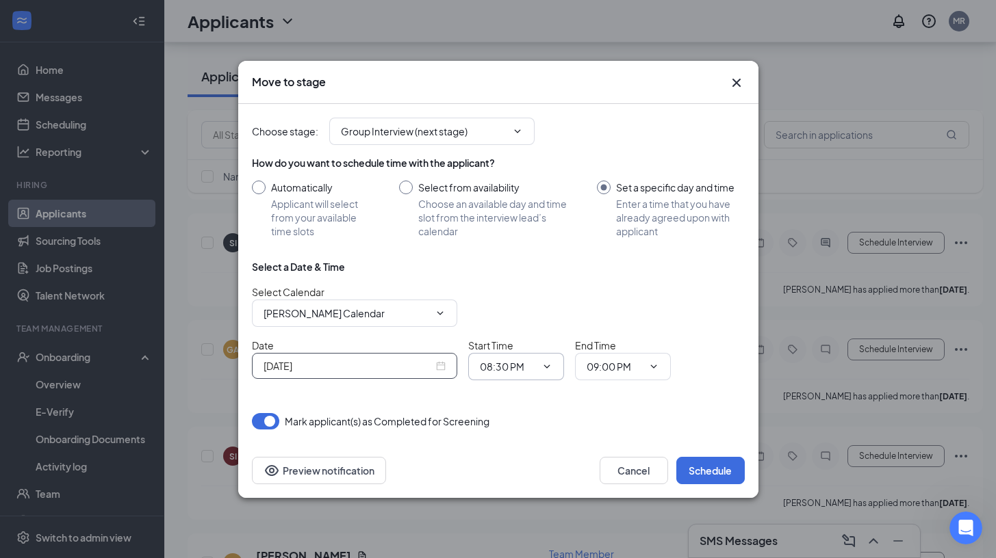
click at [494, 365] on input "08:30 PM" at bounding box center [508, 366] width 56 height 15
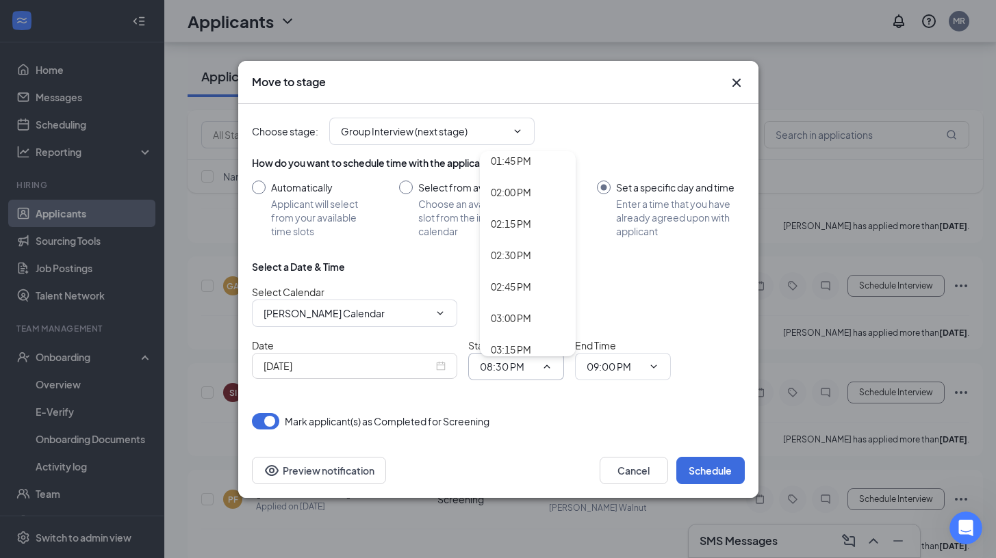
scroll to position [1792, 0]
click at [513, 257] on div "03:00 PM" at bounding box center [511, 264] width 40 height 15
type input "03:00 PM"
click at [600, 373] on input "09:00 PM" at bounding box center [615, 366] width 56 height 15
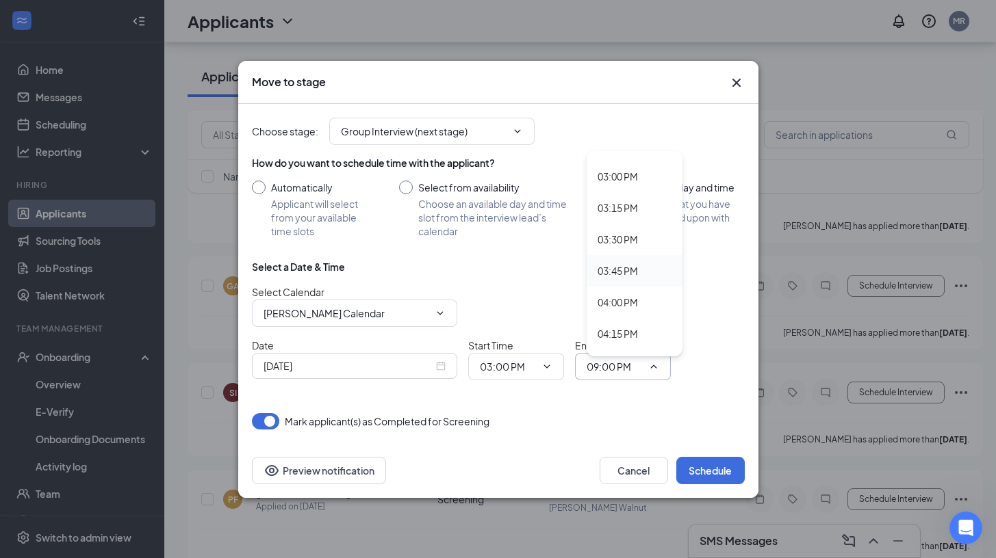
scroll to position [1877, 0]
click at [623, 253] on div "03:30 PM" at bounding box center [635, 241] width 96 height 31
type input "03:30 PM"
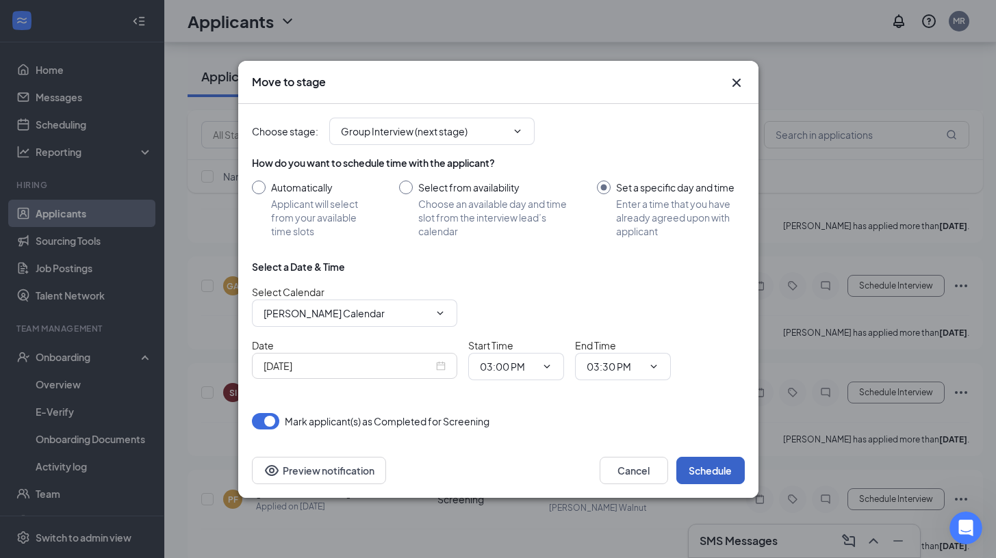
click at [697, 474] on button "Schedule" at bounding box center [710, 470] width 68 height 27
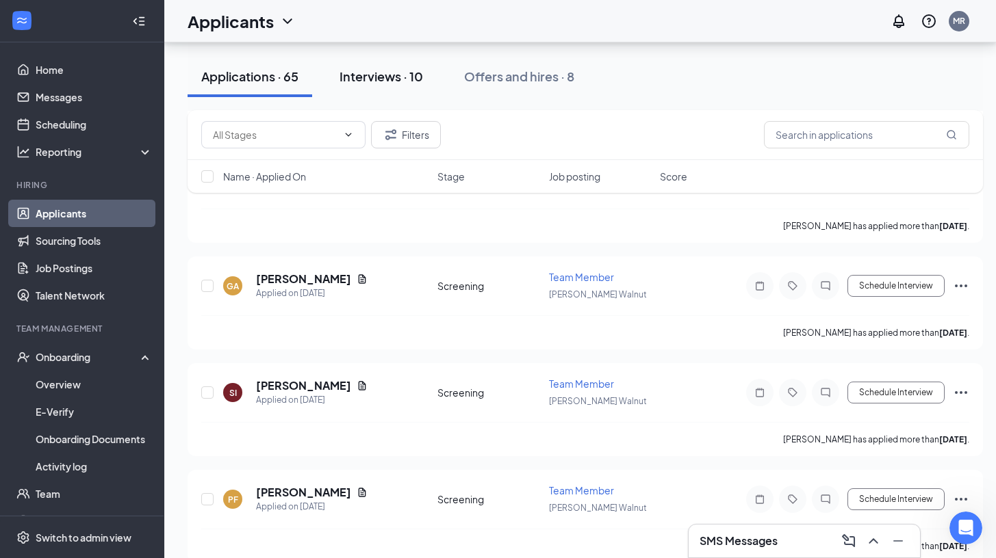
click at [398, 82] on div "Interviews · 10" at bounding box center [380, 76] width 83 height 17
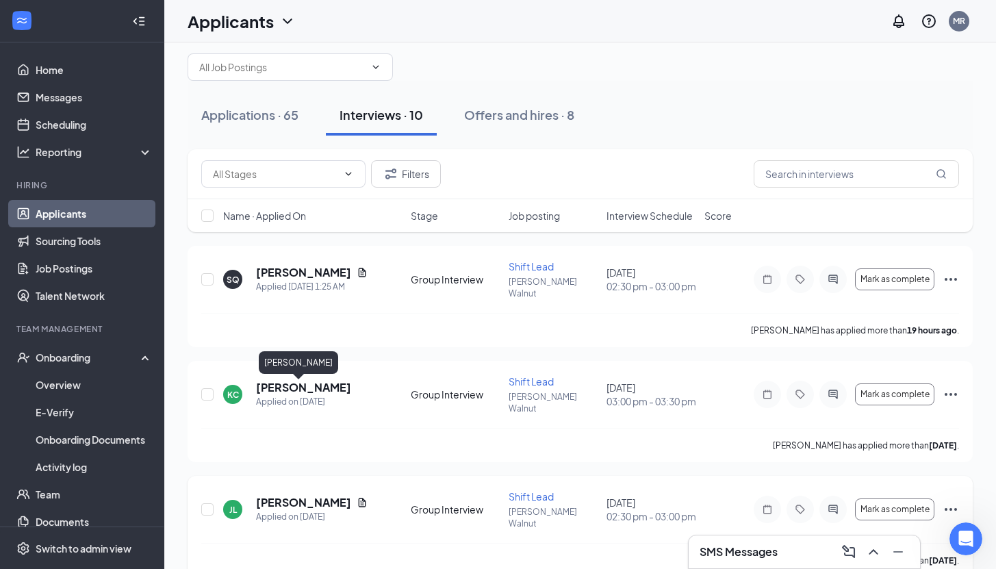
scroll to position [22, 0]
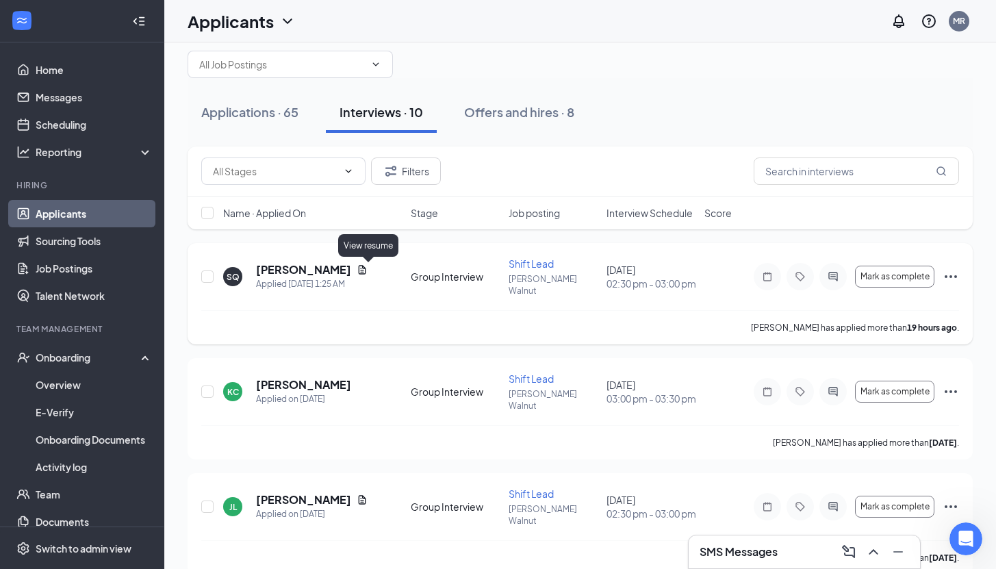
click at [368, 270] on icon "Document" at bounding box center [362, 269] width 11 height 11
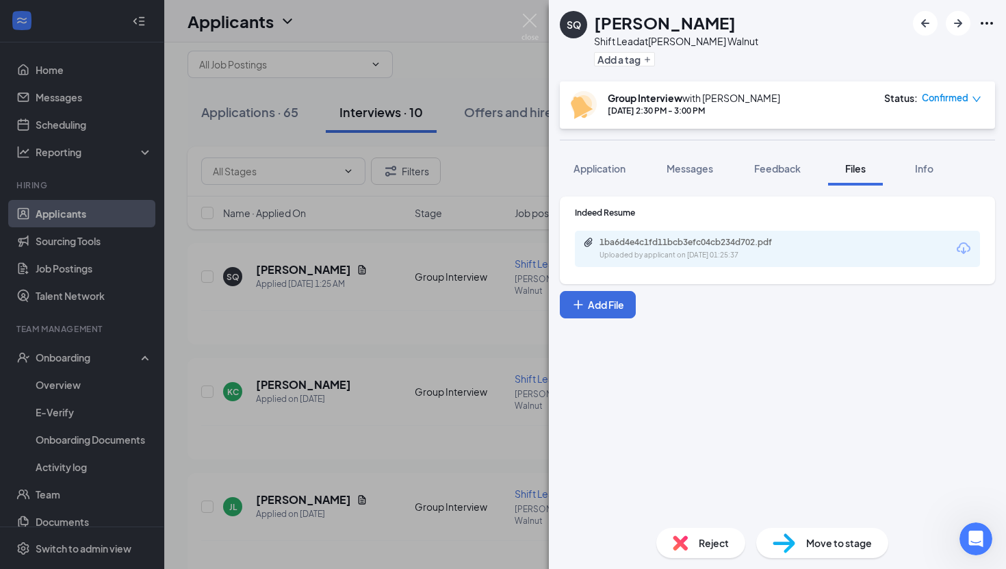
click at [386, 343] on div "SQ [PERSON_NAME] Shift Lead at [PERSON_NAME] Walnut Add a tag Group Interview w…" at bounding box center [503, 284] width 1006 height 569
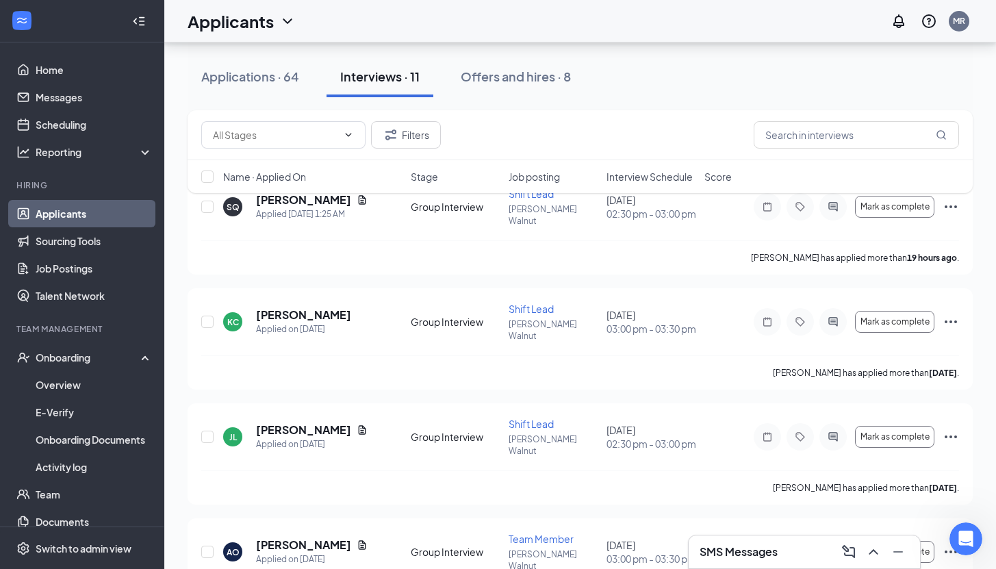
scroll to position [105, 0]
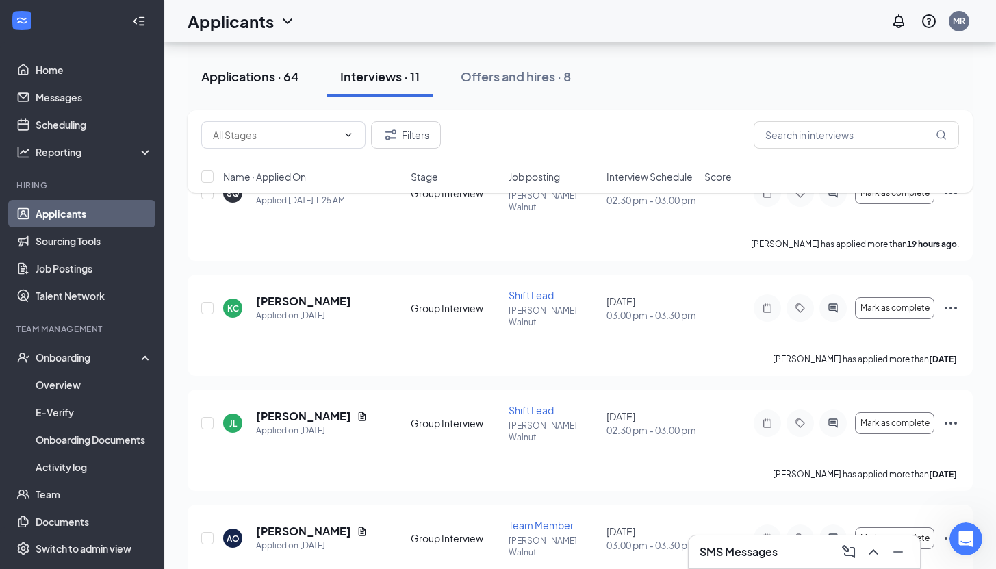
click at [270, 83] on div "Applications · 64" at bounding box center [250, 76] width 98 height 17
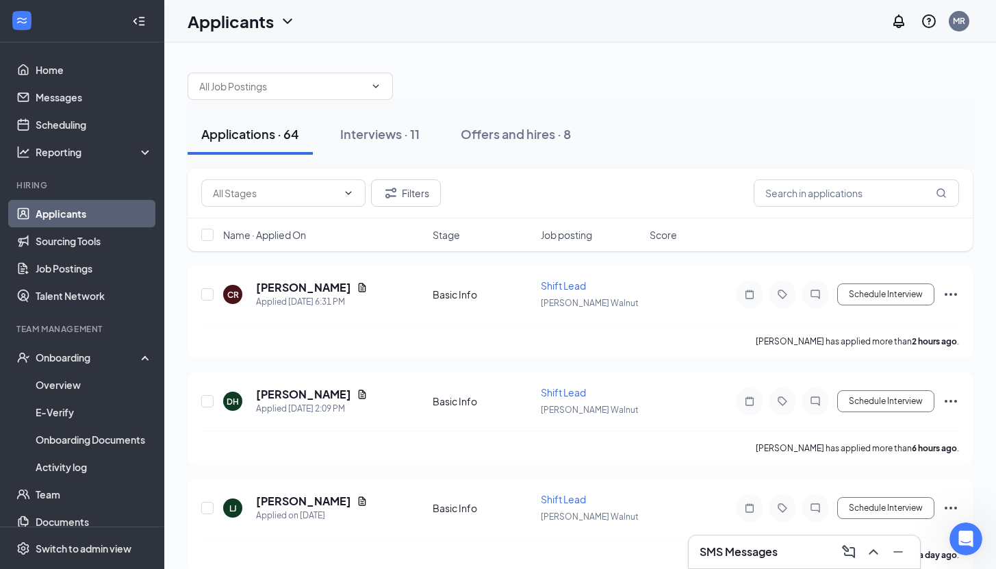
click at [109, 220] on link "Applicants" at bounding box center [94, 213] width 117 height 27
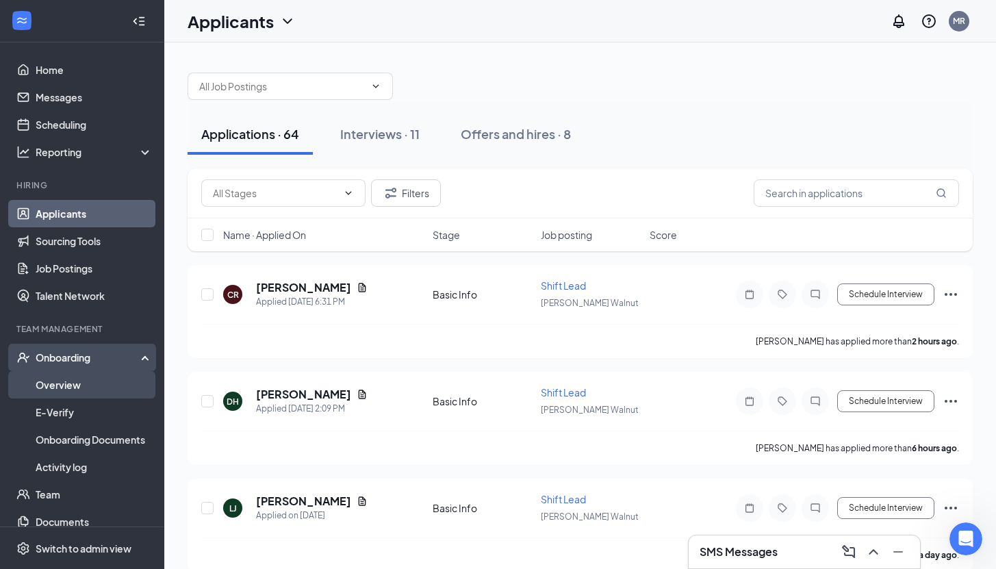
click at [84, 391] on link "Overview" at bounding box center [94, 384] width 117 height 27
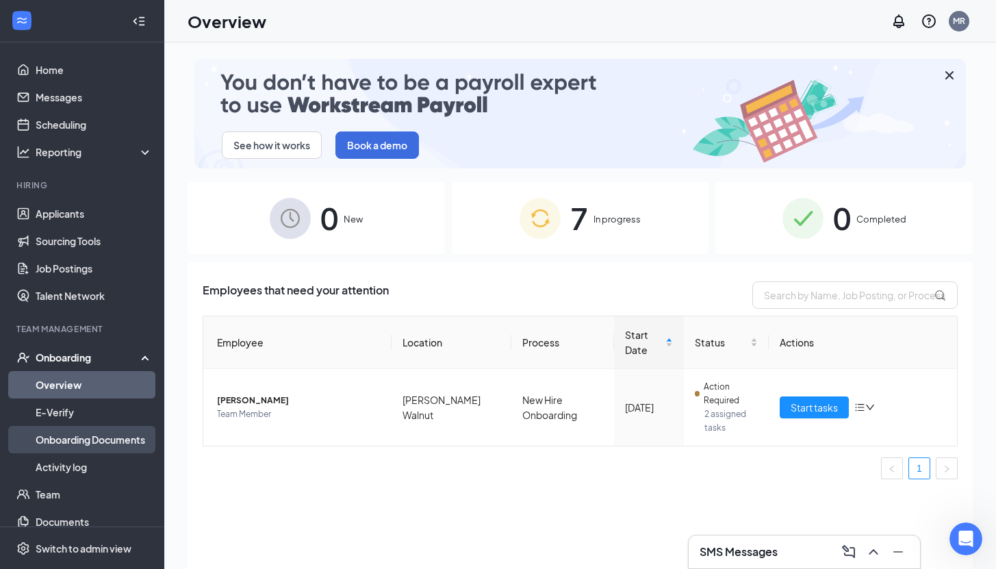
click at [75, 444] on link "Onboarding Documents" at bounding box center [94, 439] width 117 height 27
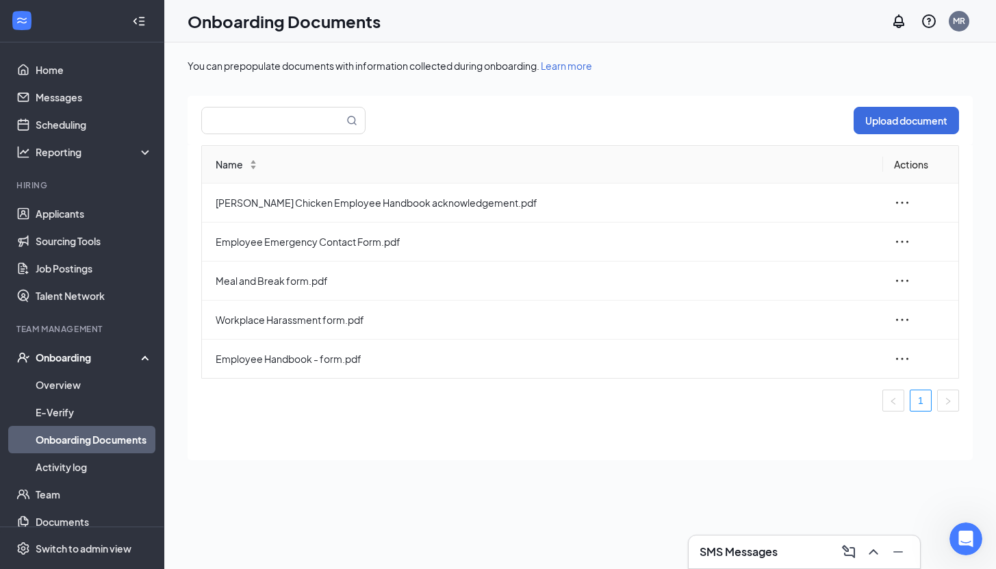
click at [75, 426] on link "Onboarding Documents" at bounding box center [94, 439] width 117 height 27
click at [75, 419] on link "E-Verify" at bounding box center [94, 411] width 117 height 27
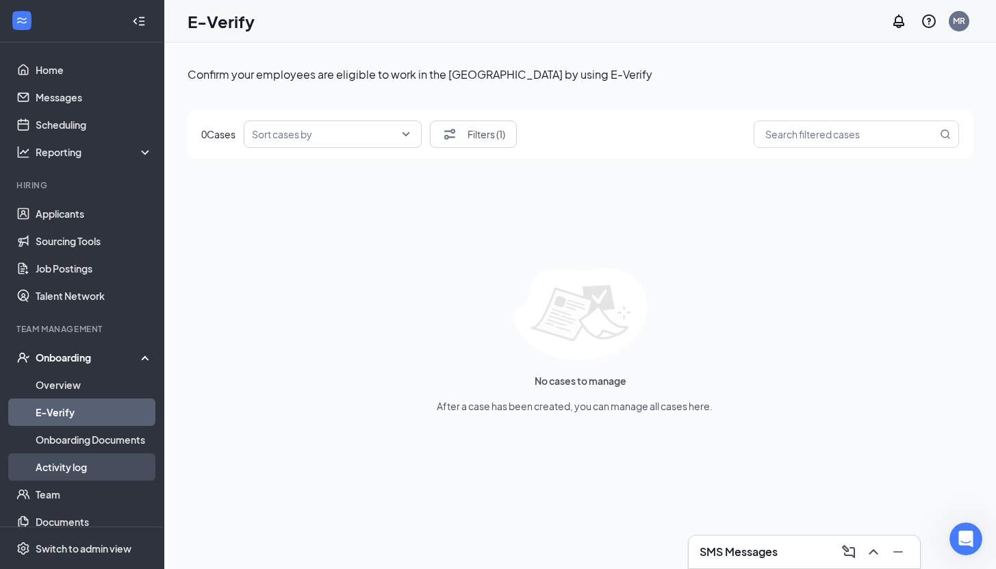
click at [74, 463] on link "Activity log" at bounding box center [94, 466] width 117 height 27
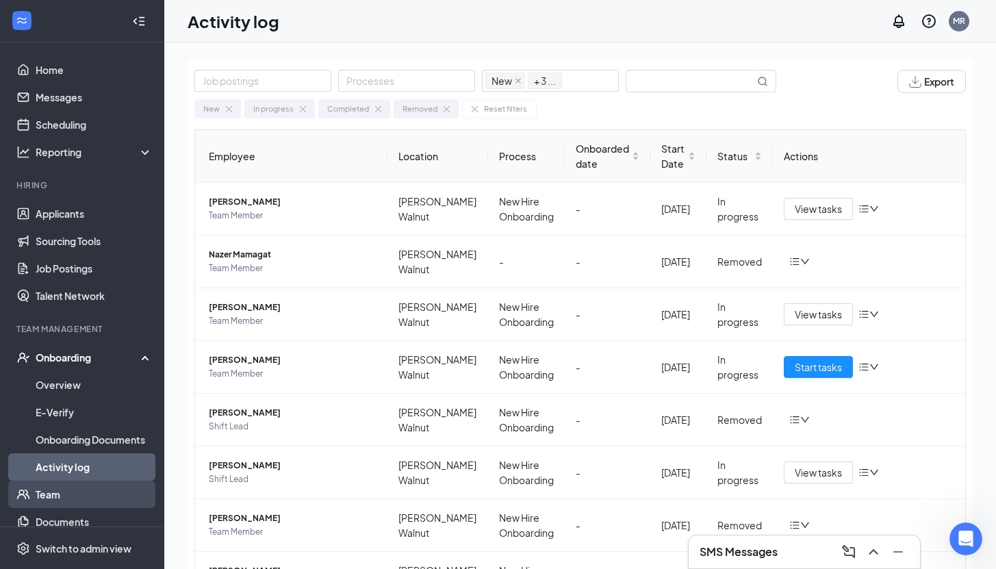
click at [68, 489] on link "Team" at bounding box center [94, 493] width 117 height 27
